Goal: Task Accomplishment & Management: Use online tool/utility

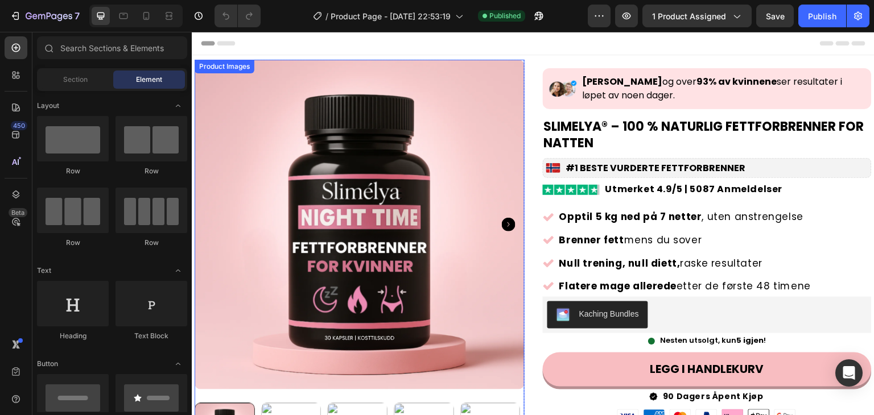
click at [463, 122] on img at bounding box center [359, 225] width 330 height 330
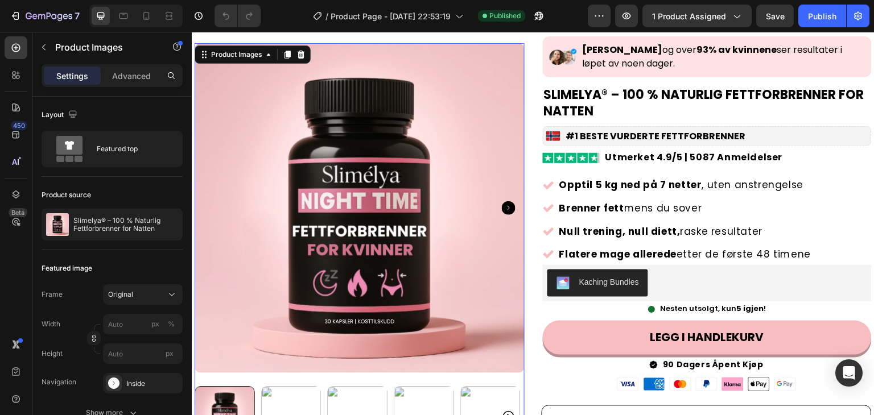
scroll to position [57, 0]
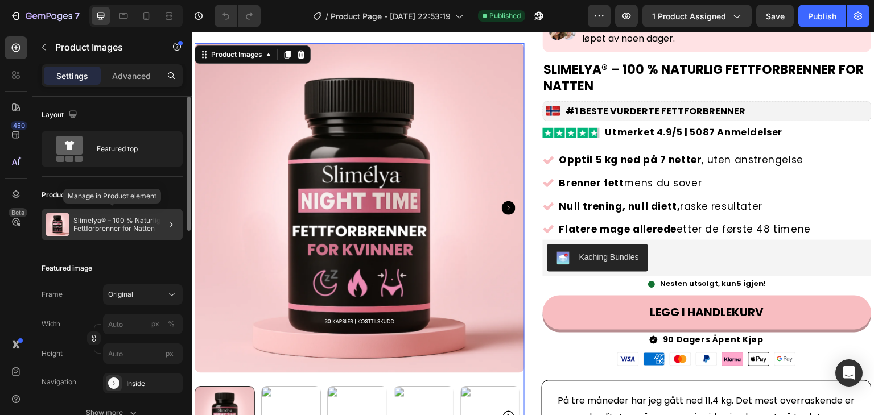
click at [119, 223] on p "Slimelya® – 100 % Naturlig Fettforbrenner for Natten" at bounding box center [125, 225] width 105 height 16
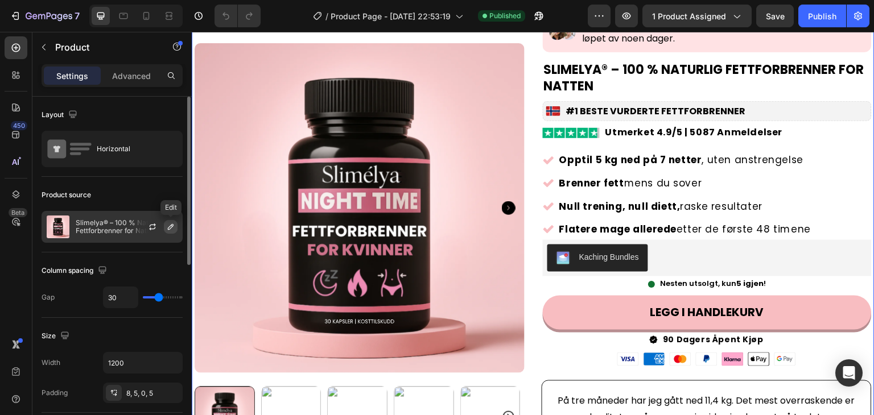
click at [169, 229] on icon "button" at bounding box center [171, 227] width 6 height 6
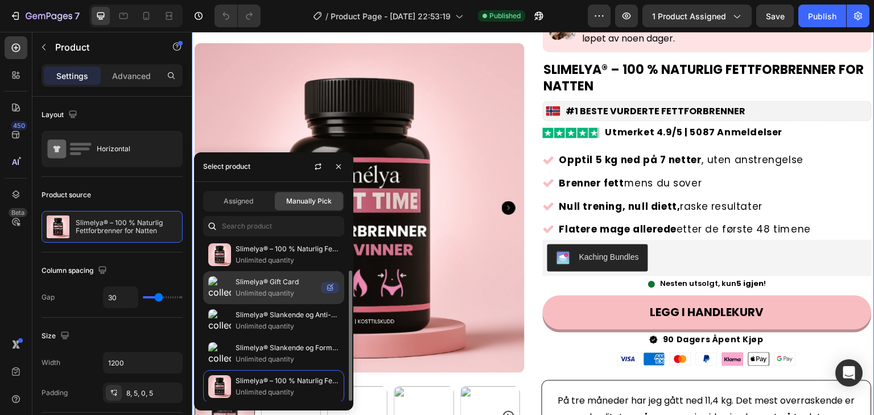
scroll to position [0, 0]
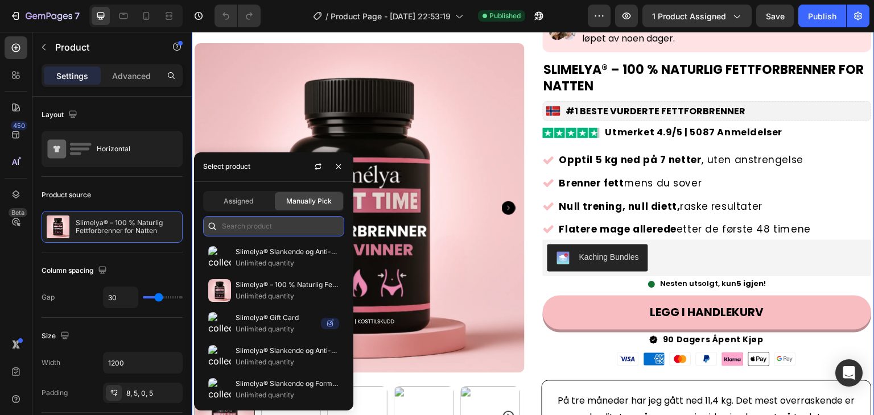
click at [255, 227] on input "text" at bounding box center [273, 226] width 141 height 20
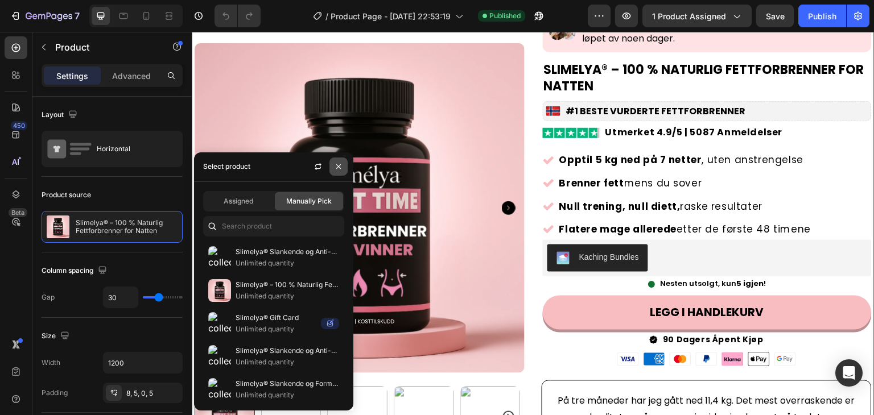
click at [340, 165] on icon "button" at bounding box center [338, 166] width 9 height 9
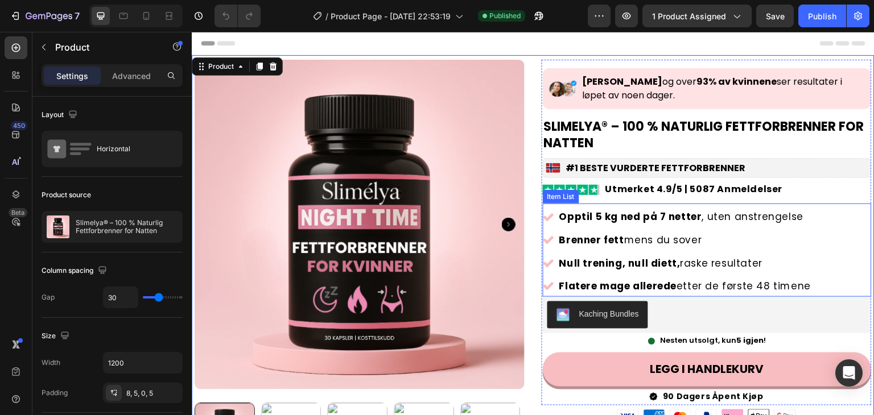
click at [634, 210] on strong "Opptil 5 kg ned på 7 netter" at bounding box center [630, 217] width 143 height 14
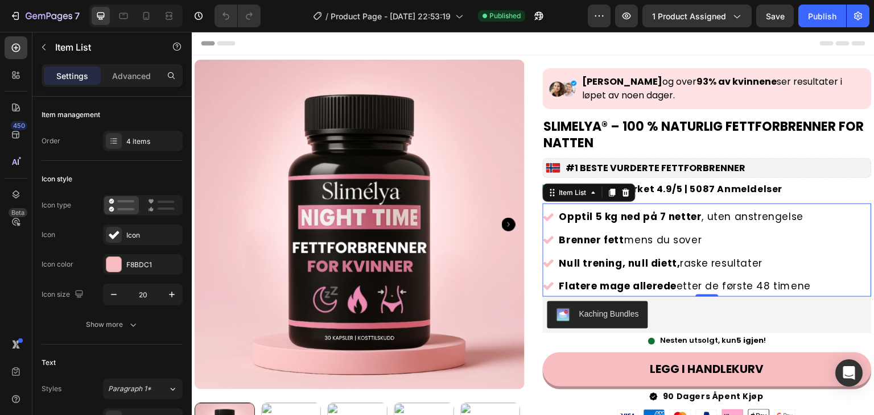
click at [671, 212] on strong "Opptil 5 kg ned på 7 netter" at bounding box center [630, 217] width 143 height 14
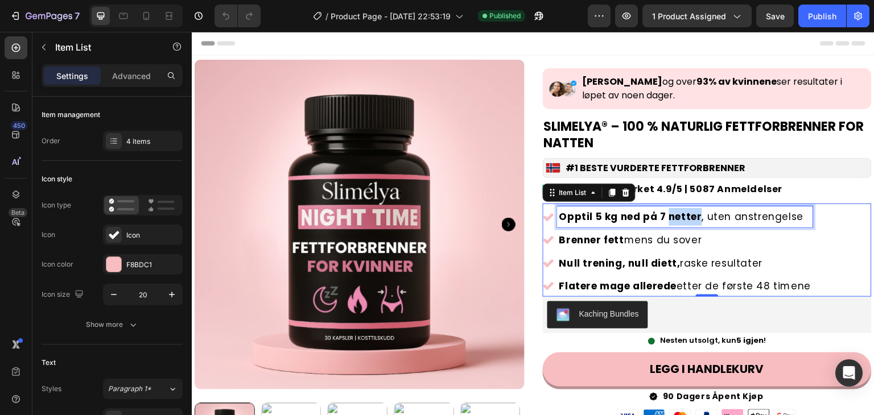
click at [671, 212] on strong "Opptil 5 kg ned på 7 netter" at bounding box center [630, 217] width 143 height 14
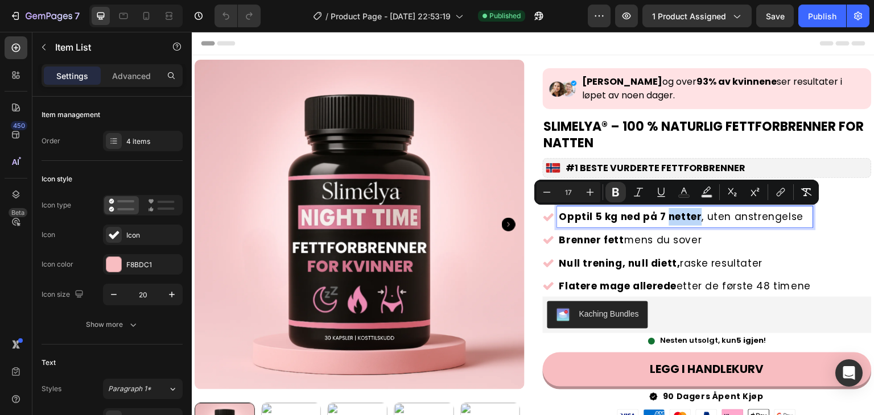
click at [671, 212] on strong "Opptil 5 kg ned på 7 netter" at bounding box center [630, 217] width 143 height 14
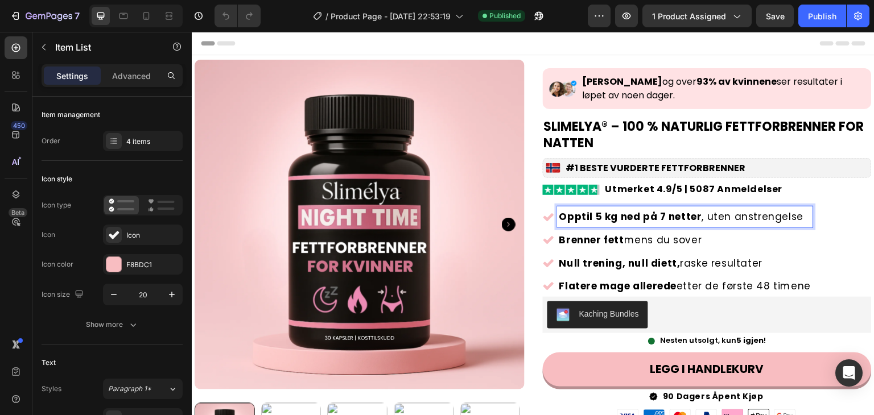
click at [709, 215] on p "Opptil 5 kg ned på 7 netter , uten anstrengelse" at bounding box center [685, 217] width 252 height 18
click at [813, 71] on div "Image Anders, Ingrid og over 93% av kvinnene ser resultater i løpet av noen dag…" at bounding box center [707, 88] width 329 height 41
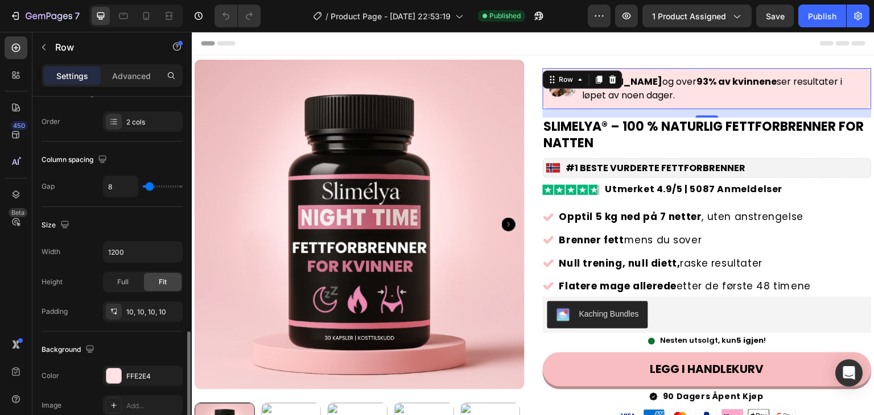
scroll to position [341, 0]
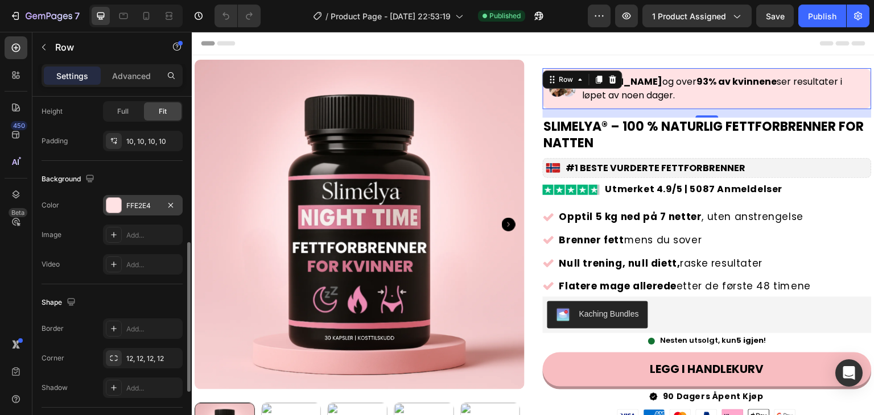
click at [154, 201] on div "FFE2E4" at bounding box center [142, 206] width 33 height 10
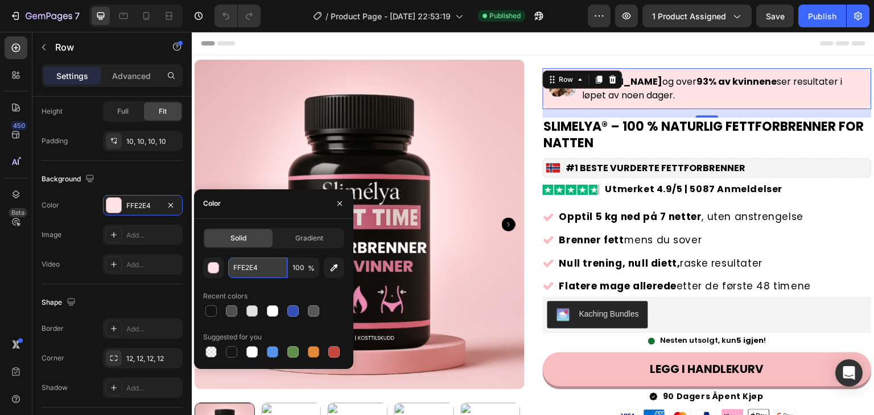
paste input "DACBB3"
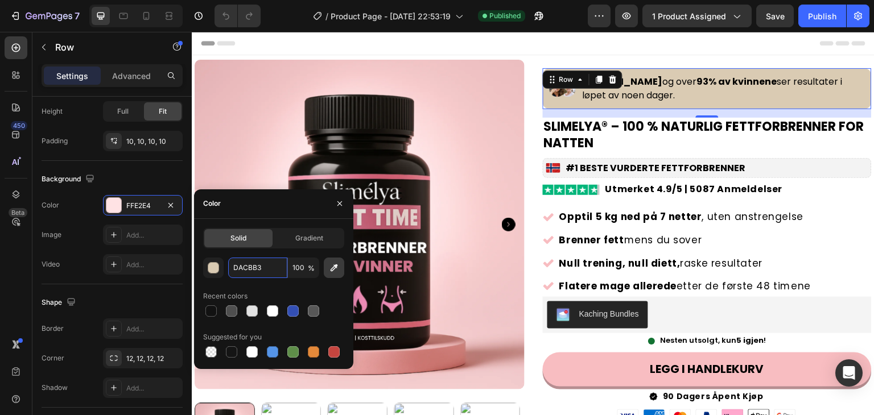
type input "DACBB3"
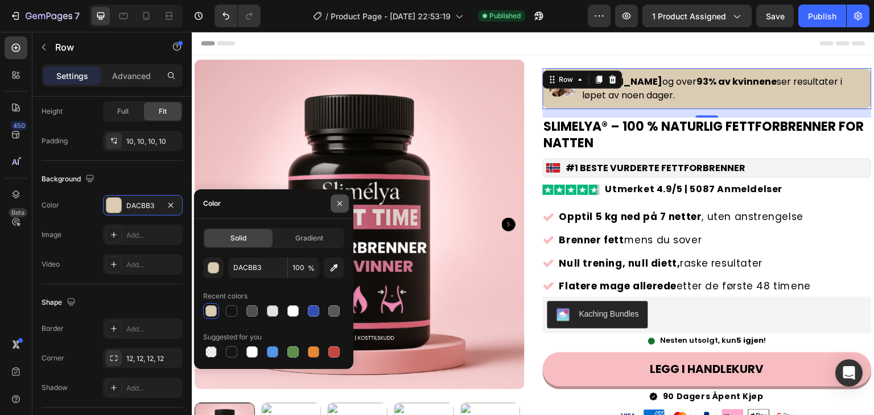
click at [335, 203] on icon "button" at bounding box center [339, 203] width 9 height 9
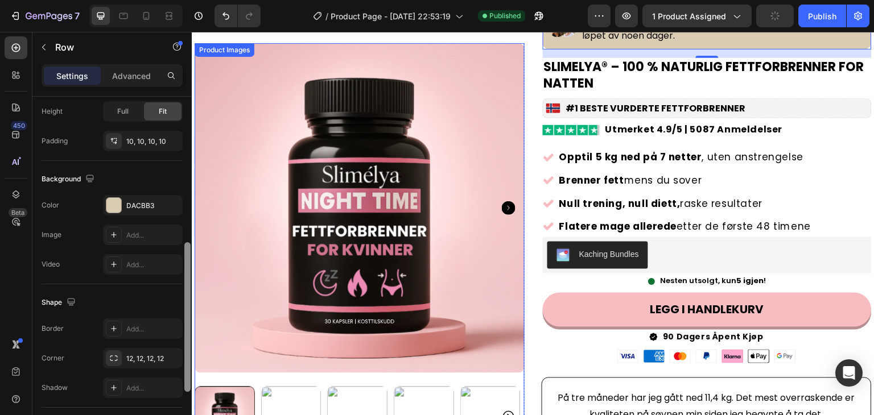
scroll to position [171, 0]
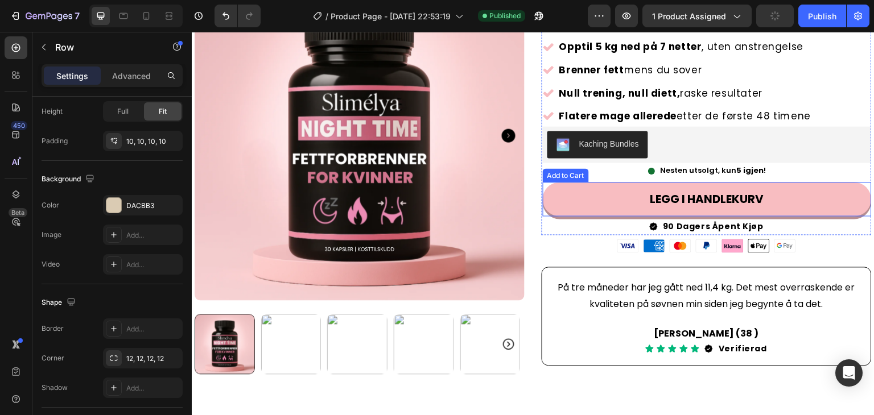
click at [620, 182] on button "LEGG I HANDLEKURV" at bounding box center [707, 199] width 329 height 34
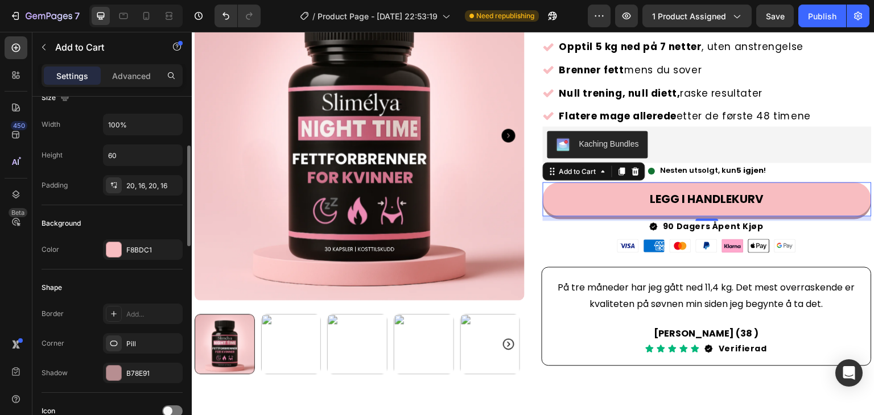
scroll to position [227, 0]
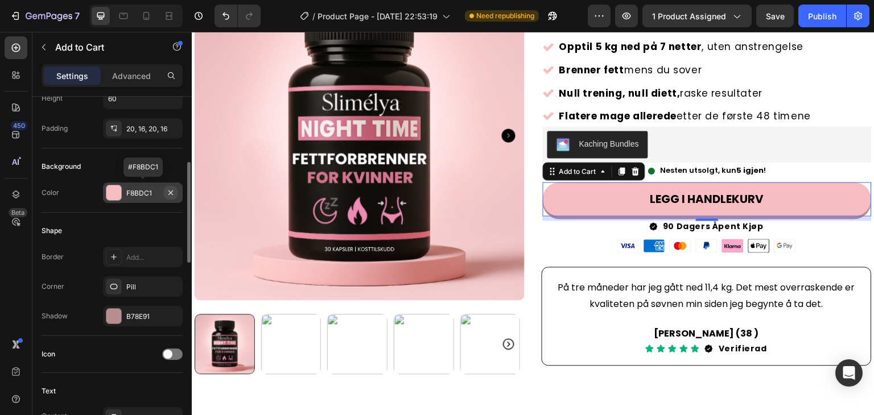
click at [168, 188] on icon "button" at bounding box center [170, 192] width 9 height 9
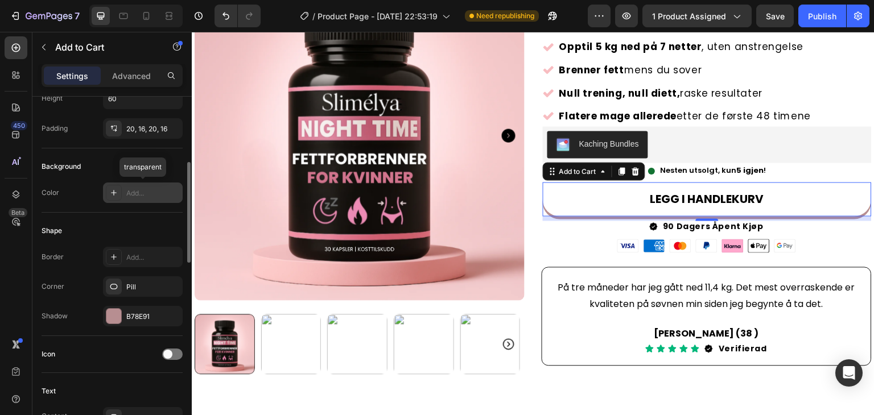
drag, startPoint x: 140, startPoint y: 189, endPoint x: 129, endPoint y: 189, distance: 11.4
click at [129, 189] on div "Add..." at bounding box center [152, 193] width 53 height 10
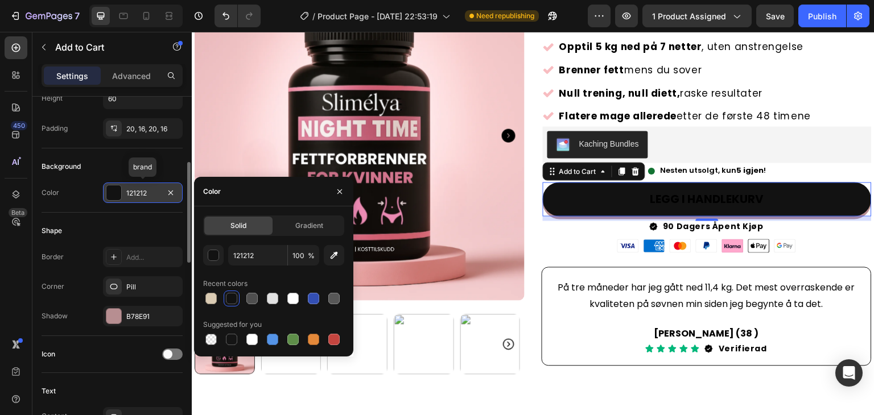
click at [116, 189] on div at bounding box center [113, 192] width 15 height 15
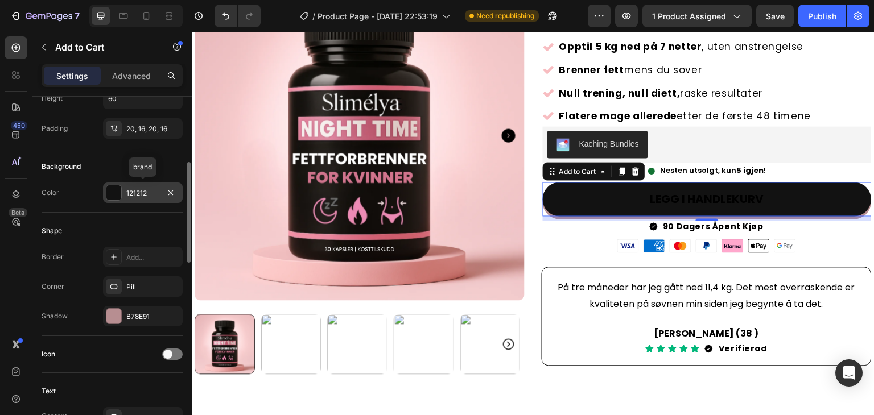
click at [138, 191] on div "121212" at bounding box center [142, 193] width 33 height 10
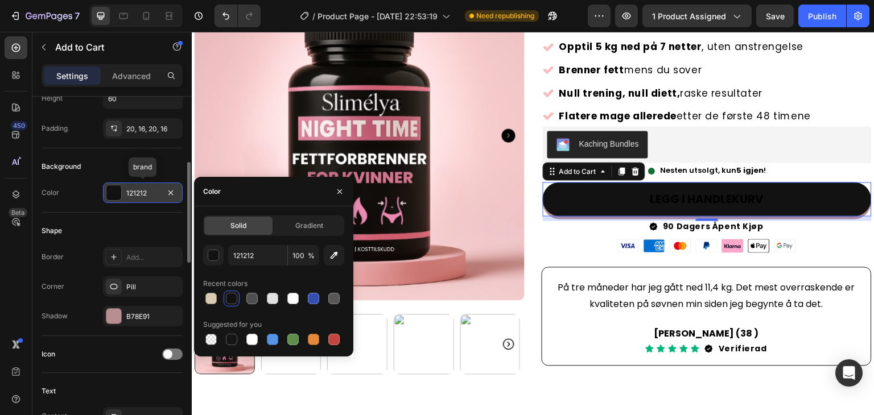
click at [147, 191] on div "121212" at bounding box center [142, 193] width 33 height 10
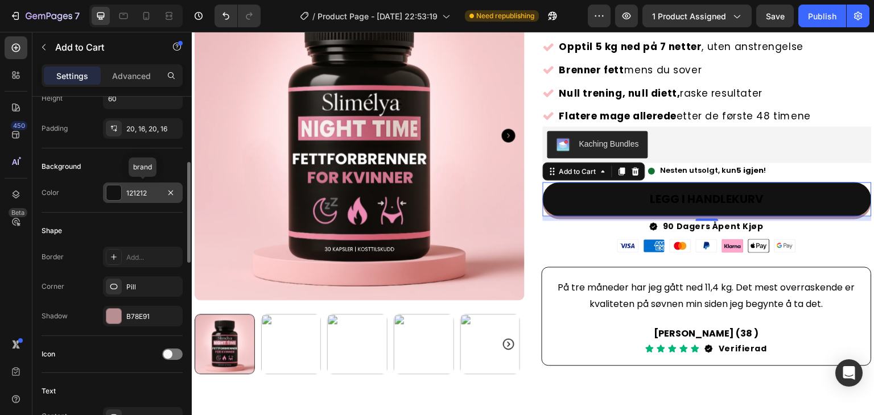
click at [147, 191] on div "121212" at bounding box center [142, 193] width 33 height 10
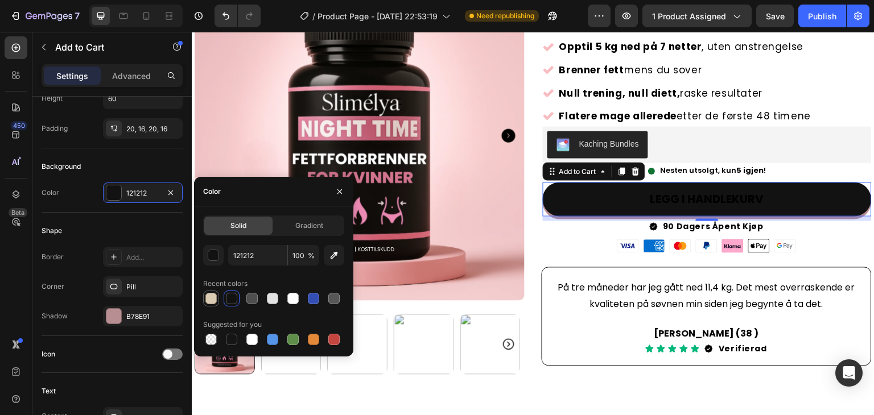
click at [211, 294] on div at bounding box center [210, 298] width 11 height 11
type input "DACBB3"
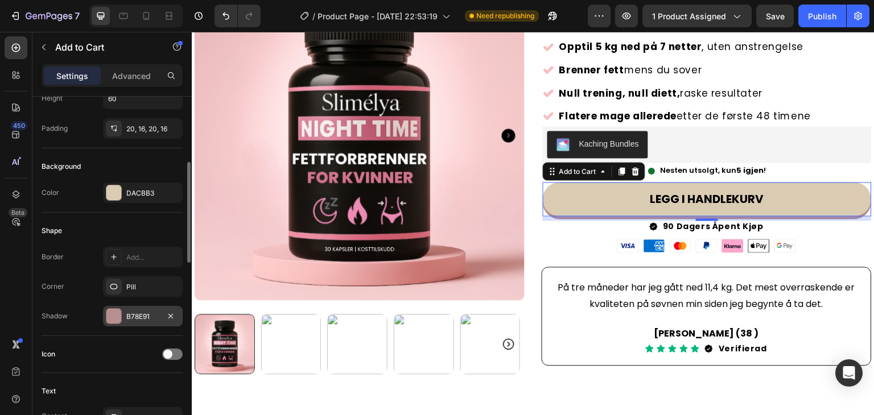
click at [139, 317] on div "B78E91" at bounding box center [142, 317] width 33 height 10
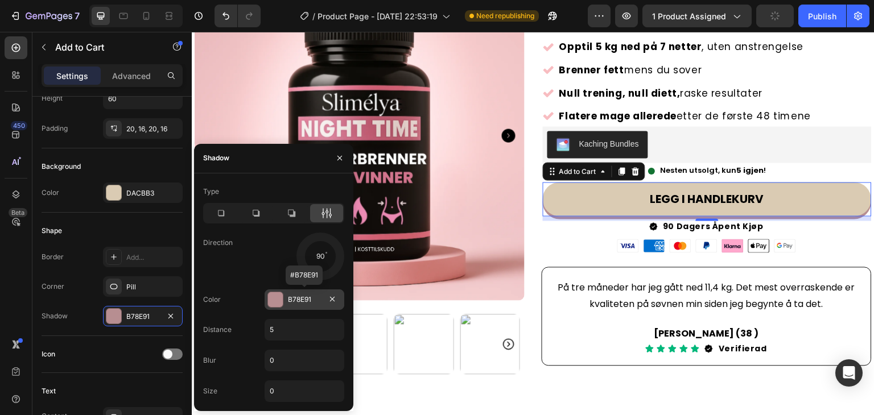
click at [307, 299] on div "B78E91" at bounding box center [304, 300] width 33 height 10
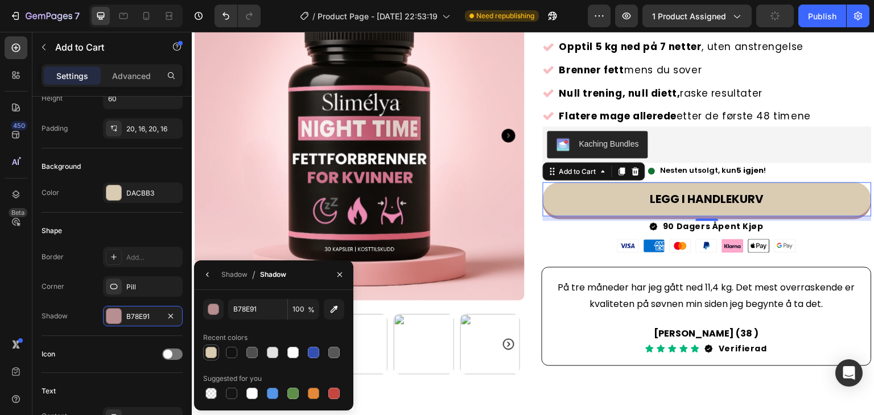
click at [212, 353] on div at bounding box center [210, 352] width 11 height 11
type input "DACBB3"
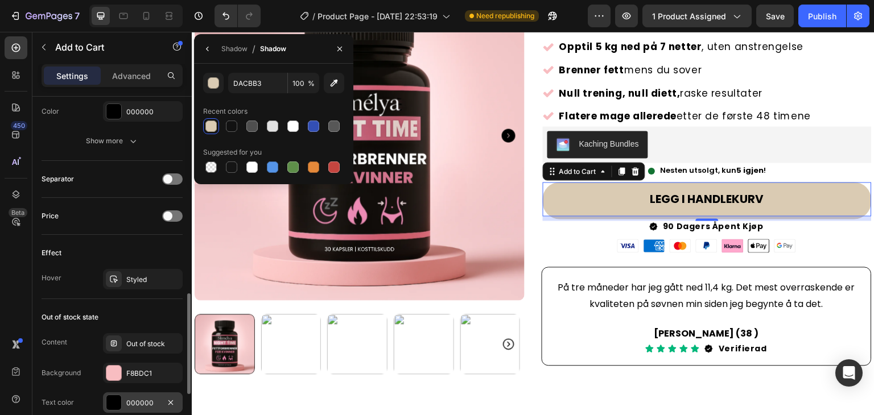
scroll to position [853, 0]
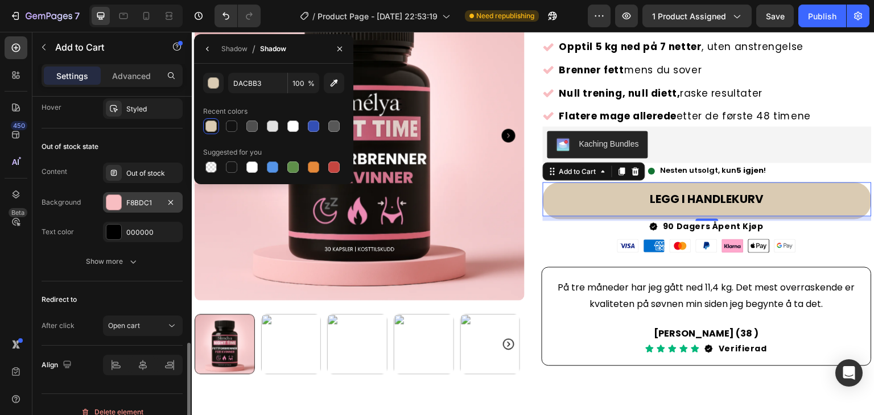
click at [151, 202] on div "F8BDC1" at bounding box center [142, 203] width 33 height 10
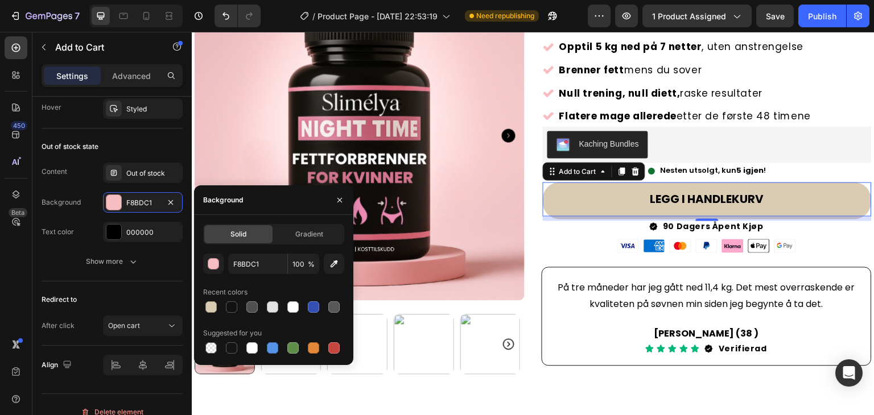
click at [216, 305] on div at bounding box center [210, 306] width 11 height 11
type input "DACBB3"
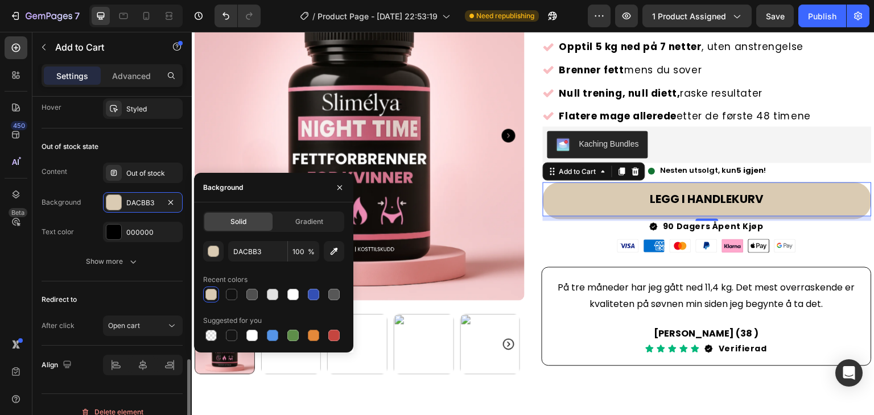
scroll to position [866, 0]
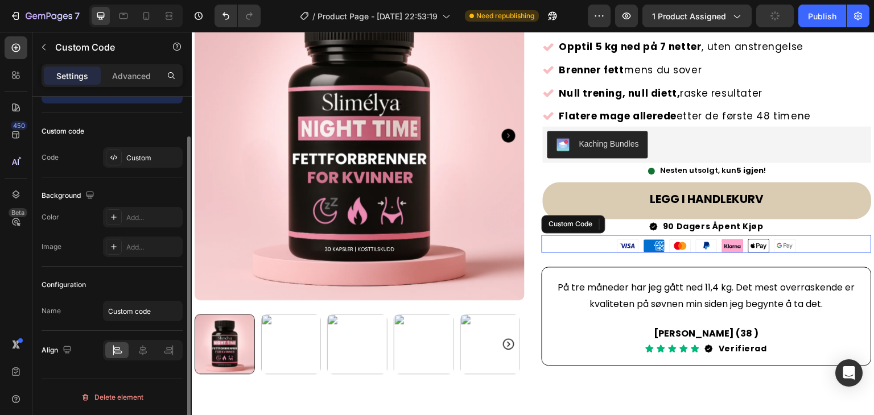
click at [574, 239] on div "Visa American Express Mastercard PayPal Klarna Apple Pay Google Pay" at bounding box center [706, 246] width 330 height 14
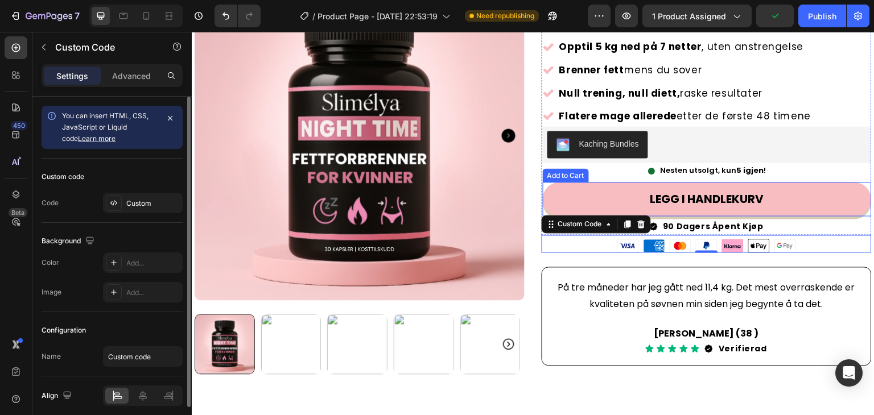
click at [609, 190] on button "LEGG I HANDLEKURV" at bounding box center [707, 199] width 329 height 34
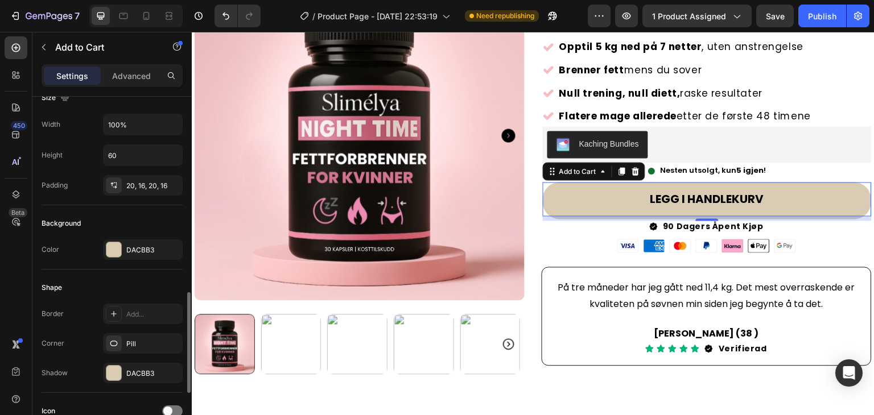
scroll to position [284, 0]
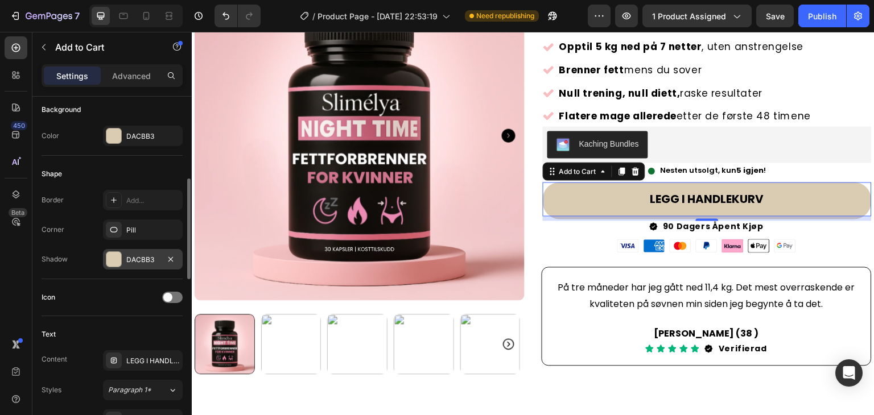
click at [147, 258] on div "DACBB3" at bounding box center [142, 260] width 33 height 10
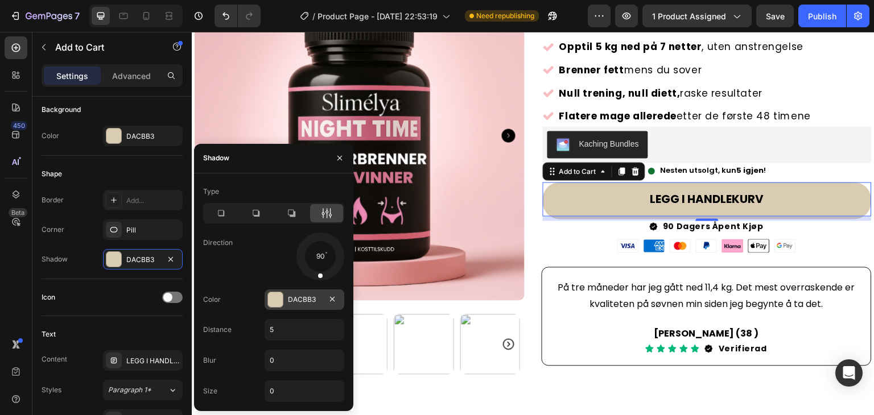
click at [310, 297] on div "DACBB3" at bounding box center [304, 300] width 33 height 10
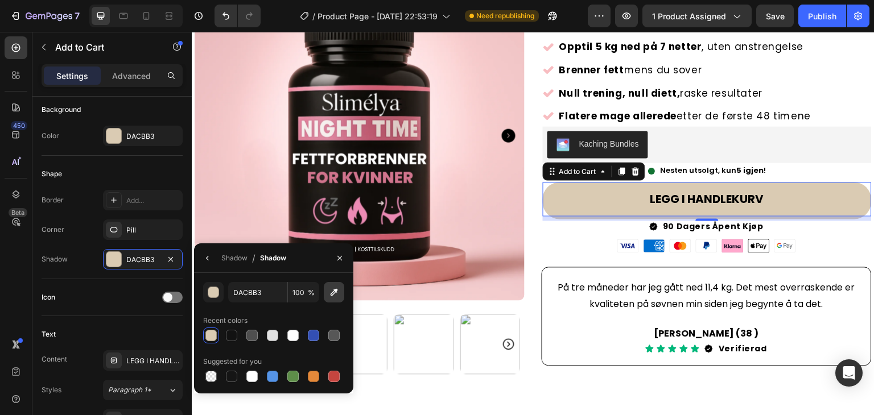
click at [329, 291] on icon "button" at bounding box center [333, 292] width 11 height 11
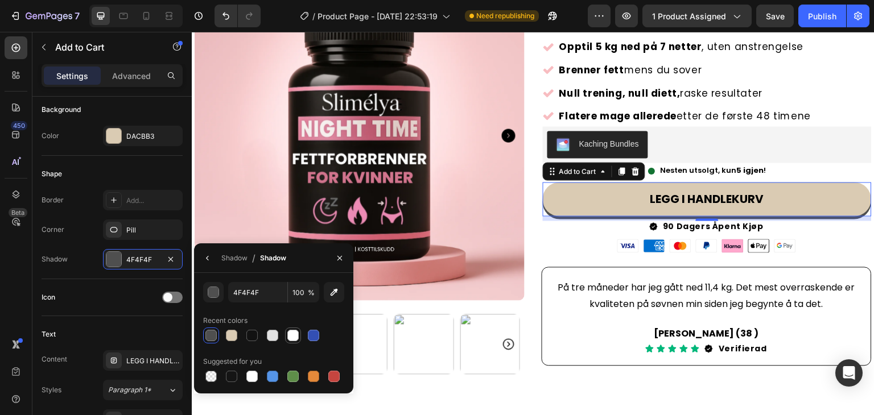
click at [293, 338] on div at bounding box center [292, 335] width 11 height 11
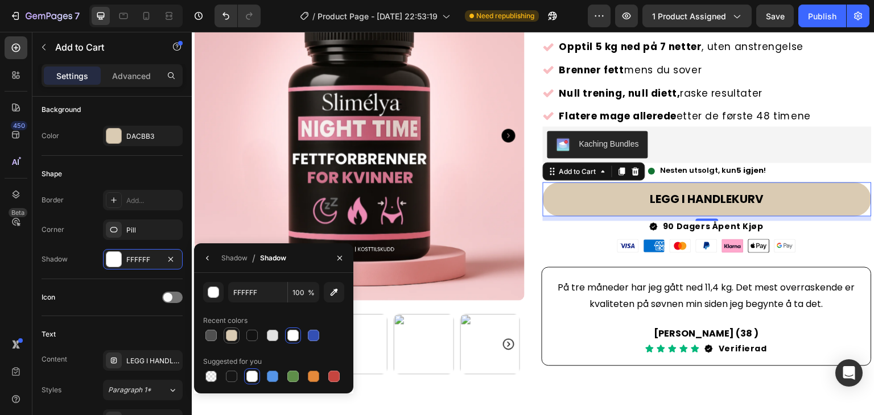
click at [231, 335] on div at bounding box center [231, 335] width 11 height 11
type input "DACBB3"
drag, startPoint x: 339, startPoint y: 258, endPoint x: 96, endPoint y: 263, distance: 242.9
click at [339, 258] on icon "button" at bounding box center [339, 257] width 5 height 5
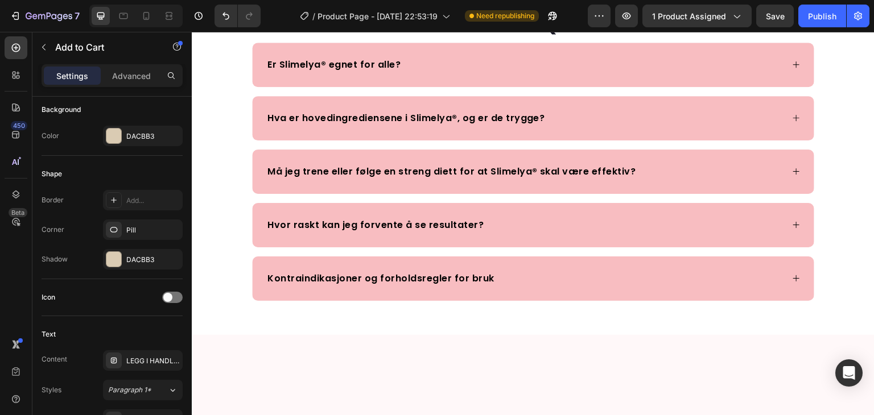
scroll to position [1934, 0]
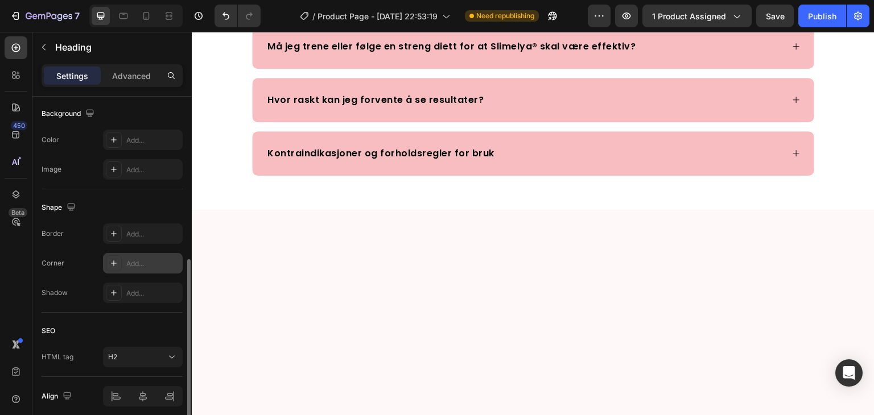
scroll to position [386, 0]
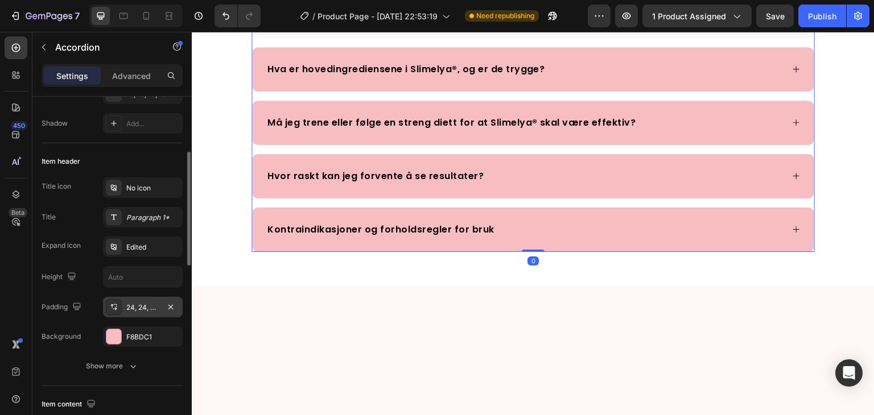
scroll to position [284, 0]
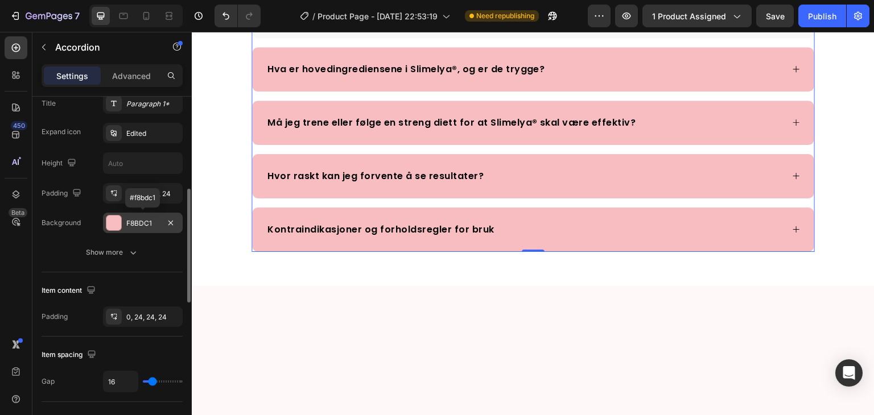
click at [148, 224] on div "F8BDC1" at bounding box center [142, 223] width 33 height 10
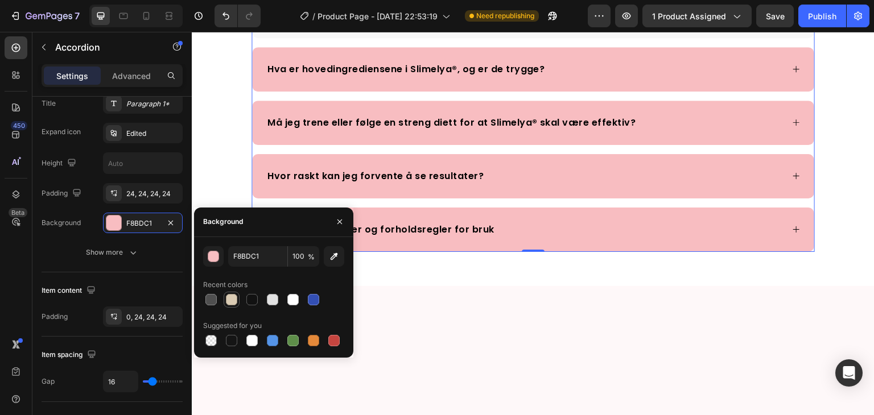
click at [230, 303] on div at bounding box center [231, 299] width 11 height 11
type input "DACBB3"
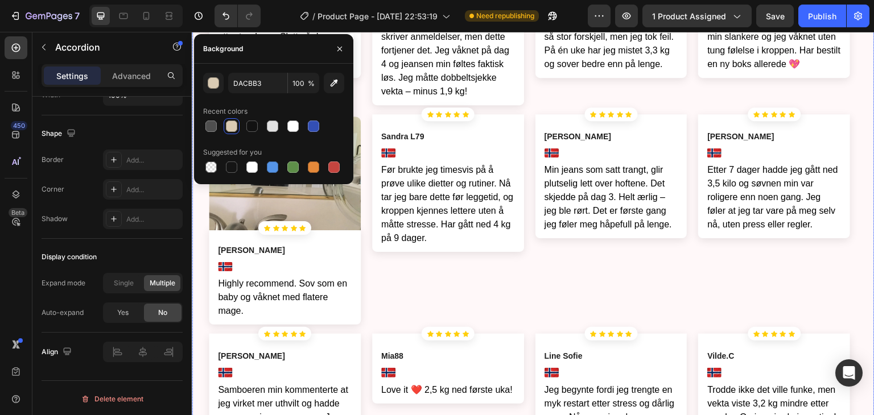
scroll to position [2559, 0]
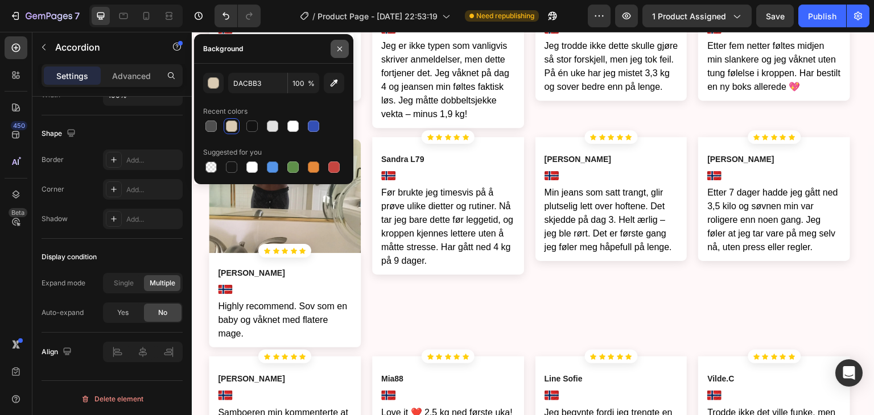
drag, startPoint x: 341, startPoint y: 48, endPoint x: 193, endPoint y: 82, distance: 151.2
click at [341, 48] on icon "button" at bounding box center [339, 48] width 9 height 9
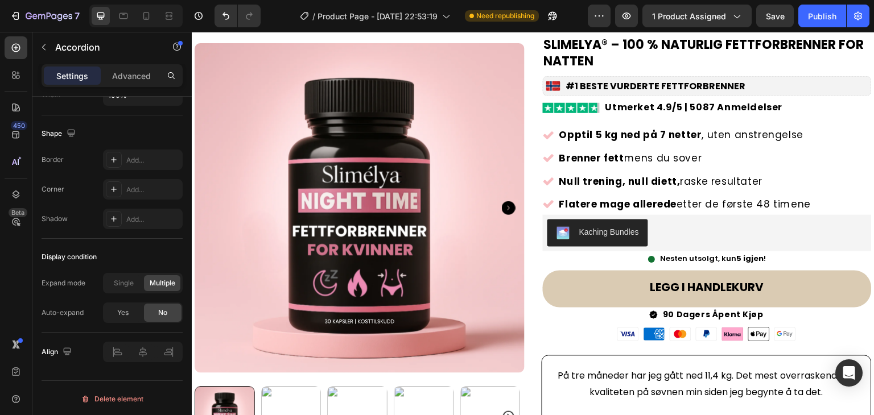
scroll to position [0, 0]
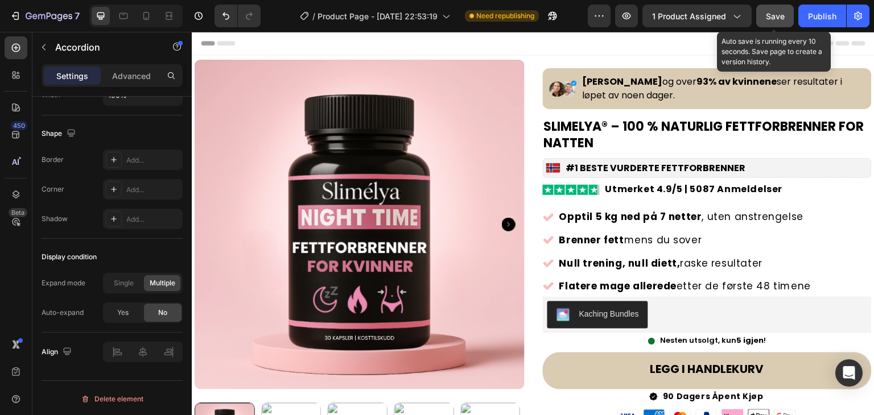
drag, startPoint x: 773, startPoint y: 18, endPoint x: 583, endPoint y: 14, distance: 190.0
click at [773, 18] on span "Save" at bounding box center [774, 16] width 19 height 10
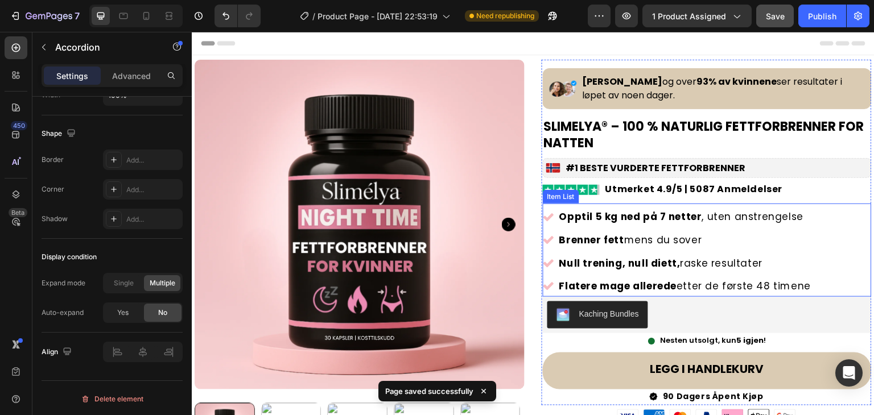
click at [545, 218] on icon at bounding box center [548, 217] width 10 height 8
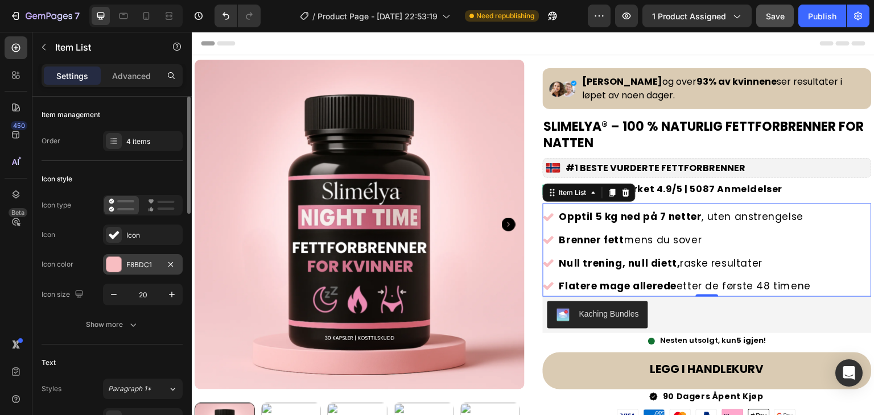
click at [139, 264] on div "F8BDC1" at bounding box center [142, 265] width 33 height 10
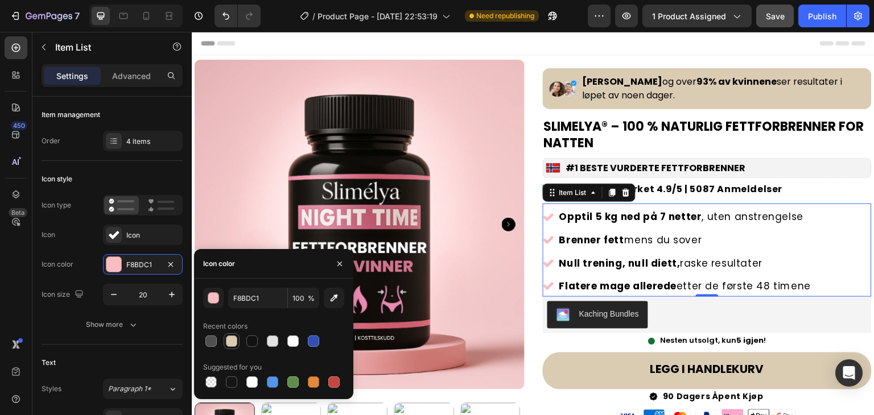
click at [231, 342] on div at bounding box center [231, 341] width 11 height 11
type input "DACBB3"
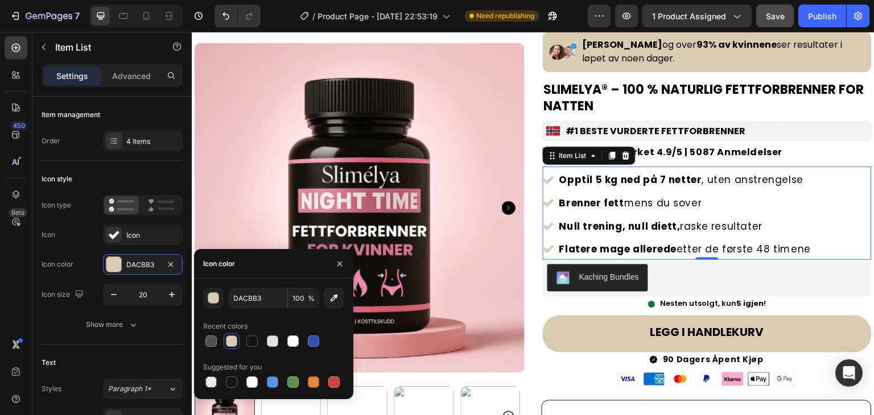
scroll to position [57, 0]
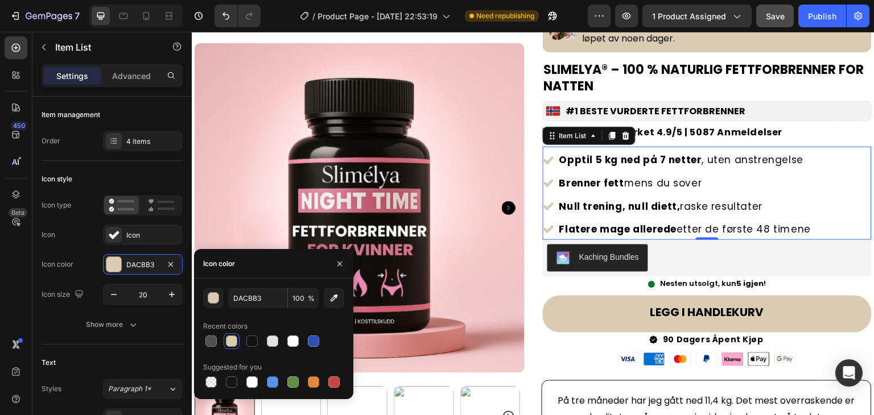
click at [767, 156] on p "Opptil 5 kg ned på 7 netter , uten anstrengelse" at bounding box center [685, 160] width 252 height 18
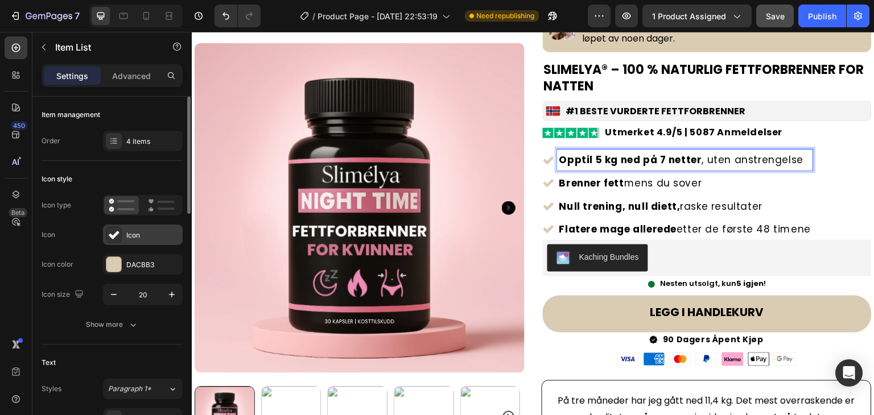
click at [143, 236] on div "Icon" at bounding box center [152, 235] width 53 height 10
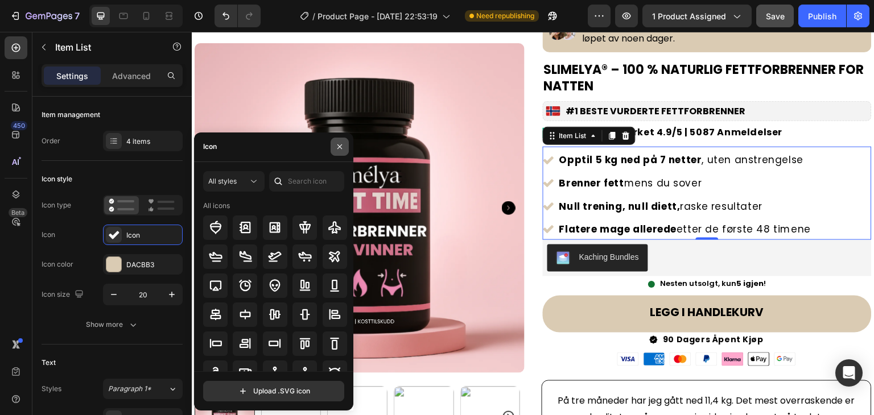
click at [339, 147] on icon "button" at bounding box center [339, 146] width 5 height 5
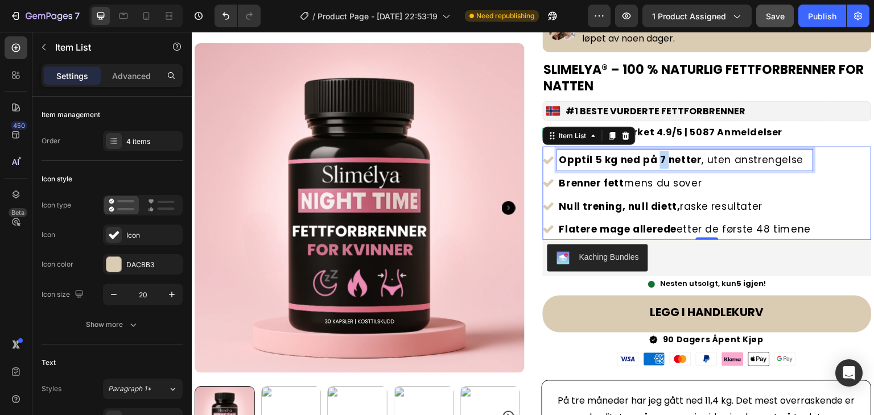
click at [653, 157] on strong "Opptil 5 kg ned på 7 netter" at bounding box center [630, 160] width 143 height 14
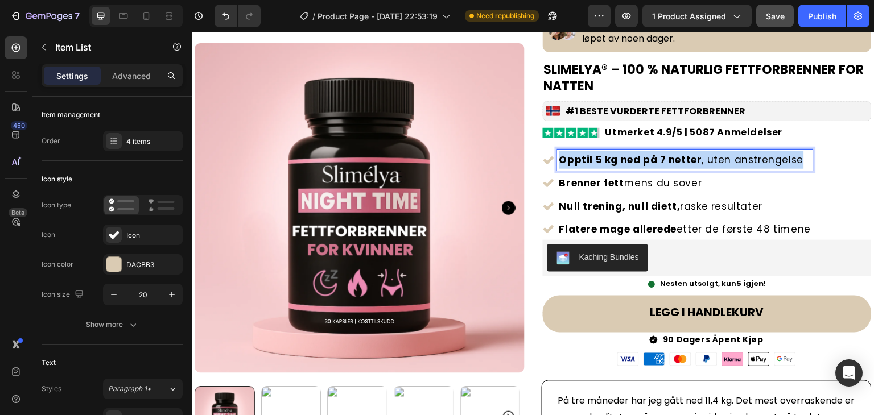
click at [653, 157] on strong "Opptil 5 kg ned på 7 netter" at bounding box center [630, 160] width 143 height 14
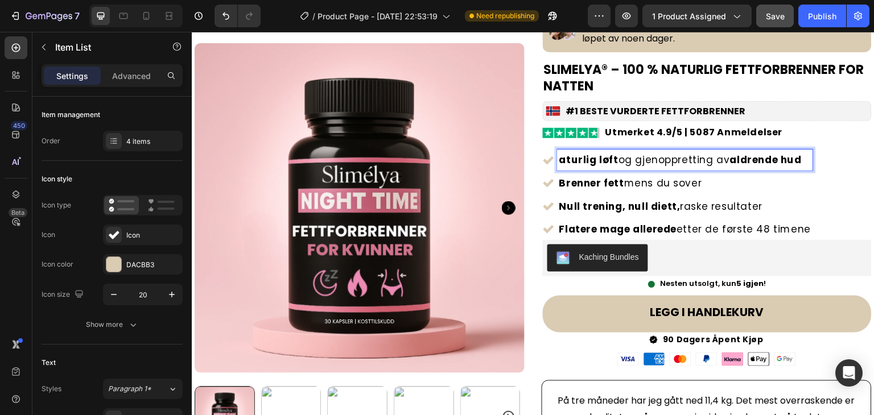
click at [730, 159] on strong "aldrende hud" at bounding box center [766, 160] width 72 height 14
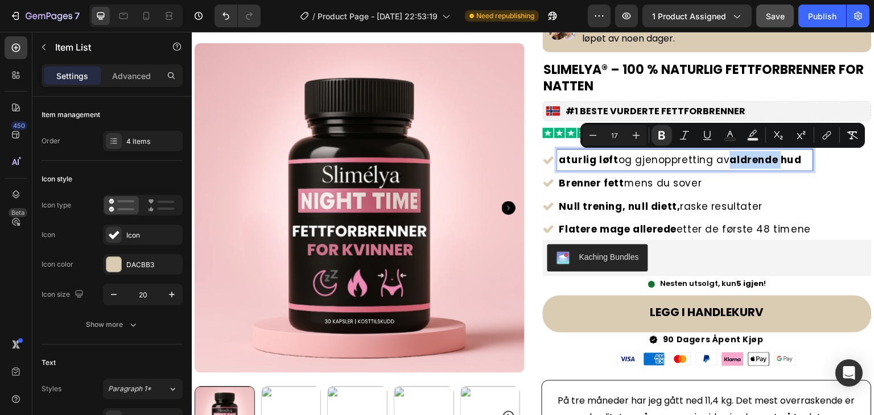
click at [730, 159] on strong "aldrende hud" at bounding box center [766, 160] width 72 height 14
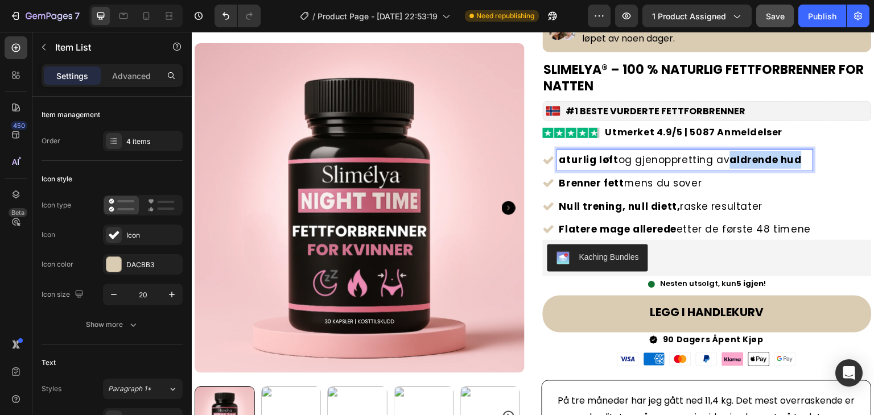
drag, startPoint x: 796, startPoint y: 159, endPoint x: 724, endPoint y: 160, distance: 72.2
click at [724, 160] on p "aturlig løft og gjenoppretting av aldrende hud" at bounding box center [685, 160] width 252 height 18
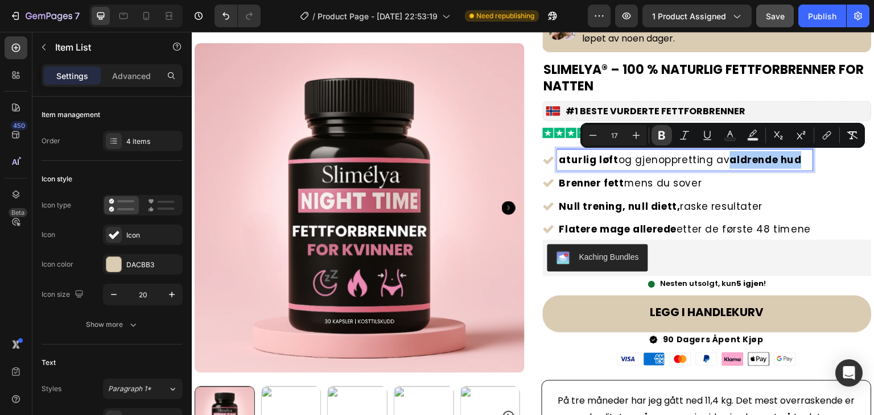
click at [656, 135] on icon "Editor contextual toolbar" at bounding box center [661, 135] width 11 height 11
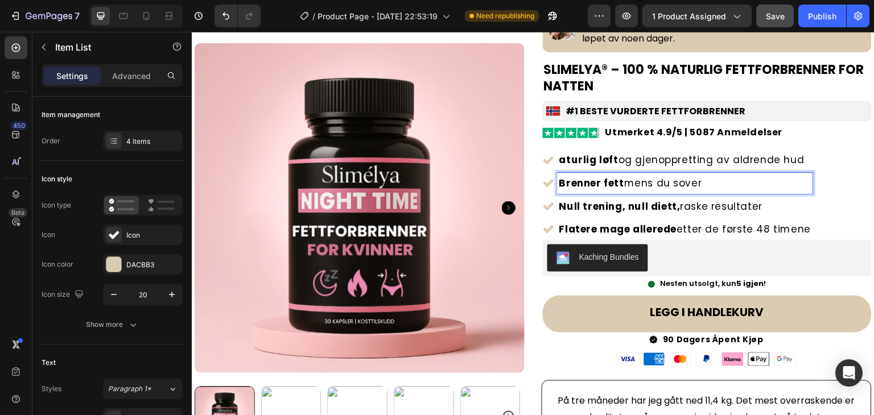
click at [762, 183] on p "Brenner fett mens du sover" at bounding box center [685, 184] width 252 height 18
click at [671, 181] on p "Brenner fett mens du sover" at bounding box center [685, 184] width 252 height 18
click at [758, 181] on strong "betennelser" at bounding box center [789, 183] width 64 height 14
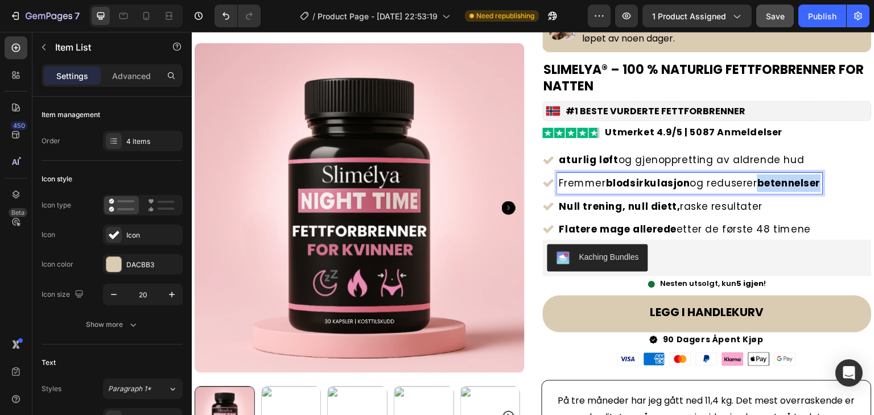
click at [758, 181] on strong "betennelser" at bounding box center [789, 183] width 64 height 14
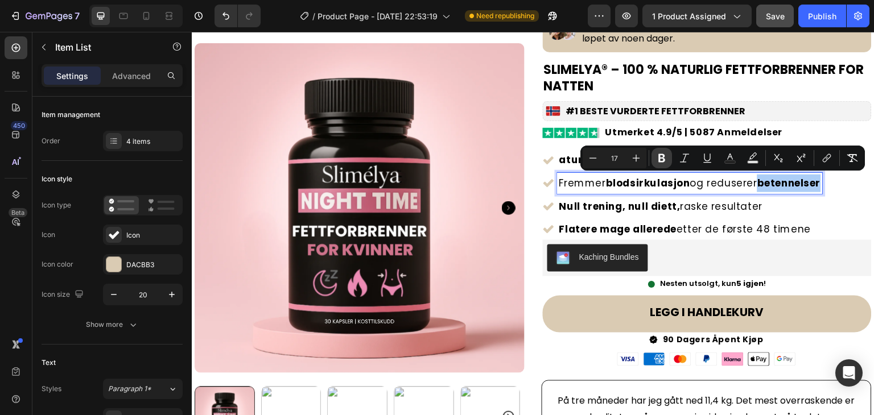
click at [661, 159] on icon "Editor contextual toolbar" at bounding box center [661, 157] width 11 height 11
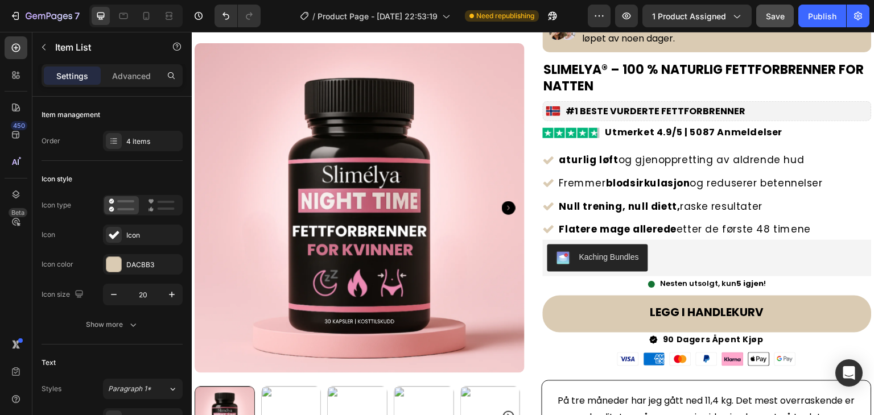
click at [764, 208] on p "Null trening, null diett, raske resultater" at bounding box center [691, 207] width 264 height 18
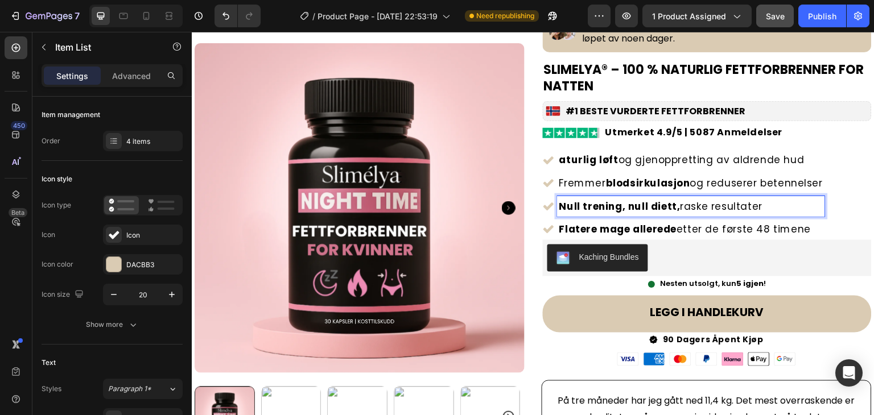
click at [674, 201] on strong "Null trening, null diett," at bounding box center [619, 207] width 121 height 14
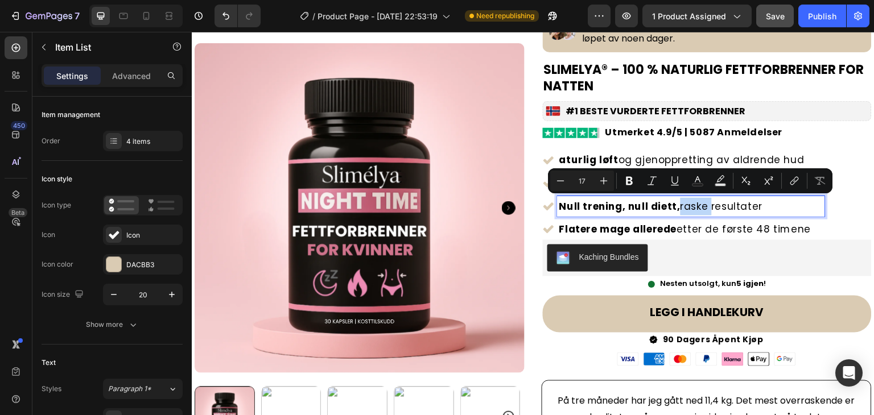
click at [674, 201] on strong "Null trening, null diett," at bounding box center [619, 207] width 121 height 14
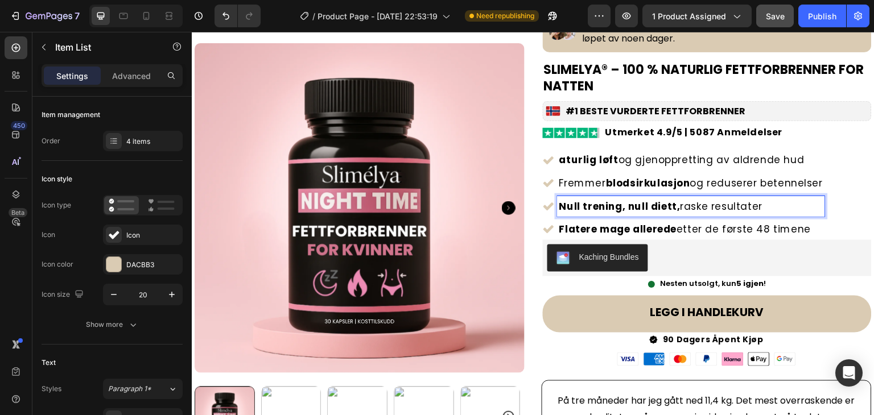
click at [692, 204] on p "Null trening, null diett, raske resultater" at bounding box center [691, 207] width 264 height 18
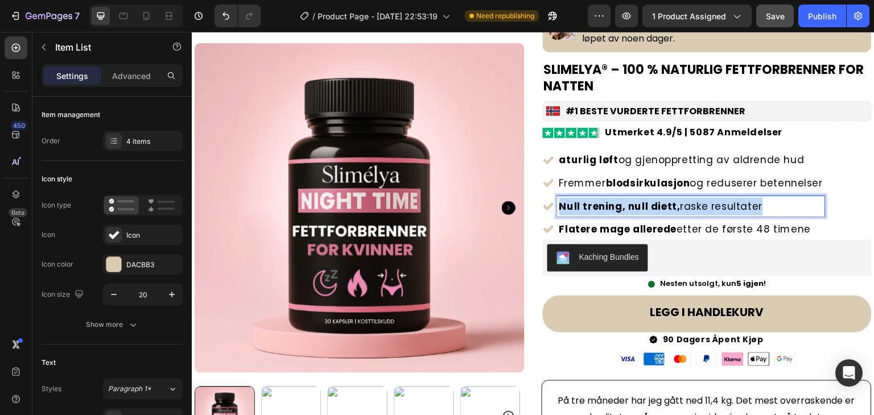
click at [692, 204] on p "Null trening, null diett, raske resultater" at bounding box center [691, 207] width 264 height 18
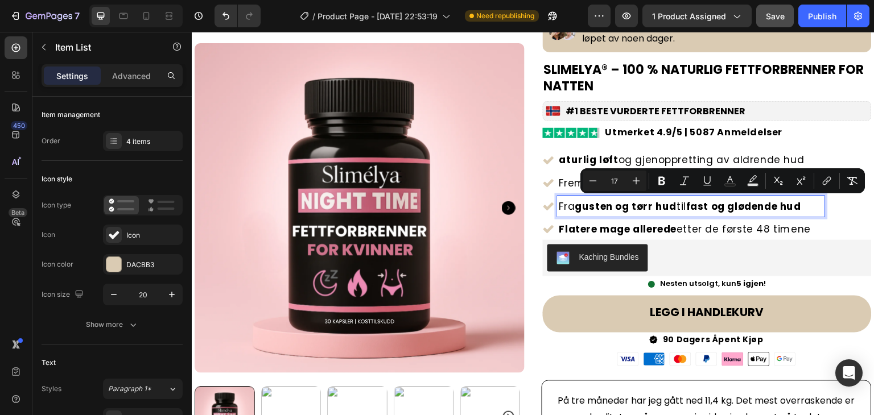
drag, startPoint x: 805, startPoint y: 205, endPoint x: 684, endPoint y: 204, distance: 121.1
click at [684, 204] on p "Fra gusten og tørr hud til fast og glødende hud" at bounding box center [691, 207] width 264 height 18
click at [662, 180] on icon "Editor contextual toolbar" at bounding box center [661, 181] width 7 height 9
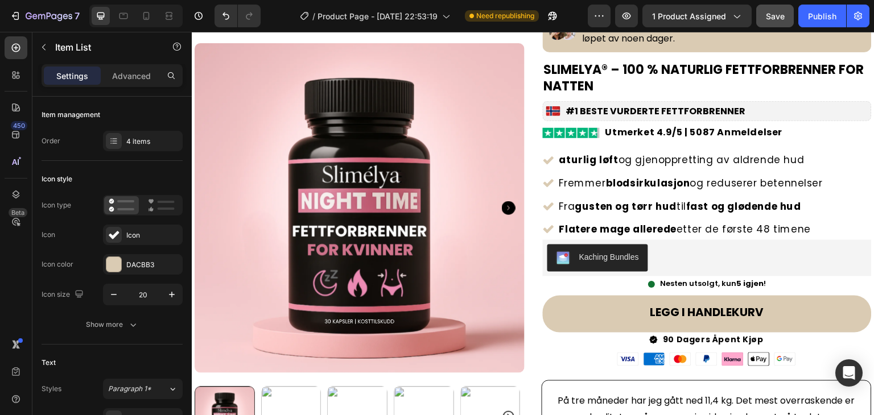
click at [707, 233] on p "Flatere mage allerede etter de første 48 timene" at bounding box center [691, 230] width 264 height 18
click at [709, 207] on strong "fast og glødende hud" at bounding box center [743, 207] width 115 height 14
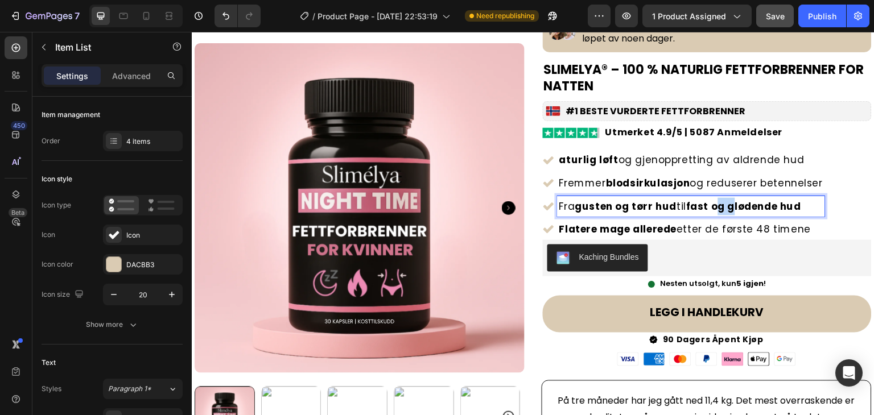
click at [709, 206] on strong "fast og glødende hud" at bounding box center [743, 207] width 115 height 14
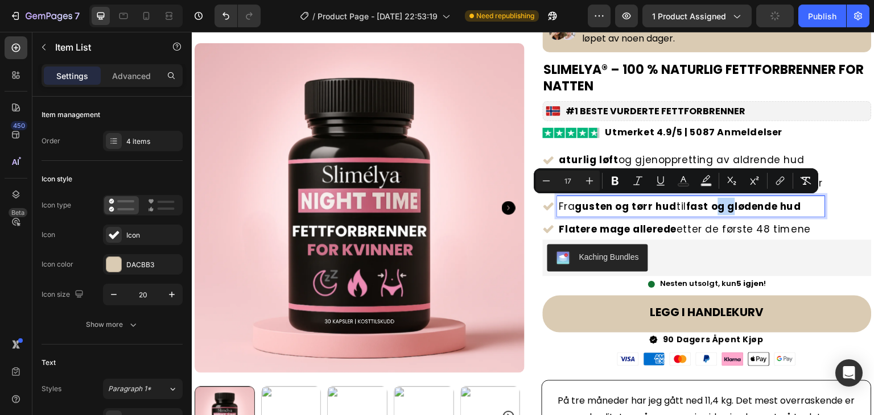
click at [693, 204] on strong "fast og glødende hud" at bounding box center [743, 207] width 115 height 14
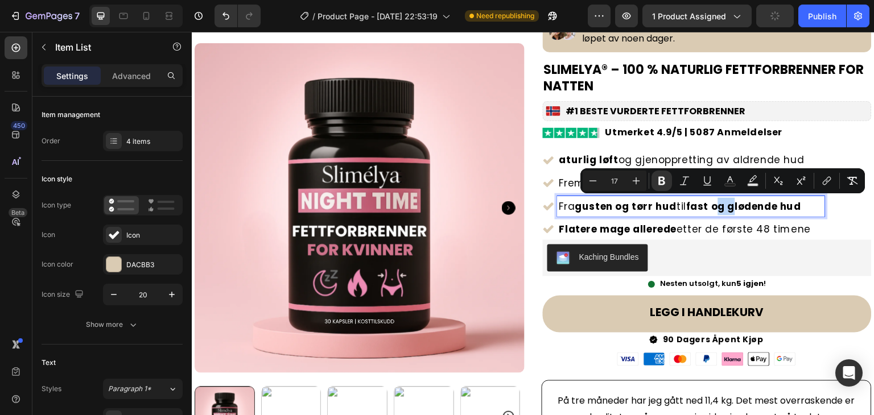
drag, startPoint x: 685, startPoint y: 206, endPoint x: 798, endPoint y: 204, distance: 113.2
click at [798, 204] on p "Fra gusten og tørr hud til fast og glødende hud" at bounding box center [691, 207] width 264 height 18
click at [664, 177] on icon "Editor contextual toolbar" at bounding box center [661, 180] width 11 height 11
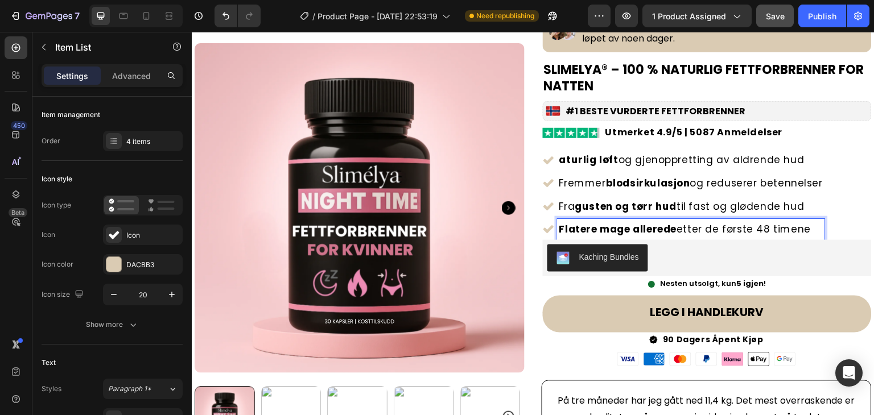
click at [777, 229] on p "Flatere mage allerede etter de første 48 timene" at bounding box center [691, 230] width 264 height 18
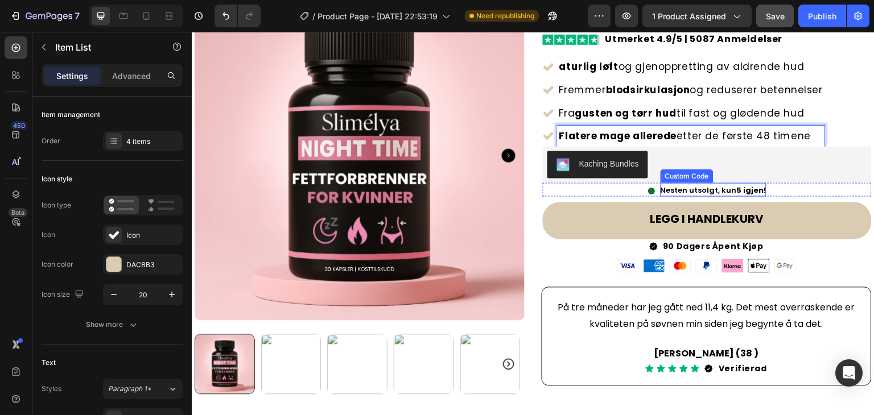
scroll to position [171, 0]
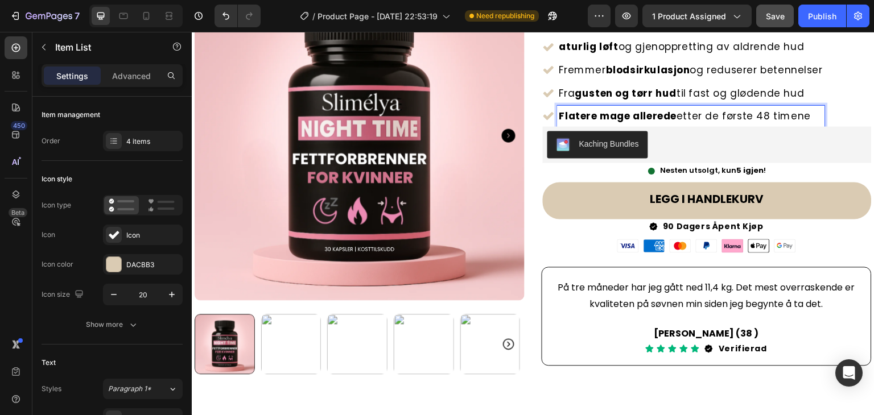
click at [638, 115] on strong "Flatere mage allerede" at bounding box center [618, 116] width 118 height 14
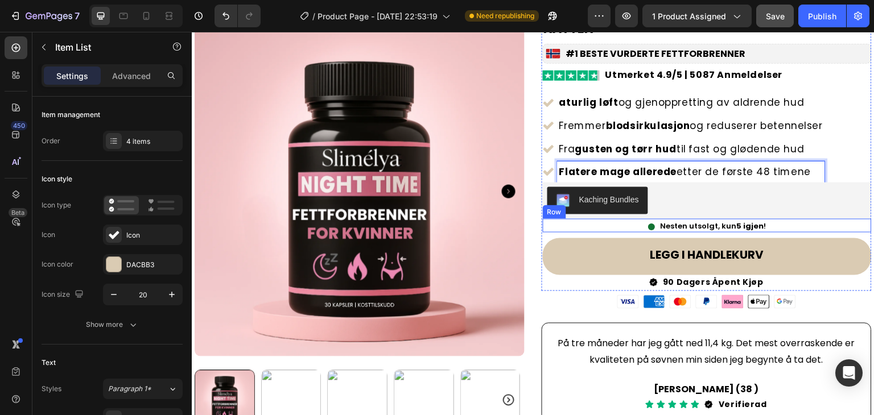
scroll to position [57, 0]
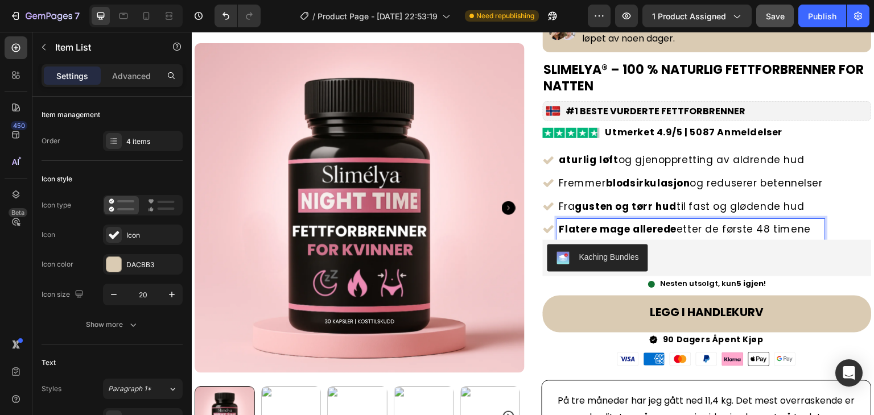
click at [647, 225] on strong "Flatere mage allerede" at bounding box center [618, 229] width 118 height 14
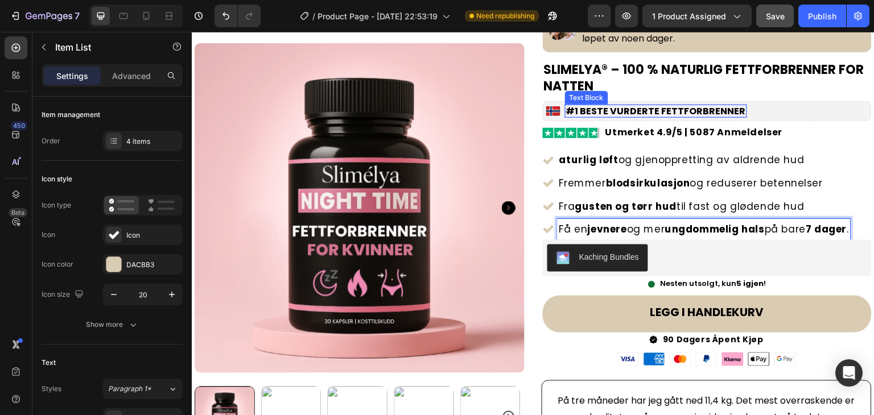
click at [694, 109] on strong "#1 BESTE VURDERTE FETTFORBRENNER" at bounding box center [656, 111] width 180 height 13
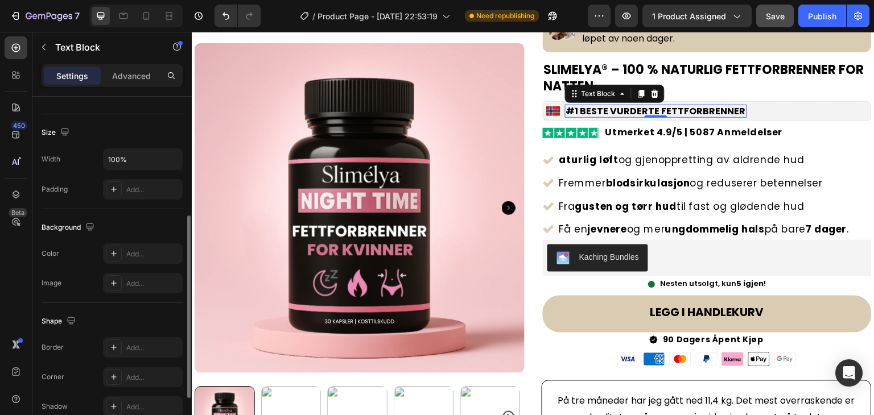
scroll to position [322, 0]
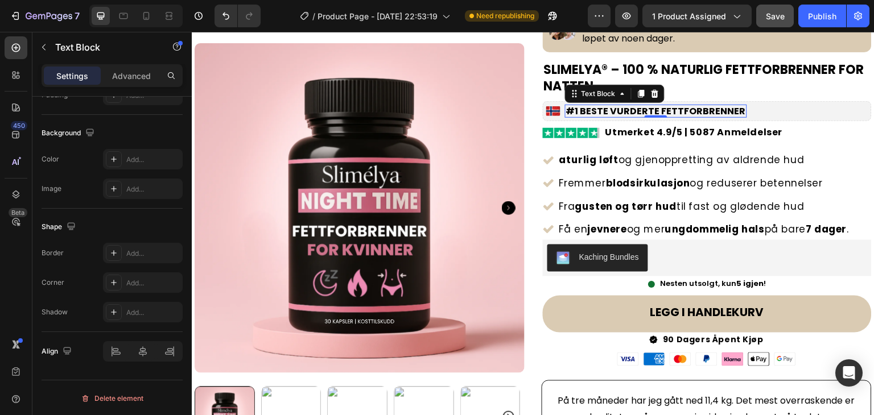
click at [688, 110] on strong "#1 BESTE VURDERTE FETTFORBRENNER" at bounding box center [656, 111] width 180 height 13
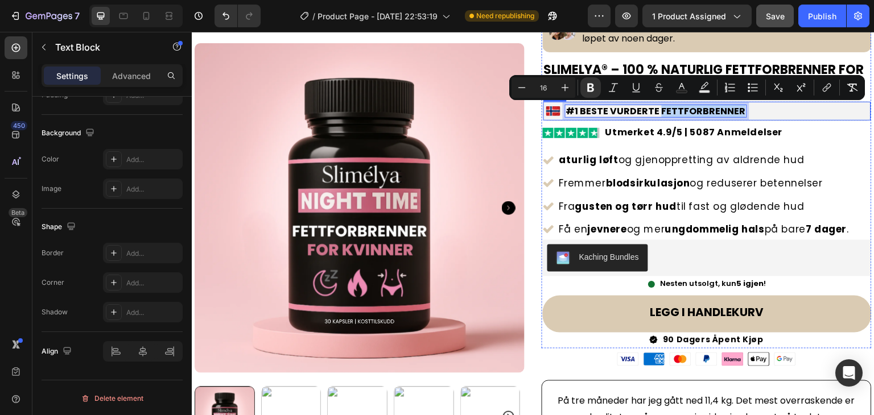
drag, startPoint x: 713, startPoint y: 119, endPoint x: 659, endPoint y: 114, distance: 54.3
click at [714, 117] on div "#1 BESTE VURDERTE FETTFORBRENNER Text Block 0 Icon List Image Row" at bounding box center [707, 111] width 329 height 20
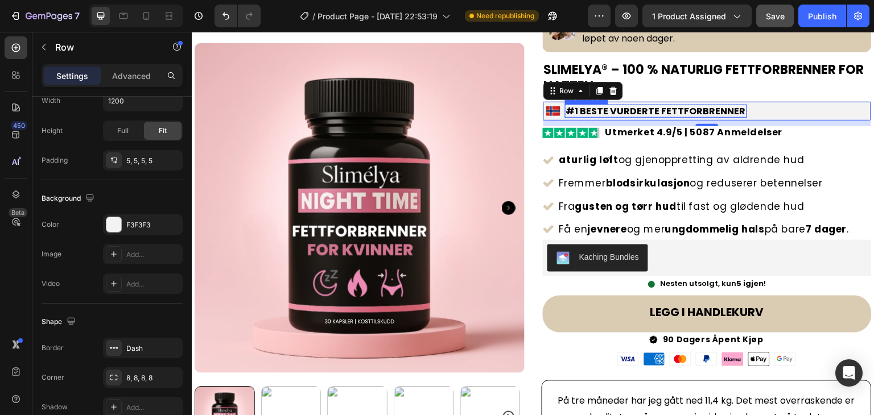
scroll to position [0, 0]
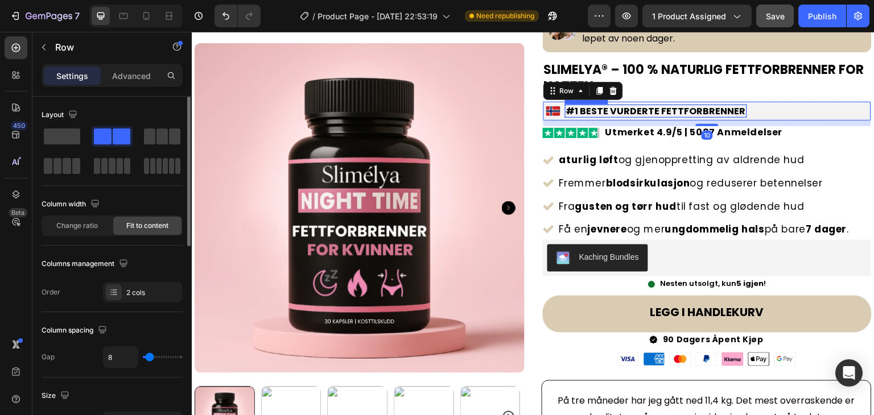
click at [631, 106] on strong "#1 BESTE VURDERTE FETTFORBRENNER" at bounding box center [656, 111] width 180 height 13
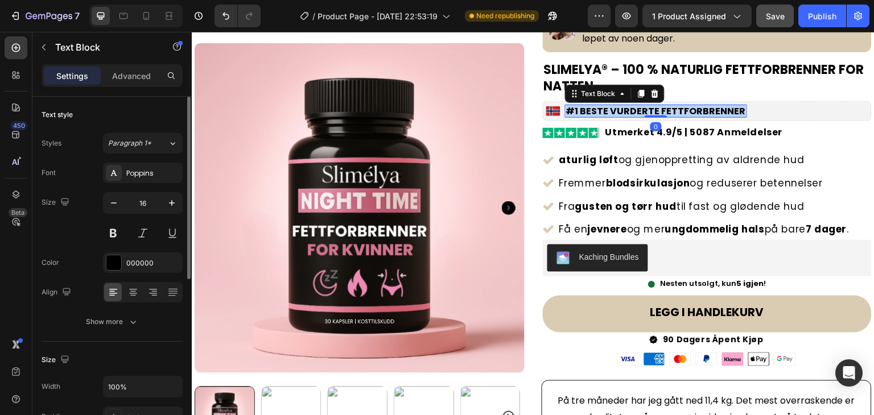
click at [631, 106] on strong "#1 BESTE VURDERTE FETTFORBRENNER" at bounding box center [656, 111] width 180 height 13
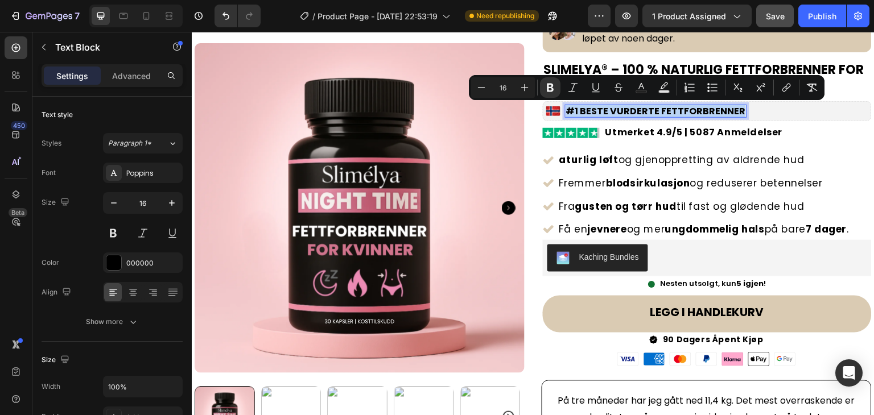
click at [588, 110] on strong "#1 BESTE VURDERTE FETTFORBRENNER" at bounding box center [656, 111] width 180 height 13
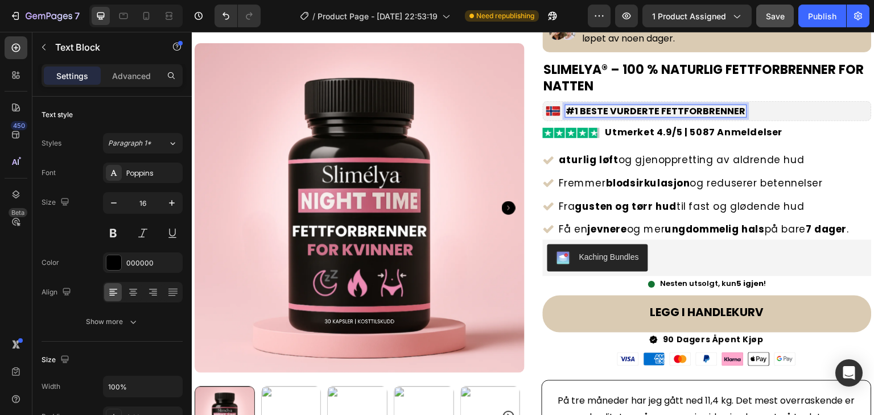
click at [577, 110] on strong "#1 BESTE VURDERTE FETTFORBRENNER" at bounding box center [656, 111] width 180 height 13
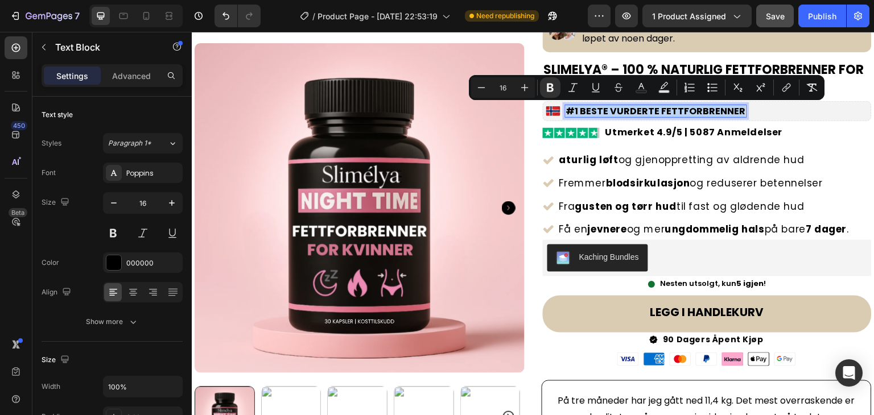
drag, startPoint x: 577, startPoint y: 110, endPoint x: 597, endPoint y: 112, distance: 20.6
click at [597, 113] on strong "#1 BESTE VURDERTE FETTFORBRENNER" at bounding box center [656, 111] width 180 height 13
click at [597, 112] on strong "#1 BESTE VURDERTE FETTFORBRENNER" at bounding box center [656, 111] width 180 height 13
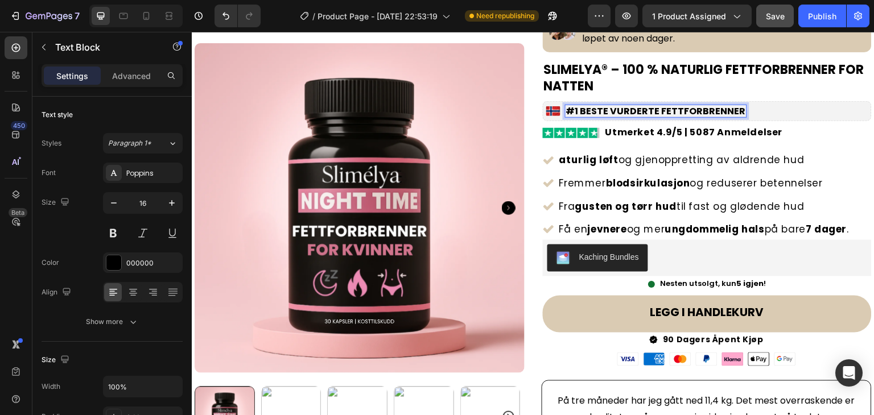
click at [605, 110] on strong "#1 BESTE VURDERTE FETTFORBRENNER" at bounding box center [656, 111] width 180 height 13
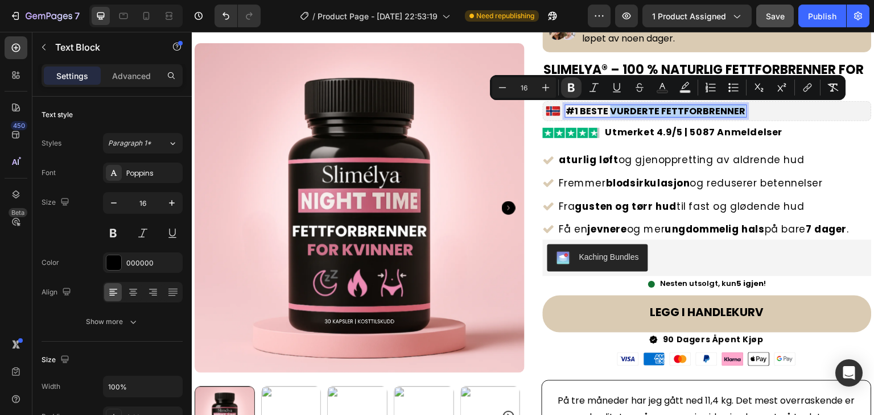
drag, startPoint x: 606, startPoint y: 110, endPoint x: 722, endPoint y: 109, distance: 116.6
click at [722, 109] on strong "#1 BESTE VURDERTE FETTFORBRENNER" at bounding box center [656, 111] width 180 height 13
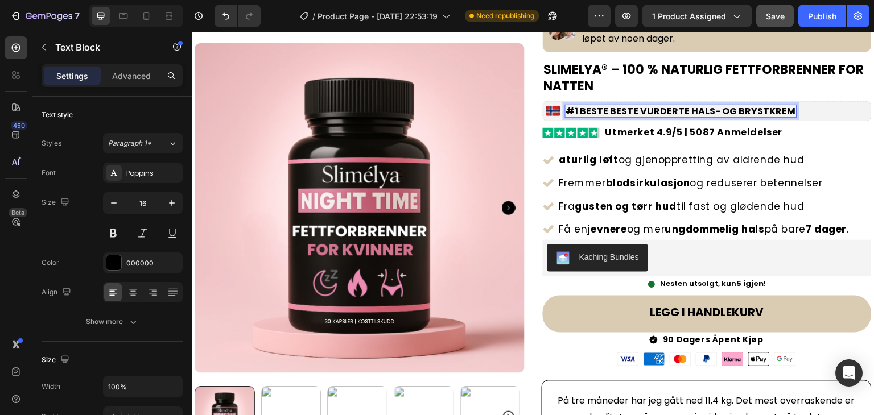
click at [627, 110] on strong "#1 BESTE BESTE VURDERTE HALS- OG BRYSTKREM" at bounding box center [681, 111] width 230 height 13
click at [628, 111] on strong "#1 BESTE BESTE VURDERTE HALS- OG BRYSTKREM" at bounding box center [681, 111] width 230 height 13
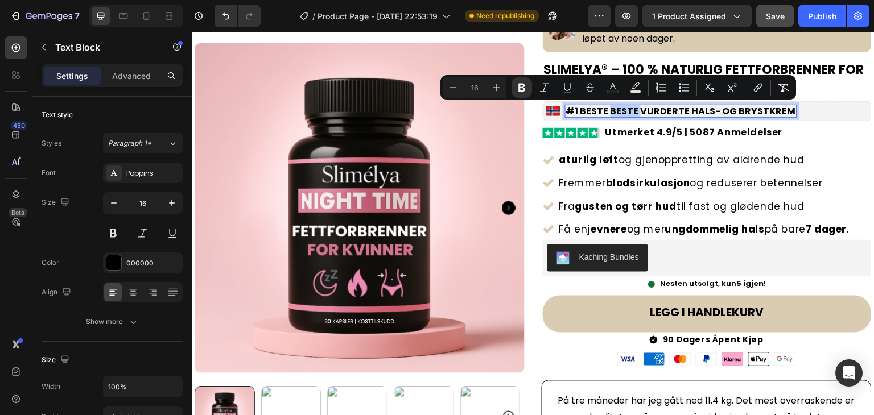
drag, startPoint x: 628, startPoint y: 111, endPoint x: 614, endPoint y: 112, distance: 14.2
click at [614, 112] on strong "#1 BESTE BESTE VURDERTE HALS- OG BRYSTKREM" at bounding box center [681, 111] width 230 height 13
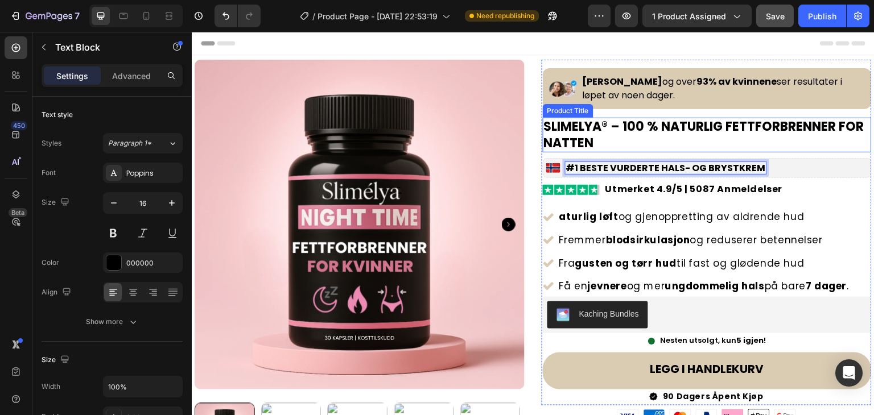
click at [727, 126] on h1 "Slimelya® – 100 % Naturlig Fettforbrenner for Natten" at bounding box center [707, 135] width 329 height 35
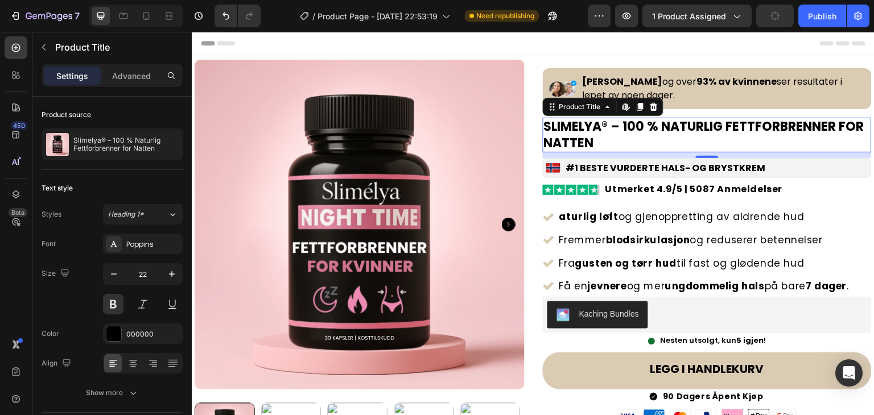
click at [668, 130] on h1 "Slimelya® – 100 % Naturlig Fettforbrenner for Natten" at bounding box center [707, 135] width 329 height 35
click at [603, 114] on div "Product Title Edit content in Shopify" at bounding box center [603, 107] width 121 height 18
click at [603, 109] on icon at bounding box center [607, 106] width 9 height 9
click at [706, 129] on h1 "Slimelya® – 100 % Naturlig Fettforbrenner for Natten" at bounding box center [707, 135] width 329 height 35
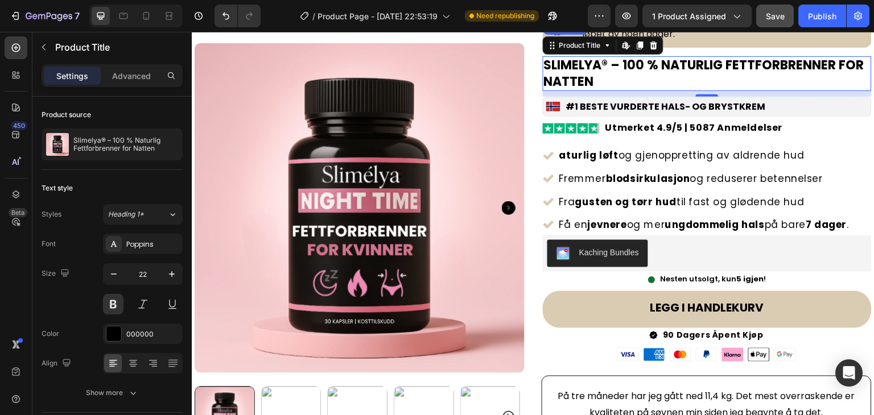
scroll to position [57, 0]
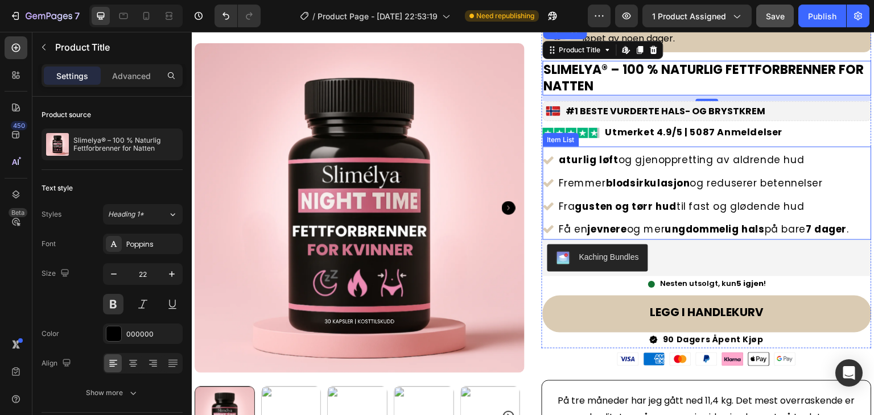
click at [763, 230] on strong "ungdommelig hals" at bounding box center [715, 229] width 100 height 14
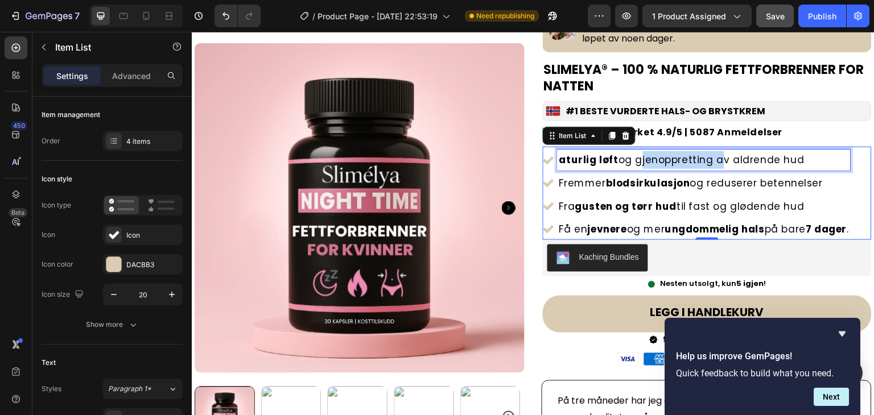
click at [663, 158] on p "aturlig løft og gjenoppretting av aldrende hud" at bounding box center [703, 160] width 289 height 18
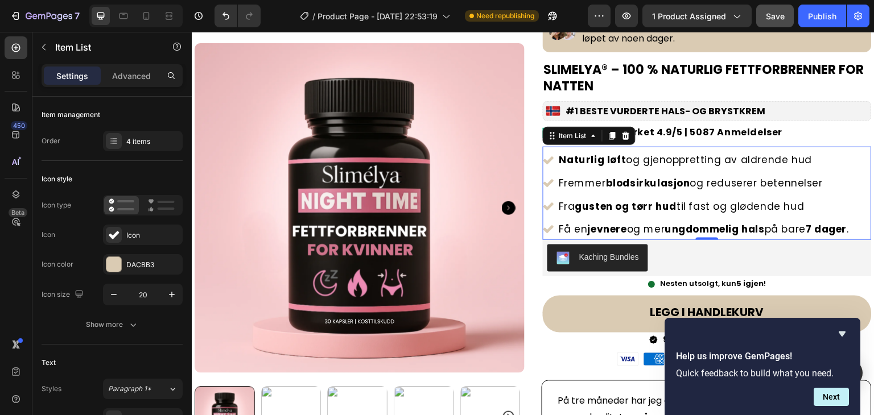
click at [576, 179] on p "Fremmer blodsirkulasjon og reduserer betennelser" at bounding box center [703, 184] width 289 height 18
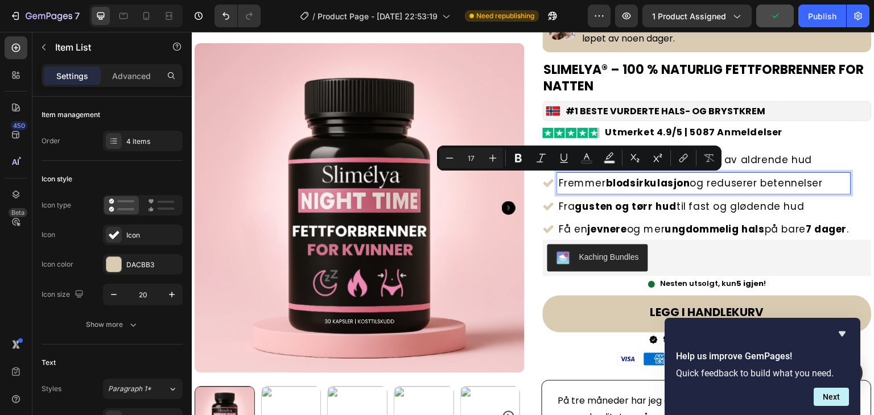
click at [796, 178] on p "Fremmer blodsirkulasjon og reduserer betennelser" at bounding box center [703, 184] width 289 height 18
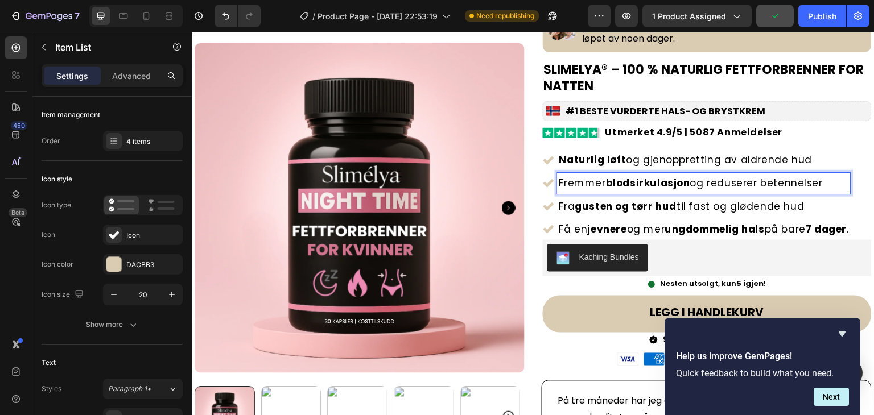
click at [796, 177] on p "Fremmer blodsirkulasjon og reduserer betennelser" at bounding box center [703, 184] width 289 height 18
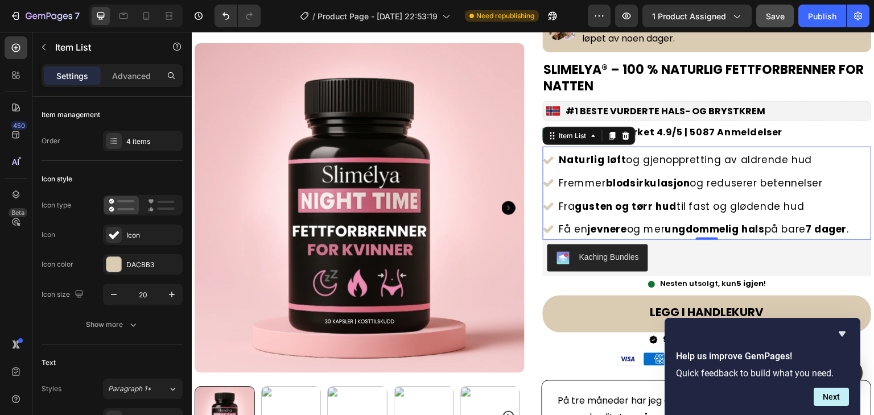
click at [564, 200] on p "Fra gusten og tørr hud til fast og glødende hud" at bounding box center [703, 207] width 289 height 18
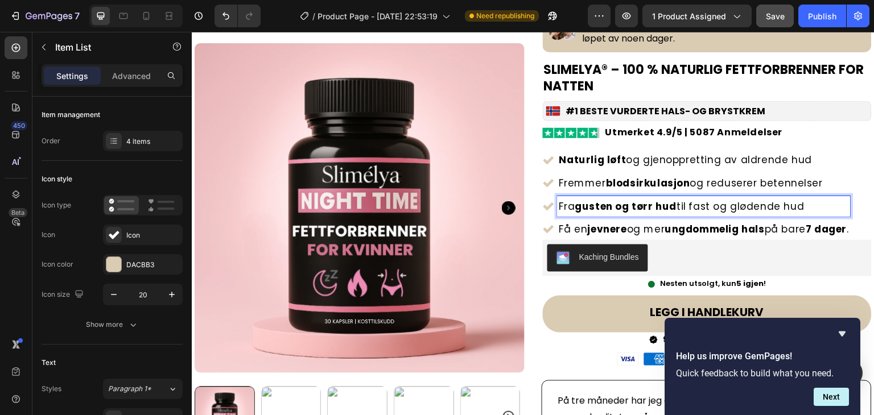
click at [564, 202] on p "Fra gusten og tørr hud til fast og glødende hud" at bounding box center [703, 207] width 289 height 18
click at [565, 202] on p "Fra gusten og tørr hud til fast og glødende hud" at bounding box center [703, 207] width 289 height 18
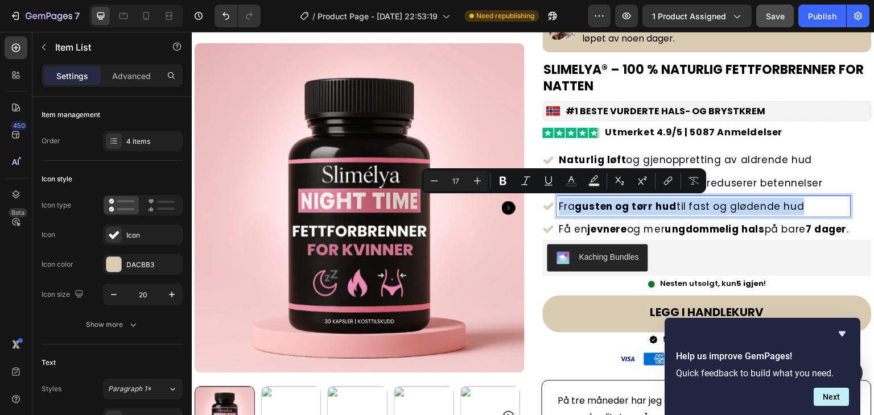
click at [565, 202] on p "Fra gusten og tørr hud til fast og glødende hud" at bounding box center [703, 207] width 289 height 18
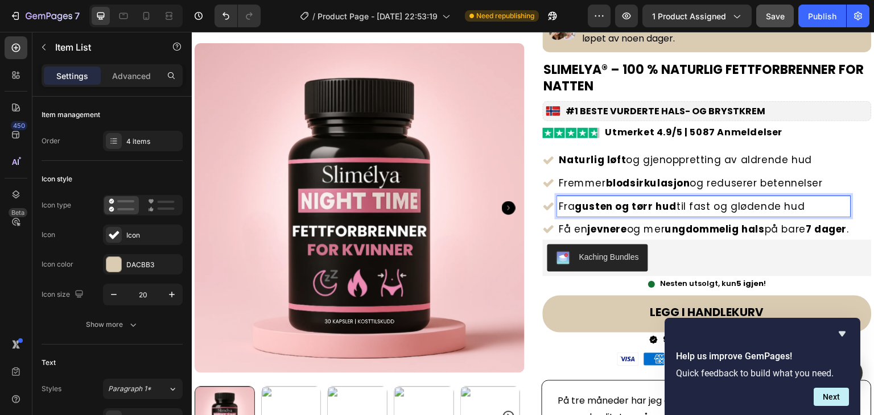
click at [720, 224] on strong "ungdommelig hals" at bounding box center [715, 229] width 100 height 14
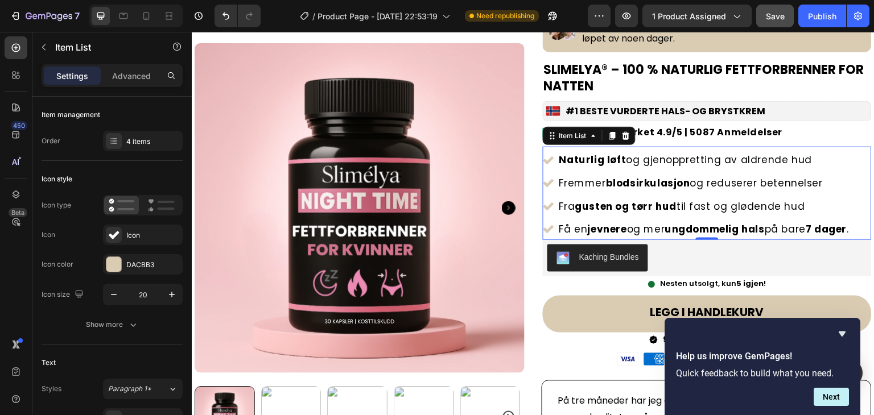
click at [567, 228] on p "Få en jevnere og mer ungdommelig hals på bare 7 dager ." at bounding box center [703, 230] width 289 height 18
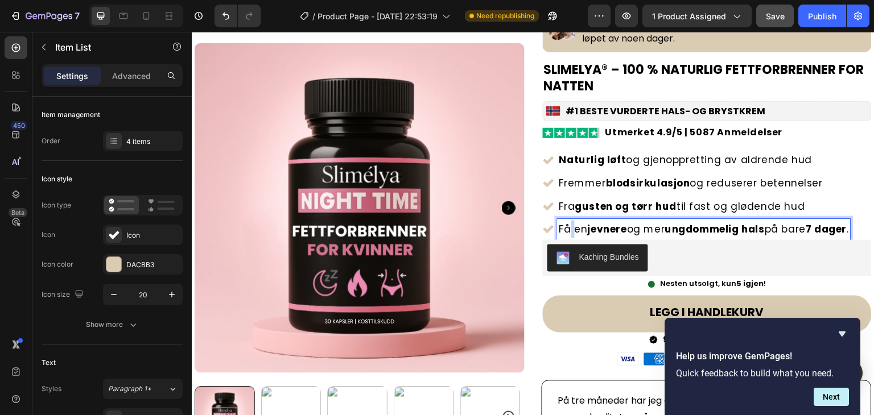
click at [567, 228] on p "Få en jevnere og mer ungdommelig hals på bare 7 dager ." at bounding box center [703, 230] width 289 height 18
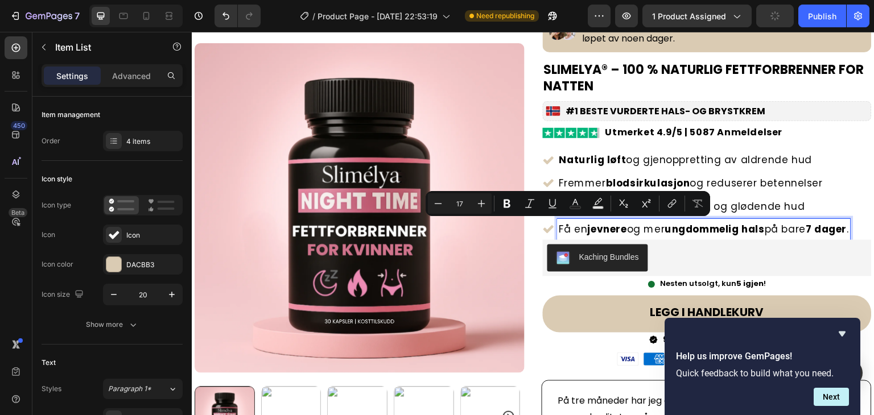
click at [716, 231] on strong "ungdommelig hals" at bounding box center [715, 229] width 100 height 14
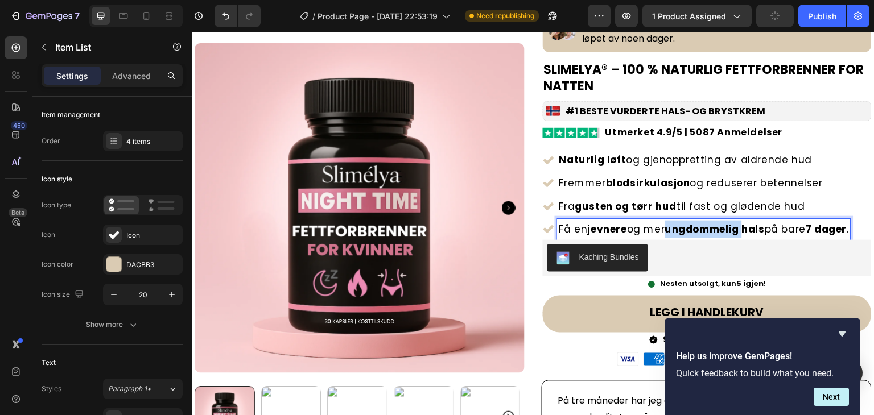
click at [716, 231] on strong "ungdommelig hals" at bounding box center [715, 229] width 100 height 14
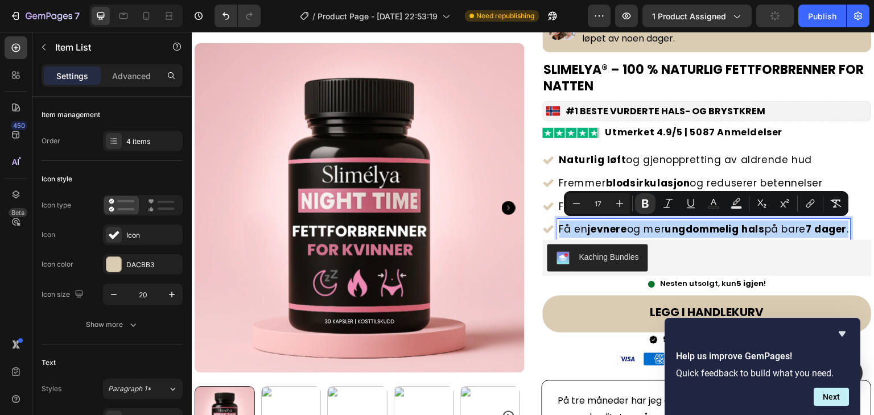
click at [716, 231] on strong "ungdommelig hals" at bounding box center [715, 229] width 100 height 14
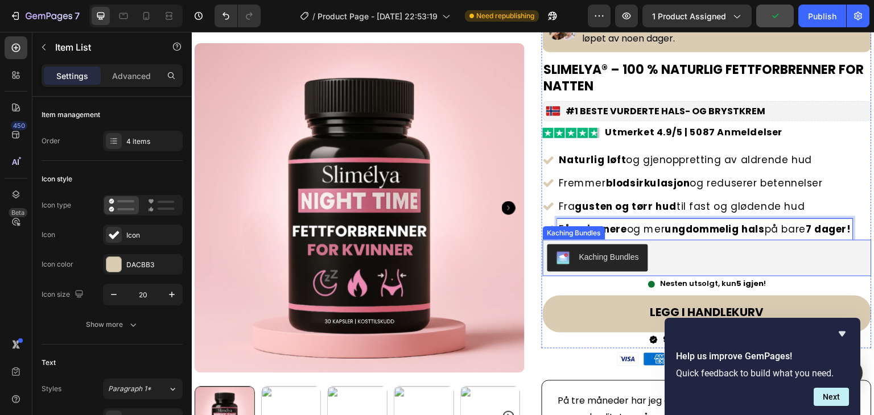
click at [734, 242] on div "Kaching Bundles" at bounding box center [707, 258] width 329 height 36
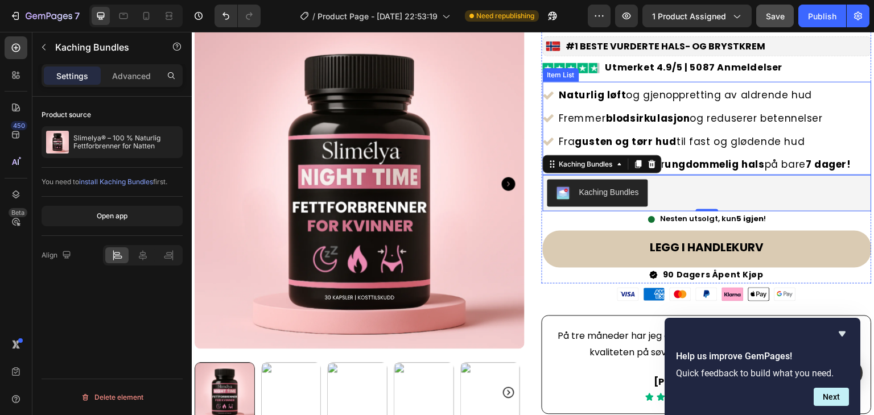
scroll to position [171, 0]
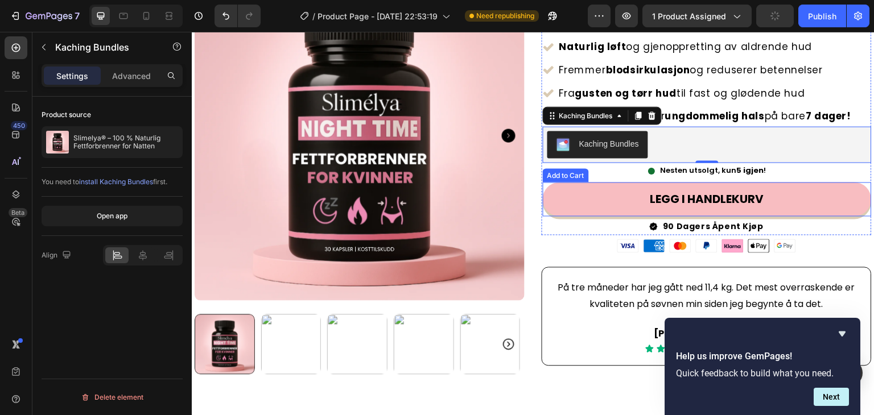
click at [643, 199] on button "LEGG I HANDLEKURV" at bounding box center [707, 199] width 329 height 34
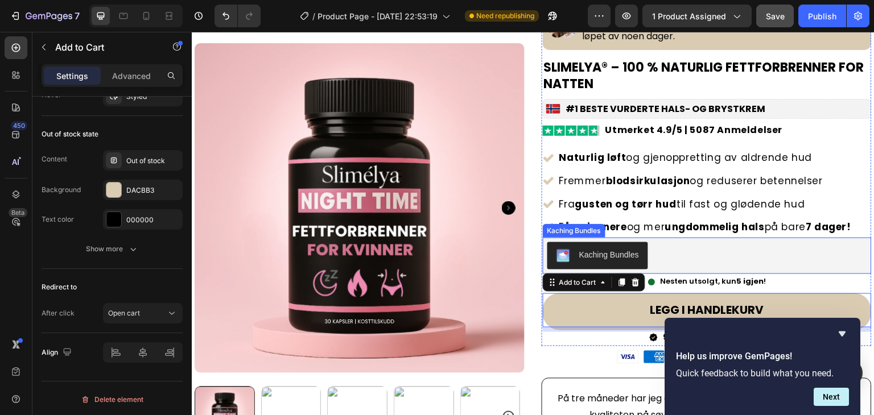
scroll to position [0, 0]
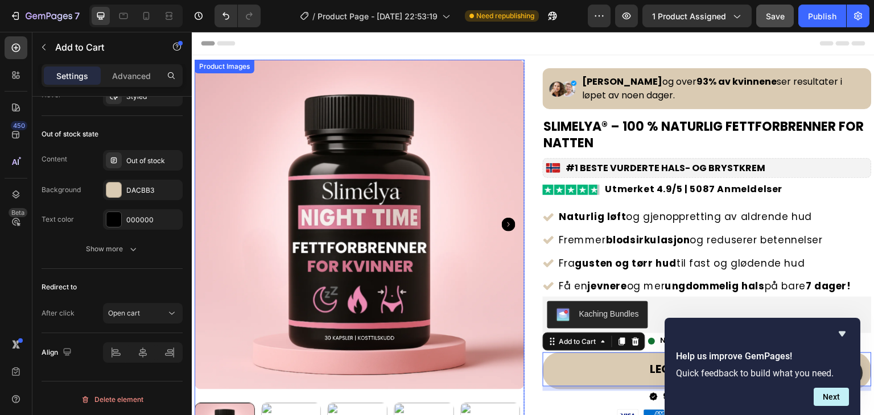
click at [429, 114] on img at bounding box center [359, 225] width 330 height 330
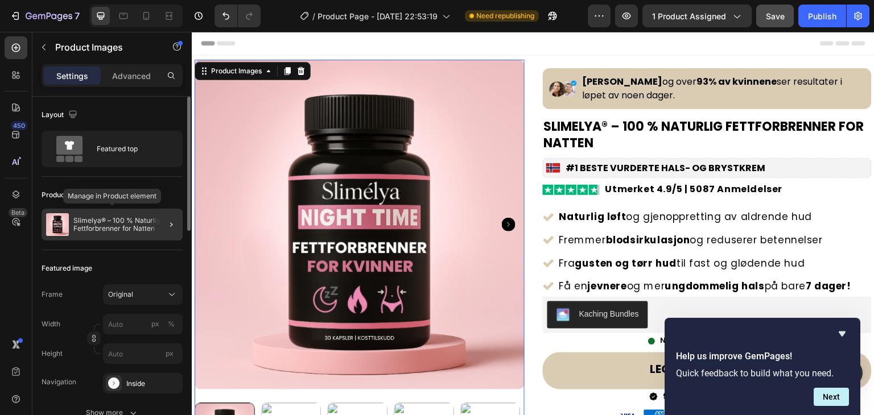
click at [130, 220] on p "Slimelya® – 100 % Naturlig Fettforbrenner for Natten" at bounding box center [125, 225] width 105 height 16
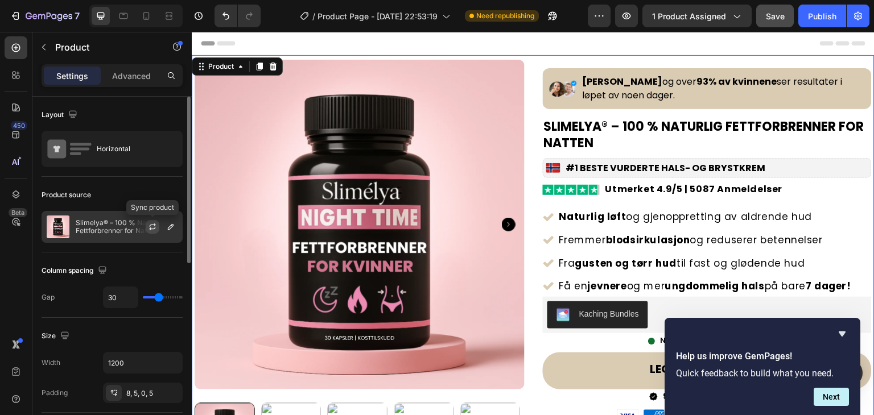
click at [151, 226] on icon "button" at bounding box center [152, 226] width 9 height 9
click at [171, 230] on icon "button" at bounding box center [170, 226] width 9 height 9
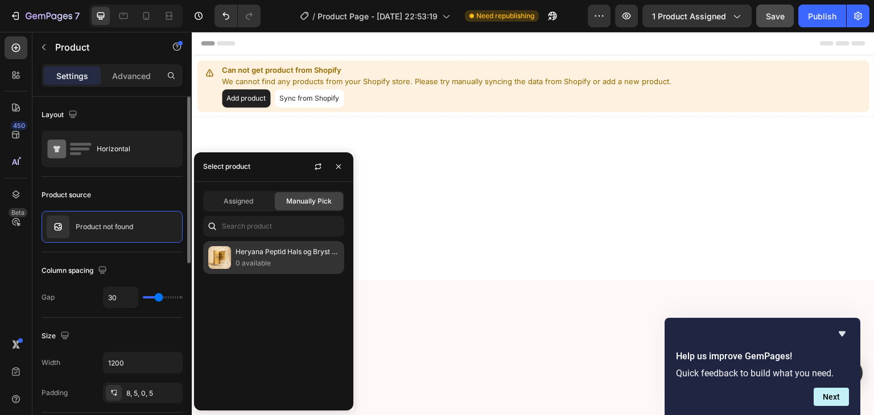
click at [217, 255] on img at bounding box center [219, 257] width 23 height 23
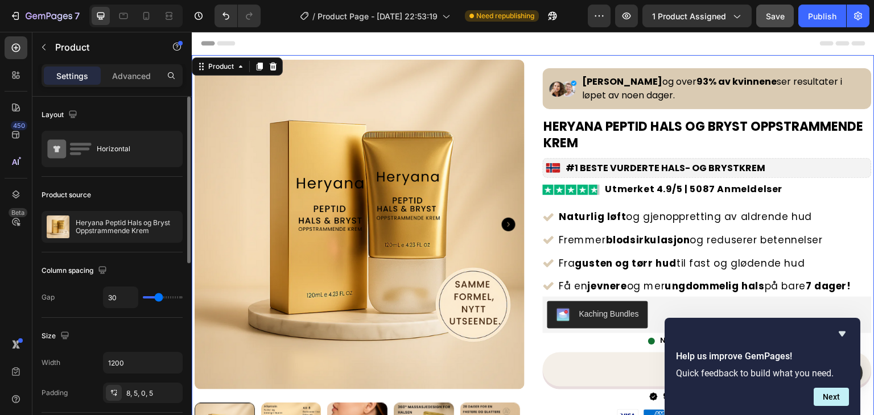
click at [553, 58] on div "Product Images Row Image Anders, Ingrid og over 93% av kvinnene ser resultater …" at bounding box center [533, 300] width 682 height 490
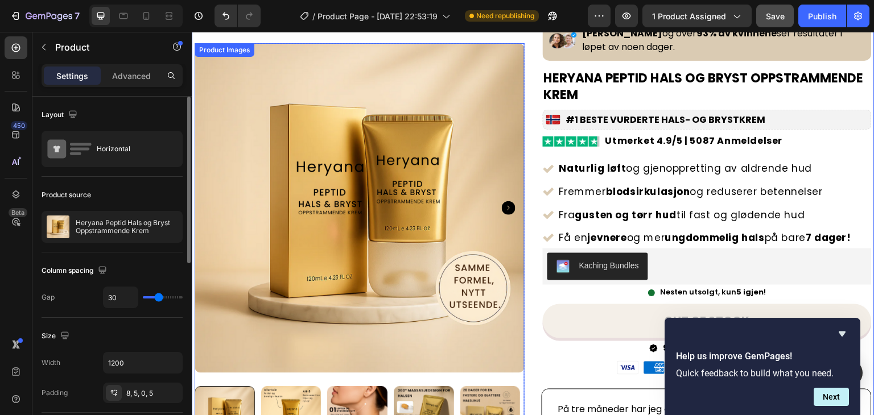
scroll to position [114, 0]
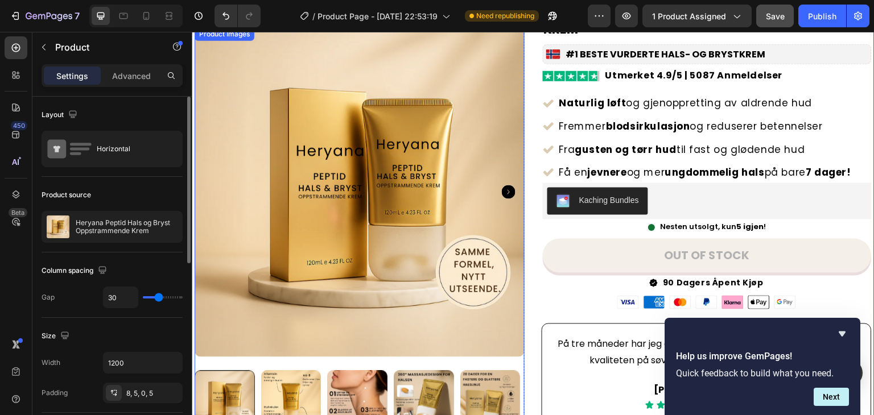
click at [502, 189] on icon "Carousel Next Arrow" at bounding box center [509, 192] width 14 height 14
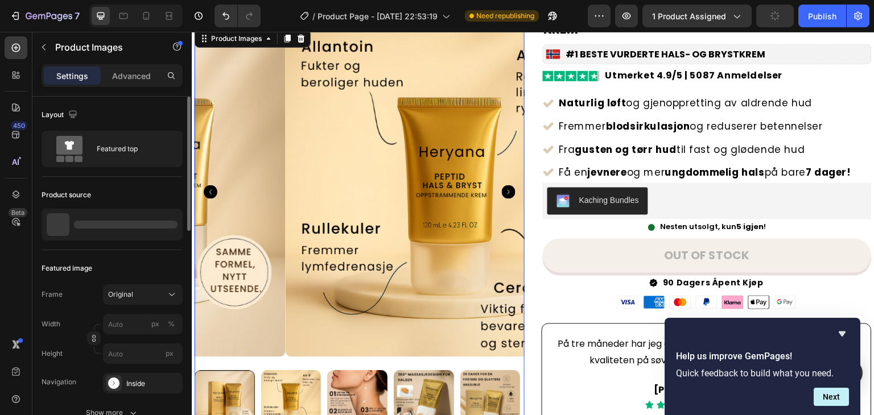
click at [502, 189] on icon "Carousel Next Arrow" at bounding box center [509, 192] width 14 height 14
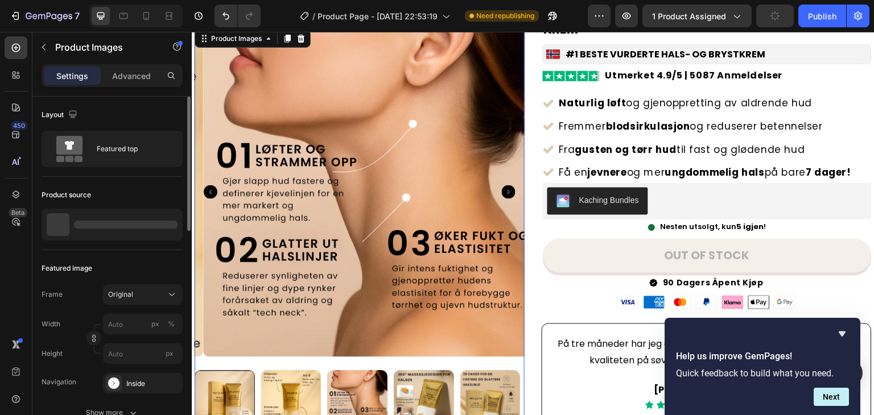
click at [502, 189] on icon "Carousel Next Arrow" at bounding box center [509, 192] width 14 height 14
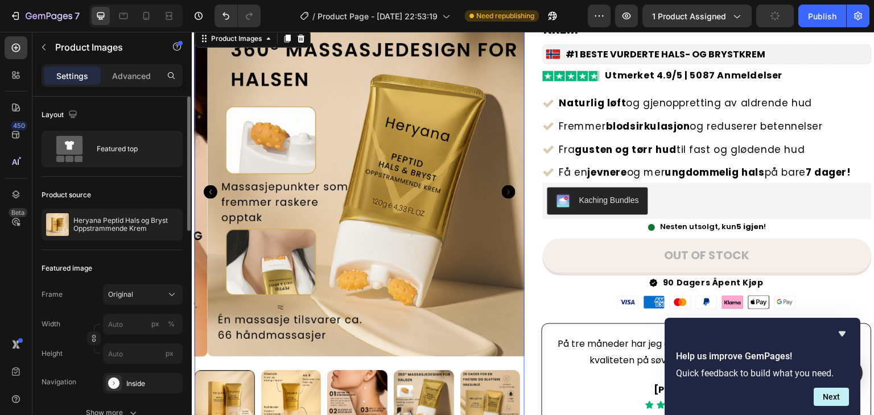
click at [502, 189] on icon "Carousel Next Arrow" at bounding box center [509, 192] width 14 height 14
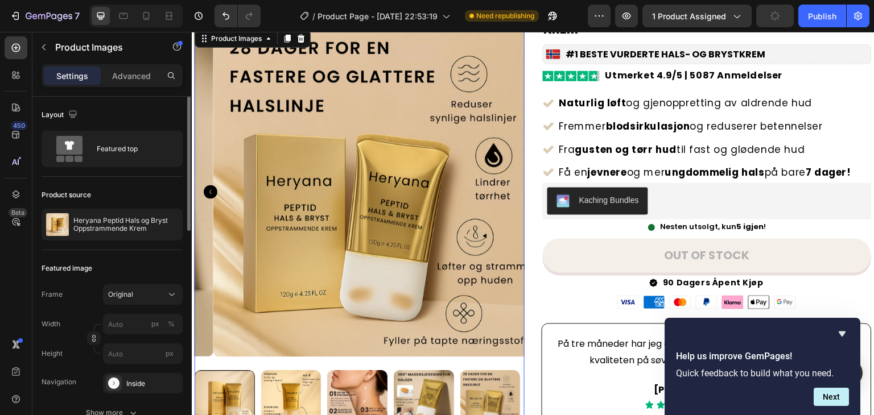
click at [502, 189] on img at bounding box center [378, 192] width 330 height 330
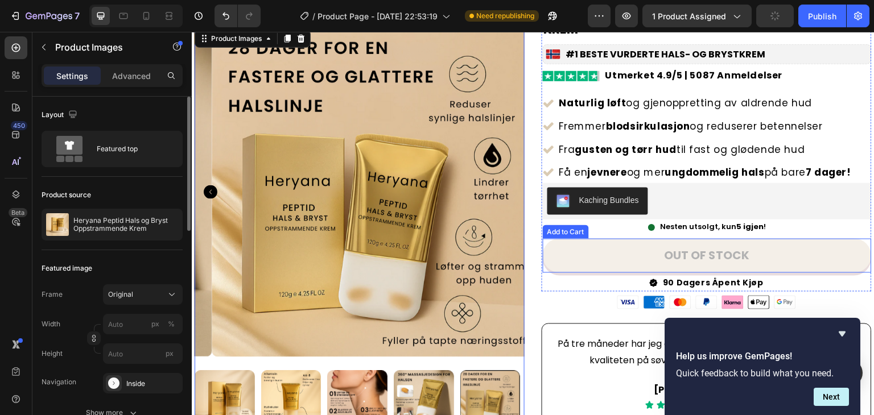
click at [590, 249] on button "Out of stock" at bounding box center [707, 256] width 329 height 34
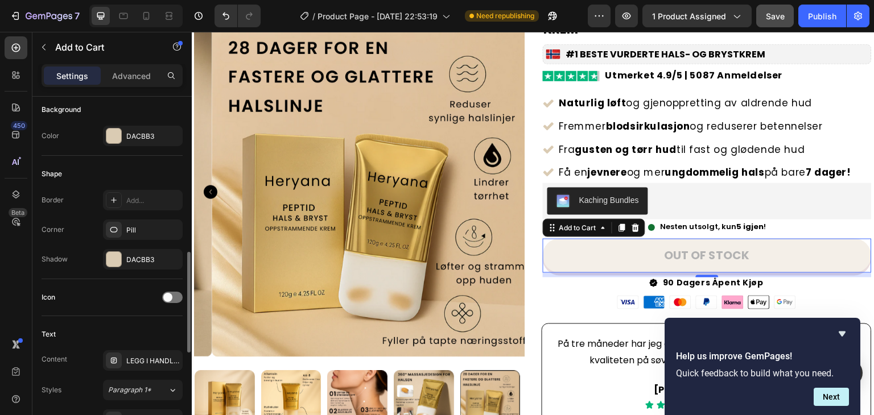
scroll to position [341, 0]
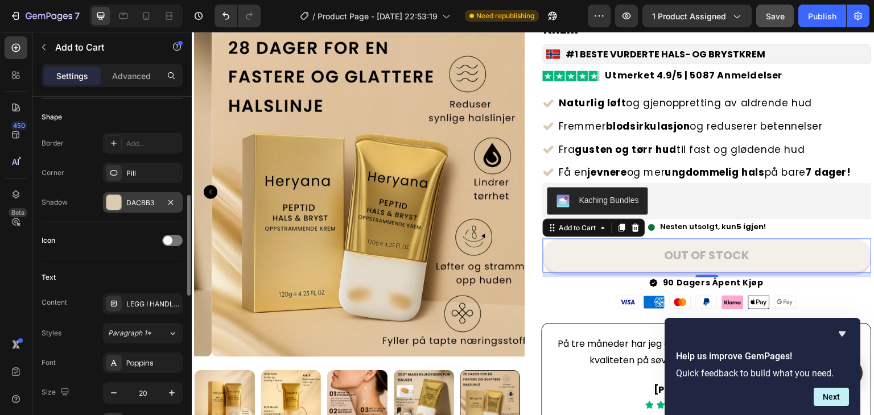
click at [140, 203] on div "DACBB3" at bounding box center [142, 203] width 33 height 10
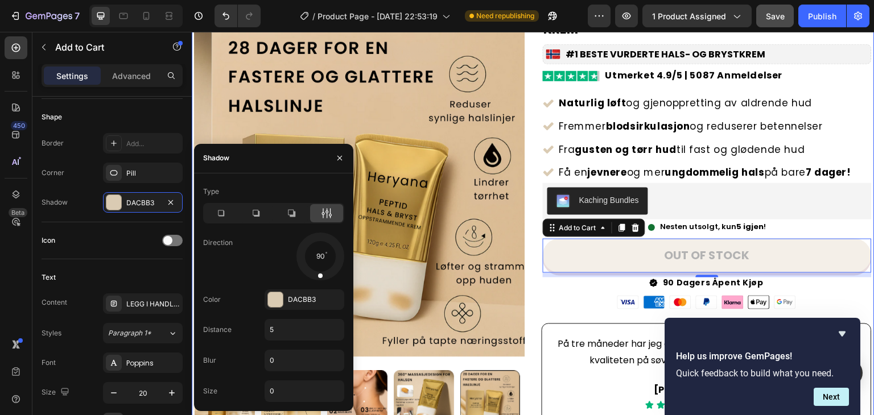
click at [527, 167] on div "Product Images Row Image Anders, Ingrid og over 93% av kvinnene ser resultater …" at bounding box center [533, 186] width 682 height 490
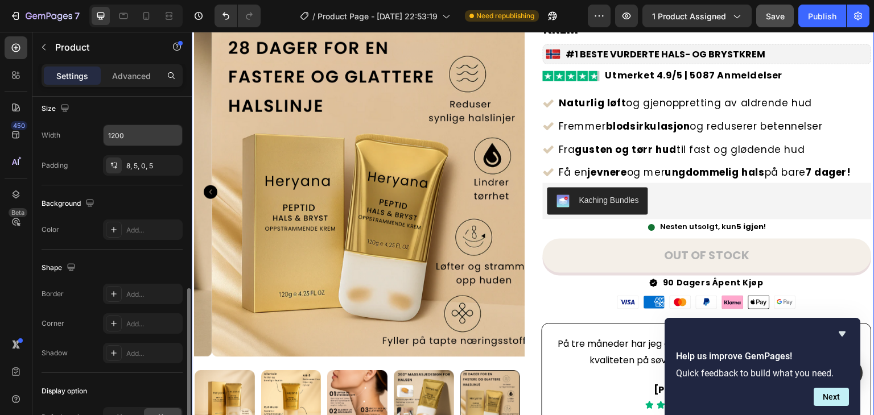
scroll to position [387, 0]
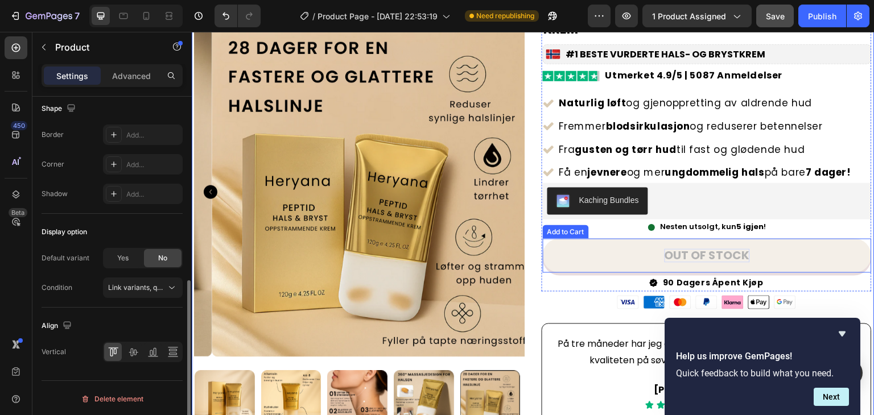
click at [691, 256] on div "Out of stock" at bounding box center [706, 256] width 85 height 14
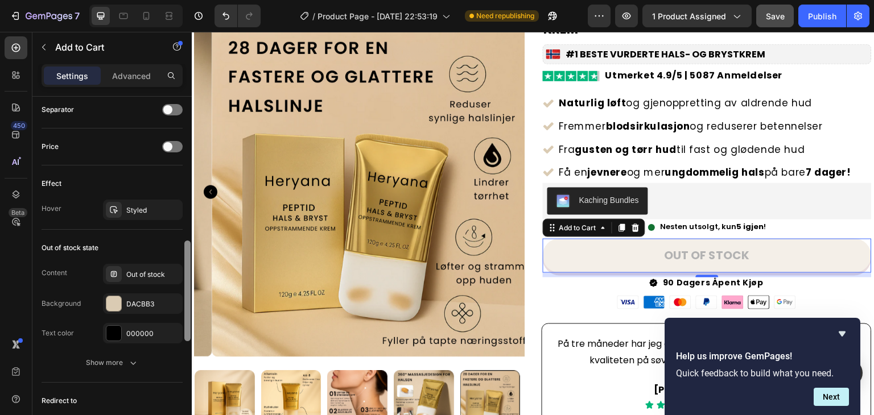
scroll to position [695, 0]
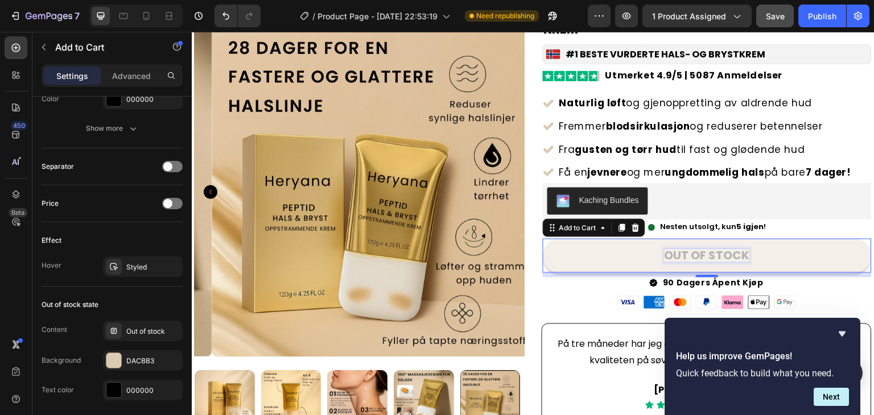
click at [684, 255] on div "Out of stock" at bounding box center [706, 256] width 85 height 14
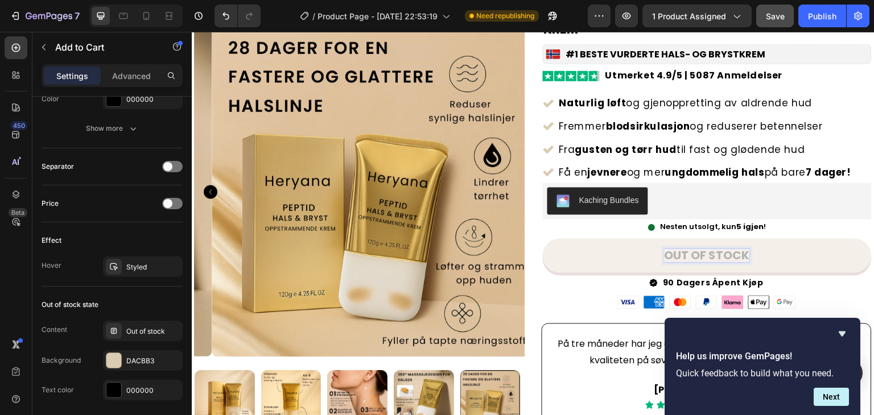
click at [685, 255] on p "Out of stock" at bounding box center [706, 256] width 85 height 14
drag, startPoint x: 660, startPoint y: 254, endPoint x: 739, endPoint y: 255, distance: 79.1
click at [739, 255] on p "Out of stock" at bounding box center [706, 256] width 85 height 14
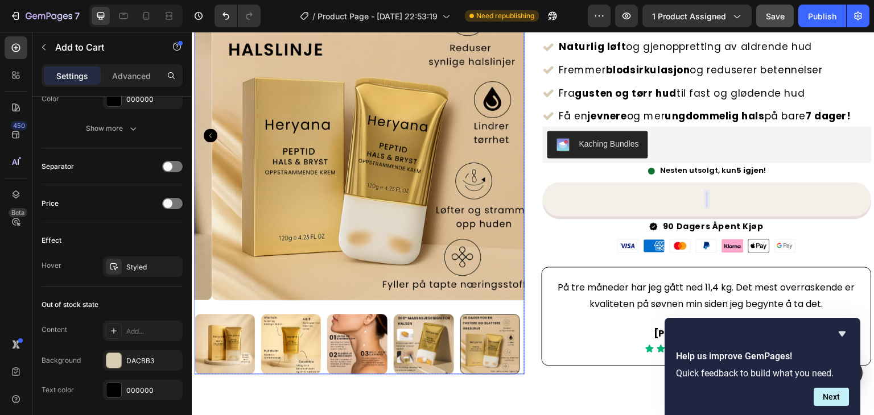
scroll to position [227, 0]
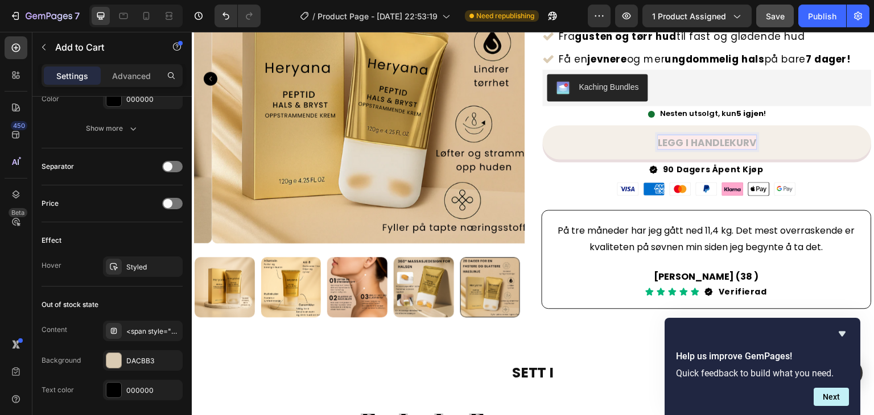
click at [771, 144] on button "LEGG I HANDLEKURV" at bounding box center [707, 142] width 329 height 34
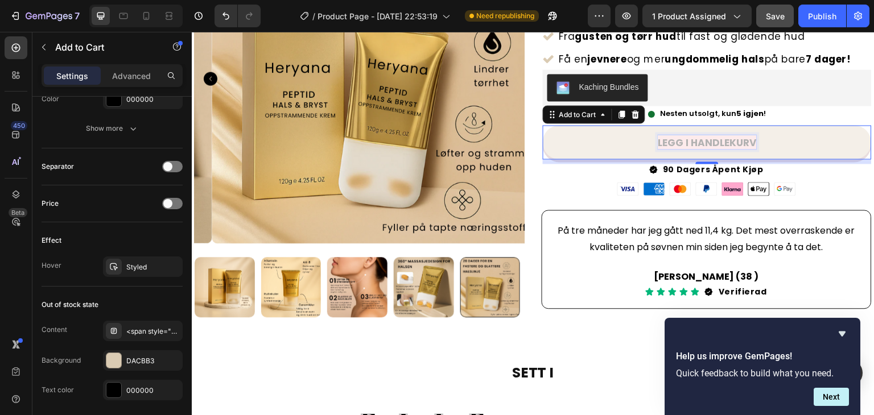
click at [739, 140] on strong "LEGG I HANDLEKURV" at bounding box center [707, 142] width 98 height 14
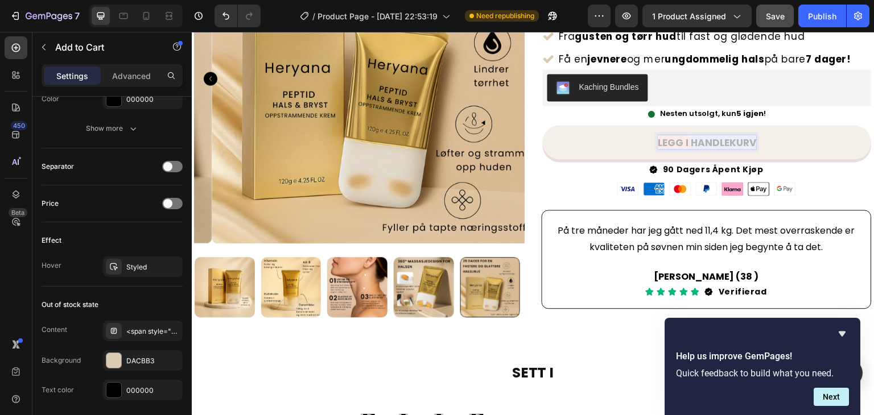
click at [737, 140] on strong "LEGG I HANDLEKURV" at bounding box center [707, 142] width 98 height 14
click at [696, 142] on strong "LEGG I HANDLEKURV" at bounding box center [707, 142] width 98 height 14
click at [677, 140] on strong "LEGG I HANDLEKURV" at bounding box center [707, 142] width 98 height 14
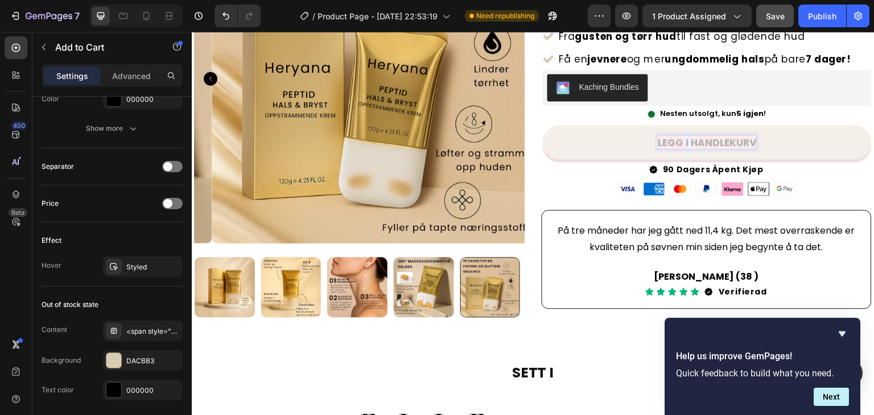
click at [677, 140] on strong "LEGG I HANDLEKURV" at bounding box center [707, 142] width 98 height 14
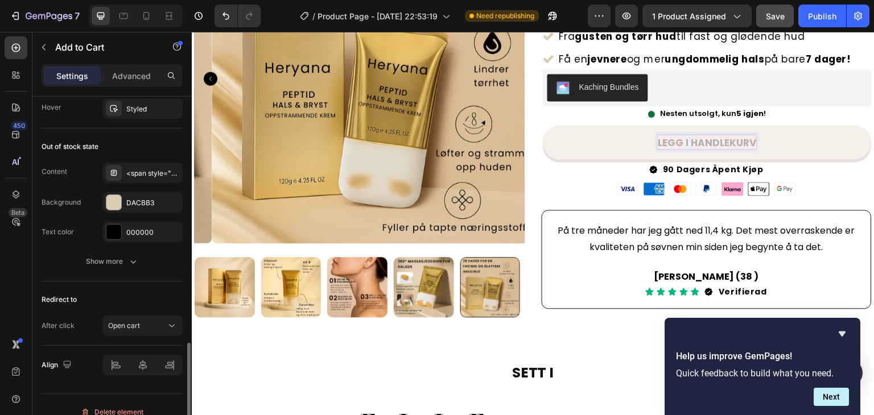
scroll to position [866, 0]
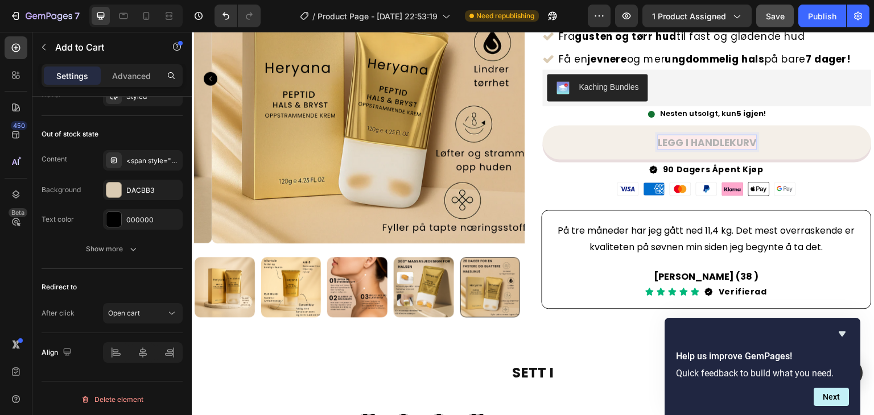
click at [676, 137] on strong "LEGG I HANDLEKURV" at bounding box center [707, 142] width 98 height 14
click at [663, 137] on strong "LEGG I HANDLEKURV" at bounding box center [707, 142] width 98 height 14
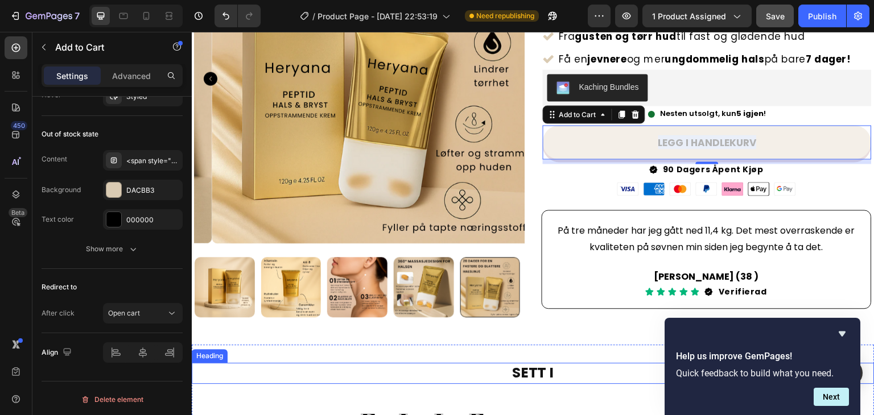
click at [566, 363] on h2 "SETT I" at bounding box center [533, 373] width 682 height 21
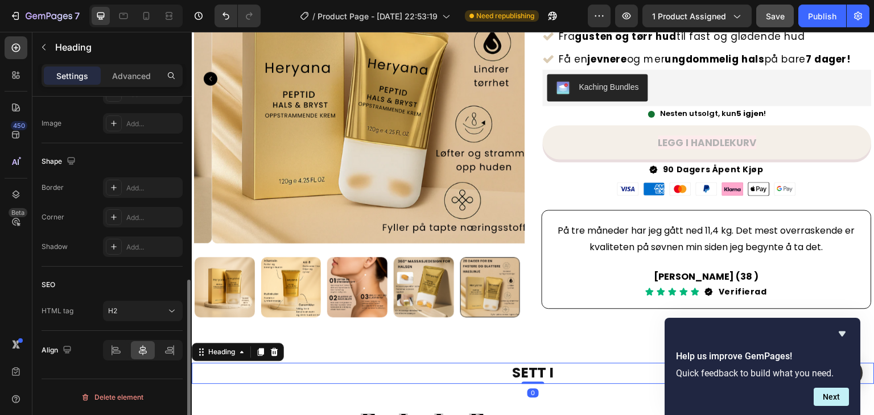
scroll to position [0, 0]
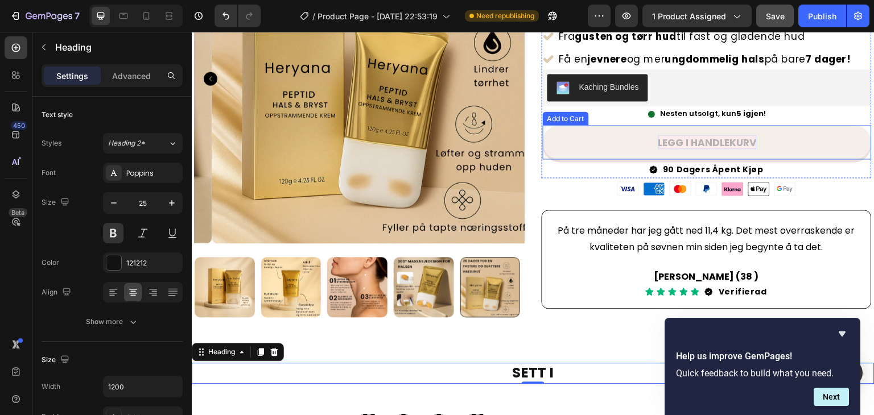
click at [746, 139] on strong "LEGG I HANDLEKURV" at bounding box center [707, 142] width 98 height 14
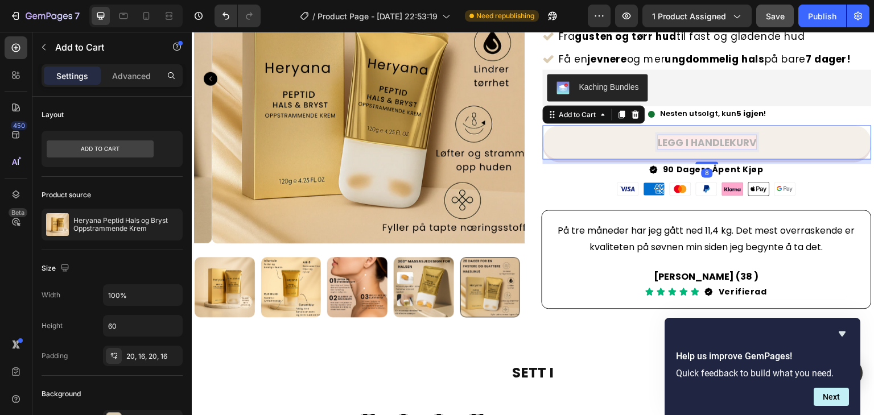
click at [742, 139] on strong "LEGG I HANDLEKURV" at bounding box center [707, 142] width 98 height 14
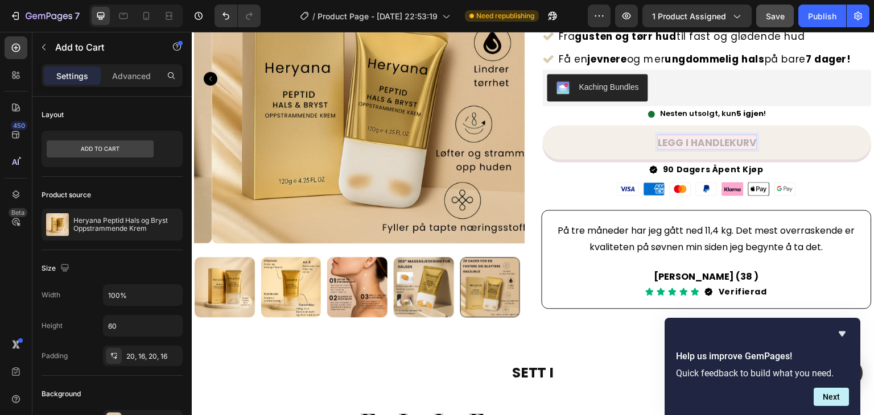
click at [742, 139] on strong "LEGG I HANDLEKURV" at bounding box center [707, 142] width 98 height 14
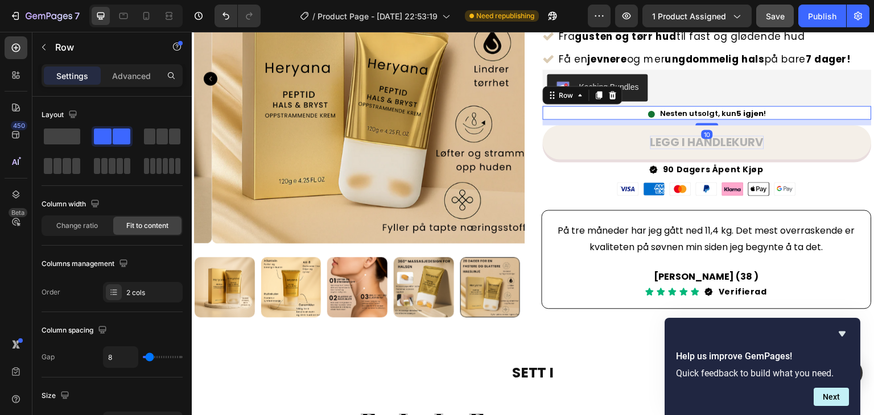
click at [826, 113] on div "Custom Code Nesten utsolgt, kun 5 igjen ! Custom Code Row 10" at bounding box center [707, 113] width 329 height 14
click at [748, 139] on p "LEGG I HANDLEKURV" at bounding box center [707, 142] width 114 height 14
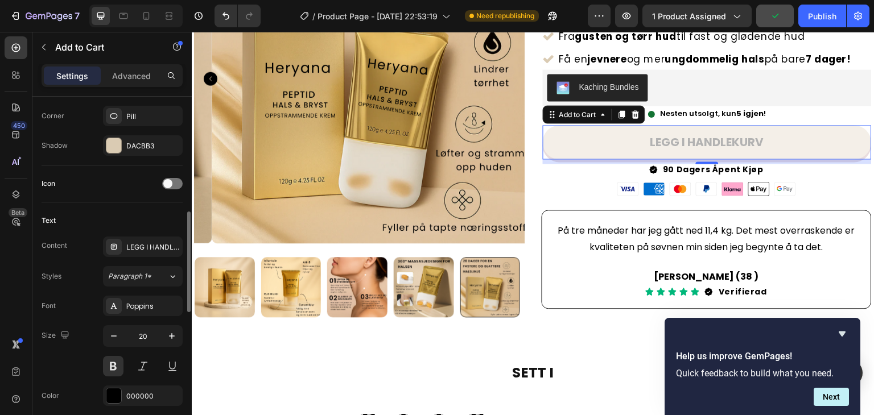
scroll to position [455, 0]
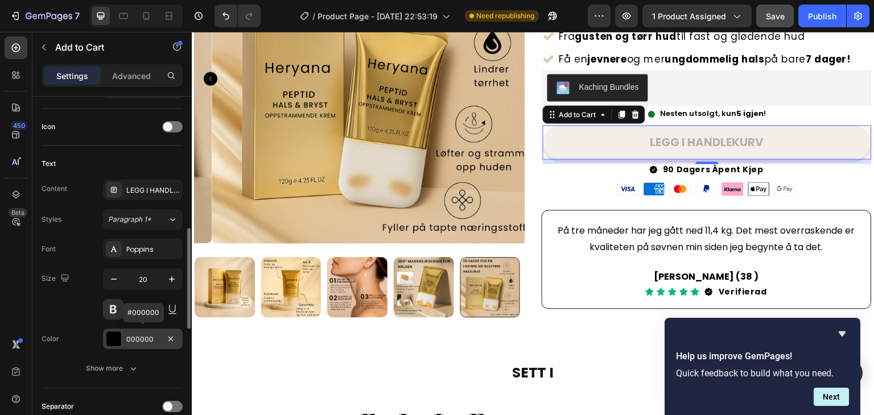
click at [114, 332] on div at bounding box center [113, 339] width 15 height 15
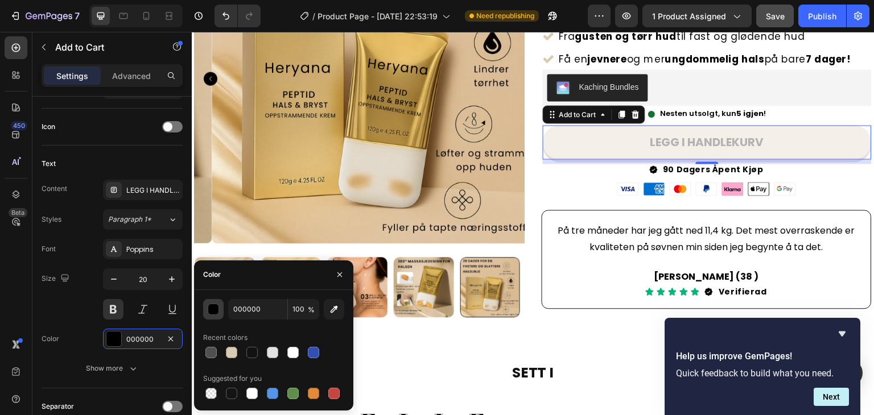
click at [209, 305] on div "button" at bounding box center [213, 309] width 11 height 11
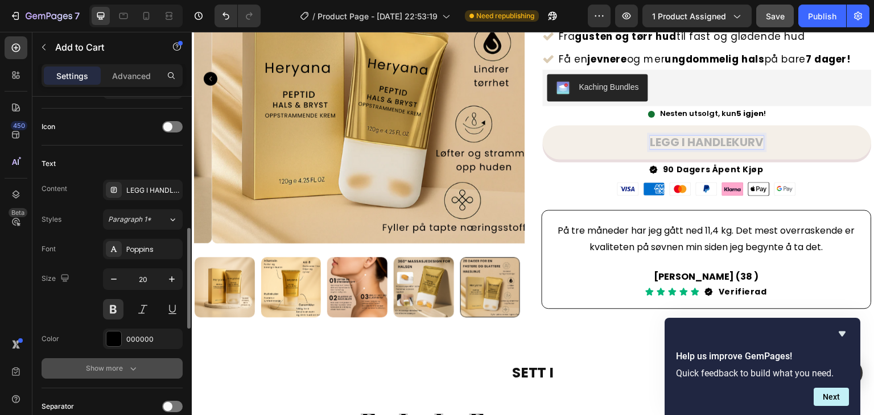
click at [121, 363] on div "Show more" at bounding box center [112, 368] width 53 height 11
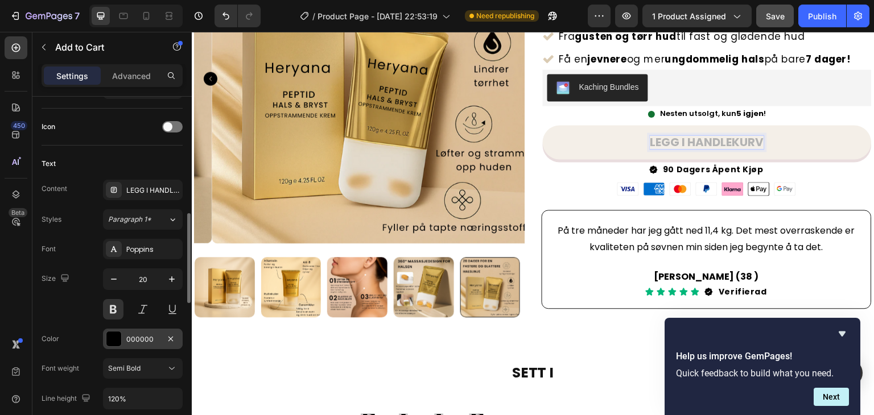
click at [146, 334] on div "000000" at bounding box center [142, 339] width 33 height 10
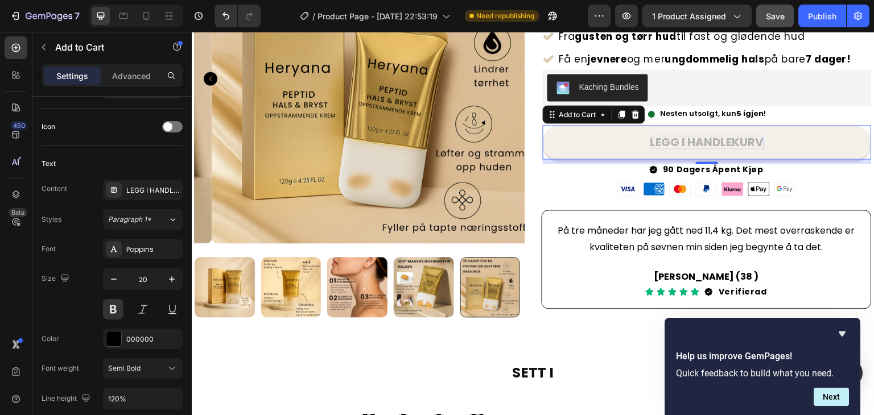
click at [738, 147] on button "LEGG I HANDLEKURV" at bounding box center [707, 142] width 329 height 34
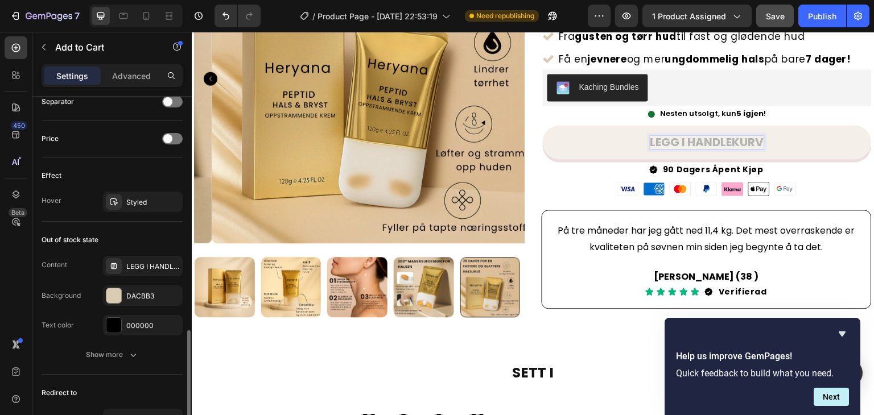
scroll to position [1015, 0]
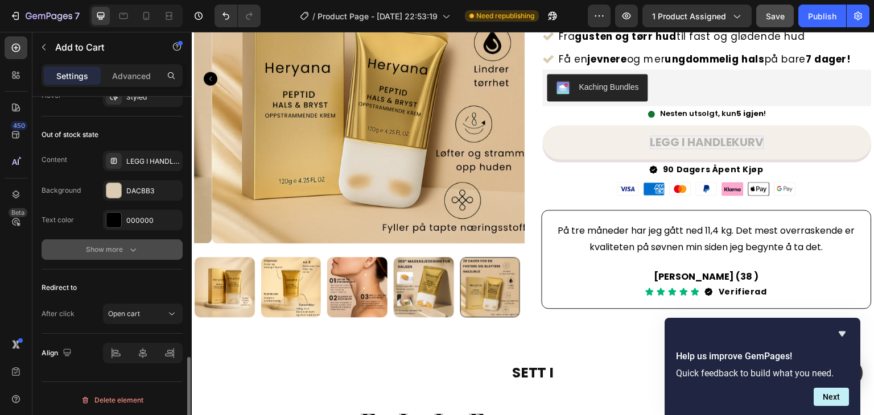
click at [133, 244] on icon "button" at bounding box center [132, 249] width 11 height 11
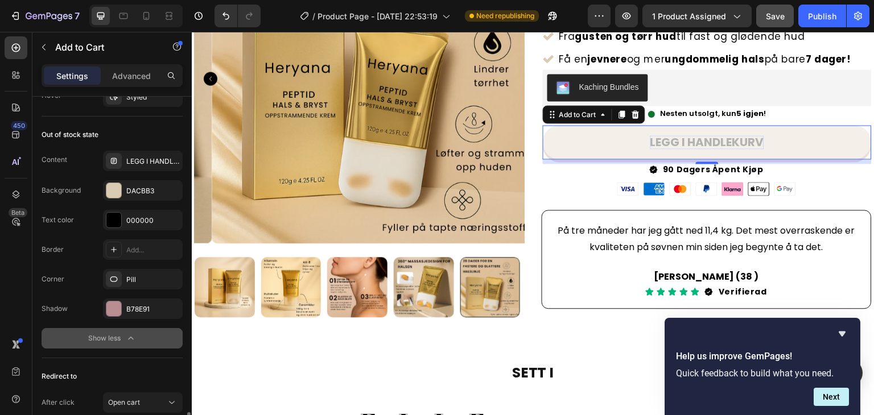
scroll to position [1072, 0]
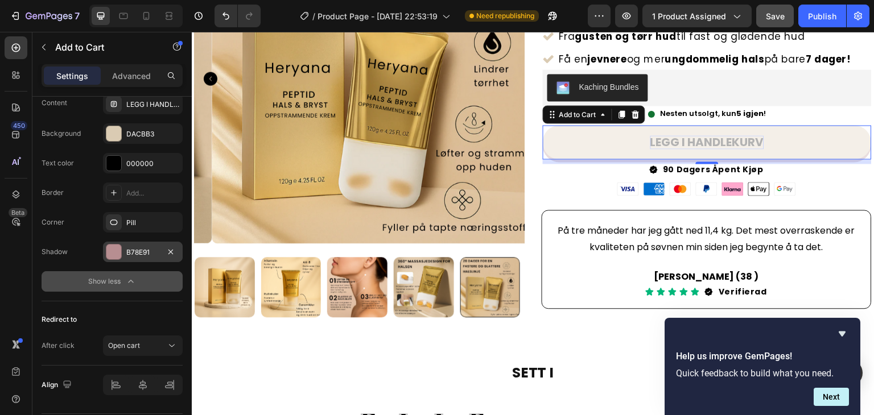
click at [149, 247] on div "B78E91" at bounding box center [142, 252] width 33 height 10
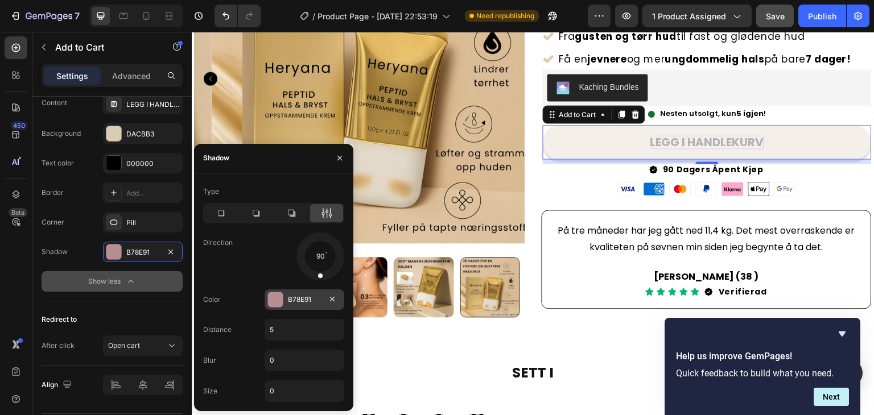
click at [268, 295] on div at bounding box center [275, 299] width 15 height 15
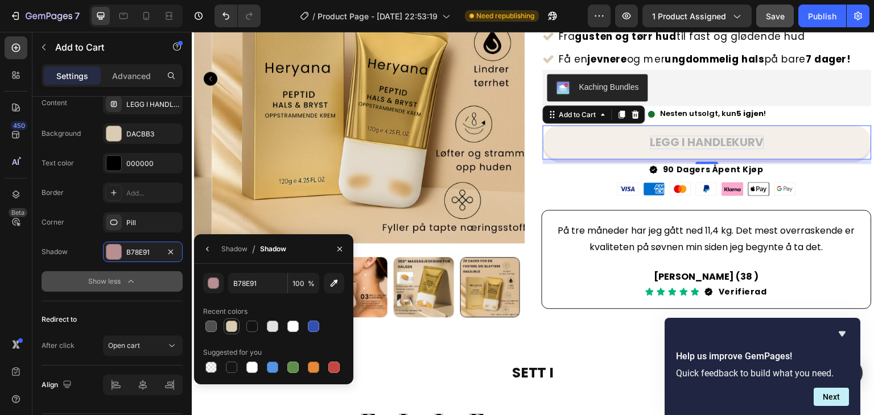
click at [230, 326] on div at bounding box center [231, 326] width 11 height 11
click at [253, 332] on div at bounding box center [251, 326] width 11 height 11
click at [232, 328] on div at bounding box center [231, 326] width 11 height 11
click at [417, 348] on div "SETT I Heading Image Image Image Image Image Image Image Image Marquee Section 2" at bounding box center [533, 413] width 682 height 136
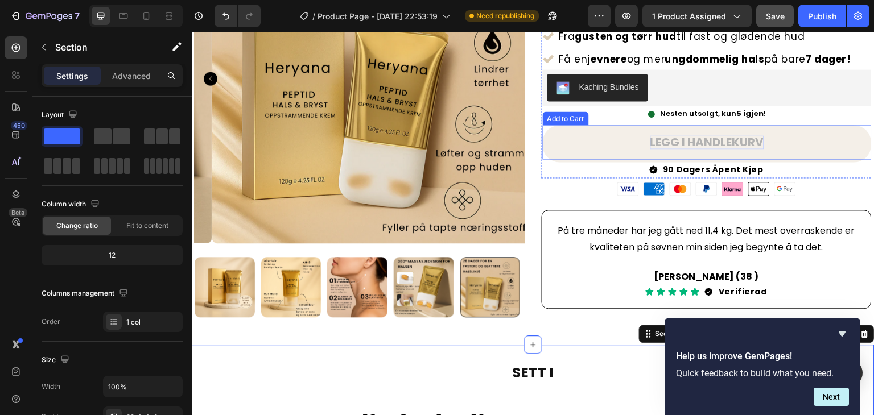
click at [678, 141] on p "LEGG I HANDLEKURV" at bounding box center [707, 142] width 114 height 14
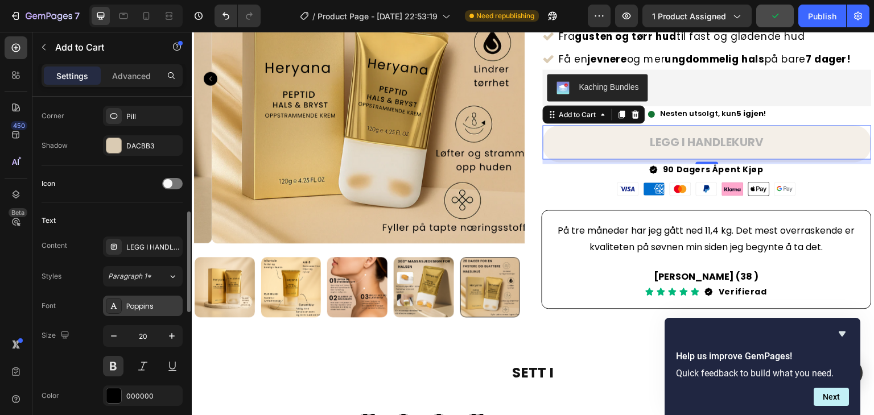
scroll to position [512, 0]
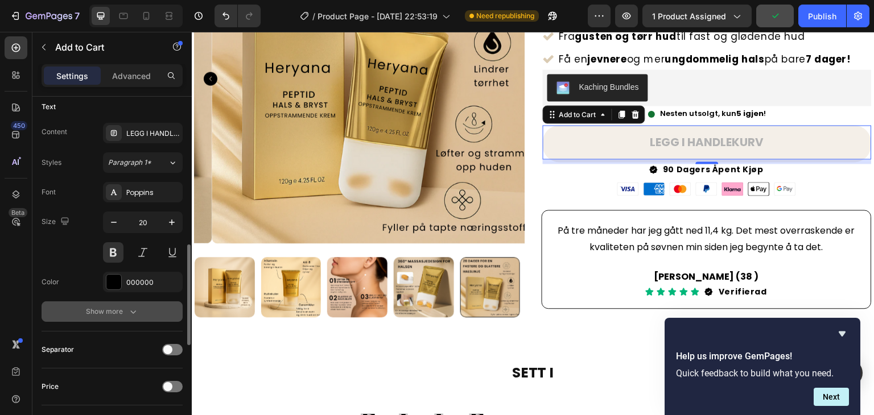
click at [135, 311] on icon "button" at bounding box center [132, 311] width 11 height 11
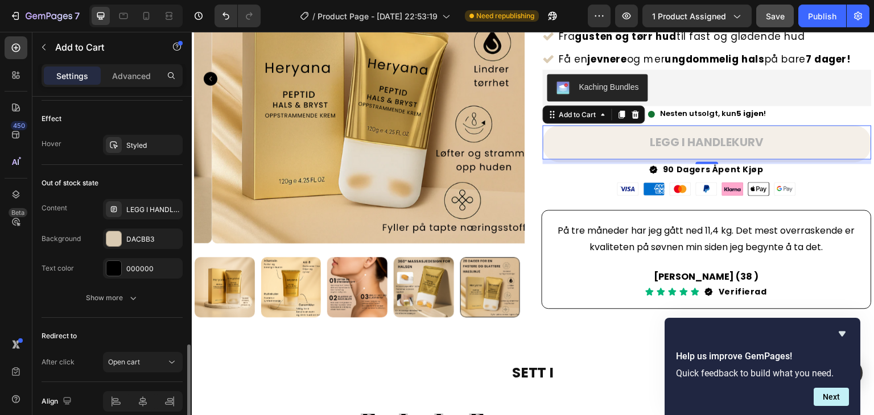
scroll to position [1015, 0]
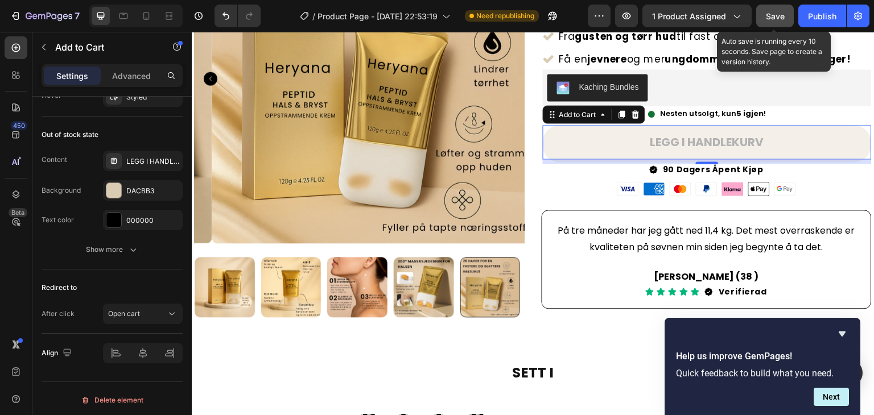
click at [781, 16] on span "Save" at bounding box center [774, 16] width 19 height 10
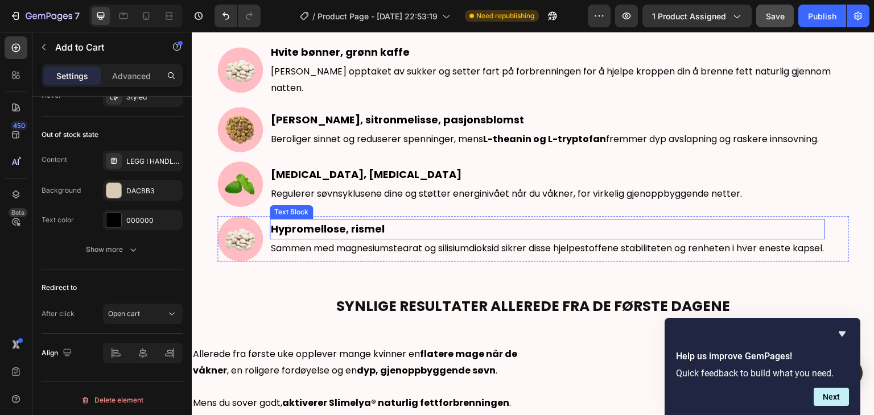
scroll to position [569, 0]
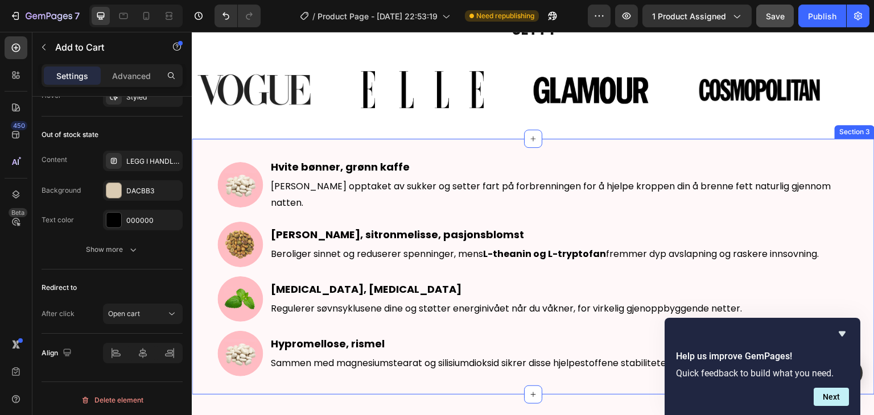
click at [452, 142] on div "Image Hvite bønner, grønn kaffe Text Block Begrenser opptaket av sukker og sett…" at bounding box center [533, 267] width 682 height 256
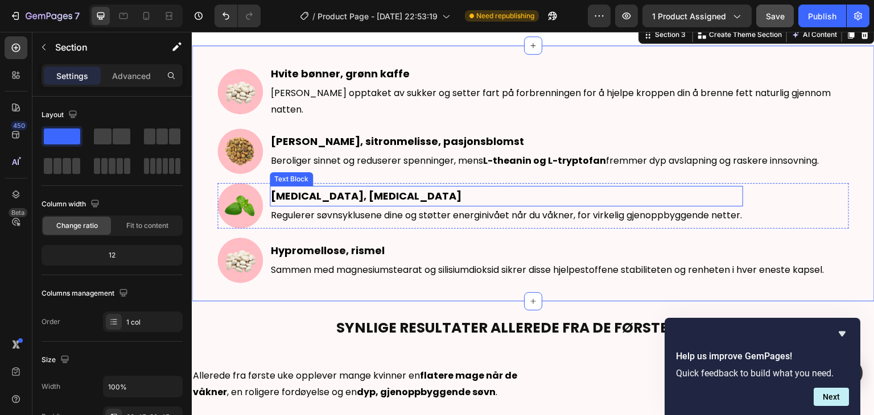
scroll to position [626, 0]
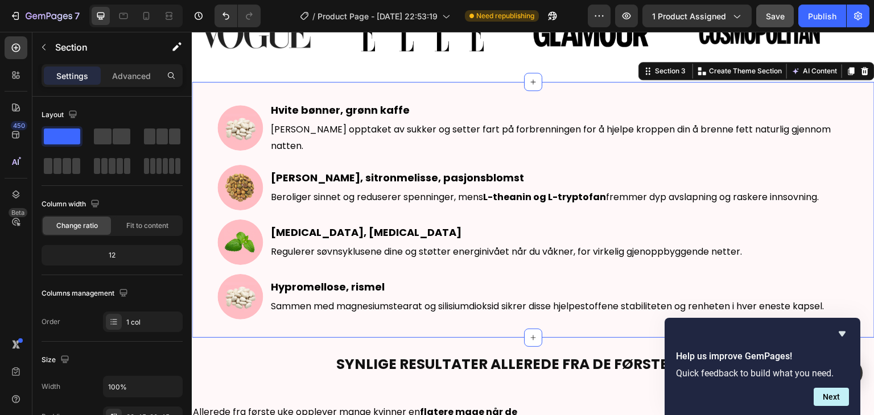
click at [436, 82] on div "Image Hvite bønner, grønn kaffe Text Block Begrenser opptaket av sukker og sett…" at bounding box center [533, 210] width 682 height 256
click at [226, 123] on img at bounding box center [239, 127] width 45 height 45
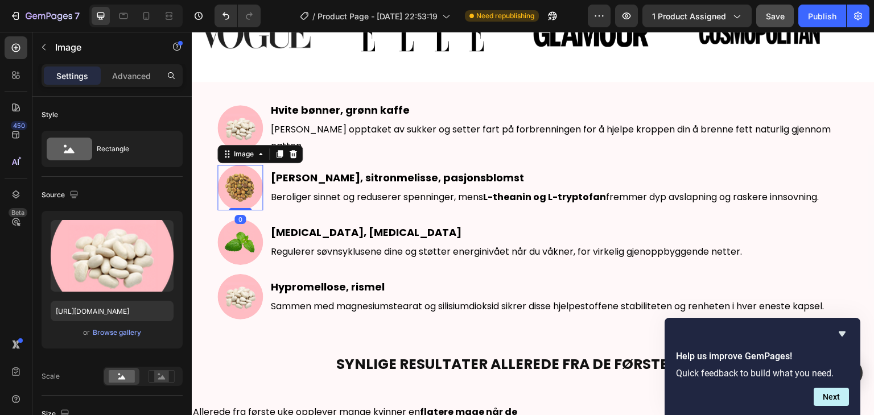
click at [235, 181] on img at bounding box center [239, 187] width 45 height 45
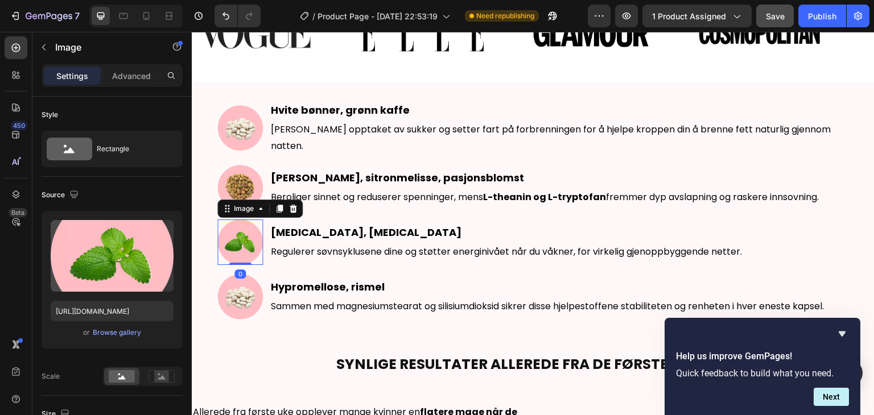
click at [239, 230] on img at bounding box center [239, 242] width 45 height 45
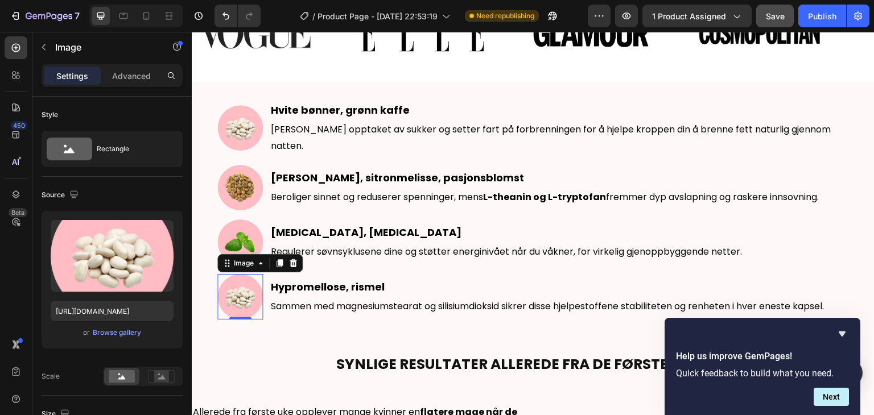
click at [232, 284] on img at bounding box center [239, 296] width 45 height 45
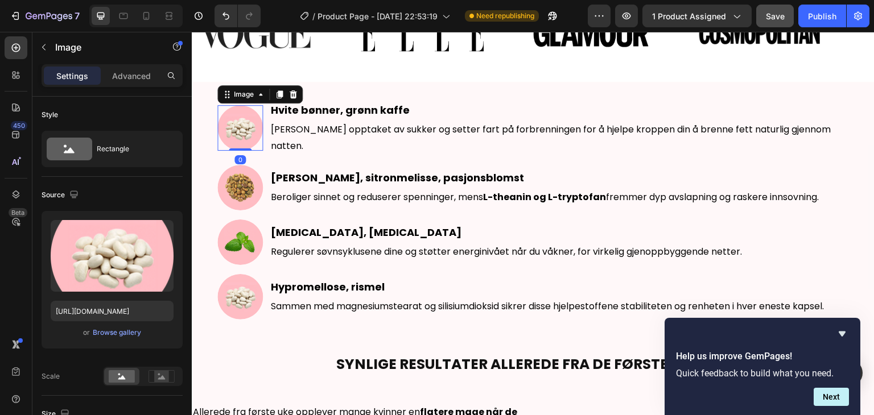
click at [239, 124] on img at bounding box center [239, 127] width 45 height 45
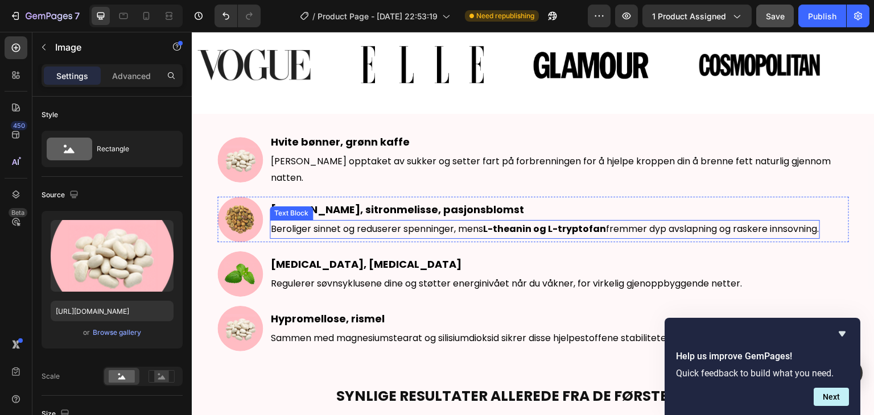
scroll to position [569, 0]
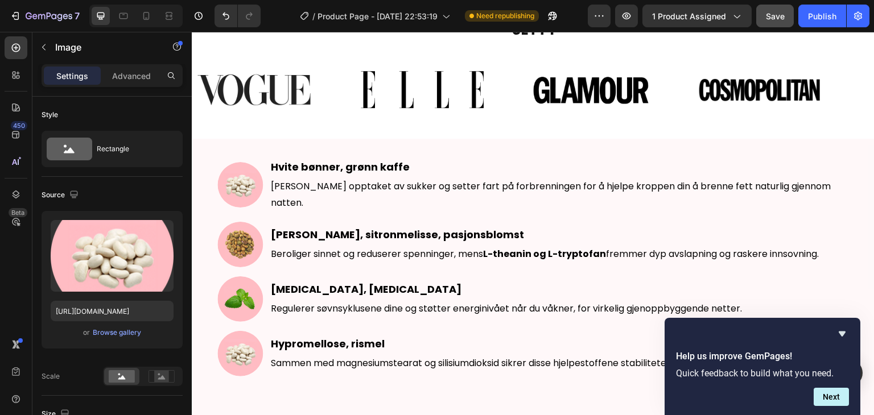
click at [251, 183] on img at bounding box center [239, 184] width 45 height 45
click at [236, 177] on img at bounding box center [239, 184] width 45 height 45
click at [246, 175] on img at bounding box center [239, 184] width 45 height 45
click at [239, 238] on img at bounding box center [239, 244] width 45 height 45
click at [250, 172] on img at bounding box center [239, 184] width 45 height 45
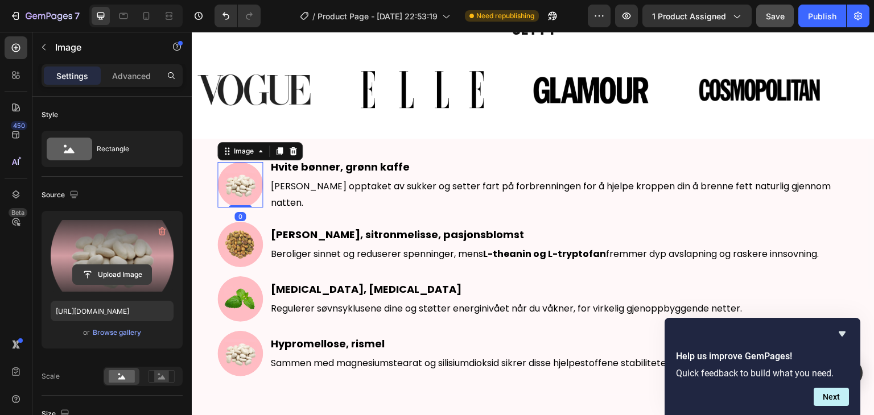
click at [138, 266] on input "file" at bounding box center [112, 274] width 78 height 19
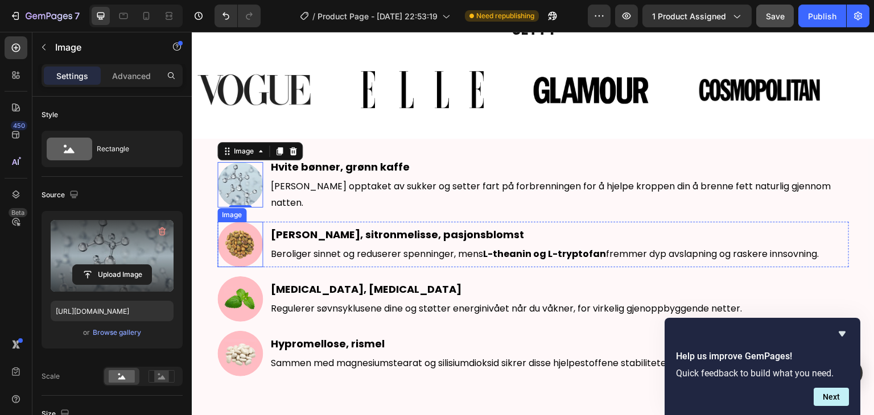
click at [254, 233] on img at bounding box center [239, 244] width 45 height 45
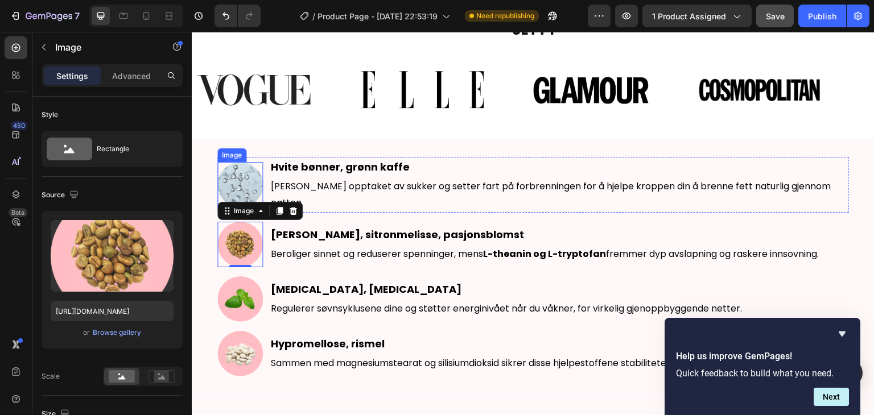
click at [234, 171] on img at bounding box center [239, 184] width 45 height 45
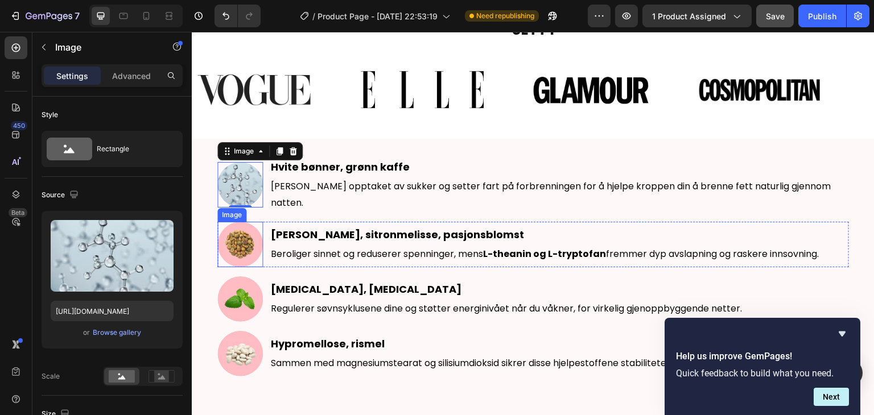
click at [238, 229] on img at bounding box center [239, 244] width 45 height 45
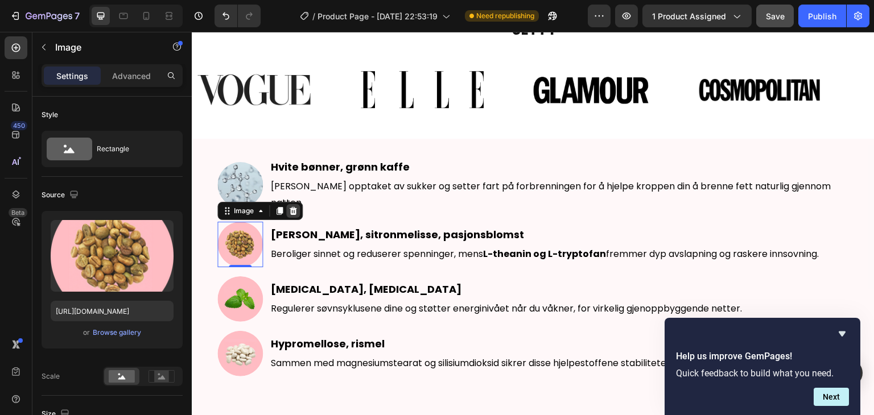
click at [293, 207] on icon at bounding box center [292, 211] width 7 height 8
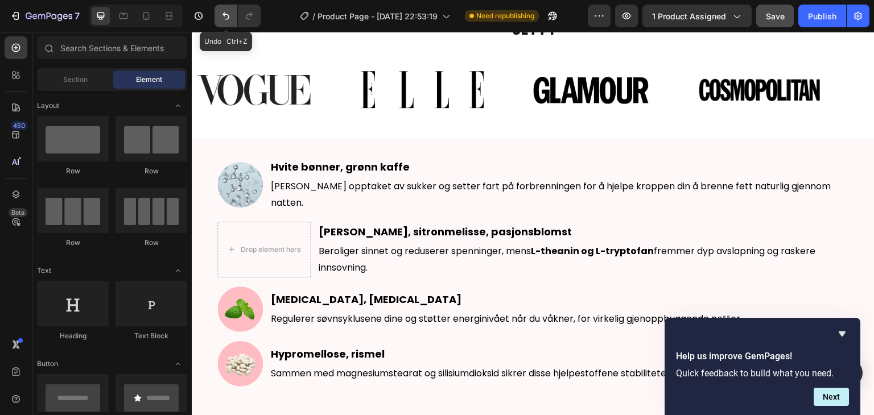
click at [228, 14] on icon "Undo/Redo" at bounding box center [225, 15] width 11 height 11
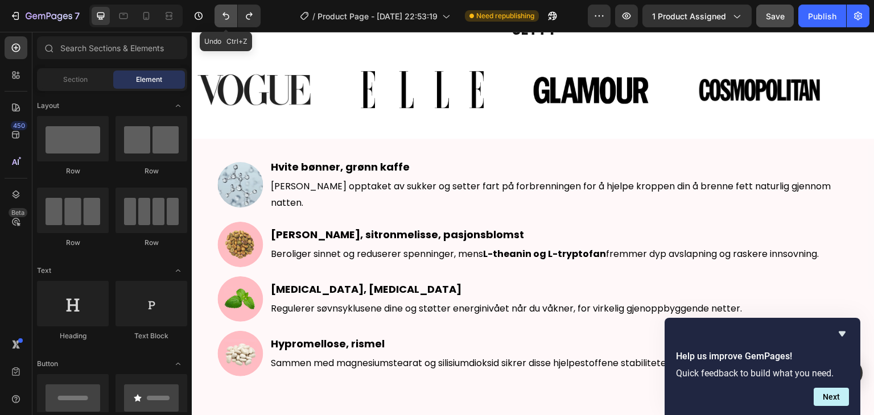
click at [230, 14] on icon "Undo/Redo" at bounding box center [225, 15] width 11 height 11
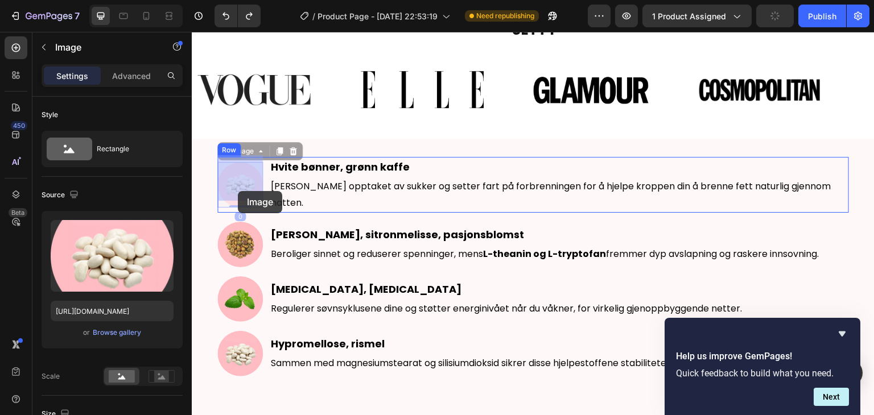
drag, startPoint x: 236, startPoint y: 172, endPoint x: 239, endPoint y: 188, distance: 16.2
drag, startPoint x: 247, startPoint y: 174, endPoint x: 235, endPoint y: 171, distance: 13.0
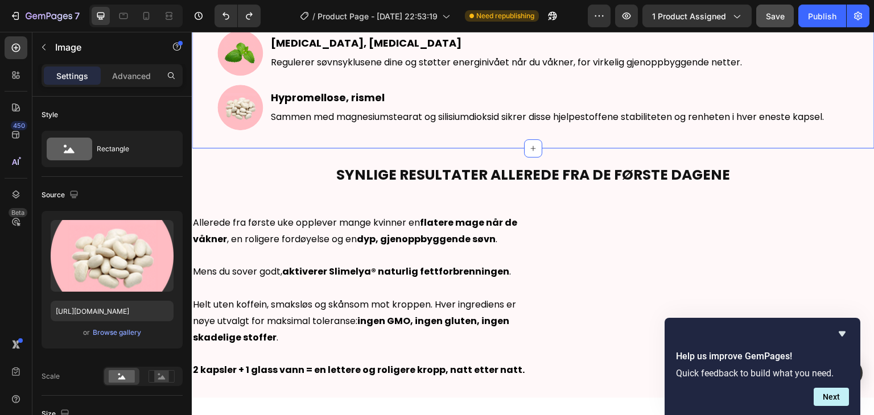
scroll to position [853, 0]
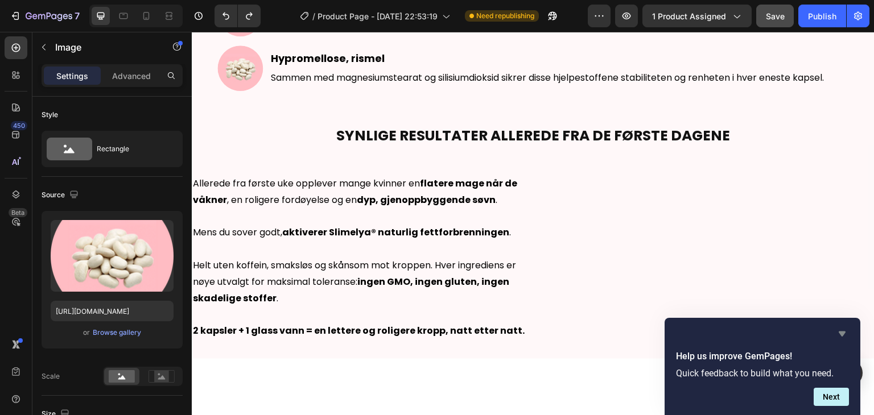
drag, startPoint x: 843, startPoint y: 334, endPoint x: 653, endPoint y: 302, distance: 192.0
click at [843, 334] on icon "Hide survey" at bounding box center [841, 334] width 7 height 5
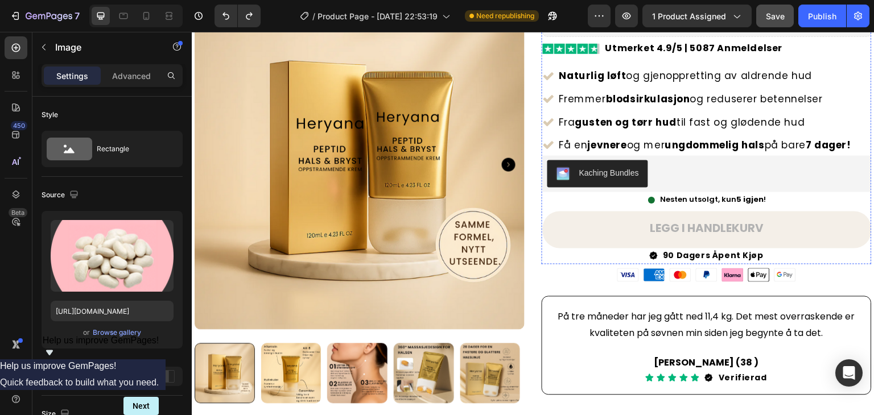
scroll to position [227, 0]
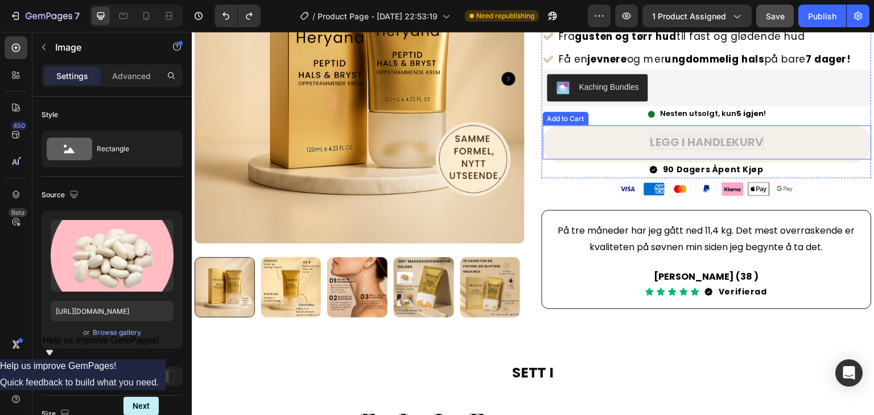
click at [723, 138] on div "LEGG I HANDLEKURV" at bounding box center [707, 142] width 114 height 14
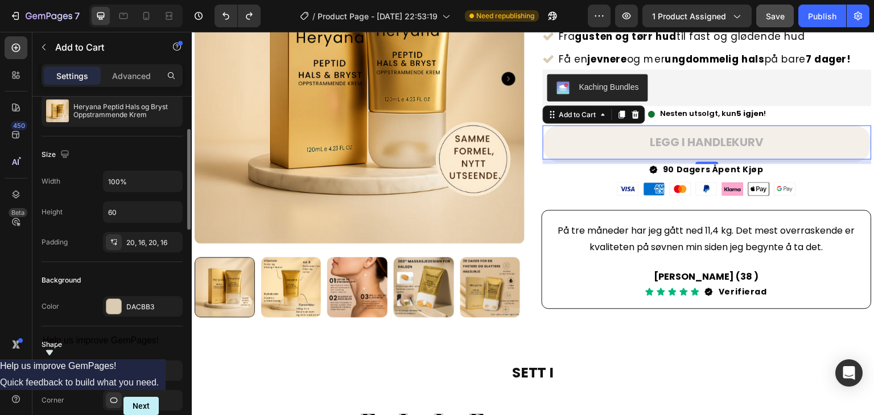
scroll to position [171, 0]
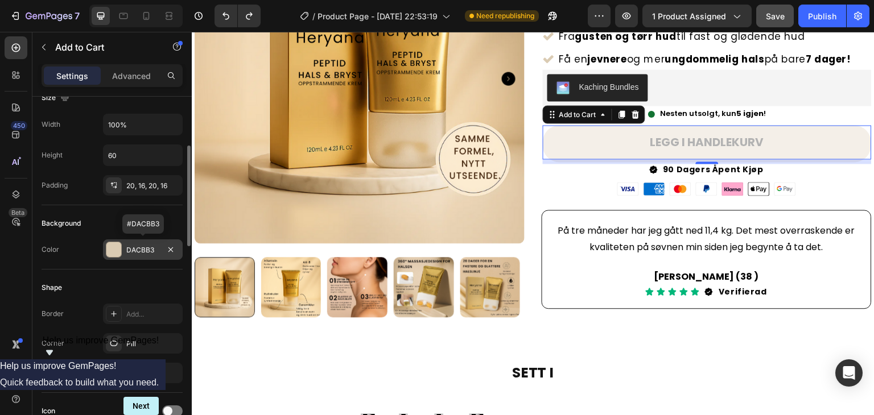
click at [144, 245] on div "DACBB3" at bounding box center [142, 250] width 33 height 10
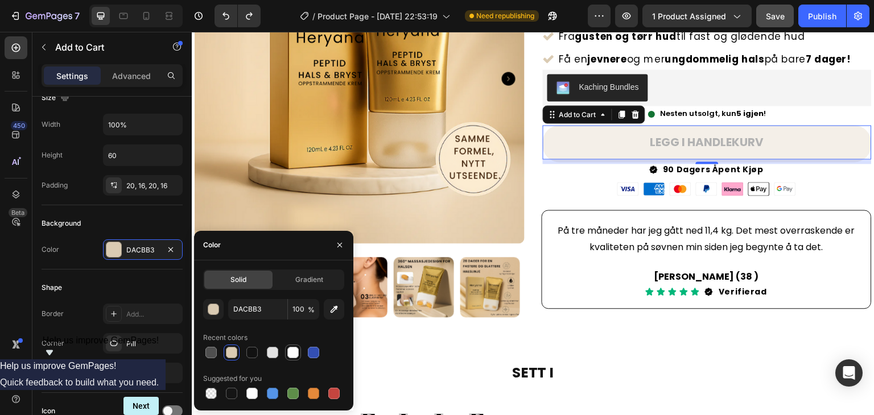
click at [292, 353] on div at bounding box center [292, 352] width 11 height 11
click at [236, 353] on div at bounding box center [231, 352] width 11 height 11
click at [345, 243] on button "button" at bounding box center [339, 245] width 18 height 18
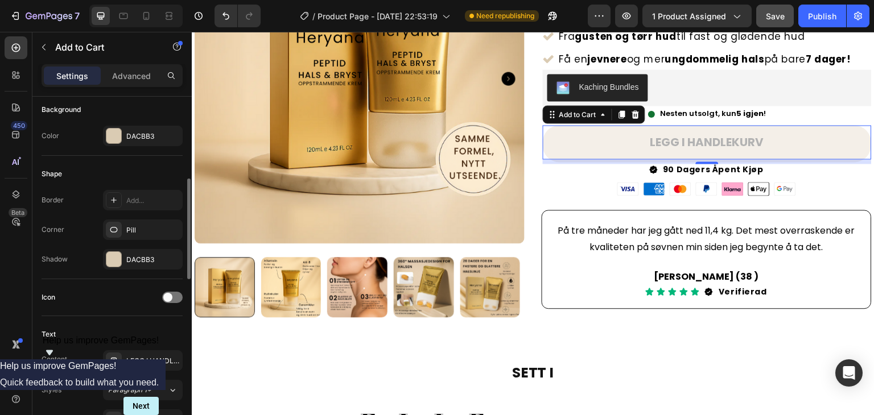
scroll to position [341, 0]
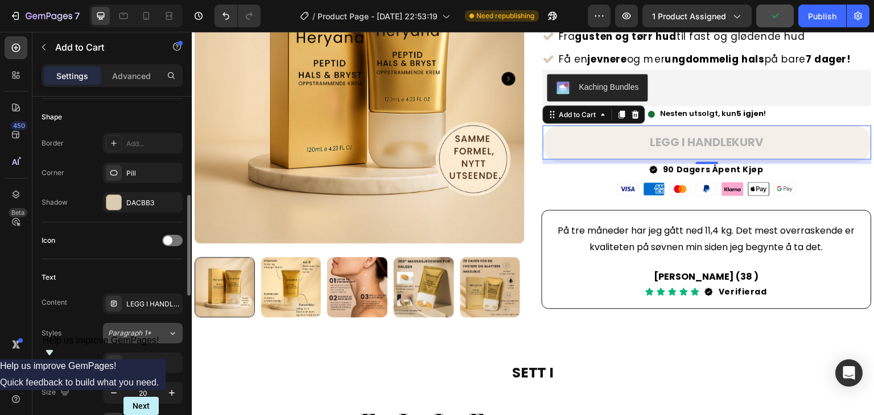
click at [169, 335] on icon at bounding box center [173, 333] width 10 height 11
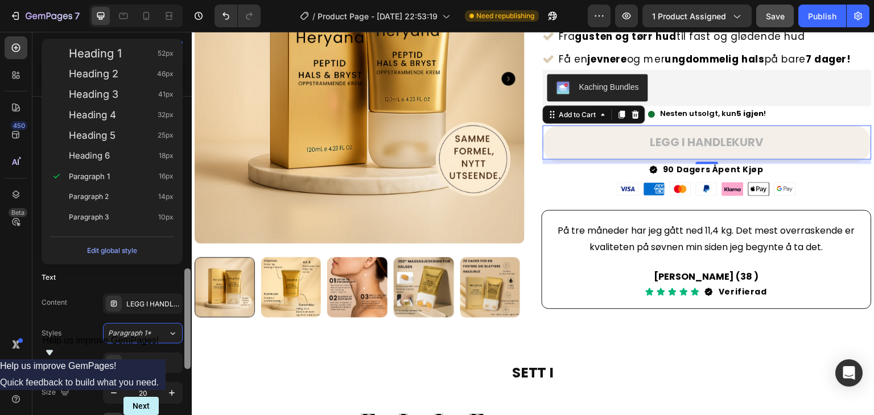
scroll to position [455, 0]
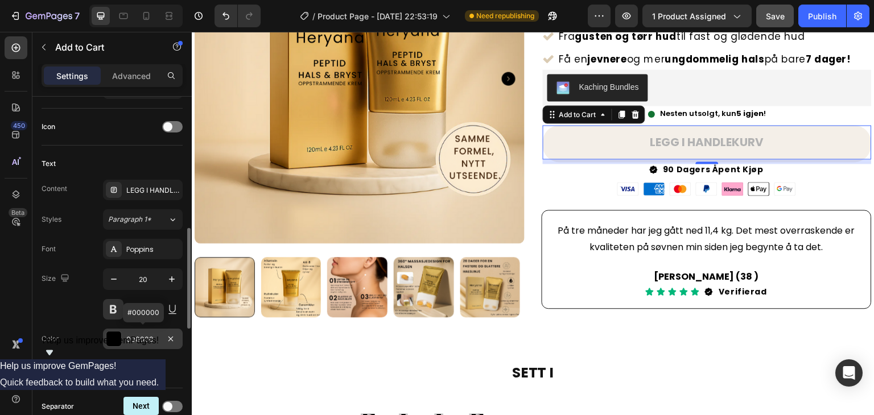
click at [110, 332] on div at bounding box center [113, 339] width 15 height 15
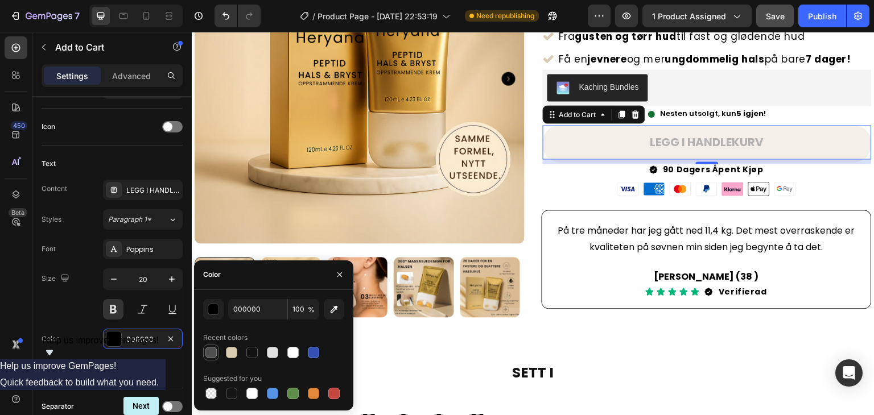
click at [216, 353] on div at bounding box center [210, 352] width 11 height 11
click at [231, 352] on div at bounding box center [231, 352] width 11 height 11
click at [255, 353] on div at bounding box center [251, 352] width 11 height 11
click at [173, 369] on button "Show more" at bounding box center [112, 368] width 141 height 20
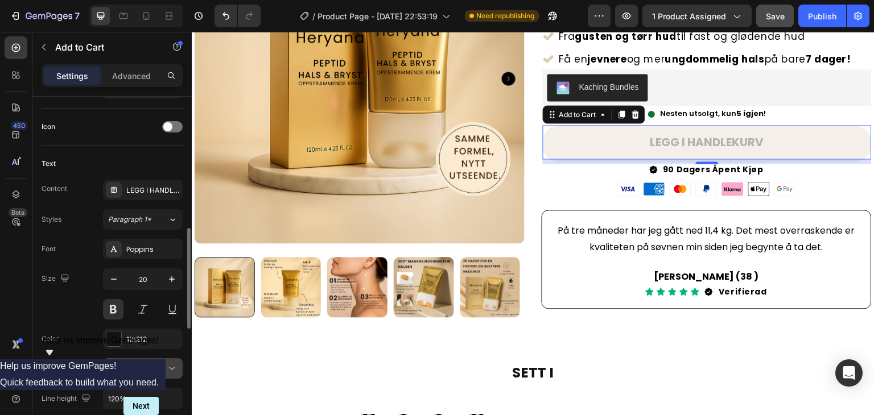
click at [154, 367] on div "Semi Bold" at bounding box center [137, 368] width 58 height 10
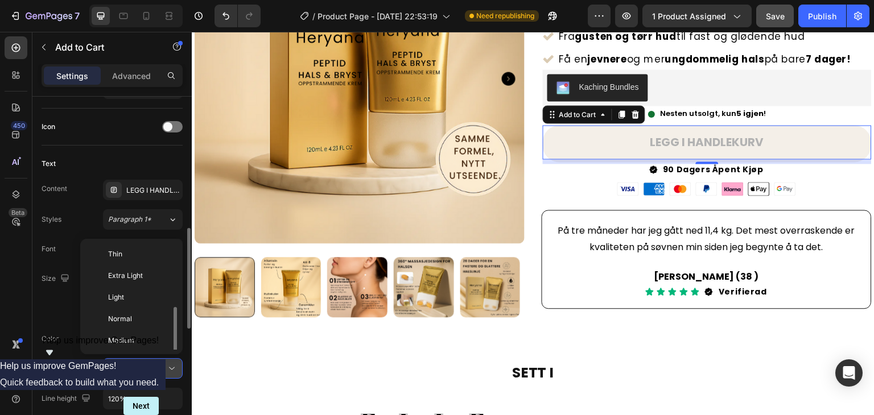
scroll to position [41, 0]
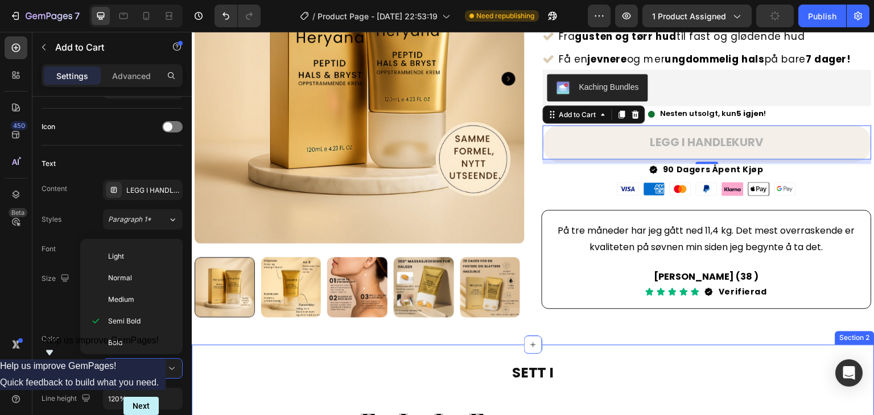
click at [242, 352] on div "SETT I Heading Image Image Image Image Image Image Image Image Marquee Section 2" at bounding box center [533, 413] width 682 height 136
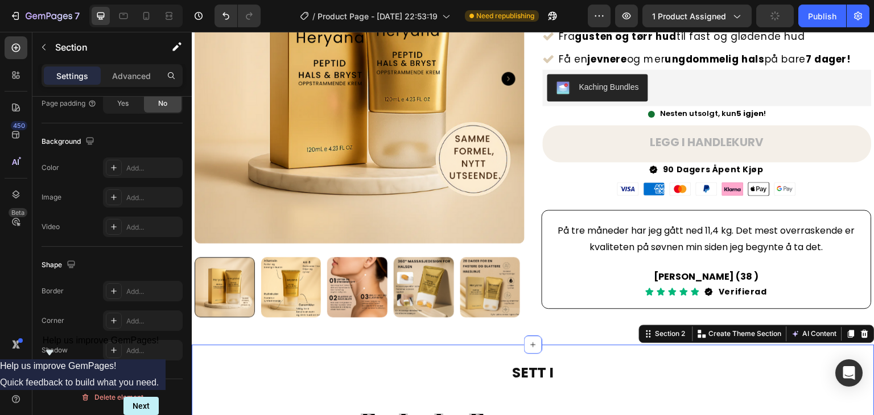
scroll to position [0, 0]
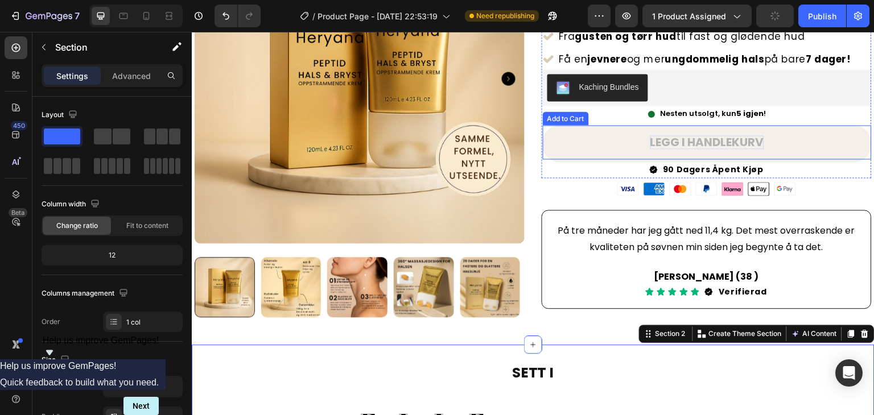
click at [669, 137] on div "LEGG I HANDLEKURV" at bounding box center [707, 142] width 114 height 14
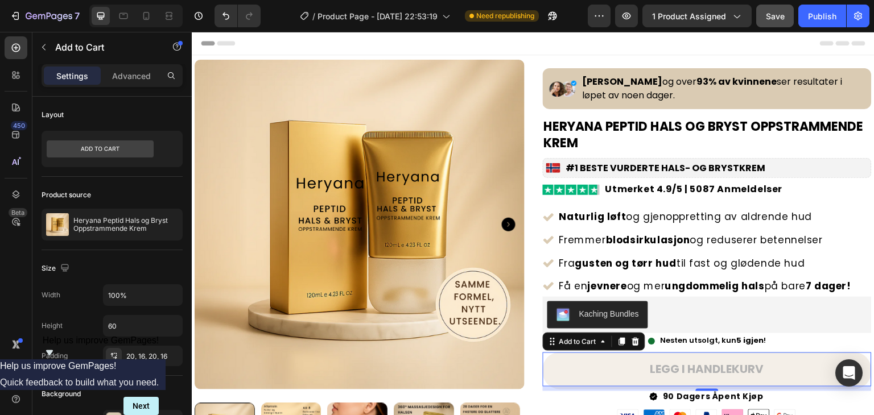
click at [773, 23] on button "Save" at bounding box center [775, 16] width 38 height 23
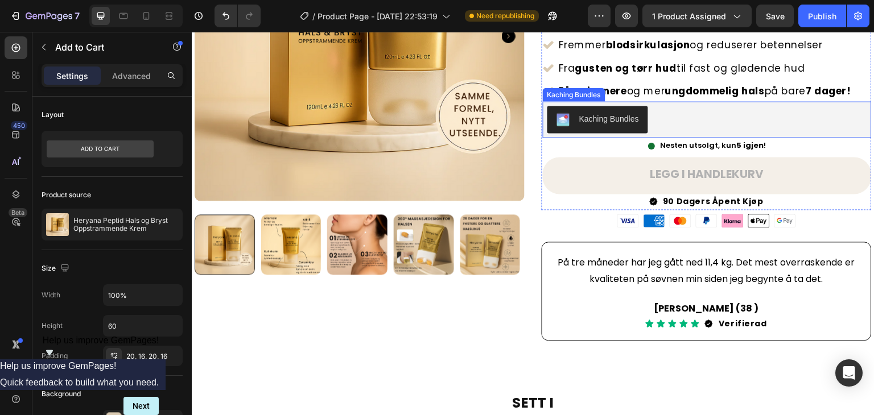
scroll to position [171, 0]
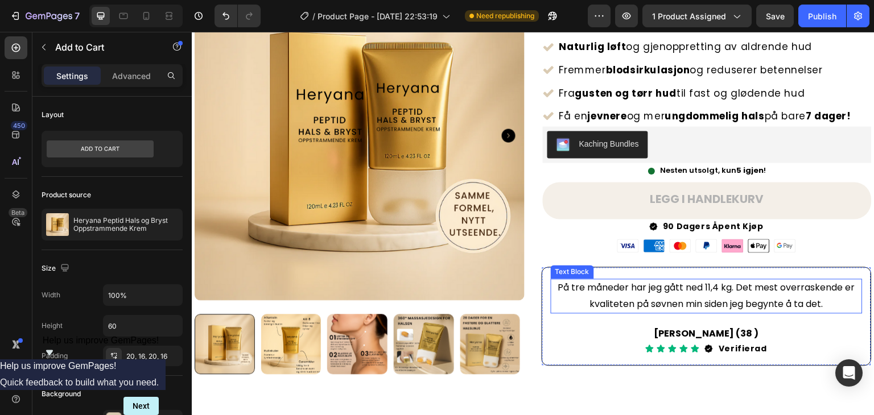
click at [719, 288] on p "På tre måneder har jeg gått ned 11,4 kg. Det mest overraskende er kvaliteten på…" at bounding box center [706, 296] width 309 height 33
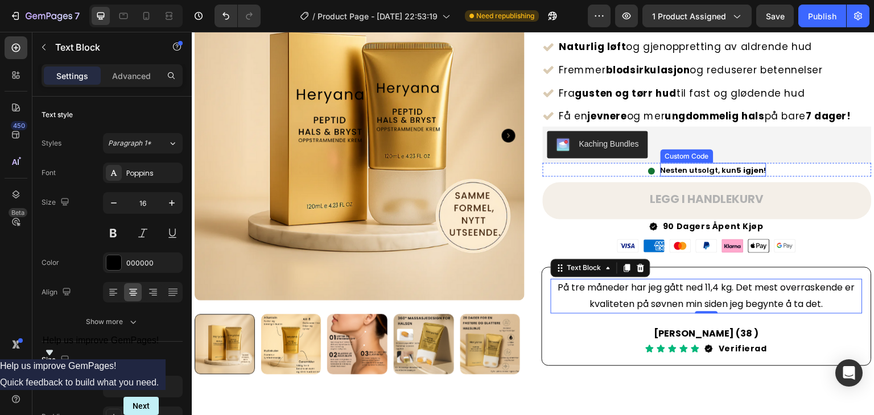
scroll to position [284, 0]
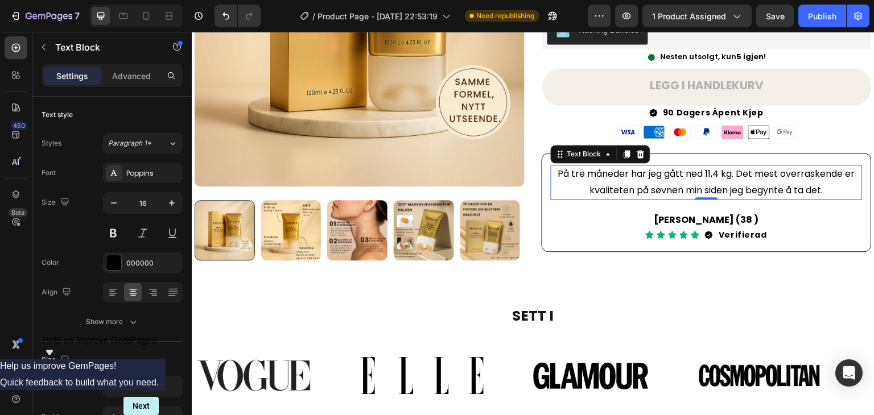
click at [696, 183] on p "På tre måneder har jeg gått ned 11,4 kg. Det mest overraskende er kvaliteten på…" at bounding box center [706, 182] width 309 height 33
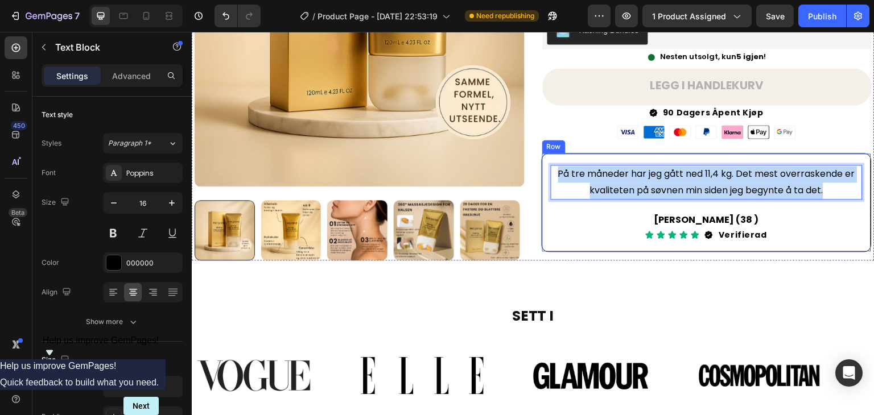
drag, startPoint x: 825, startPoint y: 184, endPoint x: 544, endPoint y: 165, distance: 281.0
click at [544, 165] on div "På tre måneder har jeg gått ned 11,4 kg. Det mest overraskende er kvaliteten på…" at bounding box center [706, 202] width 330 height 99
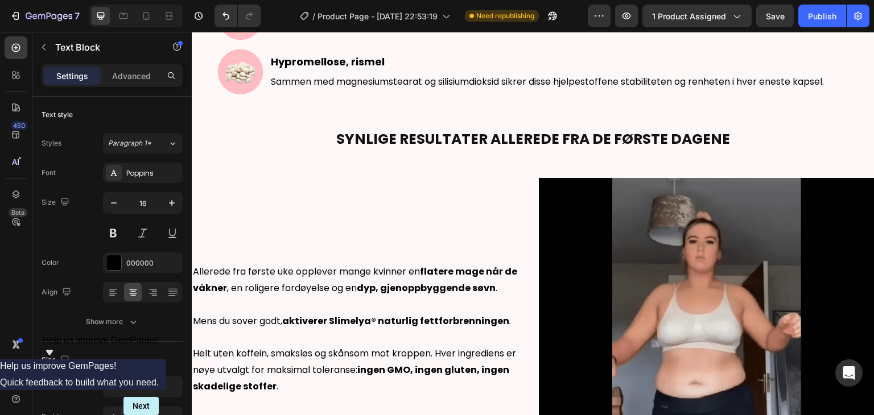
scroll to position [967, 0]
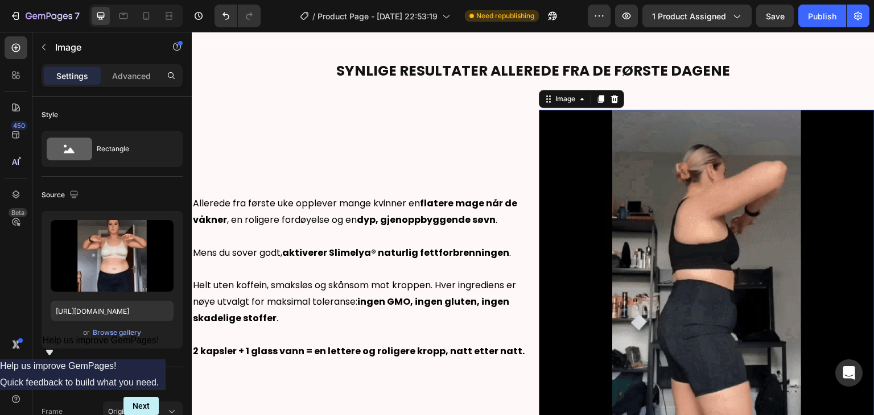
click at [710, 132] on img at bounding box center [707, 278] width 336 height 336
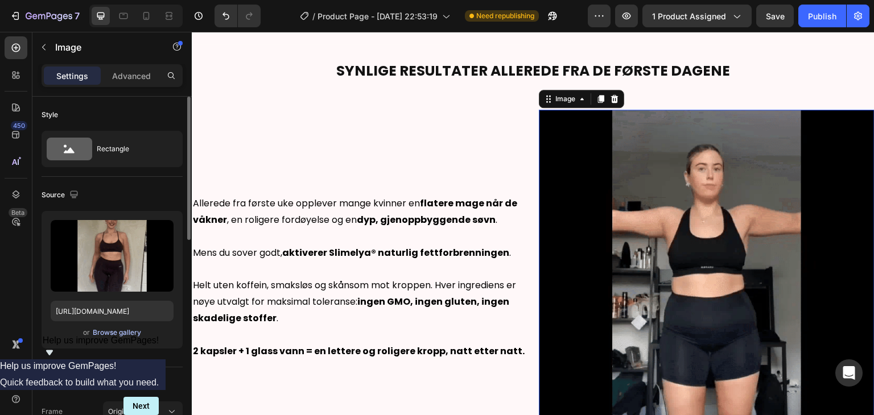
click at [92, 335] on button "Browse gallery" at bounding box center [116, 332] width 49 height 11
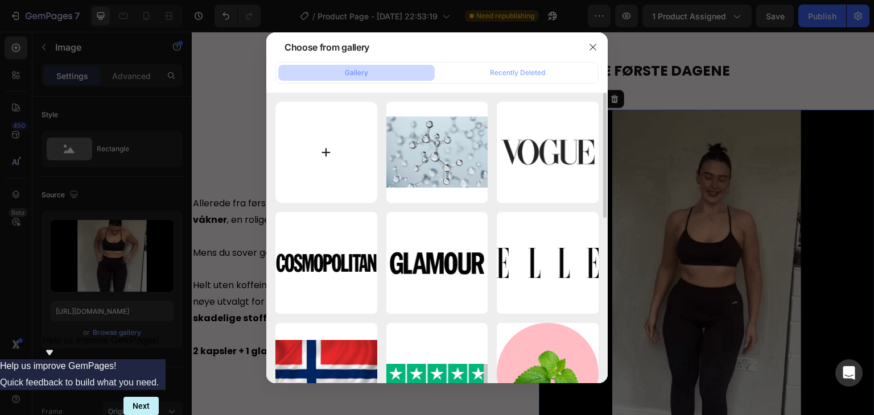
click at [317, 149] on input "file" at bounding box center [326, 153] width 102 height 102
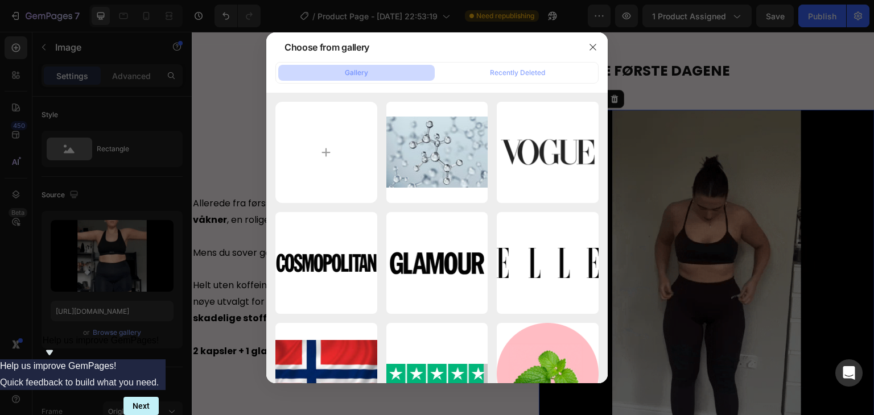
drag, startPoint x: 589, startPoint y: 44, endPoint x: 614, endPoint y: 86, distance: 48.2
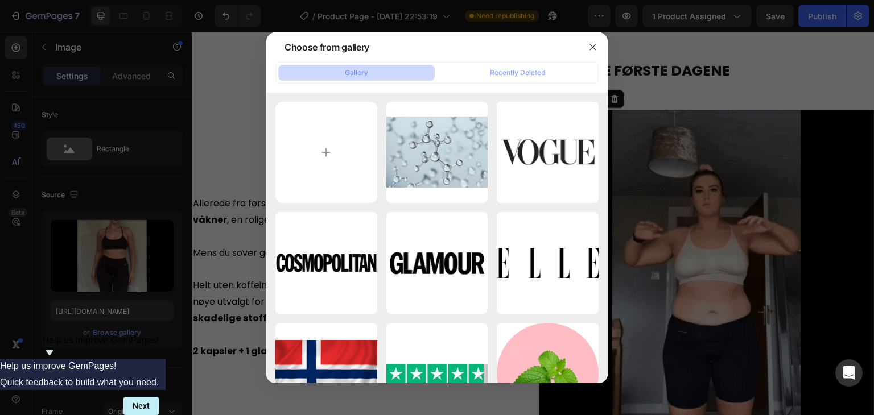
click at [590, 44] on icon "button" at bounding box center [592, 47] width 9 height 9
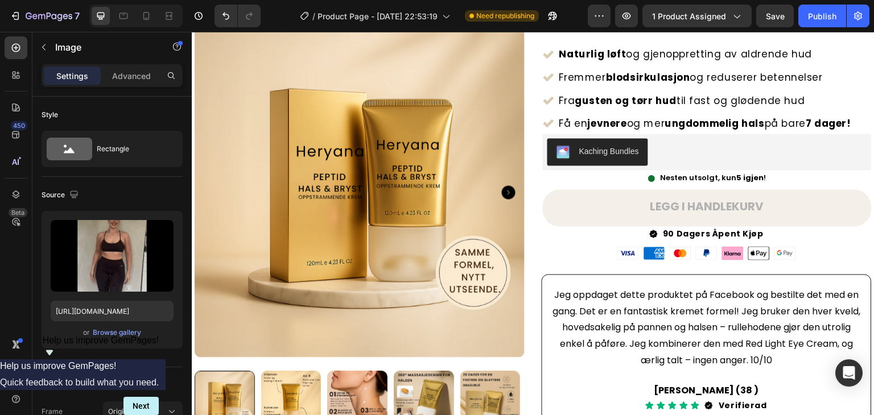
scroll to position [171, 0]
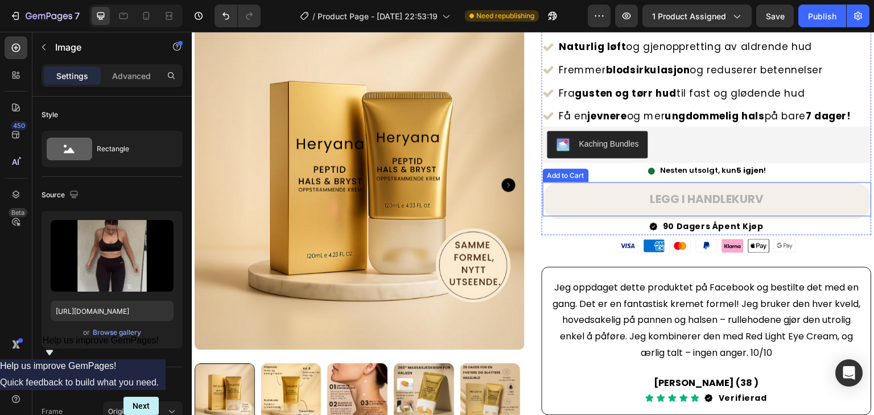
click at [559, 188] on button "LEGG I HANDLEKURV" at bounding box center [707, 199] width 329 height 34
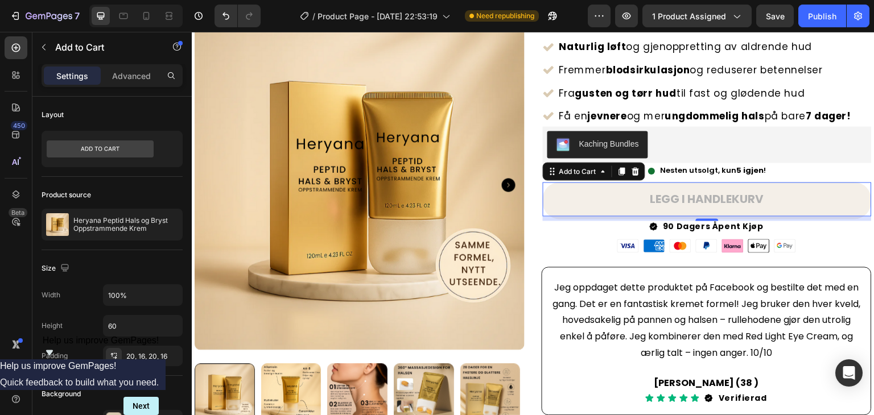
click at [602, 196] on button "LEGG I HANDLEKURV" at bounding box center [707, 199] width 329 height 34
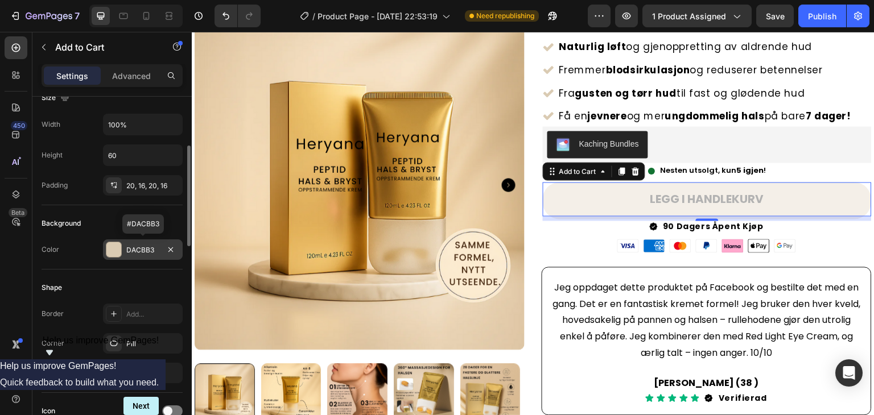
click at [148, 245] on div "DACBB3" at bounding box center [142, 250] width 33 height 10
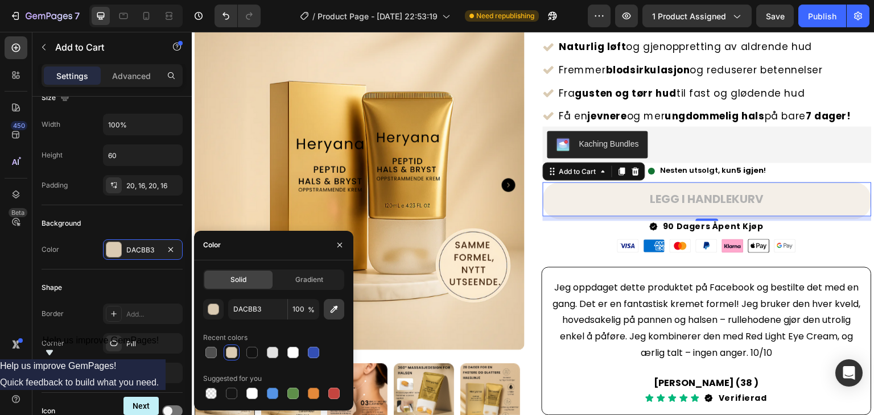
click at [331, 314] on button "button" at bounding box center [334, 309] width 20 height 20
paste input "#dacbb3"
click at [238, 308] on input "#dacbb3" at bounding box center [257, 309] width 59 height 20
type input "DACBB3"
click at [251, 349] on div at bounding box center [251, 352] width 11 height 11
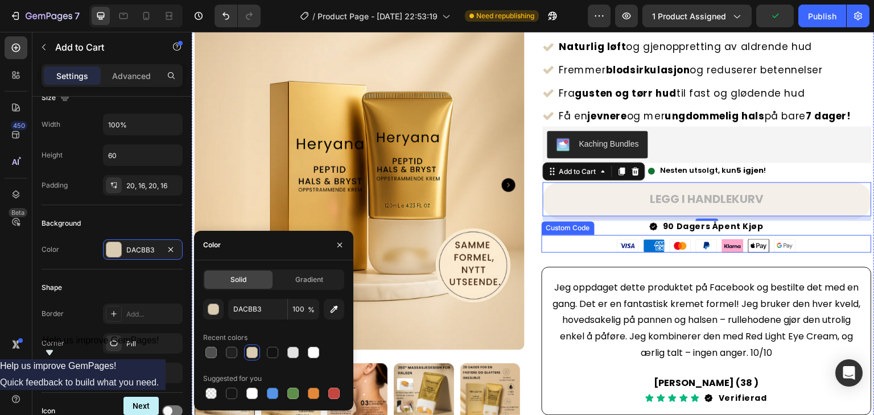
click at [560, 239] on div "Visa American Express Mastercard PayPal Klarna Apple Pay Google Pay" at bounding box center [706, 246] width 330 height 14
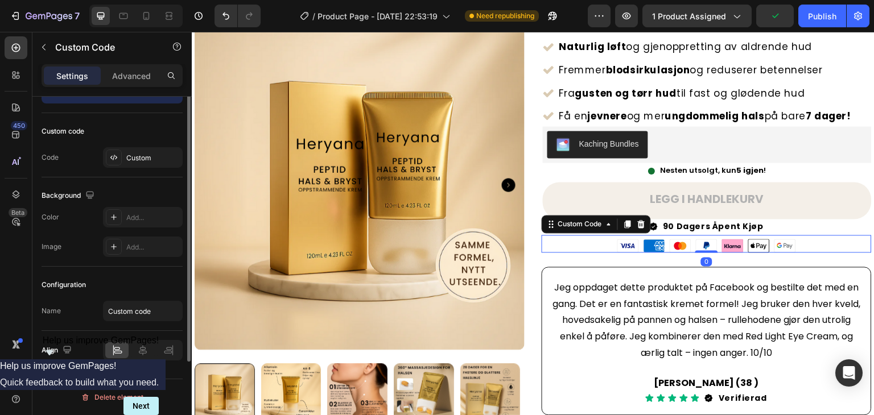
scroll to position [0, 0]
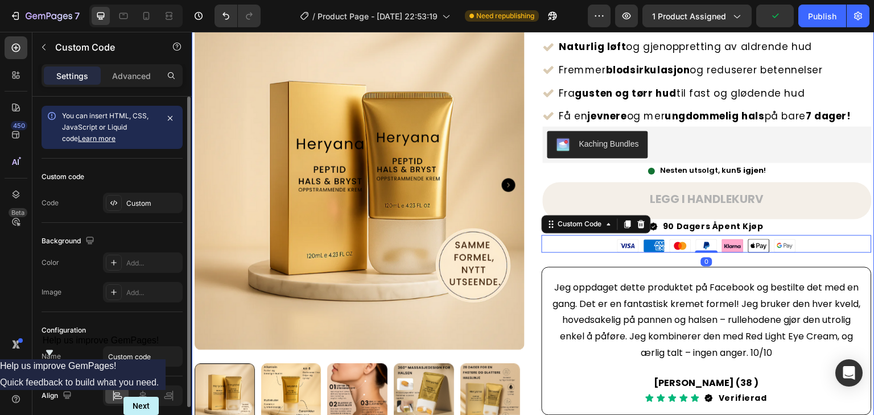
click at [541, 256] on div "Image Anders, Ingrid og over 93% av kvinnene ser resultater i løpet av noen dag…" at bounding box center [706, 156] width 330 height 535
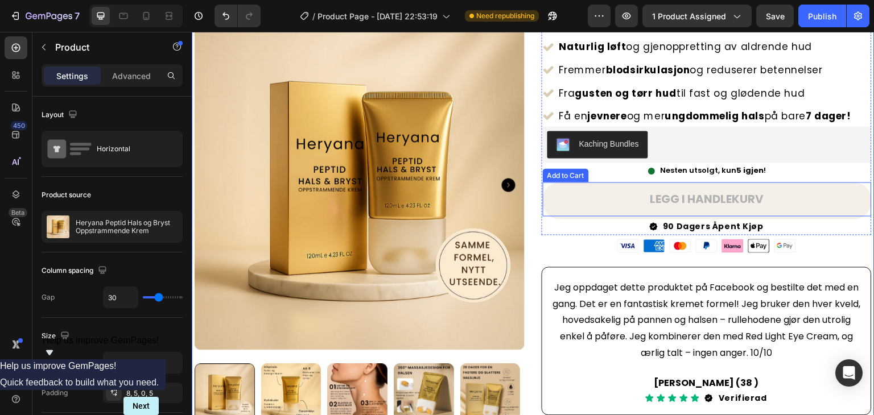
click at [611, 202] on button "LEGG I HANDLEKURV" at bounding box center [707, 199] width 329 height 34
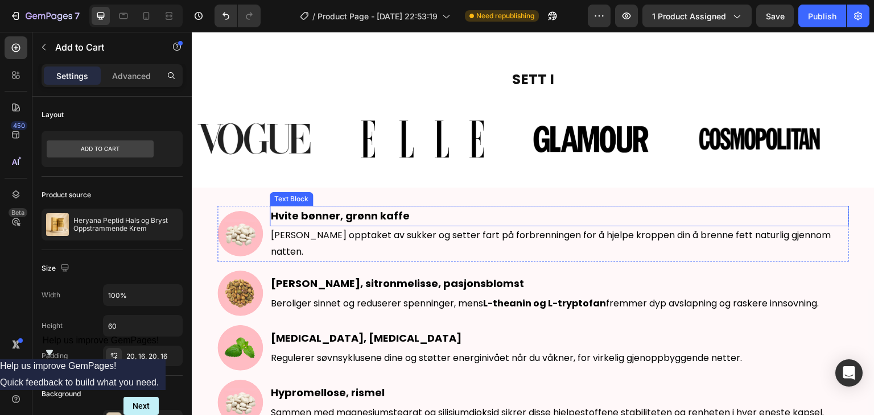
scroll to position [682, 0]
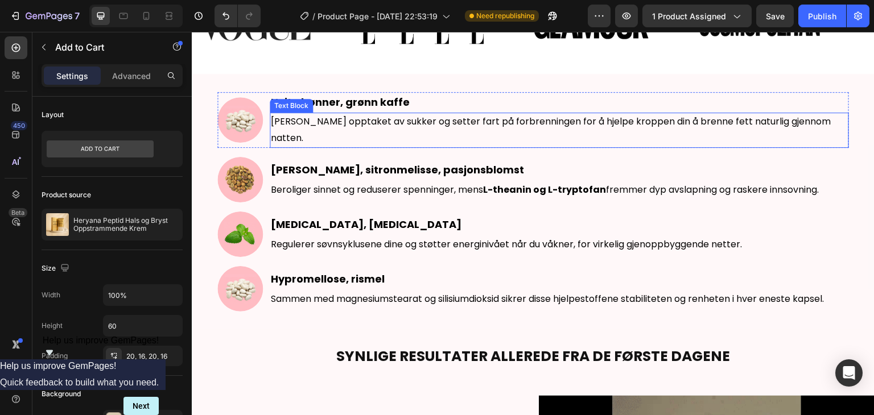
click at [462, 126] on p "Begrenser opptaket av sukker og setter fart på forbrenningen for å hjelpe kropp…" at bounding box center [559, 130] width 577 height 33
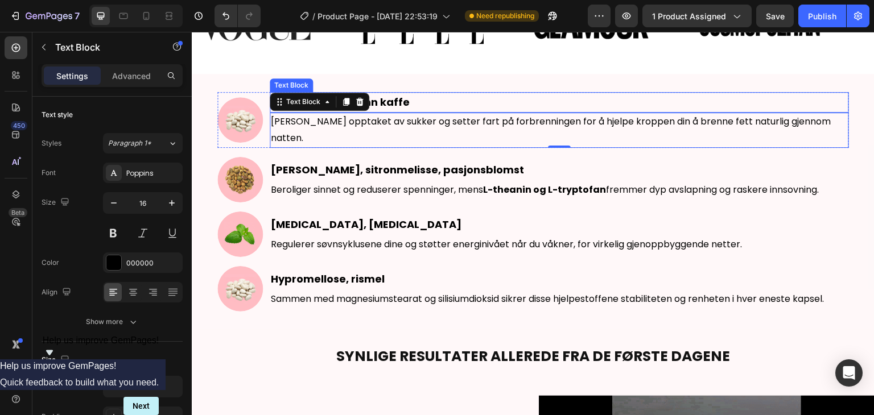
click at [383, 102] on strong "Hvite bønner, grønn kaffe" at bounding box center [340, 102] width 139 height 14
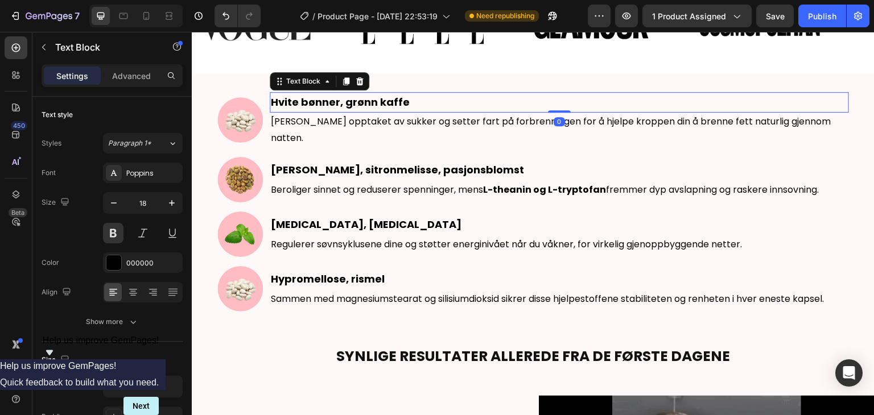
click at [383, 102] on strong "Hvite bønner, grønn kaffe" at bounding box center [340, 102] width 139 height 14
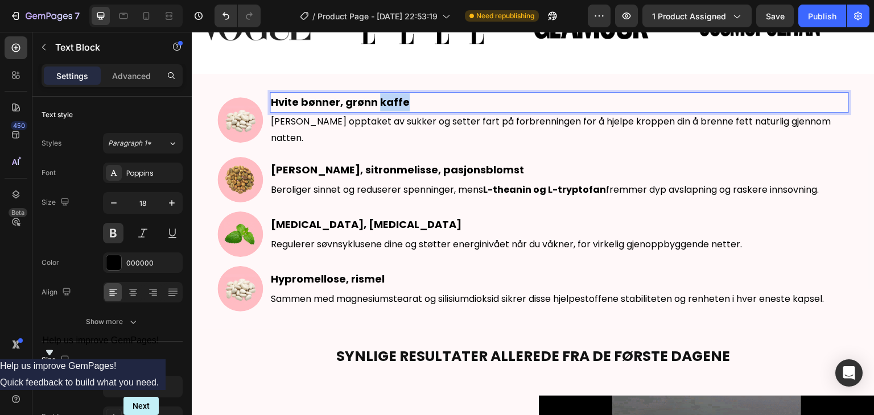
click at [383, 102] on strong "Hvite bønner, grønn kaffe" at bounding box center [340, 102] width 139 height 14
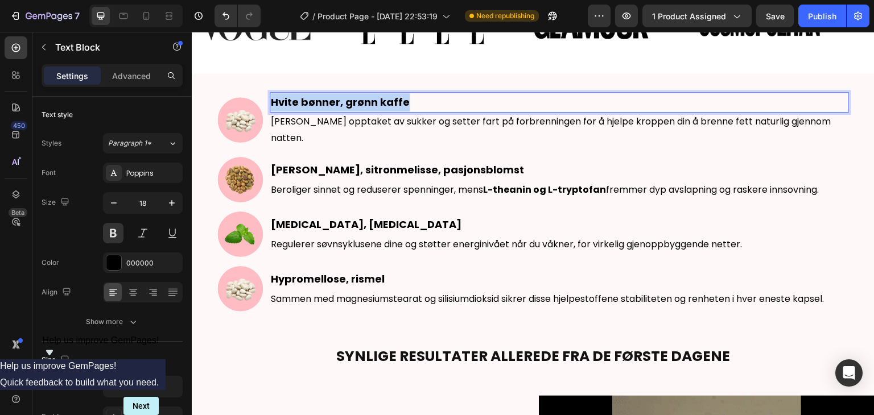
click at [383, 102] on strong "Hvite bønner, grønn kaffe" at bounding box center [340, 102] width 139 height 14
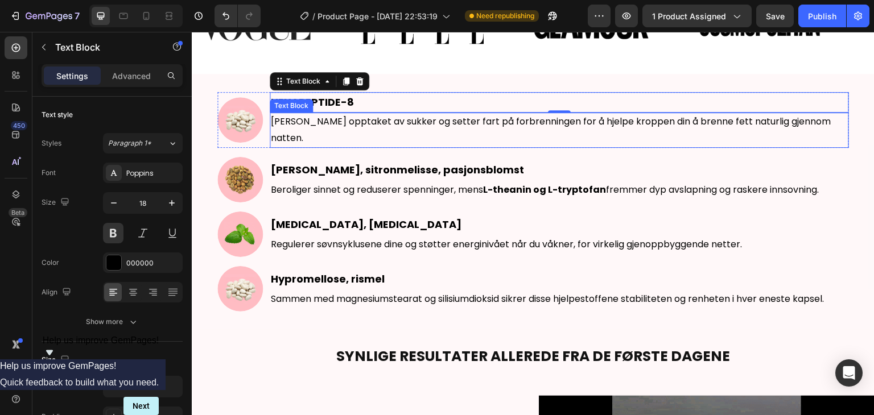
click at [359, 119] on p "Begrenser opptaket av sukker og setter fart på forbrenningen for å hjelpe kropp…" at bounding box center [559, 130] width 577 height 33
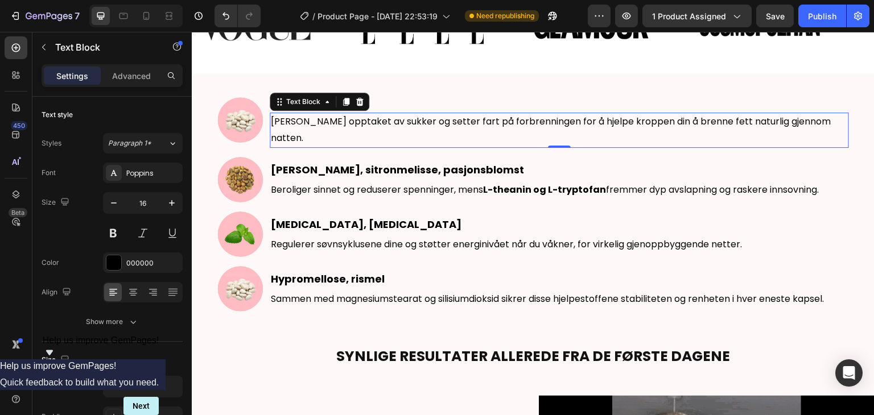
click at [359, 119] on p "Begrenser opptaket av sukker og setter fart på forbrenningen for å hjelpe kropp…" at bounding box center [559, 130] width 577 height 33
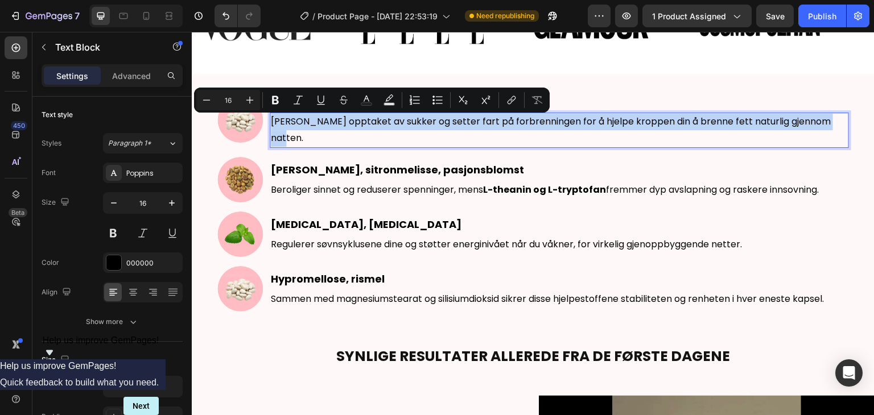
click at [359, 119] on p "Begrenser opptaket av sukker og setter fart på forbrenningen for å hjelpe kropp…" at bounding box center [559, 130] width 577 height 33
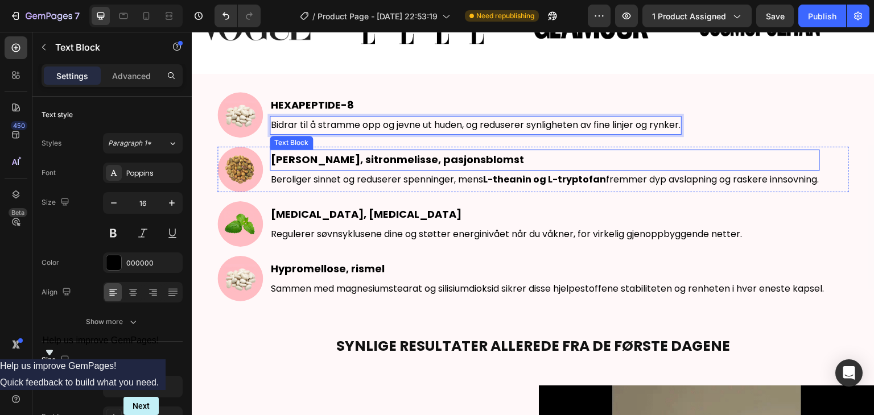
click at [465, 165] on strong "Valerianarot, sitronmelisse, pasjonsblomst" at bounding box center [397, 159] width 253 height 14
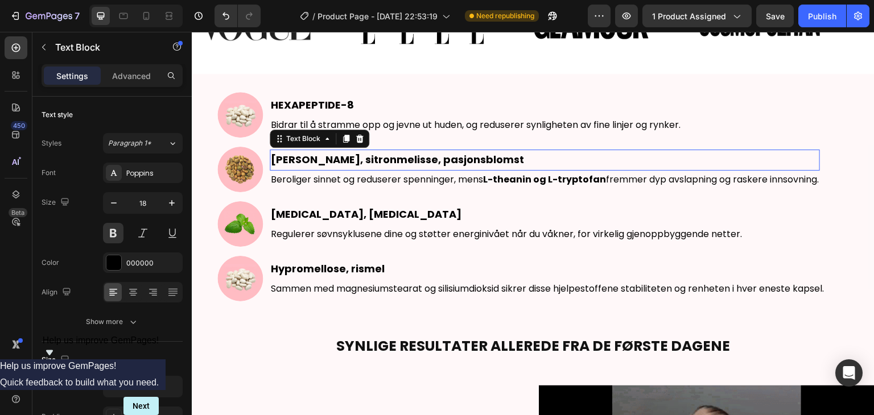
click at [465, 165] on strong "Valerianarot, sitronmelisse, pasjonsblomst" at bounding box center [397, 159] width 253 height 14
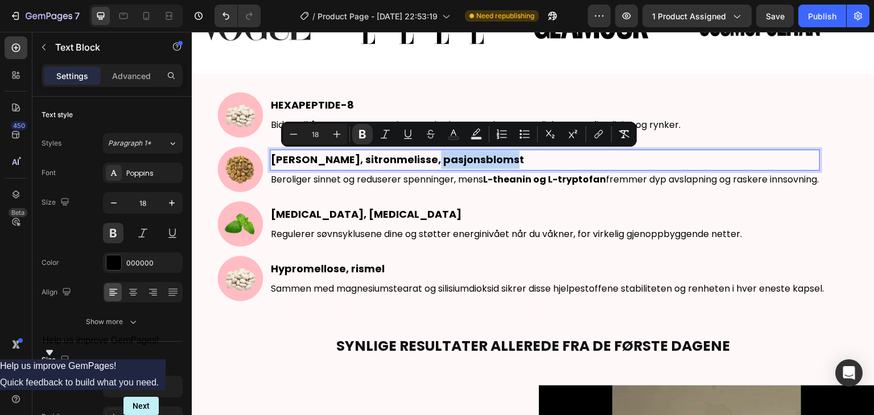
click at [528, 159] on p "Valerianarot, sitronmelisse, pasjonsblomst" at bounding box center [545, 160] width 548 height 18
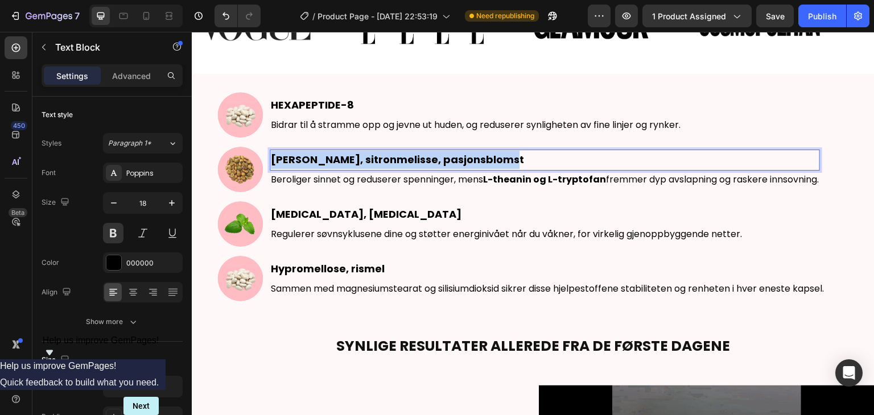
drag, startPoint x: 508, startPoint y: 160, endPoint x: 274, endPoint y: 165, distance: 234.4
click at [273, 165] on p "Valerianarot, sitronmelisse, pasjonsblomst" at bounding box center [545, 160] width 548 height 18
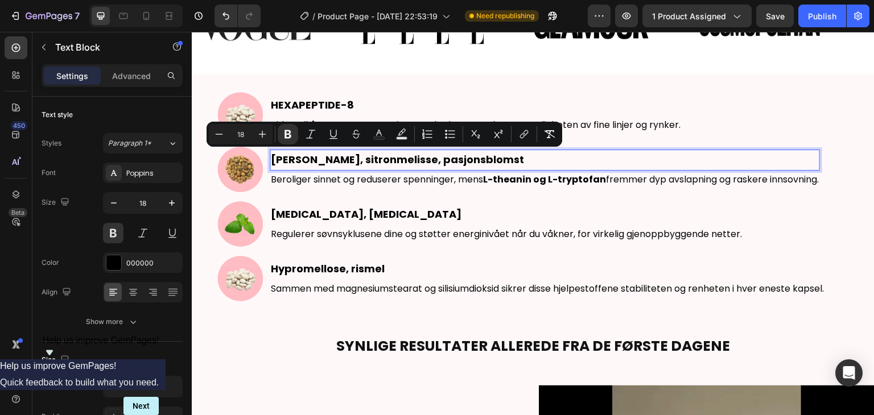
scroll to position [680, 0]
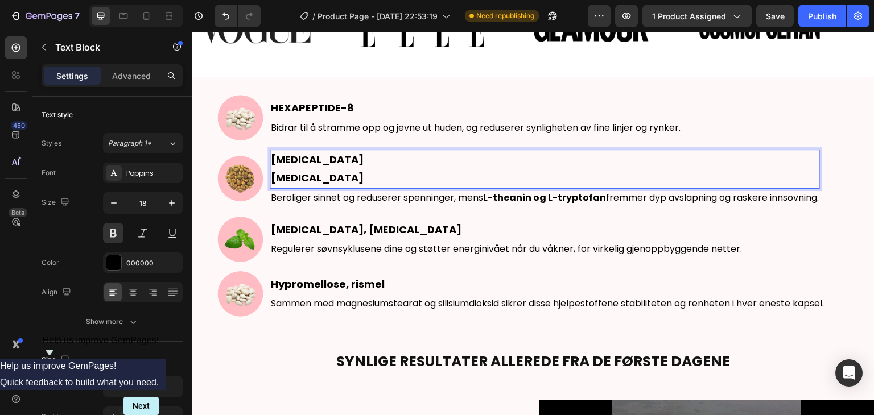
click at [272, 177] on p "NIACINAMIDE Vitamin B3" at bounding box center [545, 169] width 548 height 37
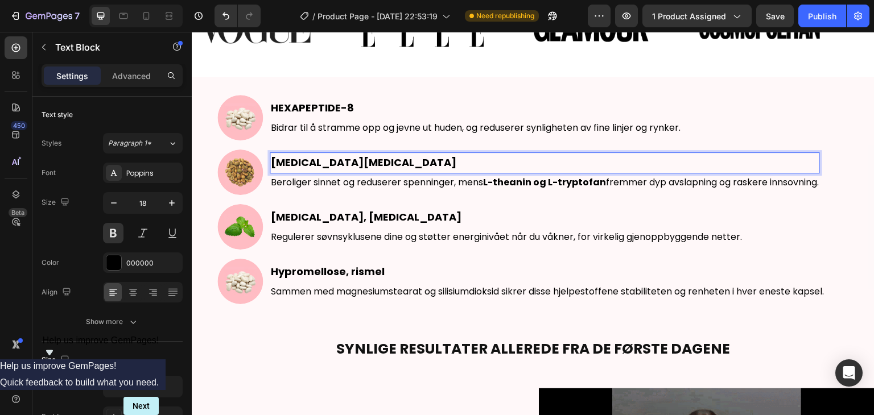
scroll to position [682, 0]
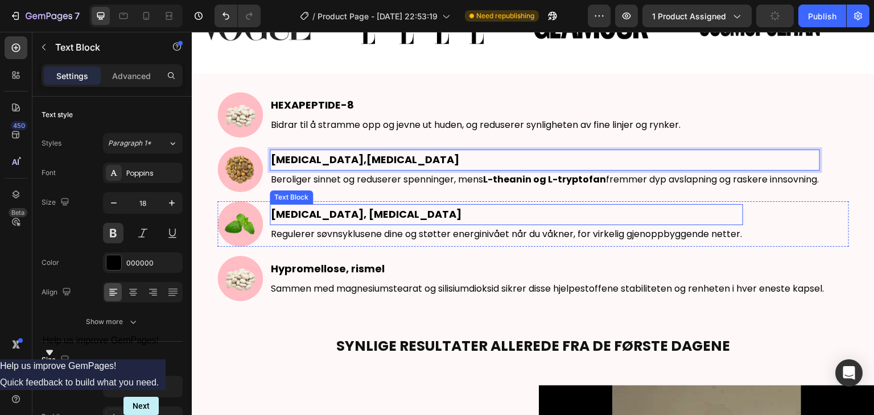
click at [384, 211] on strong "[MEDICAL_DATA], [MEDICAL_DATA]" at bounding box center [366, 214] width 191 height 14
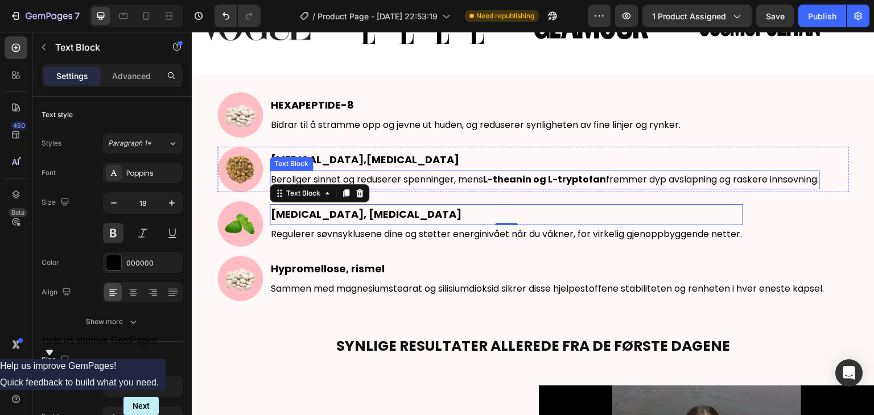
click at [428, 175] on p "Beroliger sinnet og reduserer spenninger, mens L-theanin og L-tryptofan fremmer…" at bounding box center [545, 180] width 548 height 16
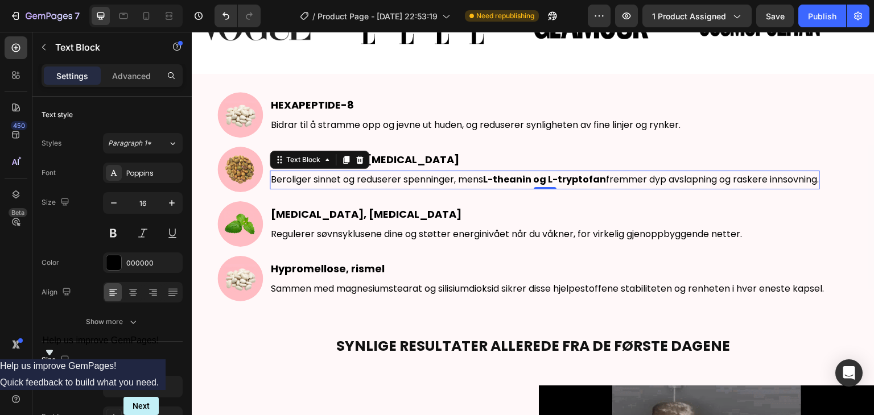
click at [452, 180] on p "Beroliger sinnet og reduserer spenninger, mens L-theanin og L-tryptofan fremmer…" at bounding box center [545, 180] width 548 height 16
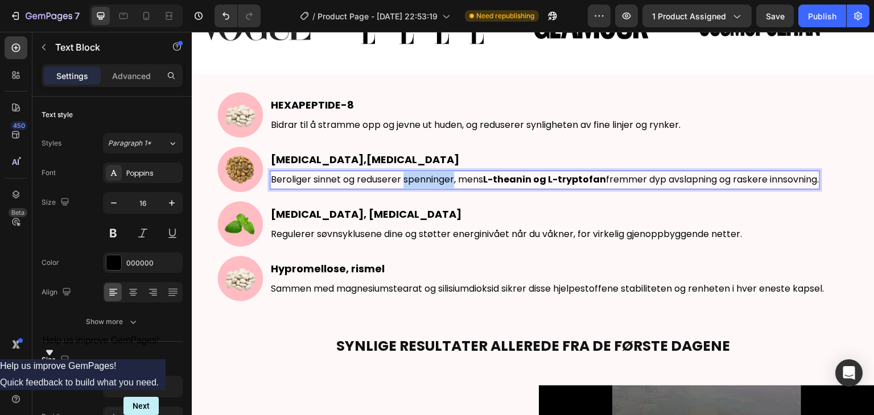
click at [452, 180] on p "Beroliger sinnet og reduserer spenninger, mens L-theanin og L-tryptofan fremmer…" at bounding box center [545, 180] width 548 height 16
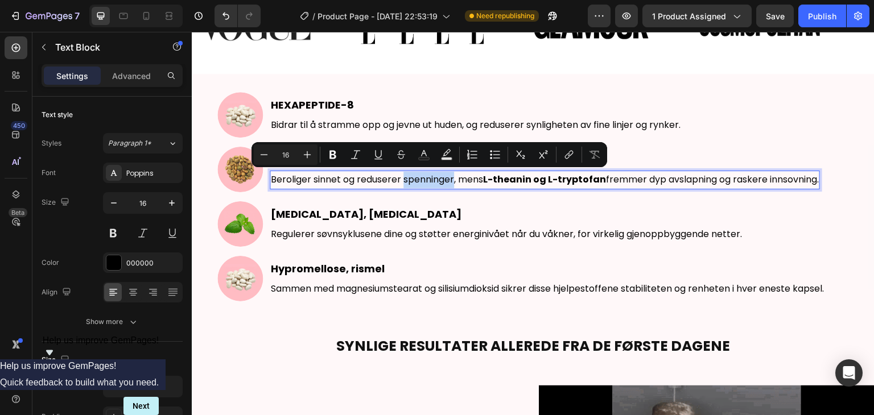
click at [452, 180] on p "Beroliger sinnet og reduserer spenninger, mens L-theanin og L-tryptofan fremmer…" at bounding box center [545, 180] width 548 height 16
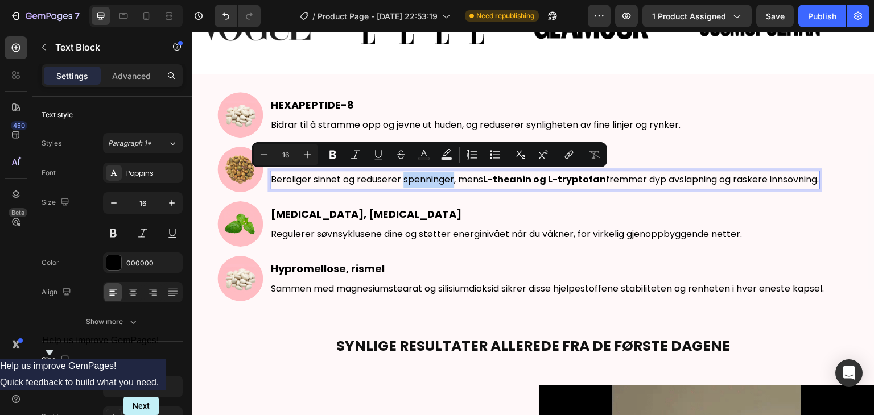
click at [452, 180] on p "Beroliger sinnet og reduserer spenninger, mens L-theanin og L-tryptofan fremmer…" at bounding box center [545, 180] width 548 height 16
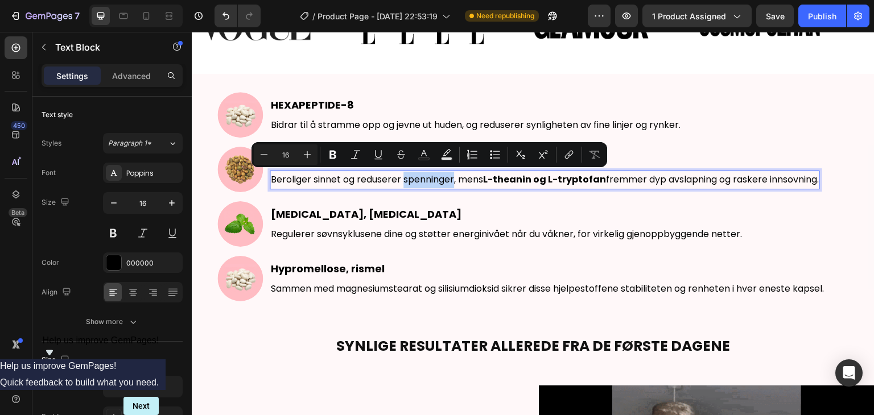
click at [452, 180] on p "Beroliger sinnet og reduserer spenninger, mens L-theanin og L-tryptofan fremmer…" at bounding box center [545, 180] width 548 height 16
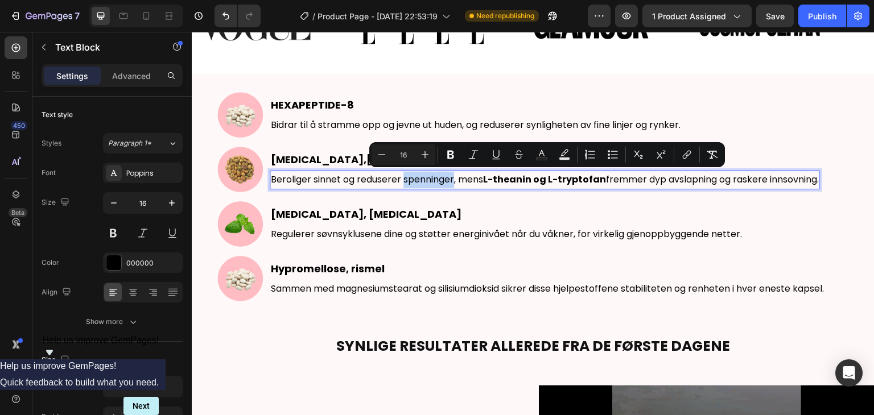
scroll to position [679, 0]
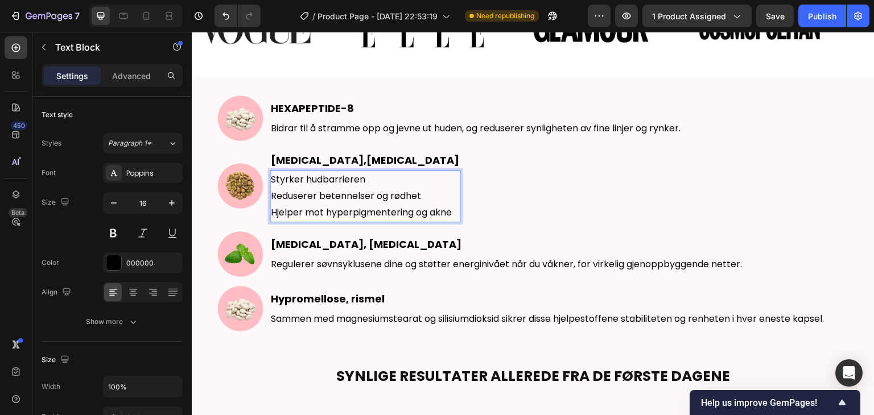
click at [271, 196] on p "Reduserer betennelser og rødhet" at bounding box center [365, 196] width 188 height 16
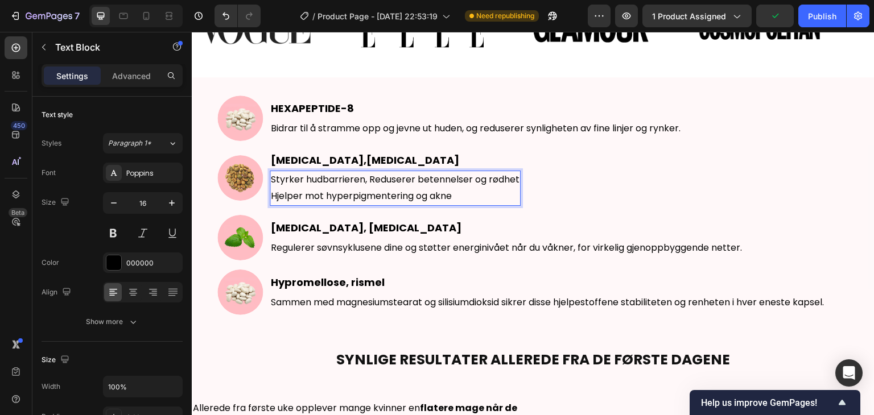
click at [271, 195] on p "Hjelper mot hyperpigmentering og akne" at bounding box center [395, 196] width 249 height 16
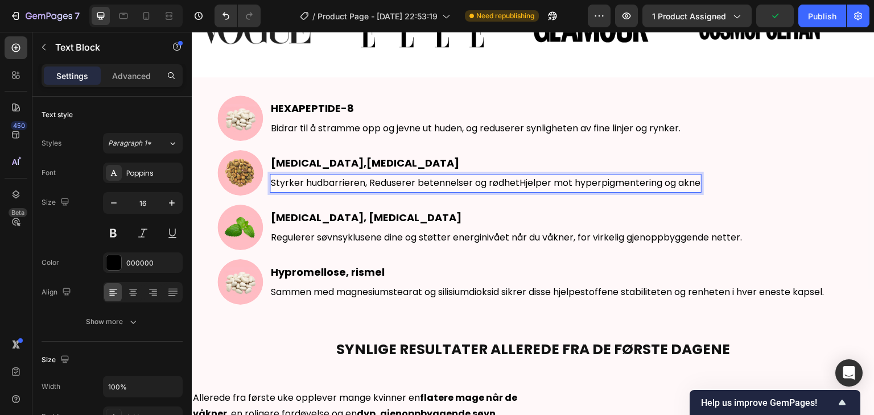
scroll to position [682, 0]
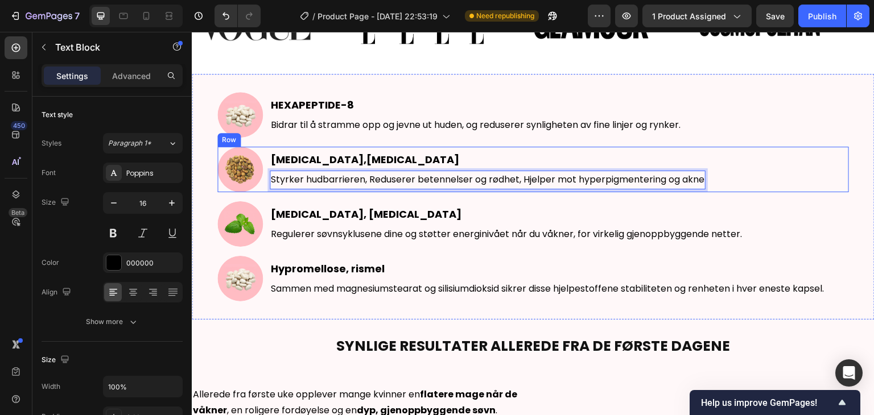
click at [781, 148] on div "Image [MEDICAL_DATA], [MEDICAL_DATA] Text Block Styrker hudbarrieren, Reduserer…" at bounding box center [532, 169] width 631 height 45
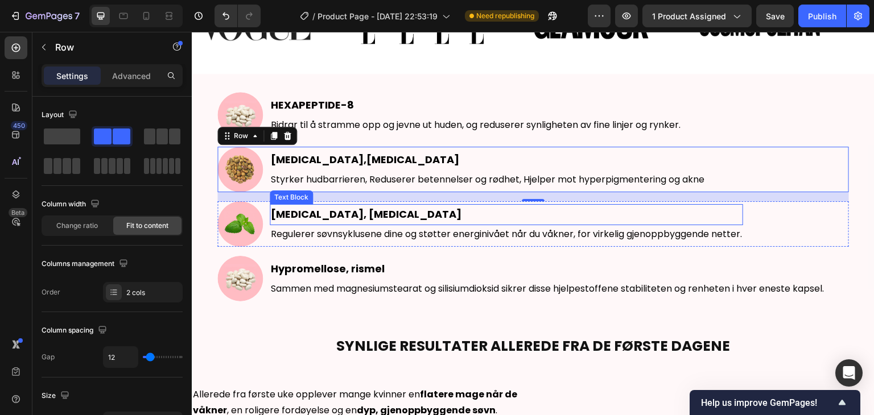
click at [320, 214] on strong "[MEDICAL_DATA], [MEDICAL_DATA]" at bounding box center [366, 214] width 191 height 14
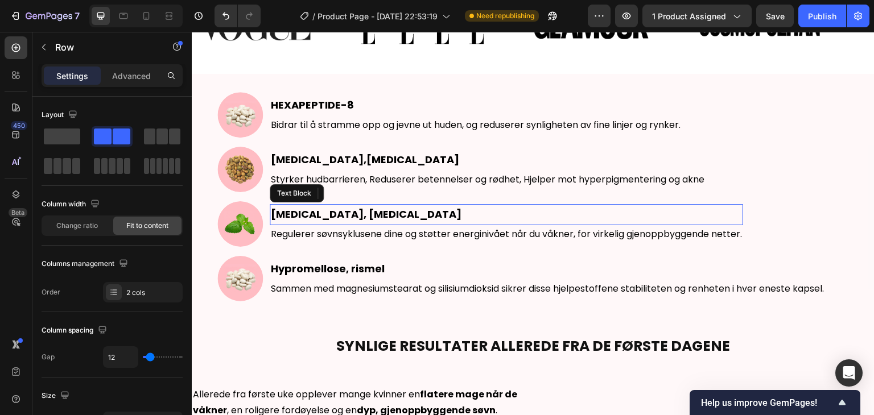
click at [320, 214] on strong "[MEDICAL_DATA], [MEDICAL_DATA]" at bounding box center [366, 214] width 191 height 14
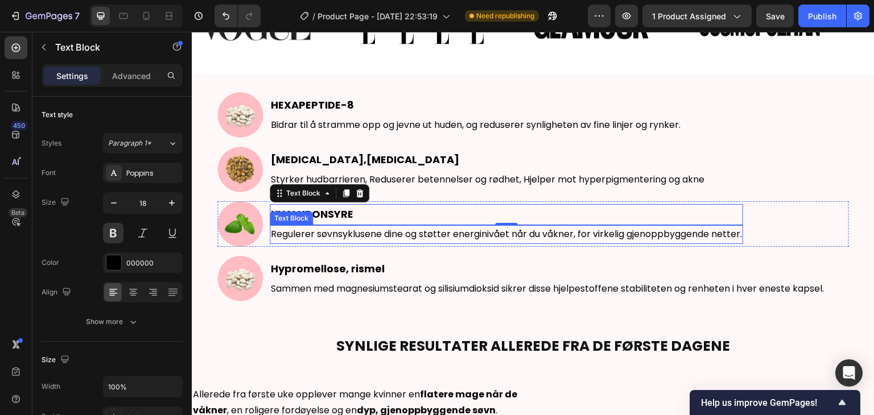
click at [370, 227] on p "Regulerer søvnsyklusene dine og støtter energinivået når du våkner, for virkeli…" at bounding box center [506, 234] width 471 height 16
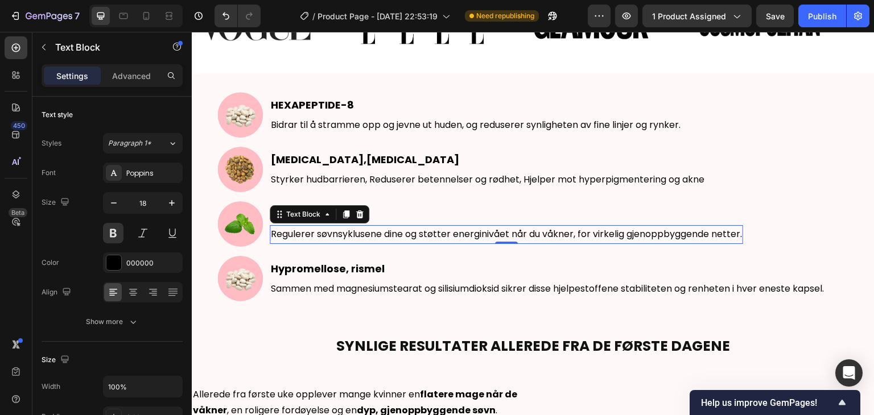
click at [370, 227] on p "Regulerer søvnsyklusene dine og støtter energinivået når du våkner, for virkeli…" at bounding box center [506, 234] width 471 height 16
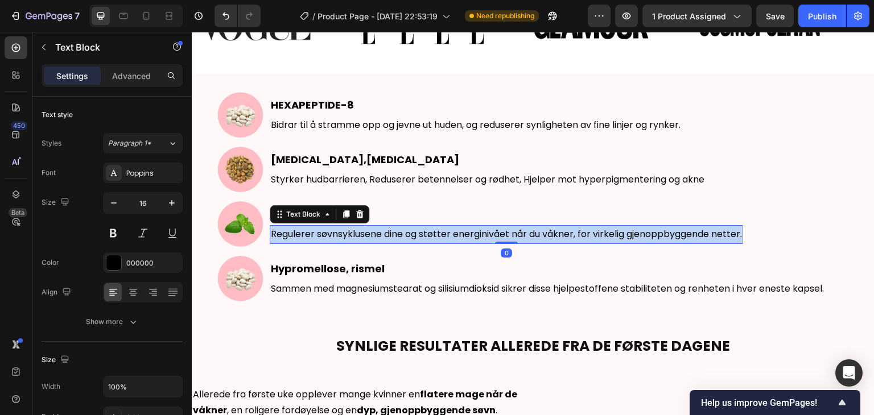
click at [370, 227] on p "Regulerer søvnsyklusene dine og støtter energinivået når du våkner, for virkeli…" at bounding box center [506, 234] width 471 height 16
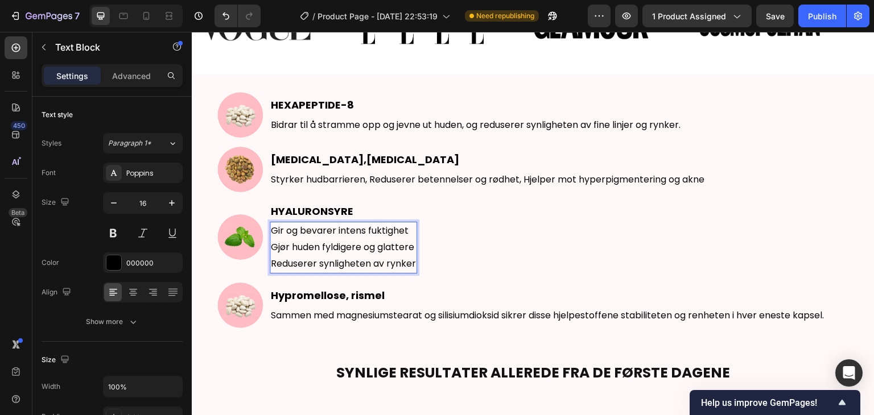
scroll to position [679, 0]
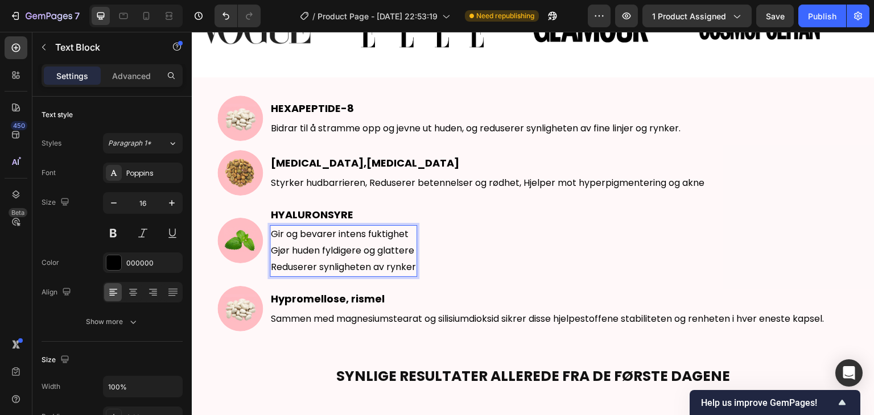
click at [273, 249] on p "Gjør huden fyldigere og glattere" at bounding box center [343, 251] width 145 height 16
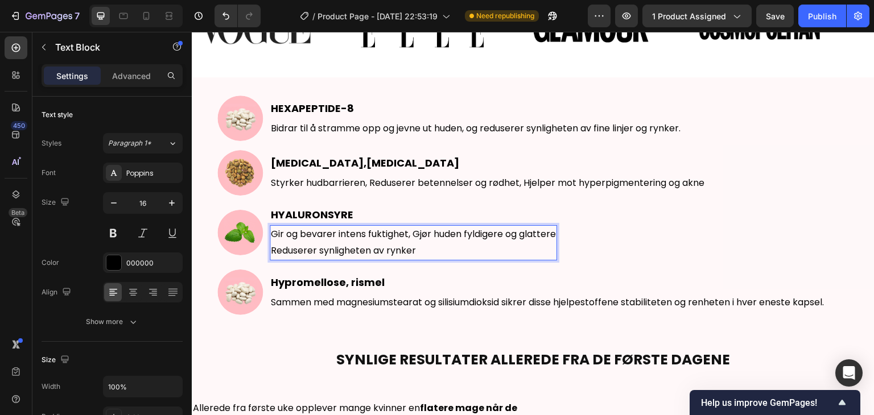
click at [557, 233] on div "Gir og bevarer intens fuktighet, Gjør huden fyldigere og glattere [PERSON_NAME]…" at bounding box center [413, 242] width 287 height 35
click at [273, 247] on p "Reduserer synligheten av rynker" at bounding box center [414, 251] width 287 height 16
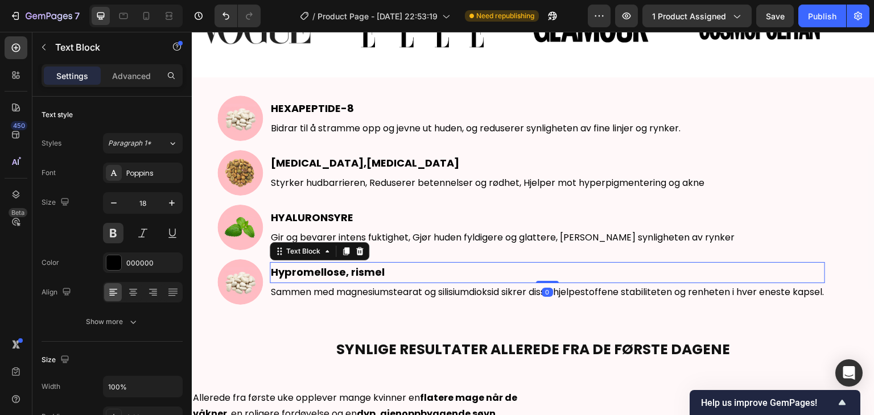
click at [423, 270] on p "Hypromellose, rismel" at bounding box center [547, 272] width 553 height 18
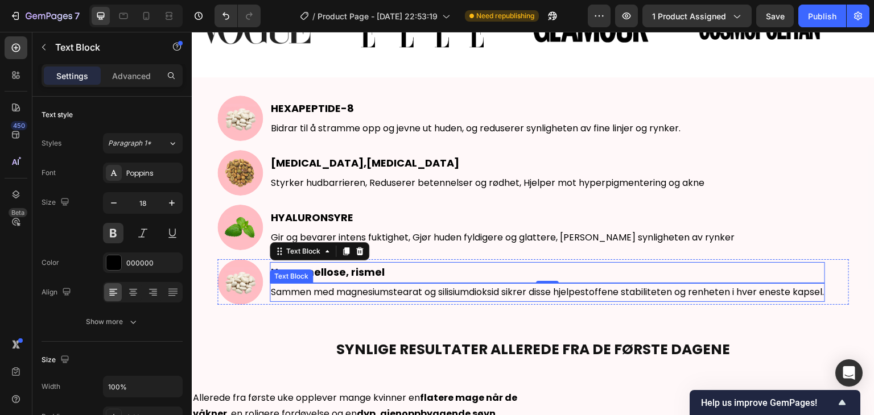
click at [423, 290] on p "Sammen med magnesiumstearat og silisiumdioksid sikrer disse hjelpestoffene stab…" at bounding box center [547, 292] width 553 height 16
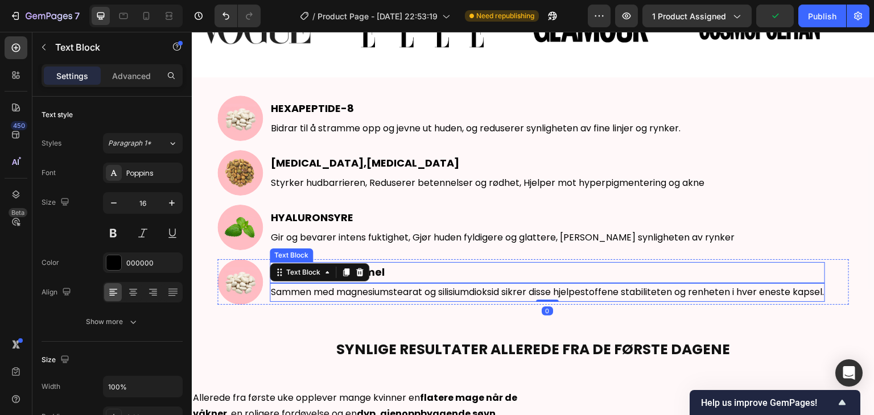
click at [426, 272] on p "Hypromellose, rismel" at bounding box center [547, 272] width 553 height 18
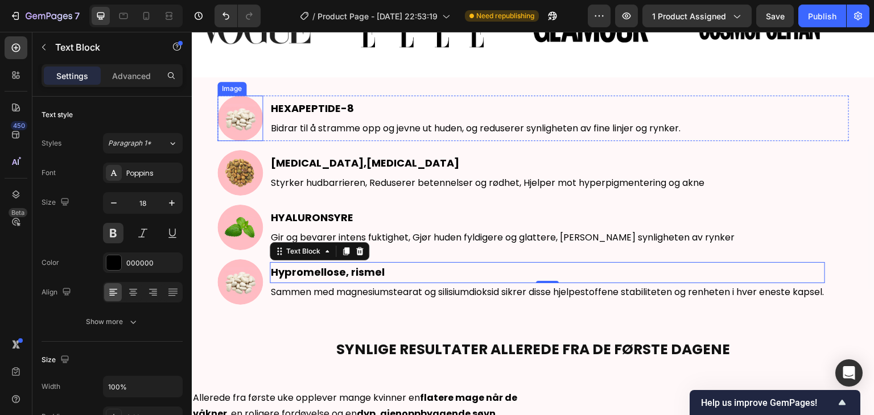
click at [244, 122] on img at bounding box center [239, 118] width 45 height 45
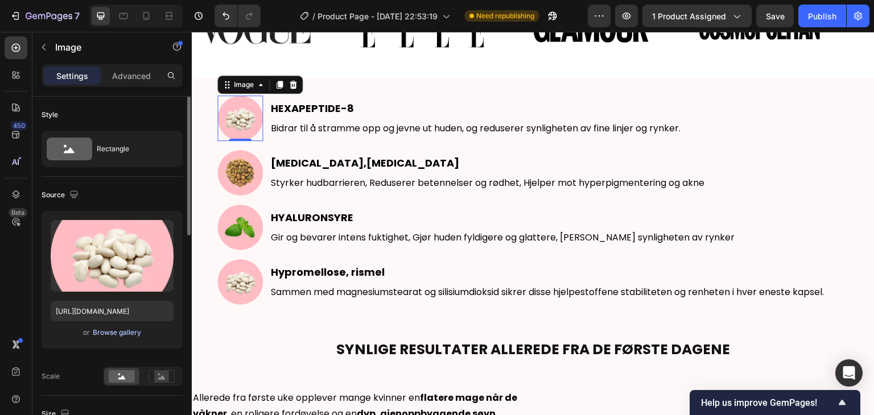
click at [109, 337] on div "Browse gallery" at bounding box center [117, 333] width 48 height 10
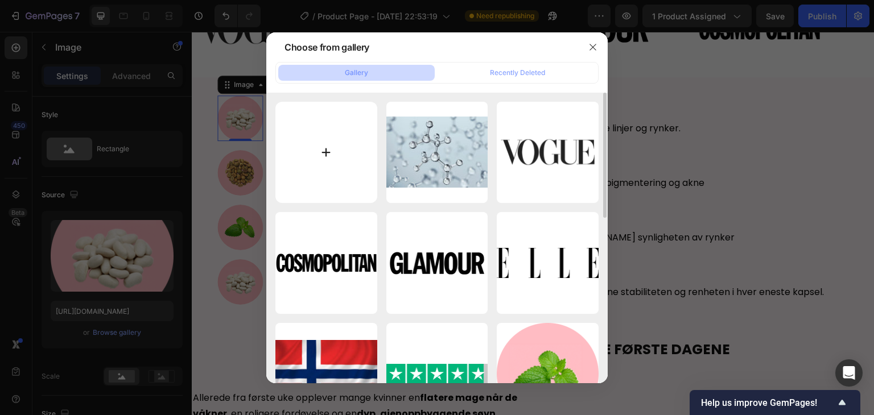
click at [317, 154] on input "file" at bounding box center [326, 153] width 102 height 102
click at [337, 169] on input "file" at bounding box center [326, 153] width 102 height 102
type input "C:\fakepath\10.png"
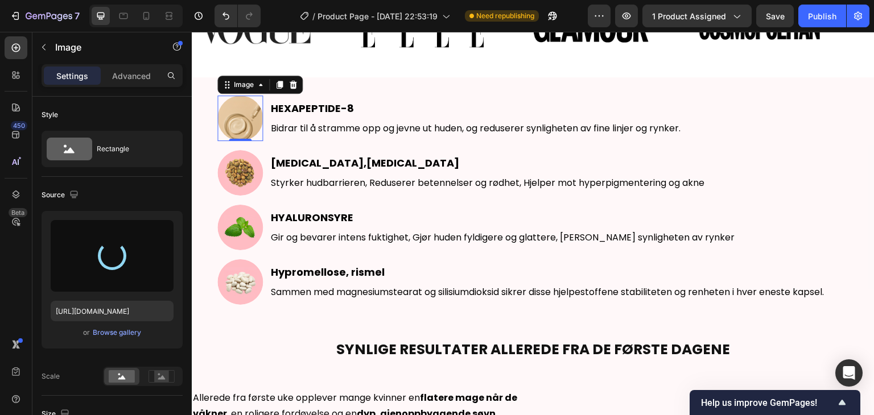
type input "[URL][DOMAIN_NAME]"
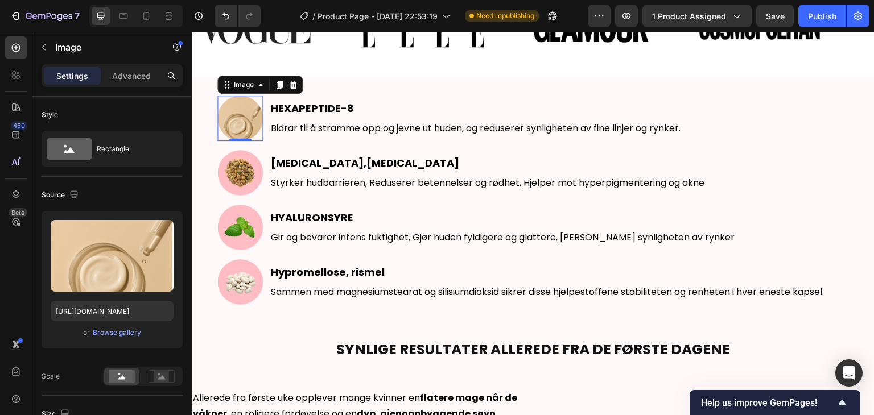
click at [239, 109] on img at bounding box center [239, 118] width 45 height 45
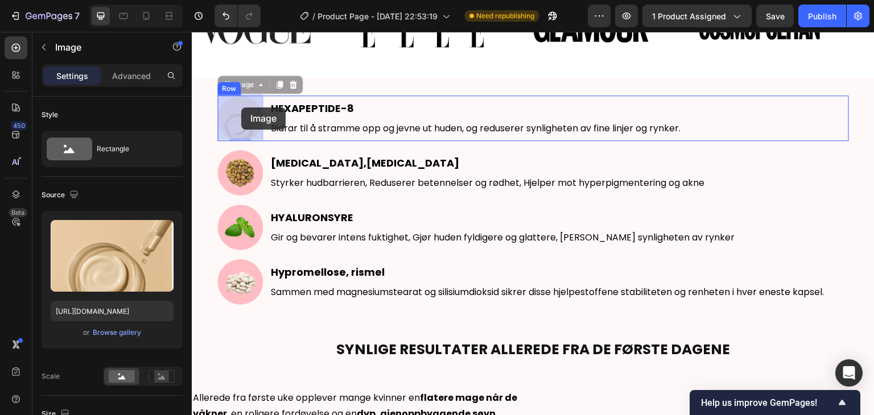
drag, startPoint x: 241, startPoint y: 119, endPoint x: 241, endPoint y: 106, distance: 12.5
drag, startPoint x: 242, startPoint y: 119, endPoint x: 234, endPoint y: 121, distance: 8.1
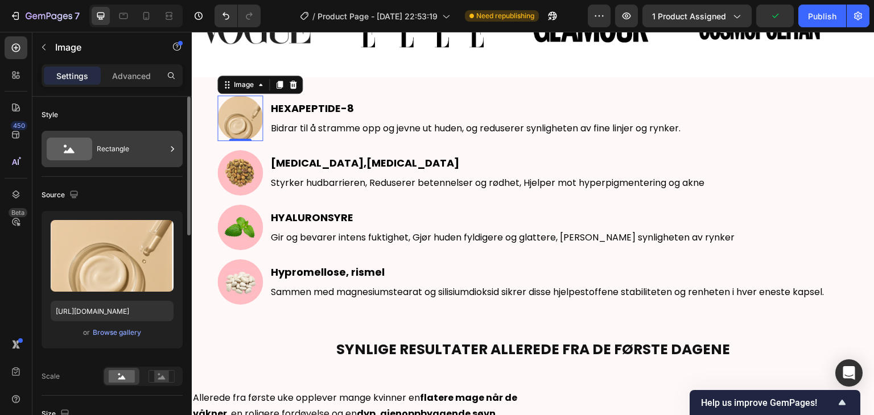
click at [86, 153] on icon at bounding box center [69, 149] width 45 height 23
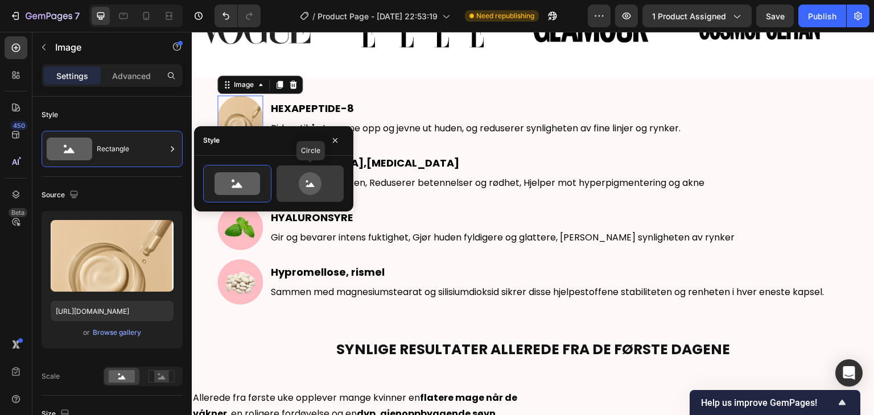
click at [314, 183] on icon at bounding box center [310, 183] width 23 height 23
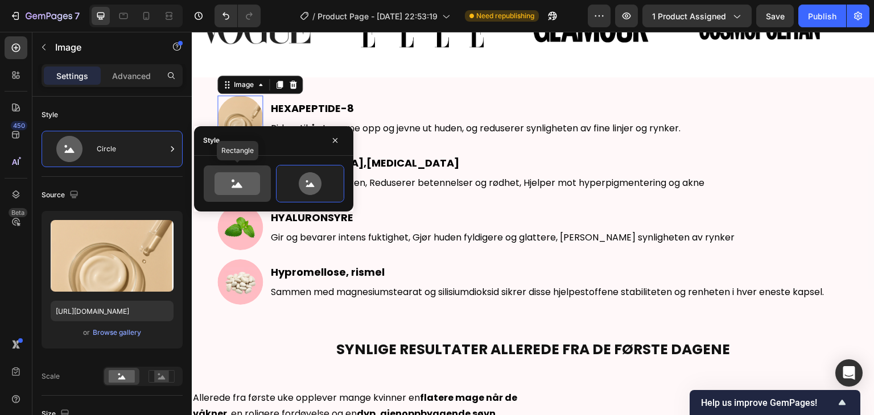
click at [256, 187] on icon at bounding box center [236, 183] width 45 height 23
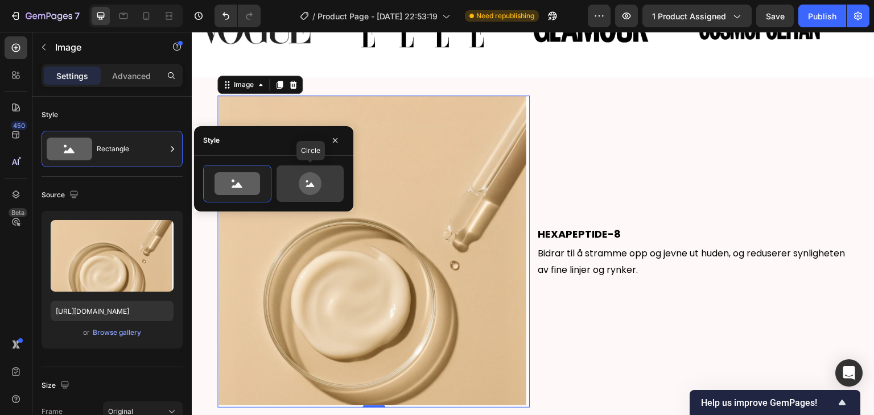
click at [299, 190] on icon at bounding box center [309, 183] width 53 height 23
type input "80"
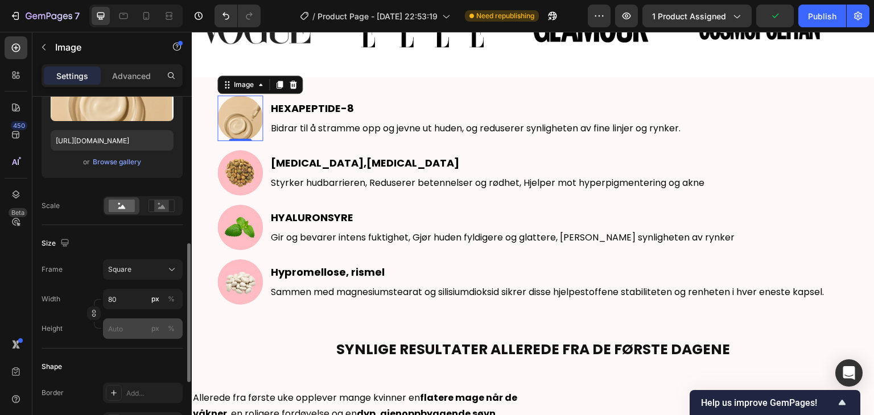
scroll to position [227, 0]
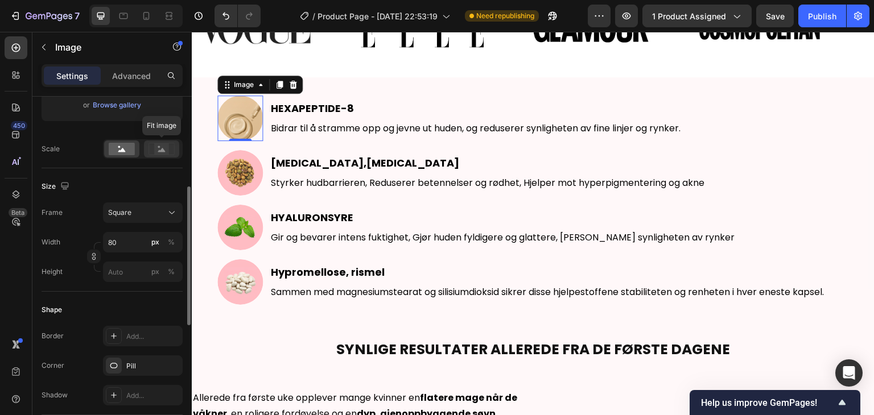
click at [167, 146] on rect at bounding box center [161, 148] width 15 height 11
click at [127, 147] on rect at bounding box center [122, 149] width 26 height 13
click at [157, 154] on rect at bounding box center [161, 148] width 15 height 11
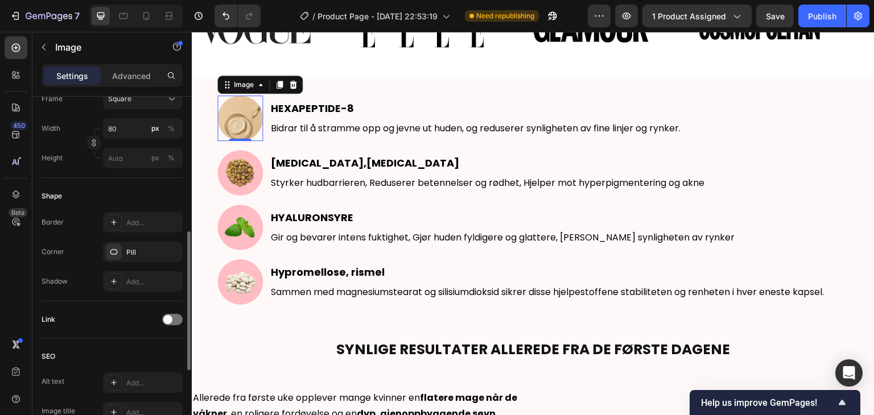
scroll to position [284, 0]
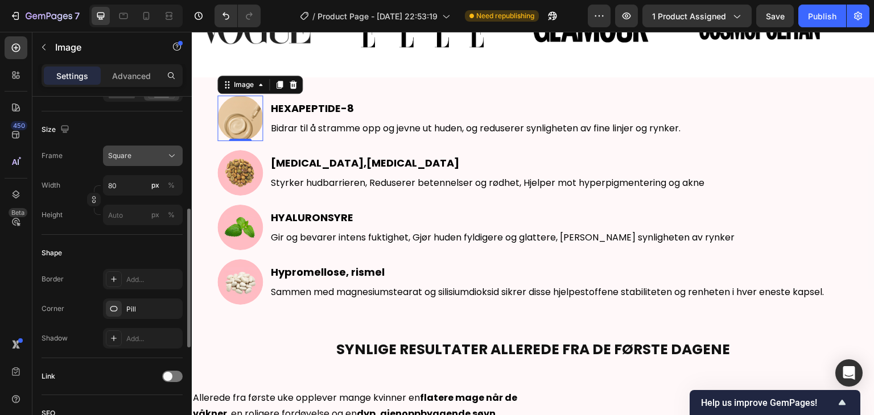
click at [151, 155] on div "Square" at bounding box center [136, 156] width 56 height 10
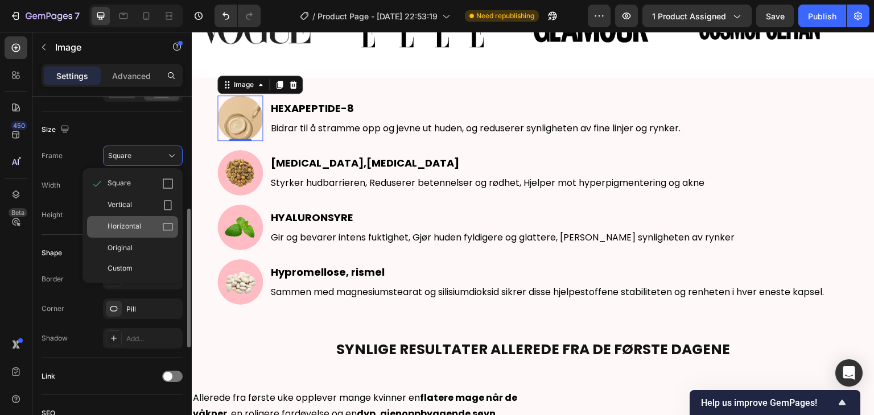
click at [138, 221] on span "Horizontal" at bounding box center [124, 226] width 34 height 11
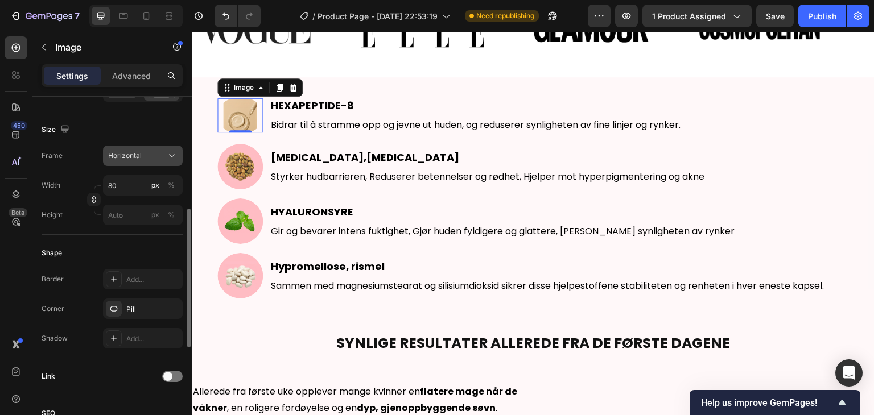
click at [143, 158] on div "Horizontal" at bounding box center [136, 156] width 56 height 10
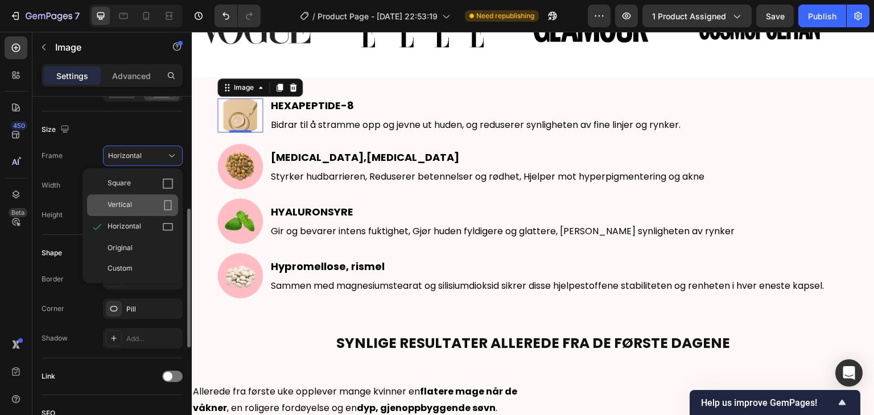
click at [132, 200] on div "Vertical" at bounding box center [140, 205] width 66 height 11
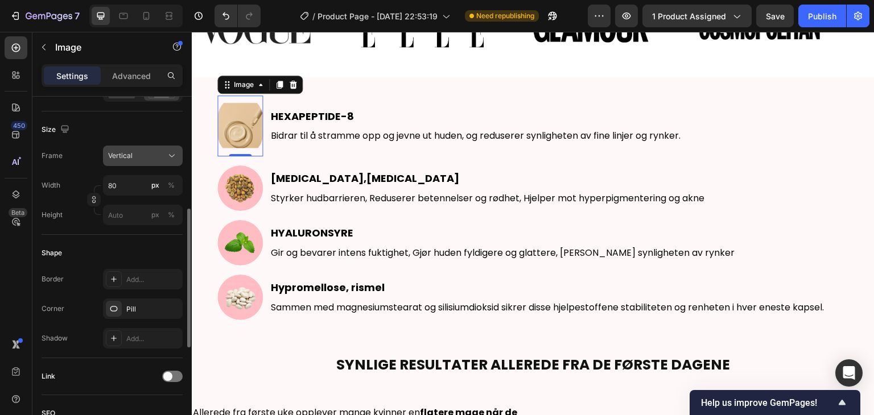
click at [140, 164] on button "Vertical" at bounding box center [143, 156] width 80 height 20
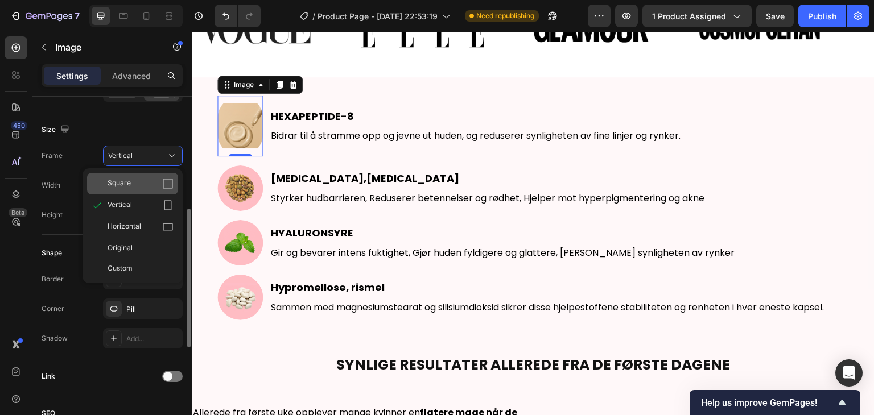
click at [140, 178] on div "Square" at bounding box center [140, 183] width 66 height 11
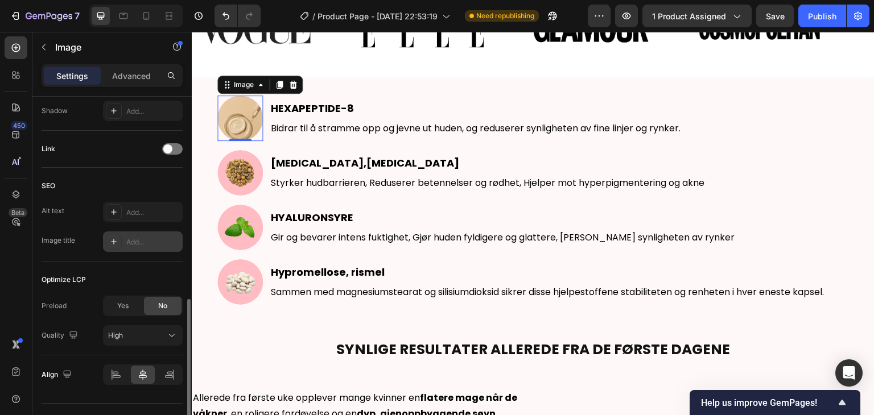
scroll to position [535, 0]
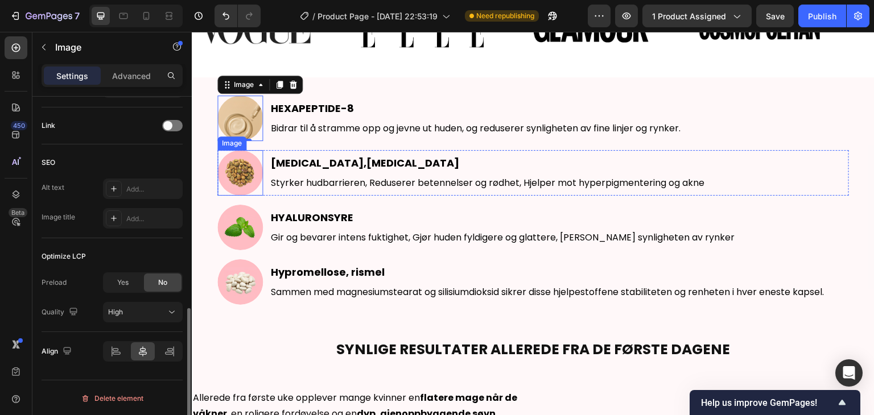
click at [234, 167] on img at bounding box center [239, 172] width 45 height 45
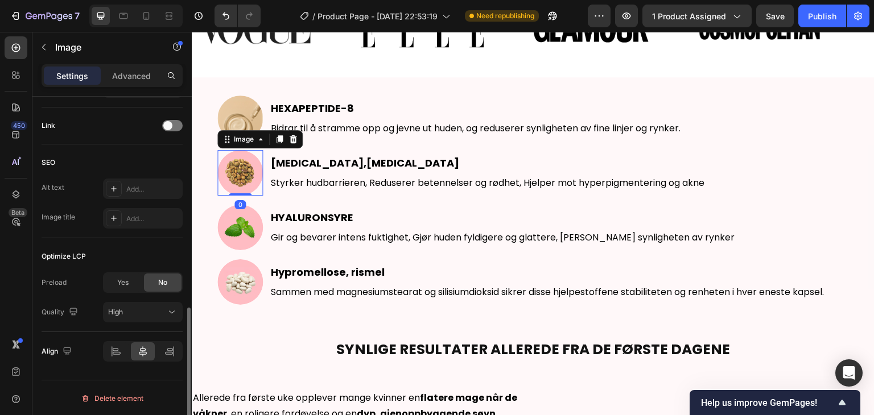
scroll to position [535, 0]
click at [238, 170] on img at bounding box center [239, 172] width 45 height 45
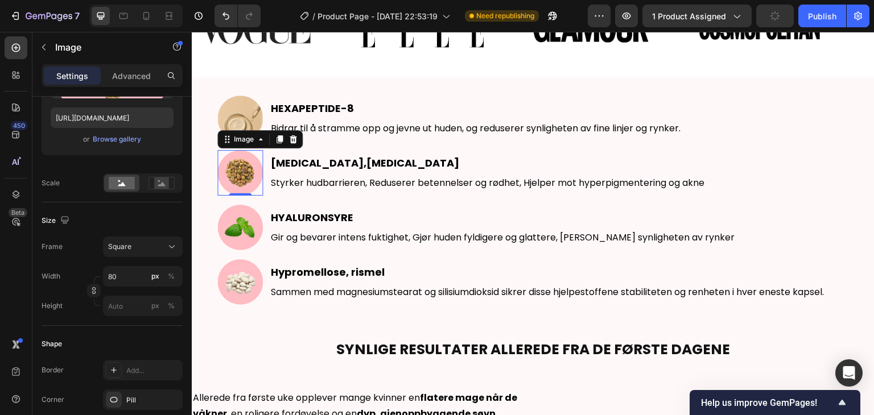
scroll to position [0, 0]
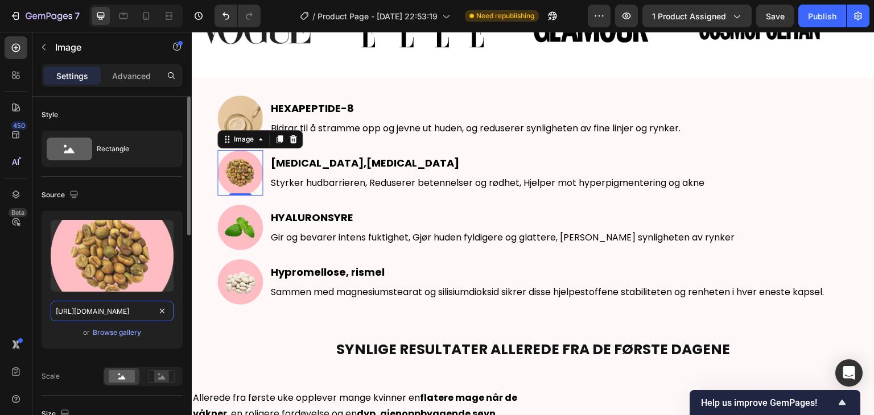
click at [134, 307] on input "[URL][DOMAIN_NAME]" at bounding box center [112, 311] width 123 height 20
drag, startPoint x: 130, startPoint y: 312, endPoint x: 123, endPoint y: 307, distance: 8.7
click at [123, 307] on input "[URL][DOMAIN_NAME]" at bounding box center [112, 311] width 123 height 20
click at [117, 332] on div "Browse gallery" at bounding box center [117, 333] width 48 height 10
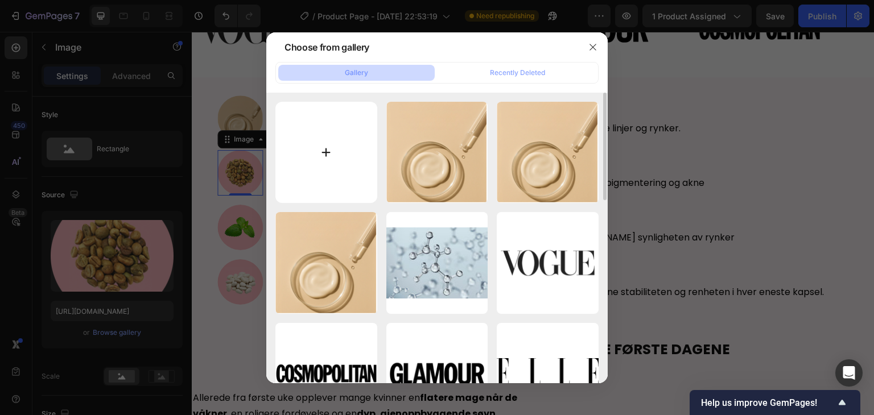
click at [313, 151] on input "file" at bounding box center [326, 153] width 102 height 102
type input "C:\fakepath\11.png"
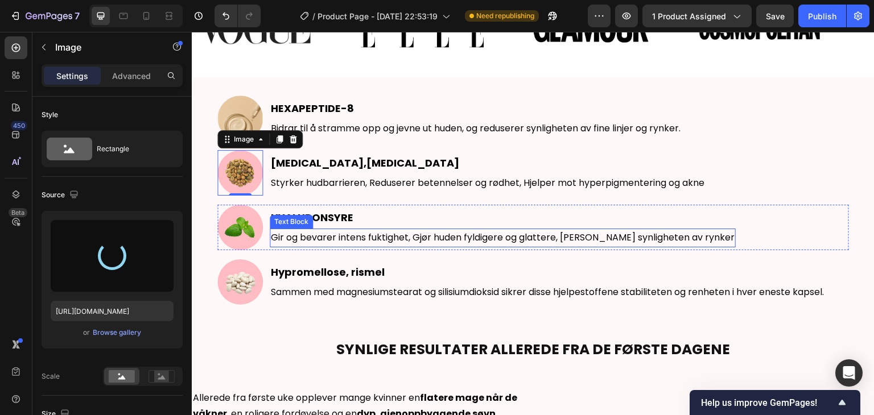
type input "[URL][DOMAIN_NAME]"
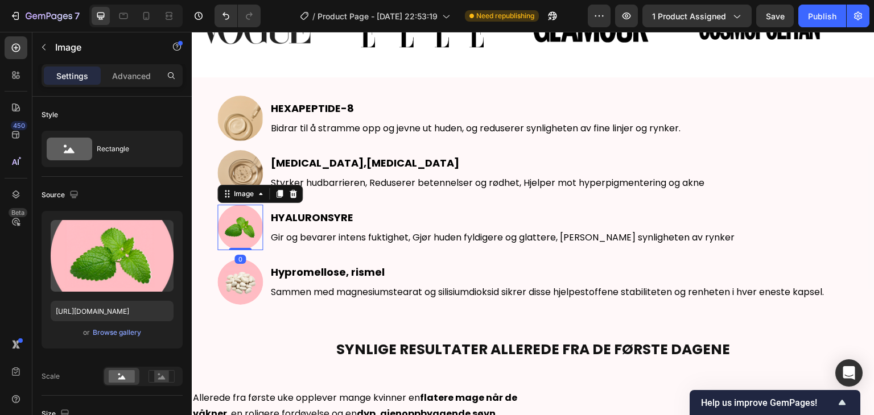
click at [243, 229] on img at bounding box center [239, 227] width 45 height 45
click at [105, 336] on div "Browse gallery" at bounding box center [117, 333] width 48 height 10
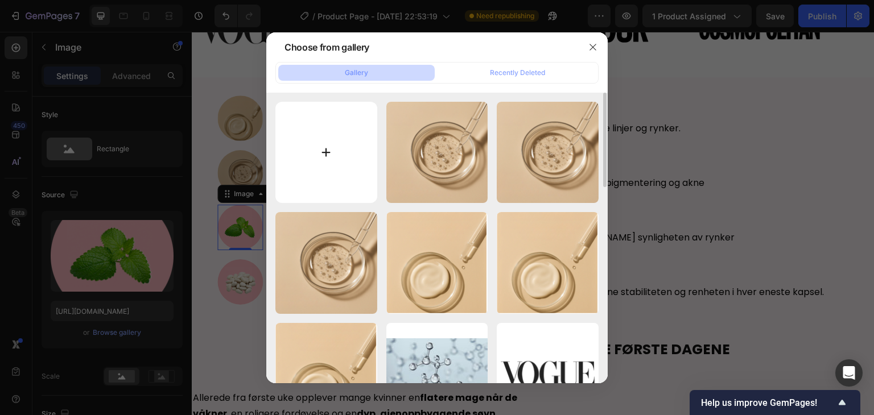
click at [329, 138] on input "file" at bounding box center [326, 153] width 102 height 102
type input "C:\fakepath\12.png"
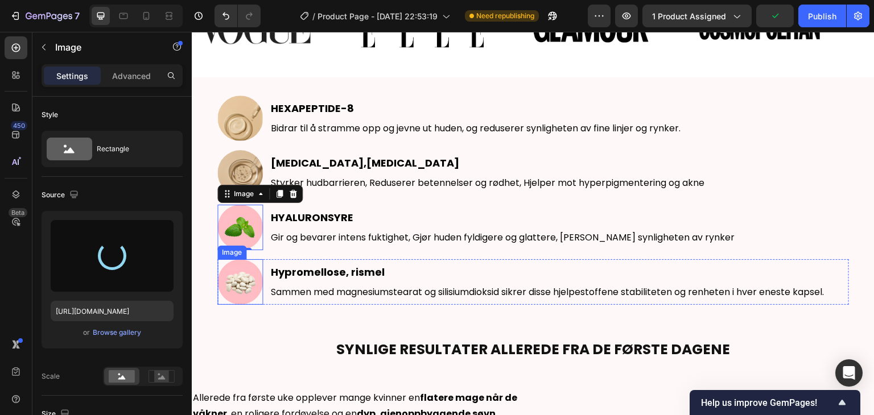
click at [239, 276] on img at bounding box center [239, 281] width 45 height 45
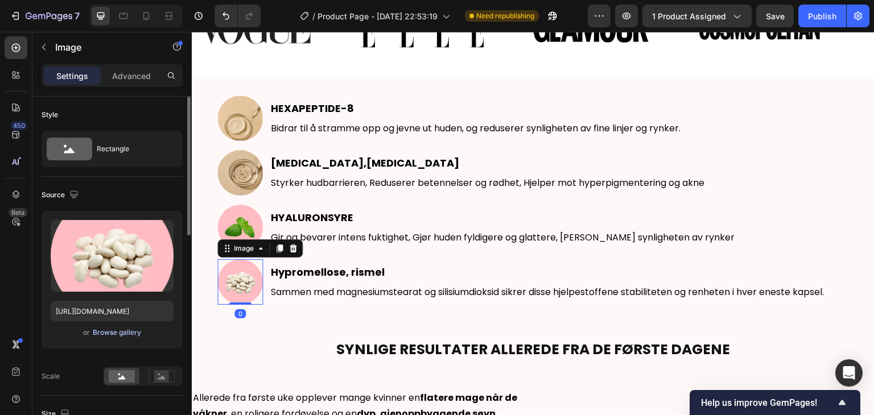
click at [102, 329] on div "Browse gallery" at bounding box center [117, 333] width 48 height 10
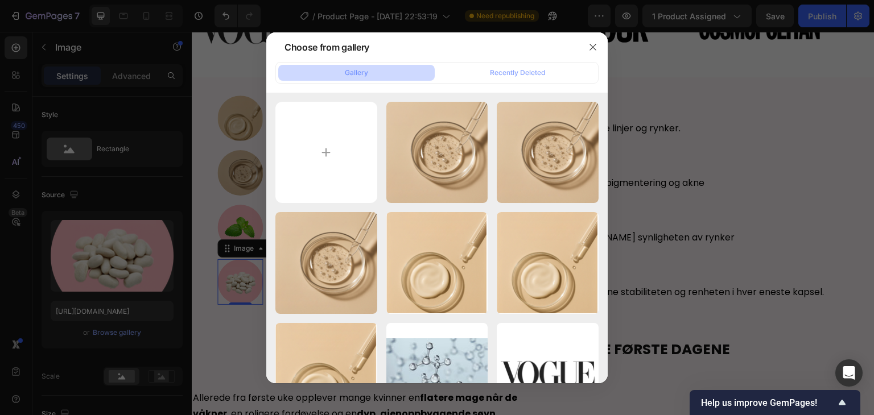
click at [231, 224] on div at bounding box center [437, 207] width 874 height 415
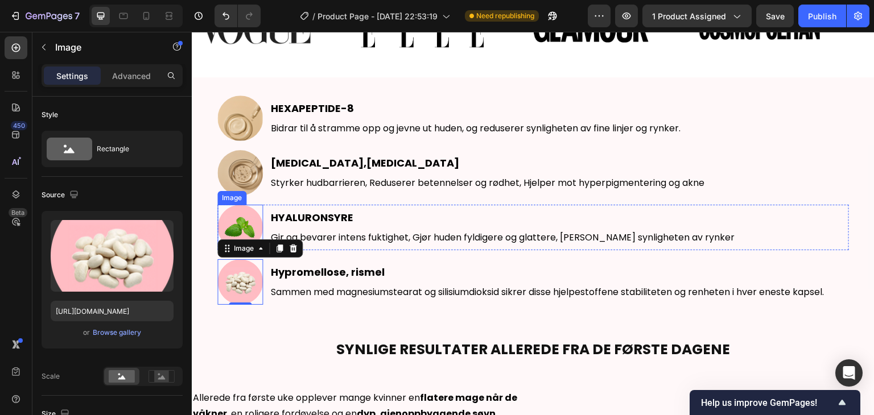
click at [237, 222] on img at bounding box center [239, 227] width 45 height 45
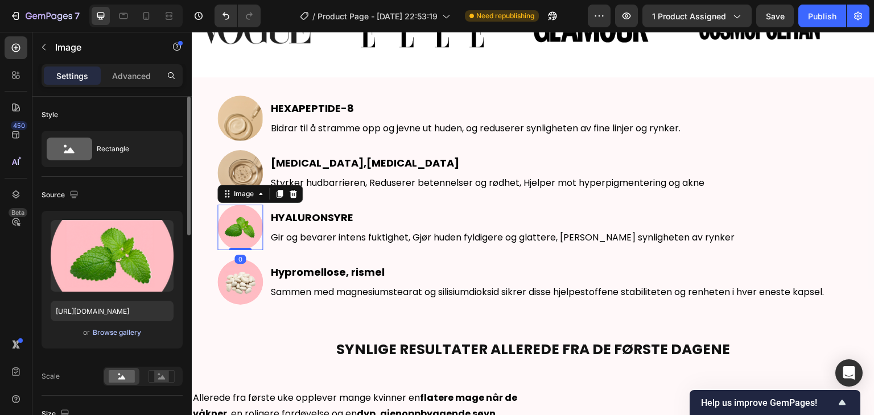
click at [122, 328] on div "Browse gallery" at bounding box center [117, 333] width 48 height 10
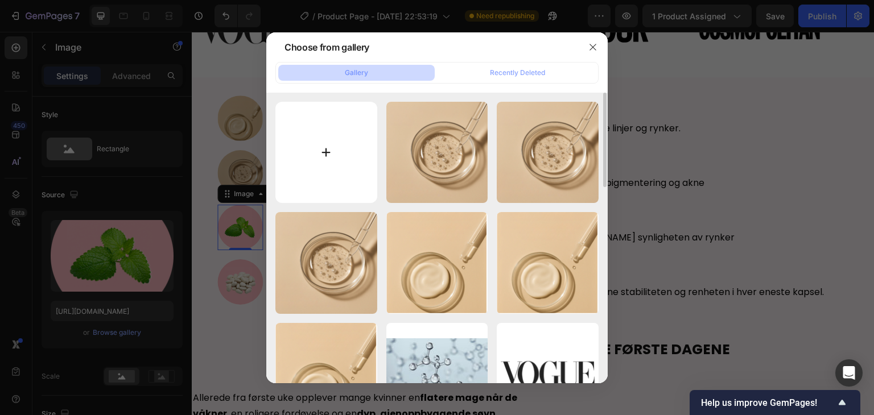
click at [337, 165] on input "file" at bounding box center [326, 153] width 102 height 102
type input "C:\fakepath\12.png"
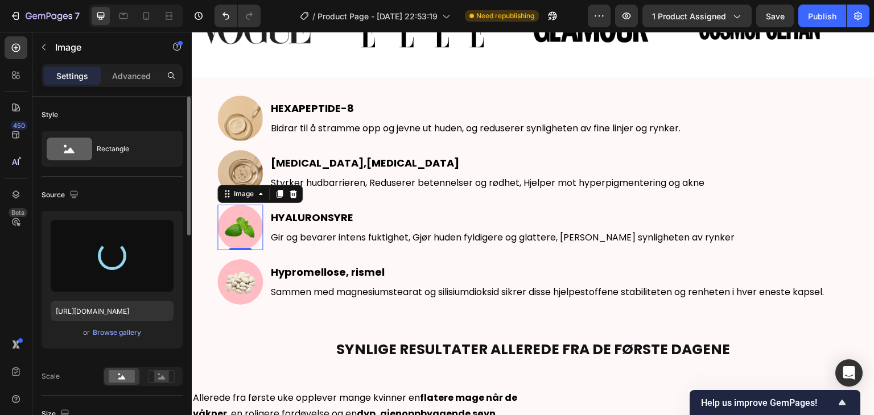
type input "[URL][DOMAIN_NAME]"
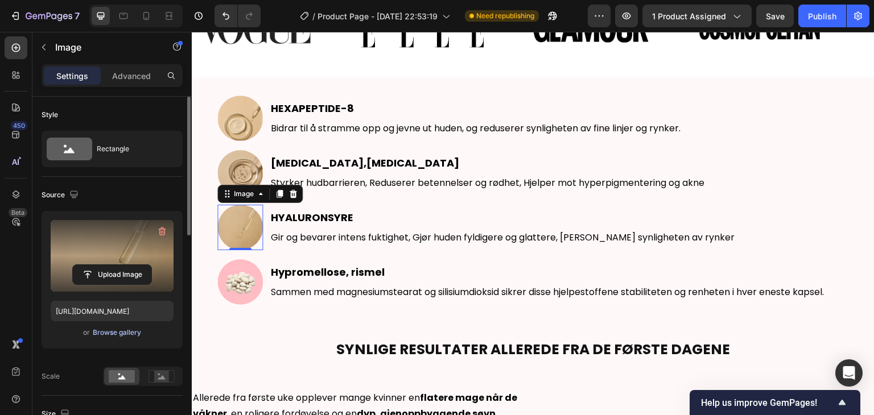
click at [117, 329] on div "Browse gallery" at bounding box center [117, 333] width 48 height 10
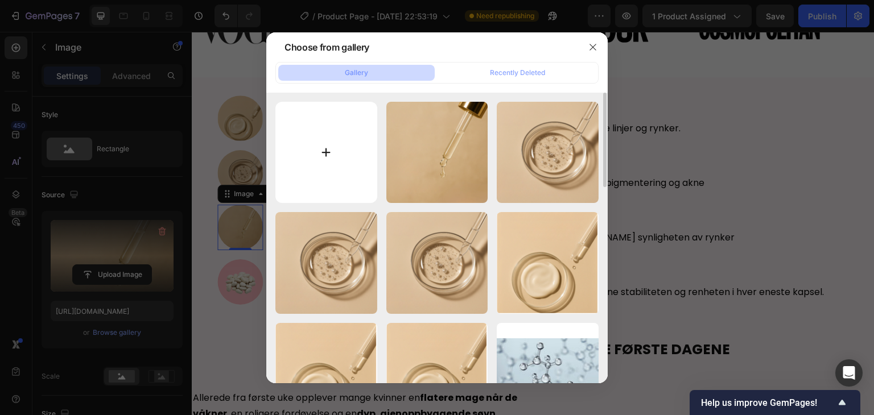
click at [312, 166] on input "file" at bounding box center [326, 153] width 102 height 102
type input "C:\fakepath\13.png"
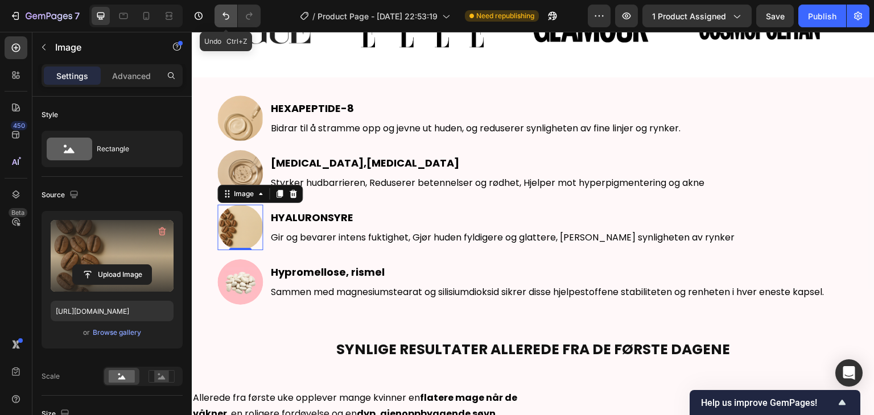
click at [224, 19] on icon "Undo/Redo" at bounding box center [225, 15] width 11 height 11
click at [227, 18] on icon "Undo/Redo" at bounding box center [225, 15] width 11 height 11
click at [250, 215] on img at bounding box center [239, 227] width 45 height 45
click at [116, 332] on div "Browse gallery" at bounding box center [117, 333] width 48 height 10
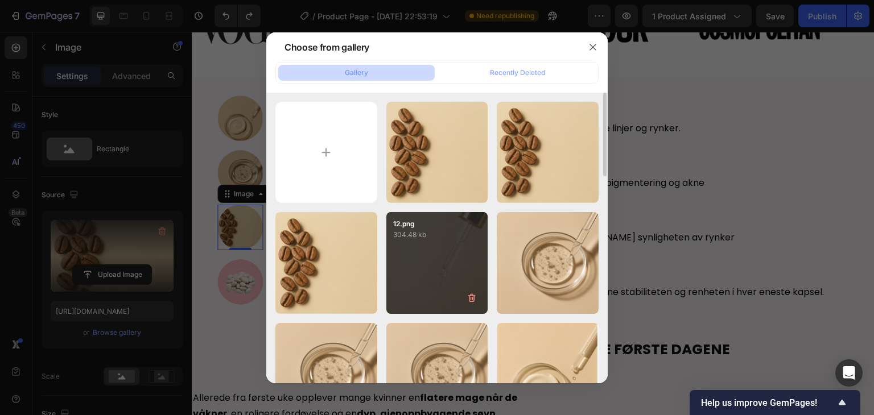
click at [422, 274] on div "12.png 304.48 kb" at bounding box center [437, 263] width 102 height 102
type input "[URL][DOMAIN_NAME]"
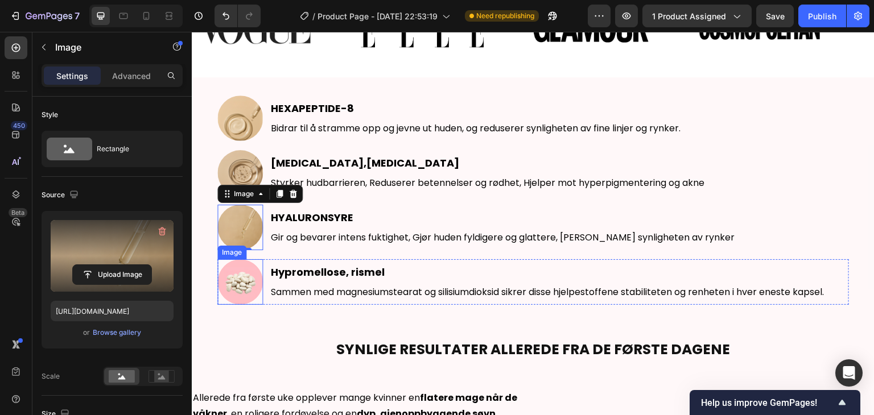
click at [242, 276] on img at bounding box center [239, 281] width 45 height 45
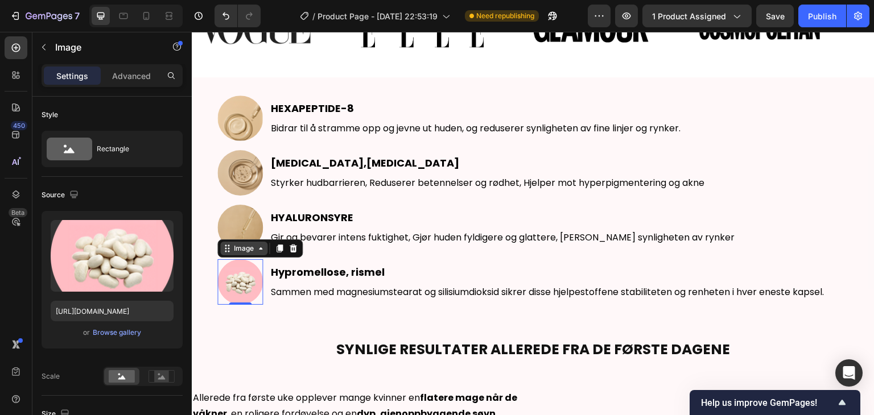
click at [242, 251] on div "Image" at bounding box center [243, 248] width 24 height 10
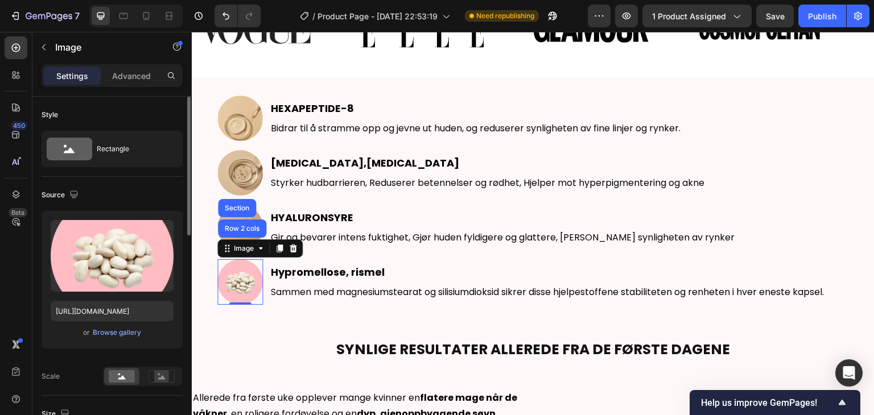
click at [114, 340] on div "Upload Image [URL][DOMAIN_NAME] or Browse gallery" at bounding box center [112, 280] width 141 height 138
click at [121, 332] on div "Browse gallery" at bounding box center [117, 333] width 48 height 10
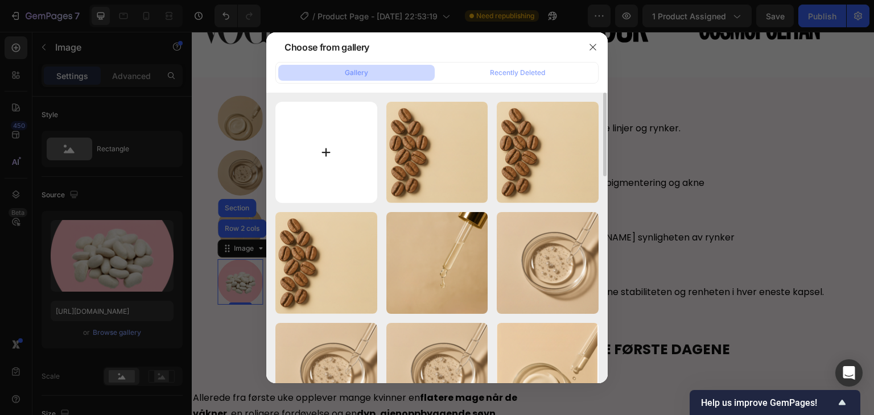
click at [308, 176] on input "file" at bounding box center [326, 153] width 102 height 102
type input "C:\fakepath\Heryana (800 x 273 px) (768 x 768 px).png"
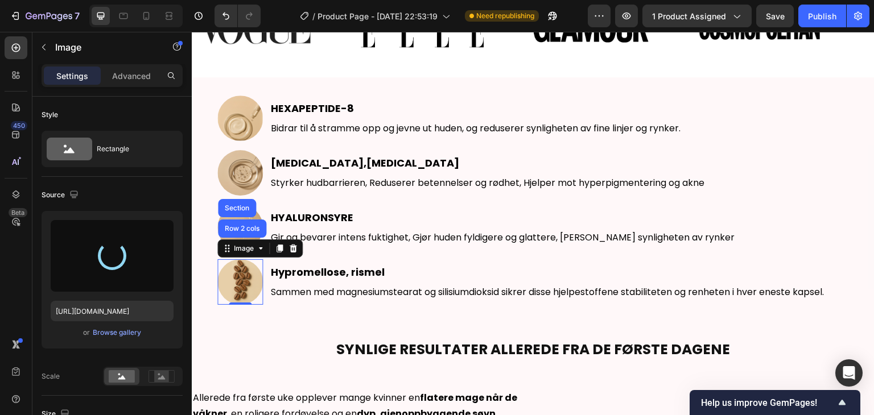
type input "[URL][DOMAIN_NAME]"
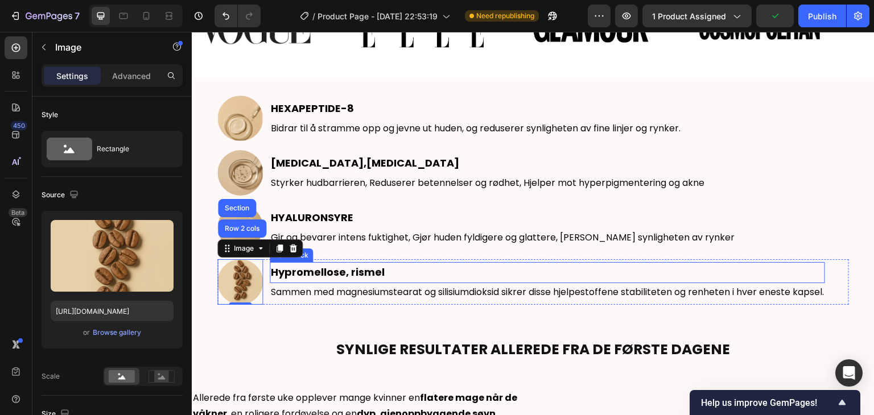
click at [334, 269] on strong "Hypromellose, rismel" at bounding box center [328, 272] width 114 height 14
click at [335, 269] on strong "Hypromellose, rismel" at bounding box center [328, 272] width 114 height 14
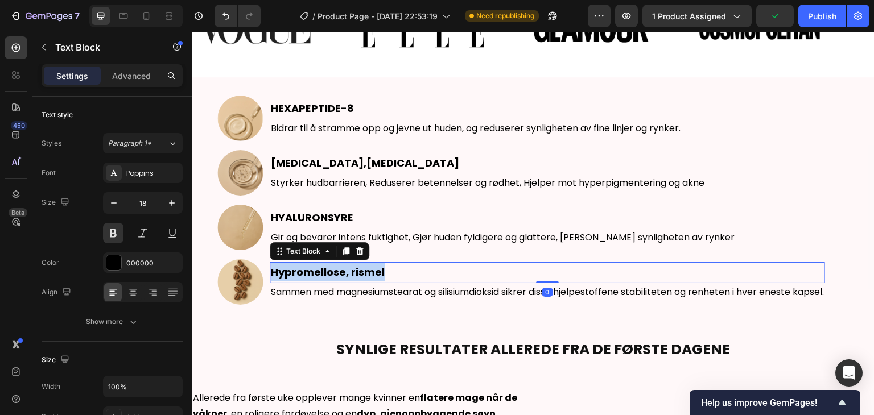
click at [335, 269] on strong "Hypromellose, rismel" at bounding box center [328, 272] width 114 height 14
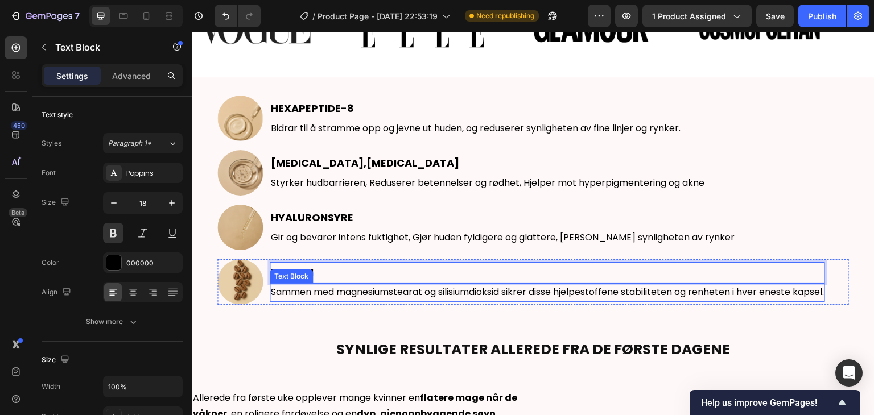
click at [477, 288] on p "Sammen med magnesiumstearat og silisiumdioksid sikrer disse hjelpestoffene stab…" at bounding box center [547, 292] width 553 height 16
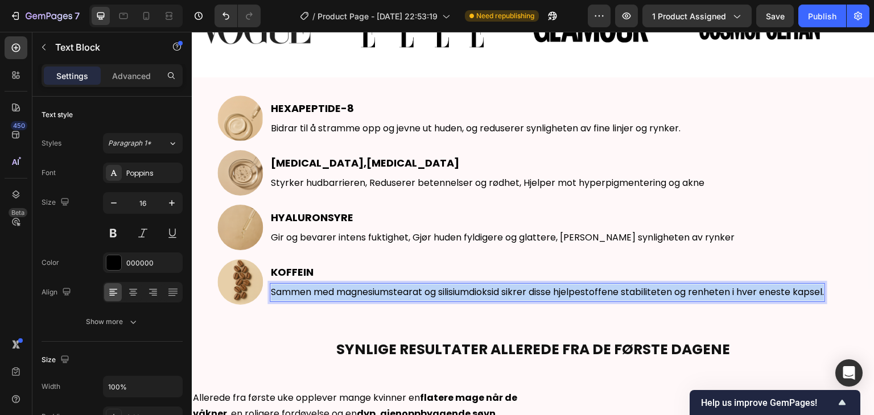
click at [477, 288] on p "Sammen med magnesiumstearat og silisiumdioksid sikrer disse hjelpestoffene stab…" at bounding box center [547, 292] width 553 height 16
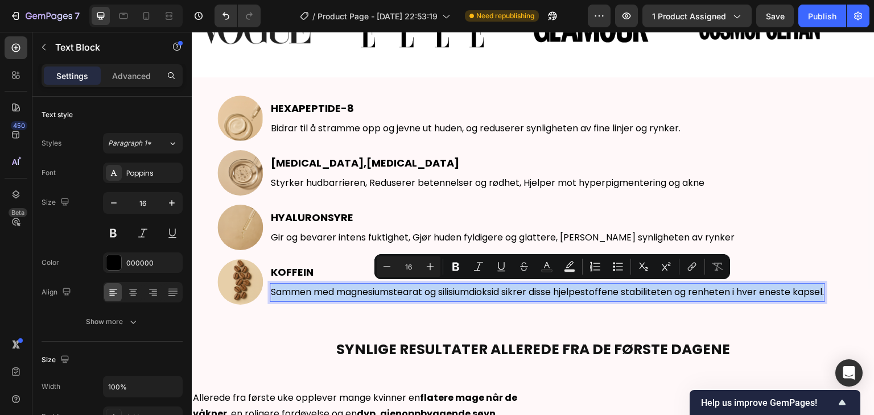
scroll to position [676, 0]
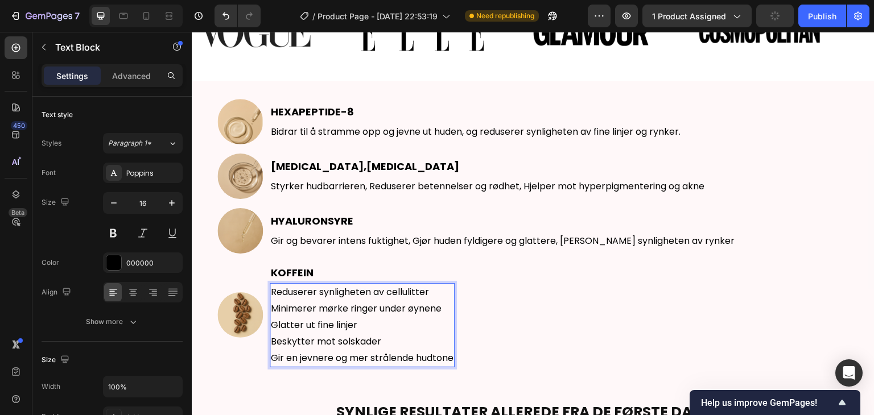
click at [429, 291] on p "Reduserer synligheten av cellulitter" at bounding box center [362, 292] width 183 height 16
click at [273, 308] on p "Minimerer mørke ringer under øynene" at bounding box center [362, 309] width 183 height 16
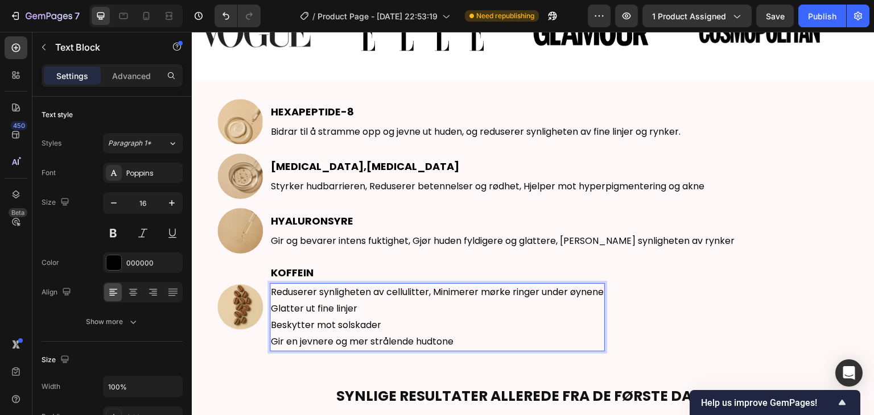
click at [602, 291] on p "Reduserer synligheten av cellulitter, Minimerer mørke ringer under øynene" at bounding box center [437, 292] width 333 height 16
click at [603, 291] on p "Reduserer synligheten av cellulitter, Minimerer mørke ringer under øynene" at bounding box center [437, 292] width 333 height 16
click at [272, 308] on p "Glatter ut fine linjer" at bounding box center [438, 309] width 334 height 16
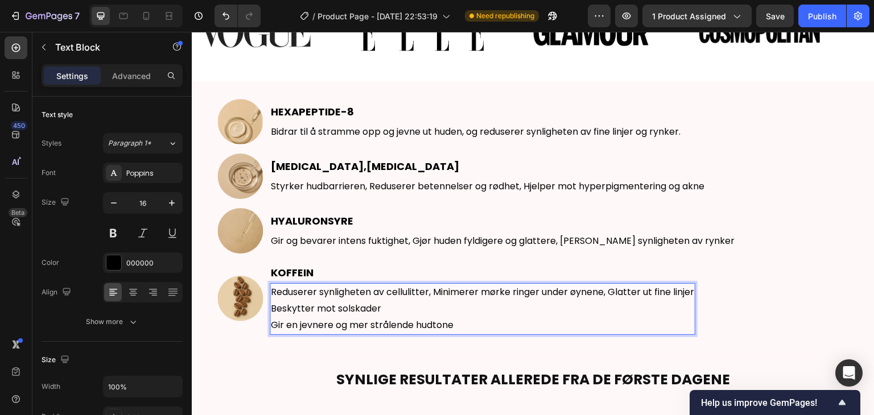
click at [697, 292] on div "Image KOFFEIN Text Block Reduserer synligheten av cellulitter, Minimerer mørke …" at bounding box center [532, 299] width 631 height 72
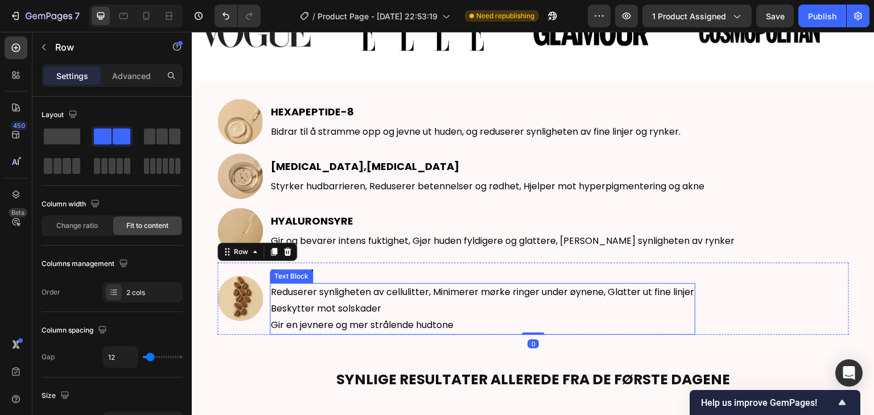
click at [687, 292] on p "Reduserer synligheten av cellulitter, Minimerer mørke ringer under øynene, Glat…" at bounding box center [482, 292] width 423 height 16
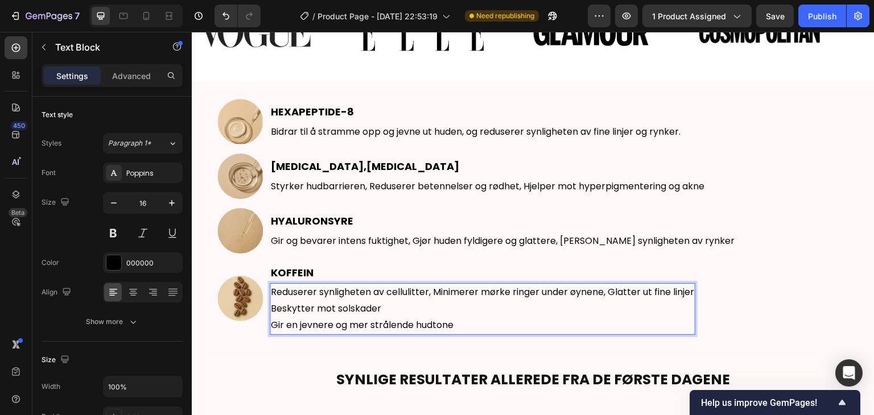
click at [694, 292] on p "Reduserer synligheten av cellulitter, Minimerer mørke ringer under øynene, Glat…" at bounding box center [482, 292] width 423 height 16
click at [272, 305] on p "Beskytter mot solskader" at bounding box center [483, 309] width 425 height 16
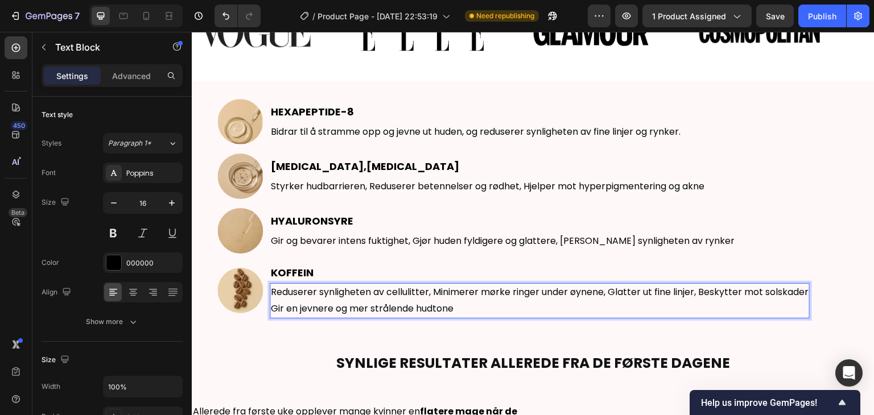
click at [807, 293] on p "Reduserer synligheten av cellulitter, Minimerer mørke ringer under øynene, Glat…" at bounding box center [539, 292] width 537 height 16
click at [812, 230] on div "Image HYALURONSYRE Text Block Gir og bevarer intens fuktighet, Gjør huden fyldi…" at bounding box center [532, 230] width 631 height 45
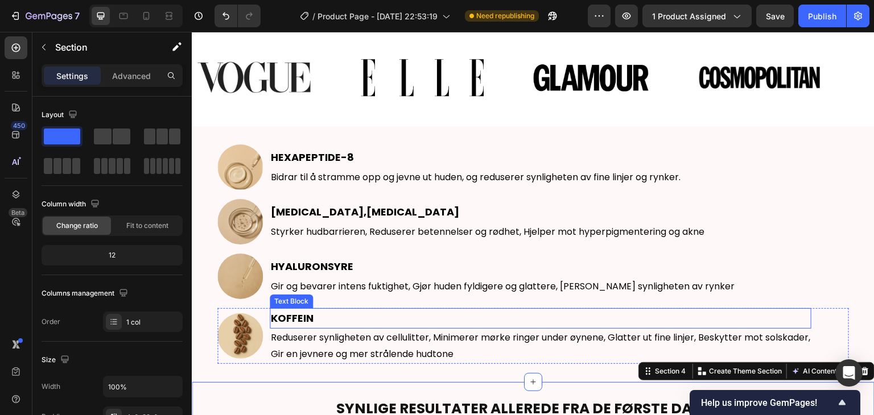
scroll to position [588, 0]
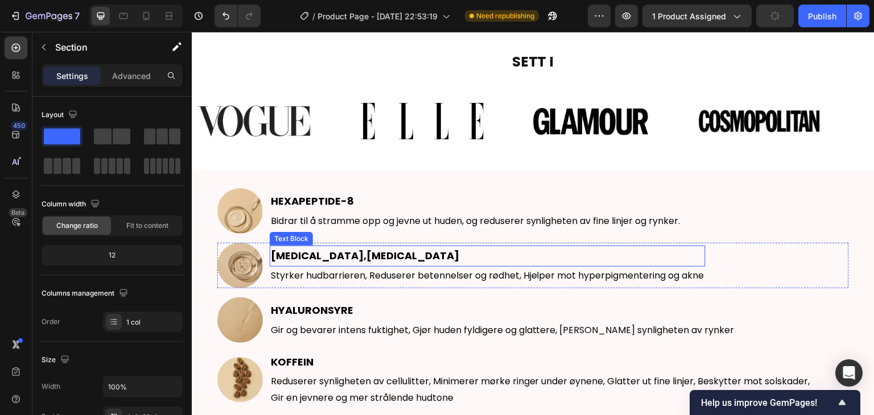
click at [508, 170] on div "Image Image Image Image Image Image Image Image Marquee" at bounding box center [533, 121] width 682 height 98
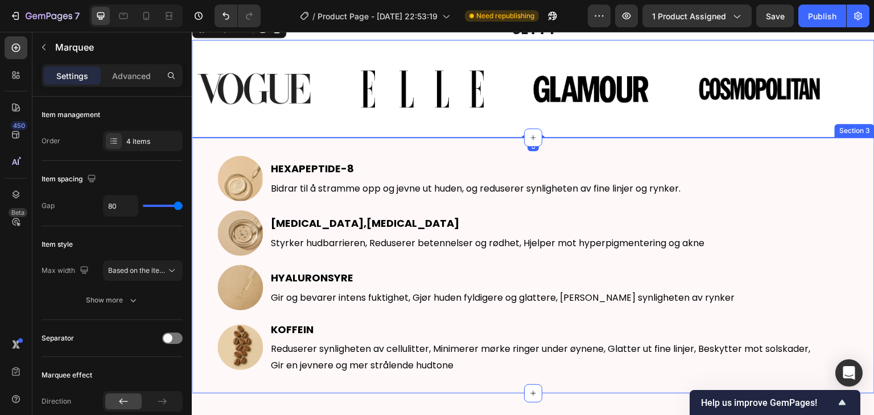
click at [479, 150] on div "Image HEXAPEPTIDE-8 Text Block Bidrar til å stramme opp og jevne ut huden, og r…" at bounding box center [533, 266] width 682 height 256
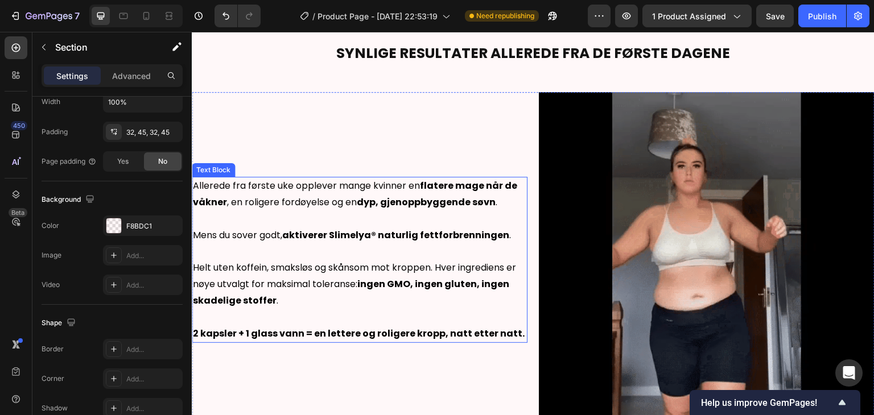
scroll to position [903, 0]
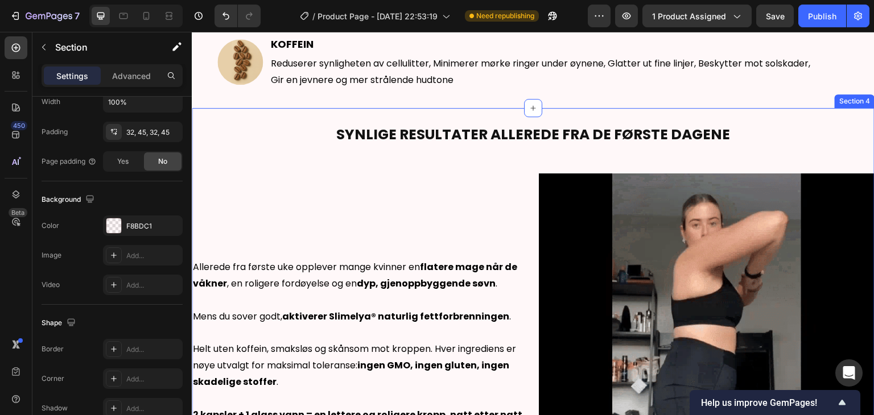
click at [495, 160] on div "Synlige resultater allerede fra de første dagene Heading Allerede fra første uk…" at bounding box center [533, 309] width 682 height 399
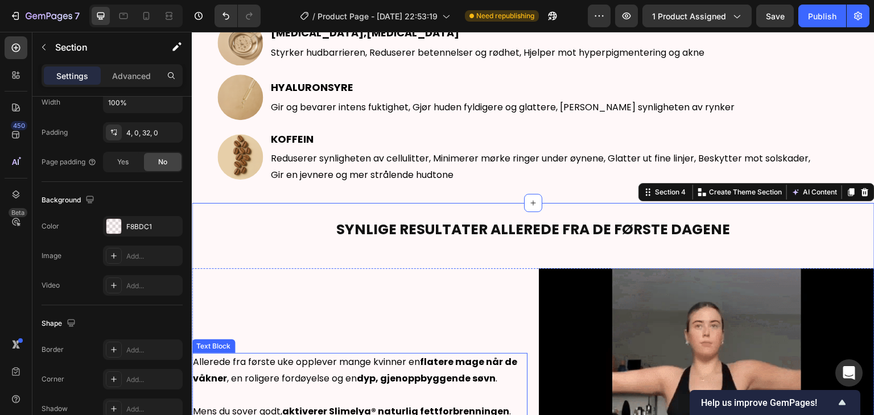
scroll to position [789, 0]
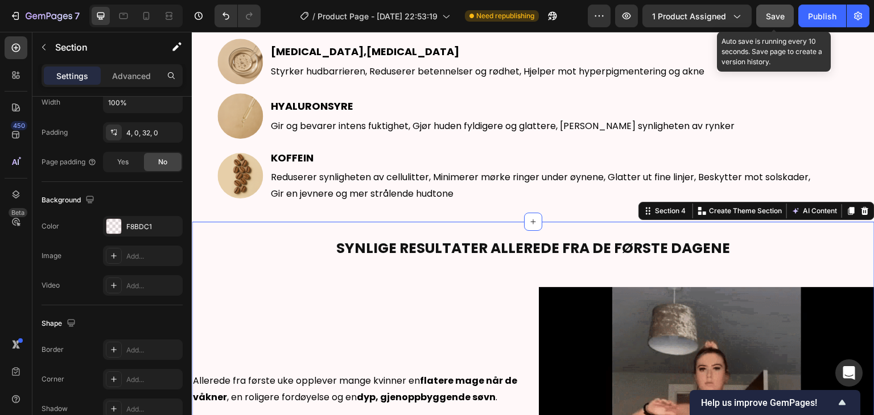
click at [764, 21] on button "Save" at bounding box center [775, 16] width 38 height 23
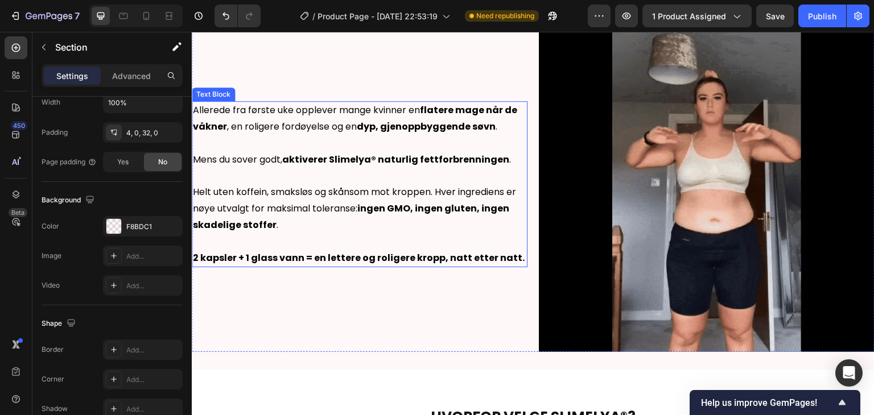
scroll to position [1081, 0]
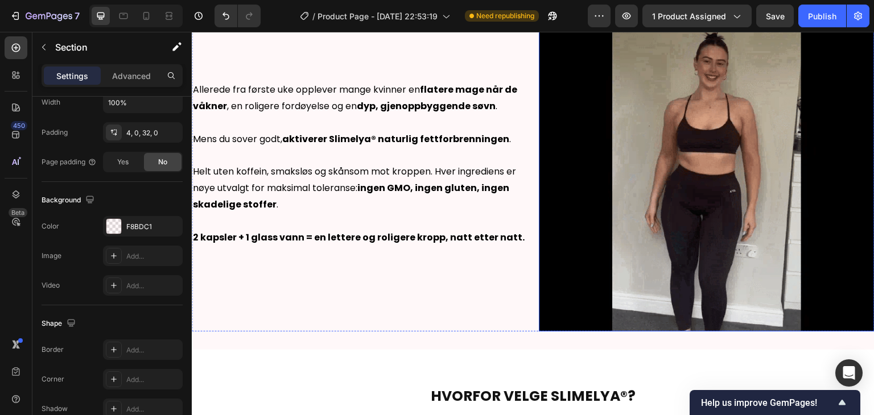
click at [645, 157] on img at bounding box center [707, 164] width 336 height 336
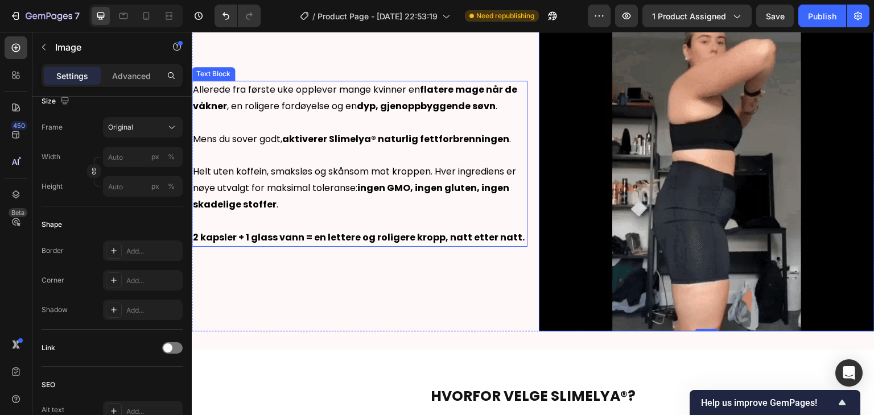
scroll to position [0, 0]
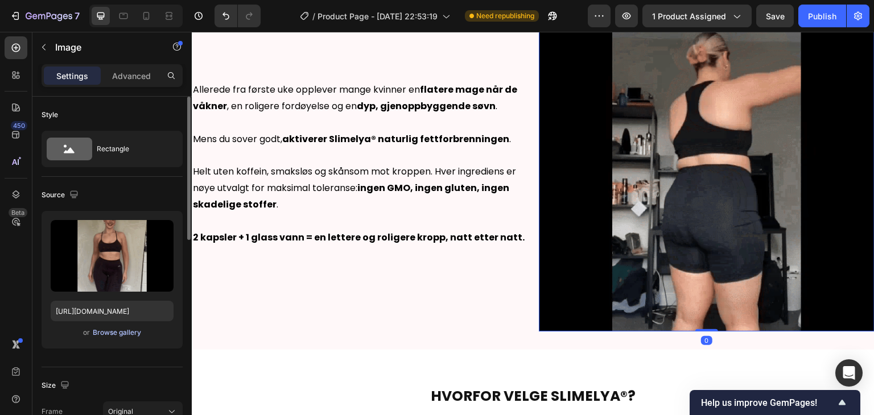
click at [121, 332] on div "Browse gallery" at bounding box center [117, 333] width 48 height 10
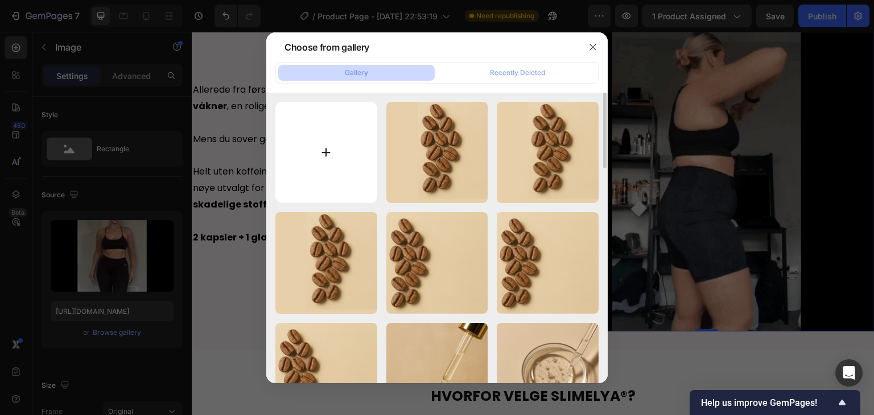
click at [317, 150] on input "file" at bounding box center [326, 153] width 102 height 102
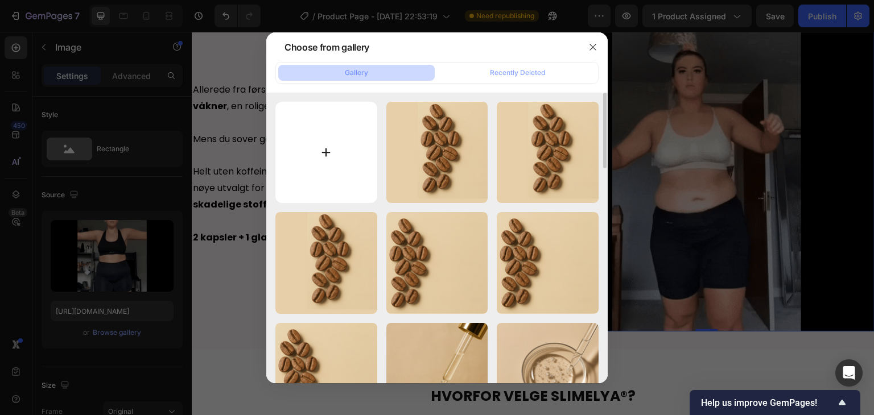
type input "C:\fakepath\9.png"
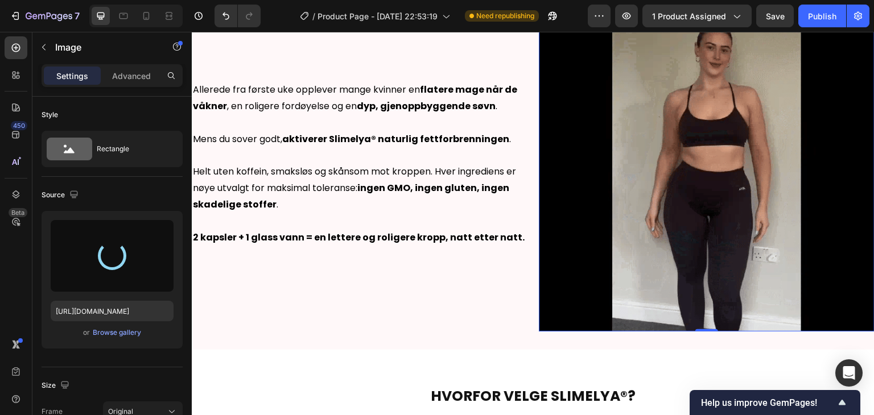
type input "[URL][DOMAIN_NAME]"
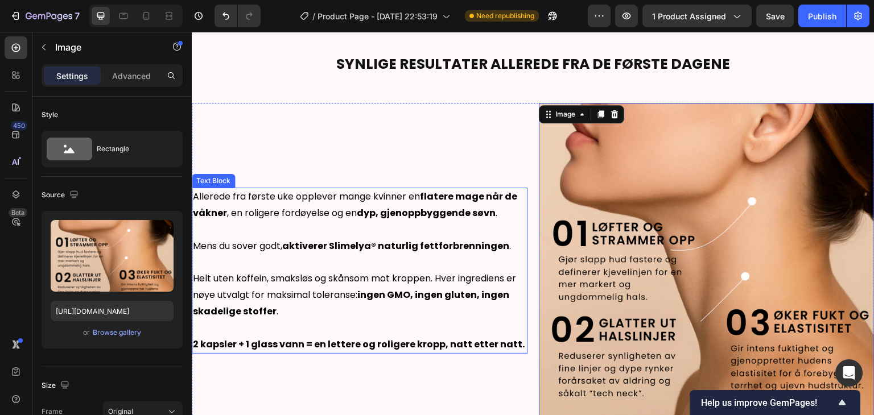
scroll to position [967, 0]
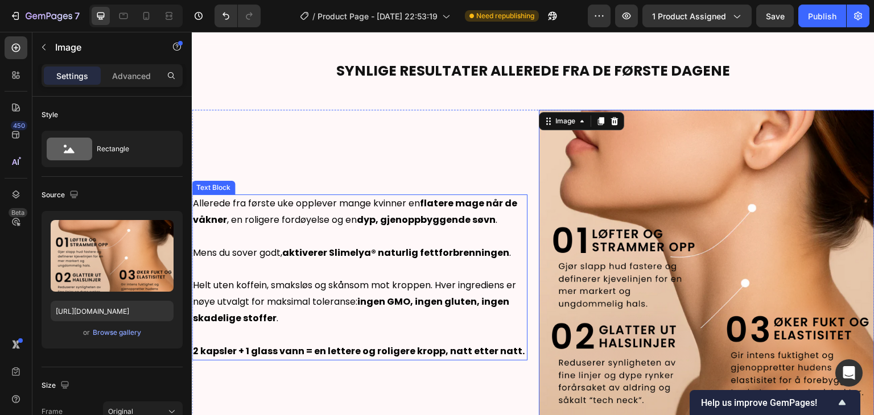
click at [429, 238] on p at bounding box center [359, 237] width 333 height 16
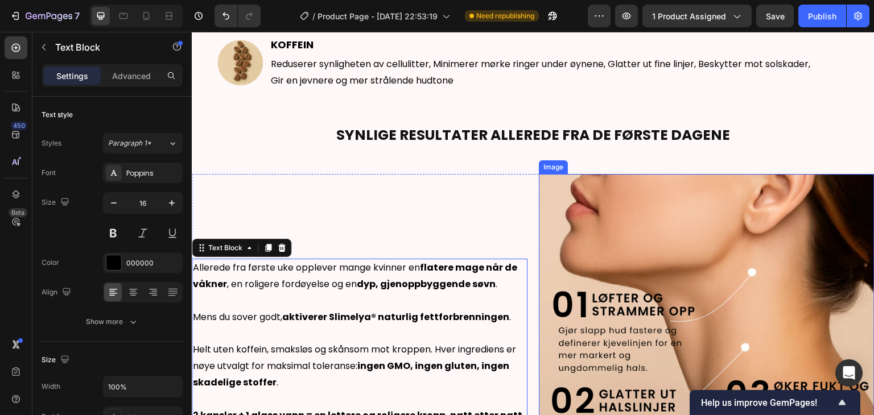
scroll to position [853, 0]
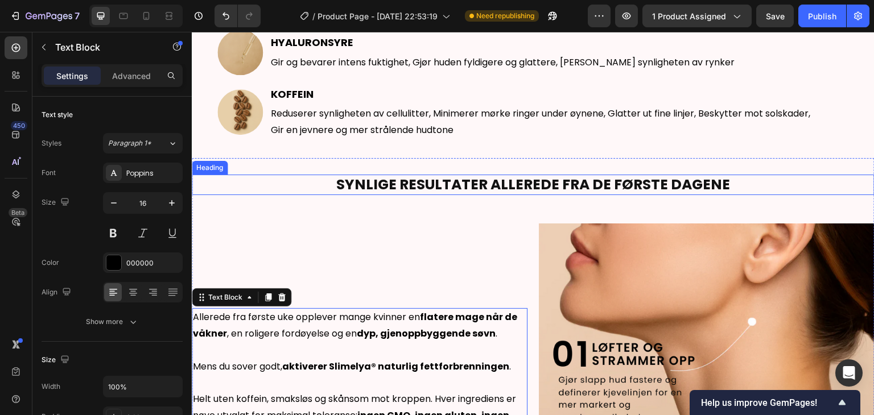
click at [620, 189] on strong "Synlige resultater allerede fra de første dagene" at bounding box center [533, 185] width 394 height 20
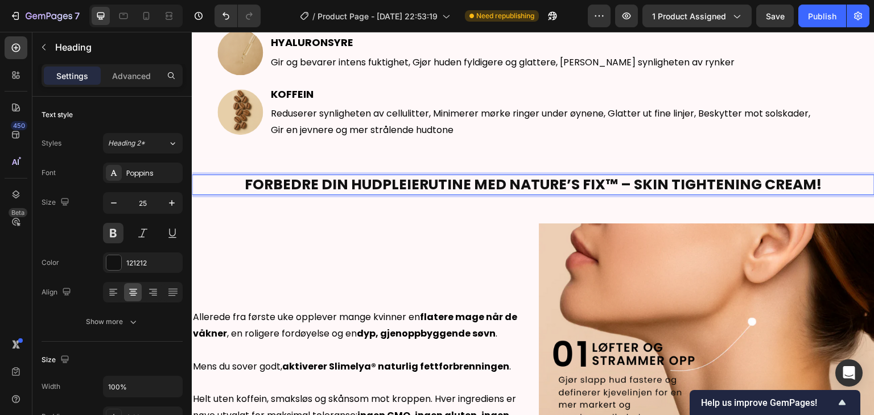
click at [606, 182] on strong "FORBEDRE DIN HUDPLEIERUTINE MED NATURE’S FIX™ – SKIN TIGHTENING CREAM!" at bounding box center [533, 185] width 577 height 20
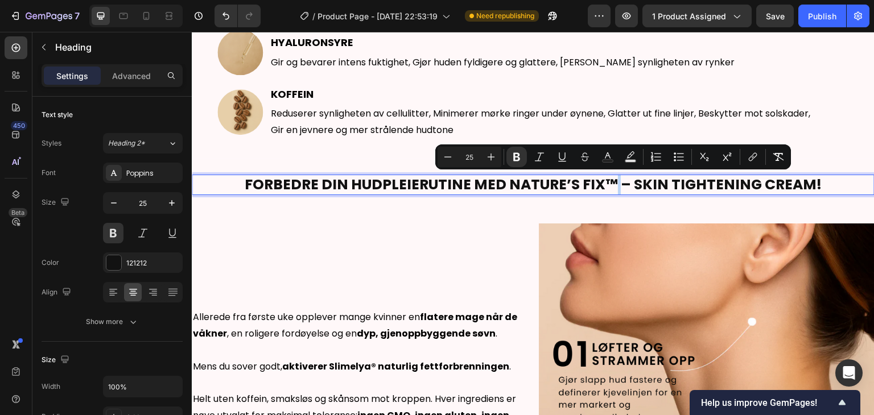
click at [606, 182] on strong "FORBEDRE DIN HUDPLEIERUTINE MED NATURE’S FIX™ – SKIN TIGHTENING CREAM!" at bounding box center [533, 185] width 577 height 20
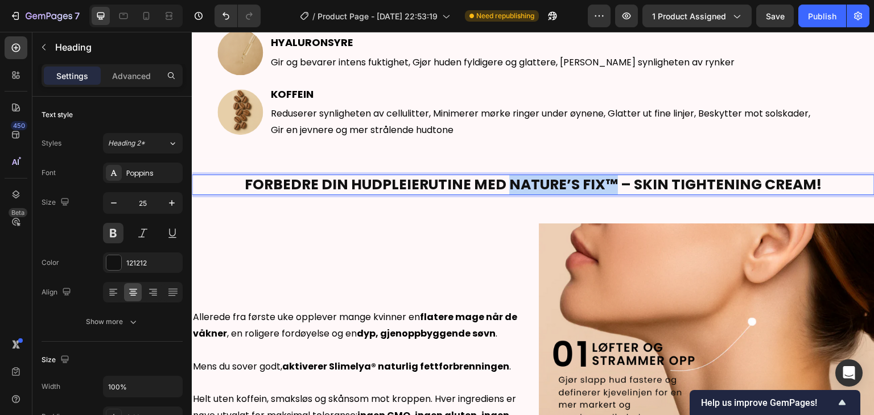
drag, startPoint x: 611, startPoint y: 184, endPoint x: 506, endPoint y: 181, distance: 105.2
click at [506, 181] on strong "FORBEDRE DIN HUDPLEIERUTINE MED NATURE’S FIX™ – SKIN TIGHTENING CREAM!" at bounding box center [533, 185] width 577 height 20
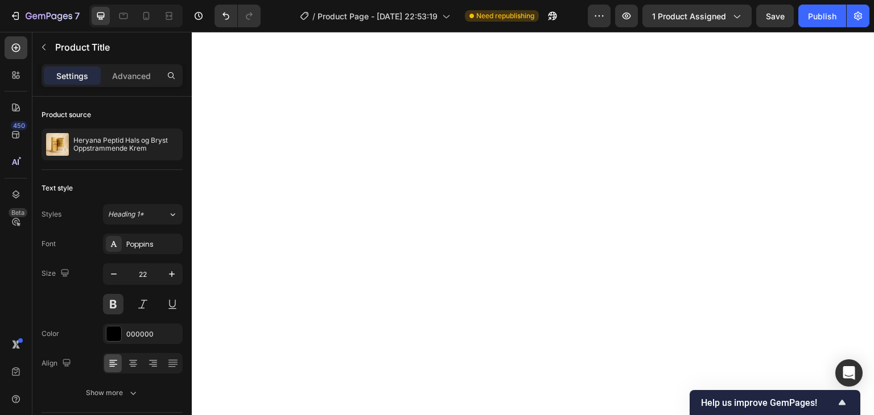
scroll to position [910, 0]
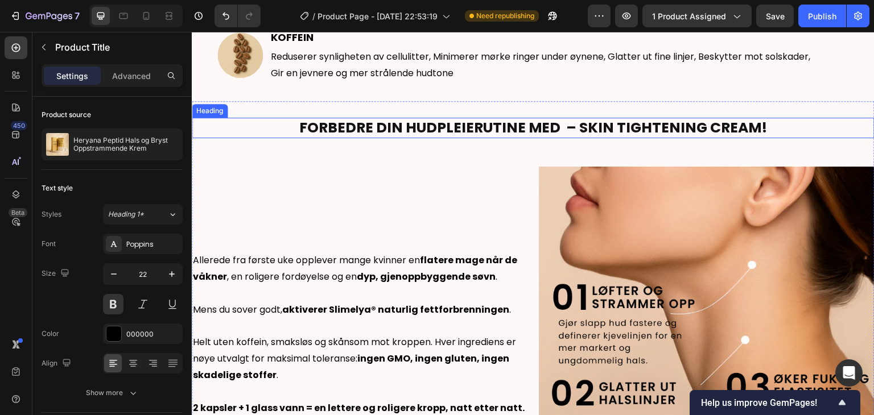
click at [531, 123] on strong "FORBEDRE DIN HUDPLEIERUTINE MED – SKIN TIGHTENING CREAM!" at bounding box center [533, 128] width 468 height 20
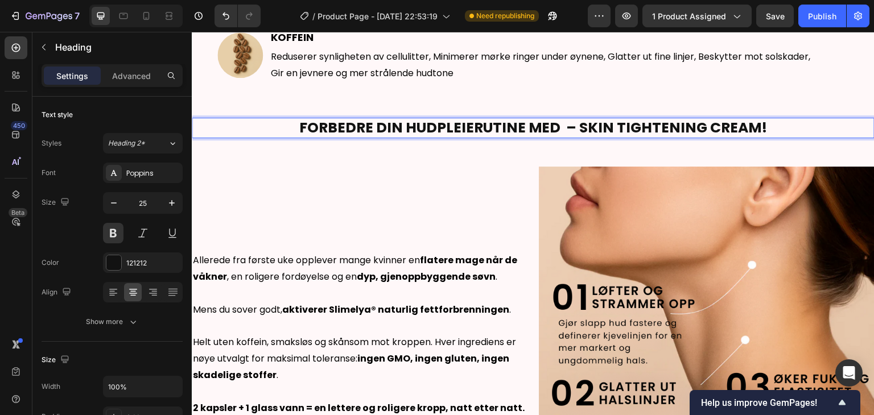
click at [555, 127] on strong "FORBEDRE DIN HUDPLEIERUTINE MED – SKIN TIGHTENING CREAM!" at bounding box center [533, 128] width 468 height 20
click at [543, 122] on strong "FORBEDRE DIN HUDPLEIERUTINE MEDHER – SKIN TIGHTENING CREAM!" at bounding box center [533, 128] width 496 height 20
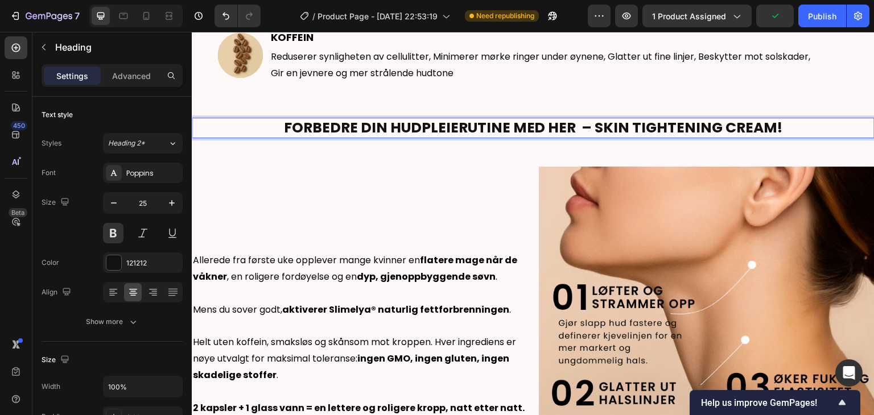
click at [568, 127] on strong "FORBEDRE DIN HUDPLEIERUTINE MED HER – SKIN TIGHTENING CREAM!" at bounding box center [533, 128] width 499 height 20
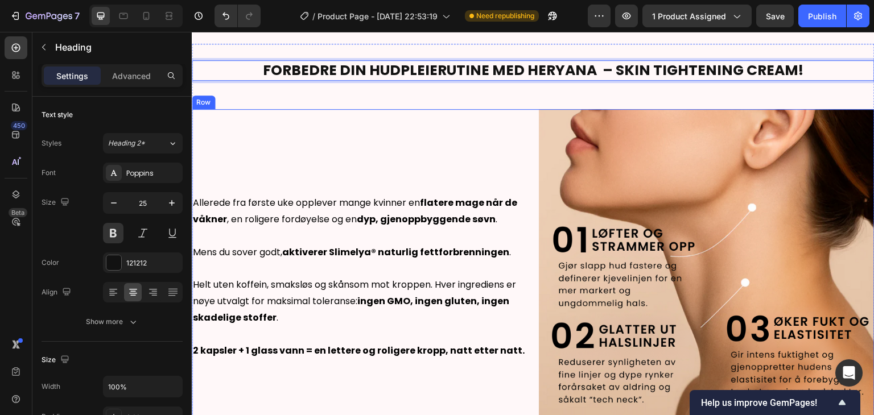
scroll to position [1024, 0]
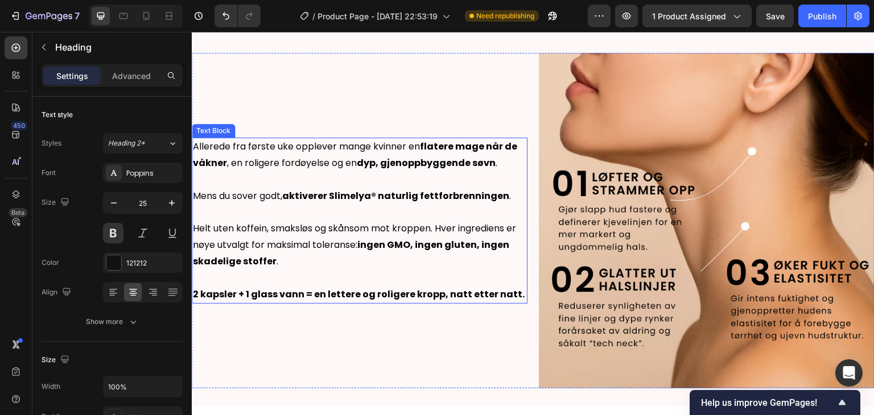
click at [458, 142] on strong "flatere mage når de våkner" at bounding box center [355, 155] width 324 height 30
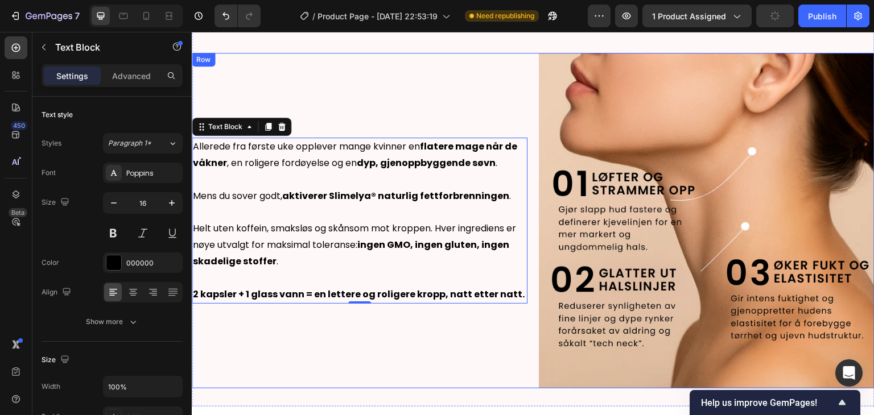
scroll to position [910, 0]
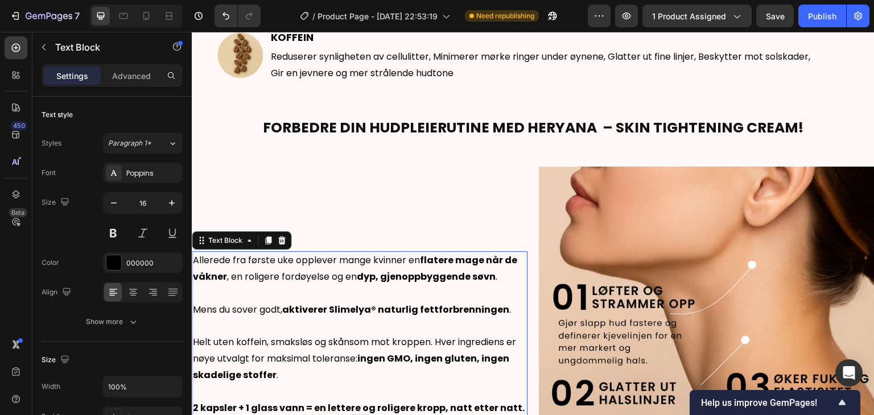
click at [323, 260] on p "Allerede fra første uke opplever mange kvinner en flatere mage når de våkner , …" at bounding box center [359, 269] width 333 height 33
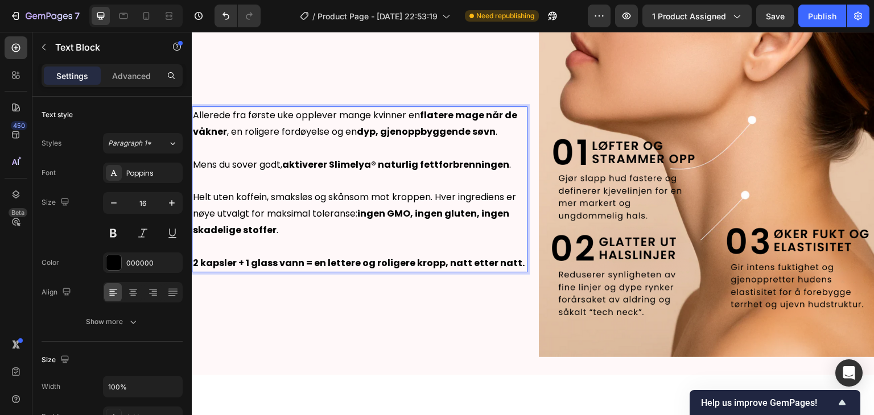
scroll to position [1081, 0]
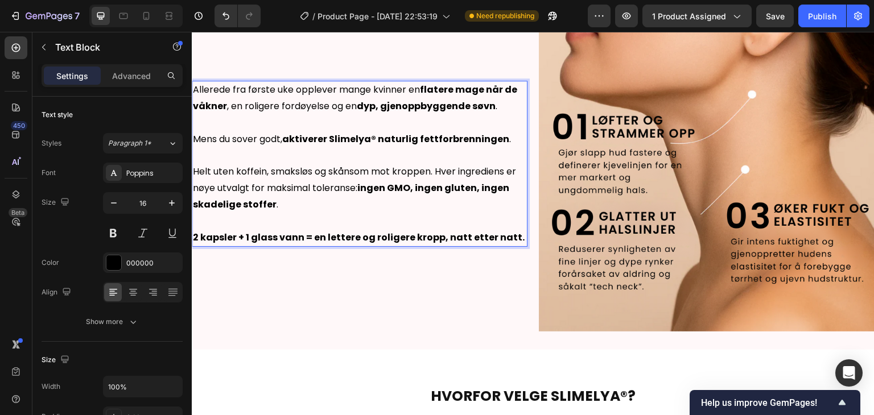
click at [193, 85] on p "Allerede fra første uke opplever mange kvinner en flatere mage når de våkner , …" at bounding box center [359, 98] width 333 height 33
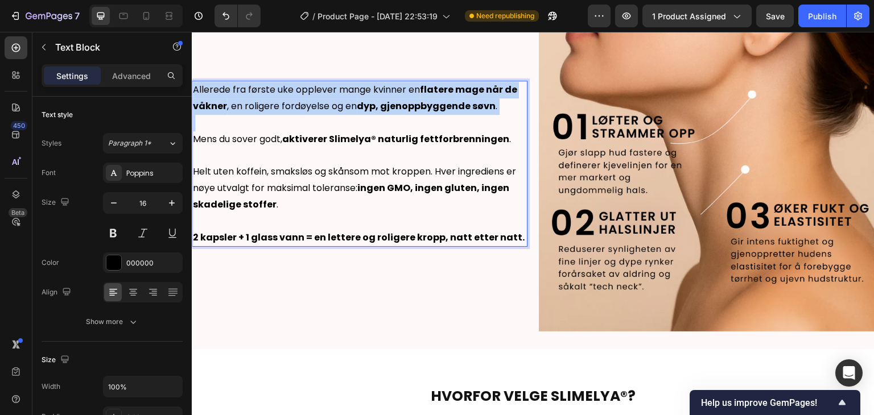
click at [193, 85] on p "Allerede fra første uke opplever mange kvinner en flatere mage når de våkner , …" at bounding box center [359, 98] width 333 height 33
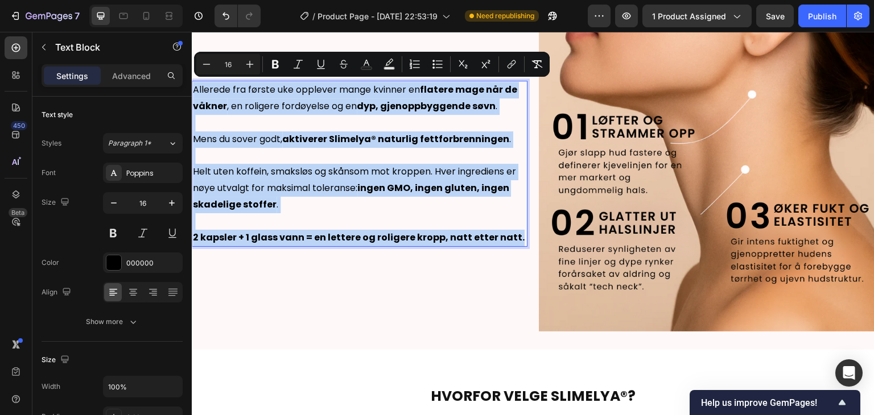
drag, startPoint x: 513, startPoint y: 233, endPoint x: 192, endPoint y: 80, distance: 355.1
click at [192, 81] on div "Allerede fra første uke opplever mange kvinner en flatere mage når de våkner , …" at bounding box center [360, 164] width 336 height 166
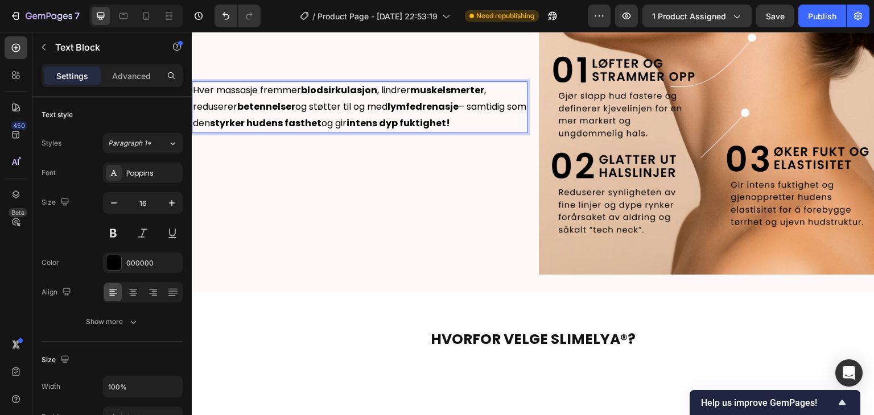
click at [380, 85] on p "Hver massasje fremmer blodsirkulasjon , lindrer muskelsmerter , reduserer beten…" at bounding box center [359, 106] width 333 height 49
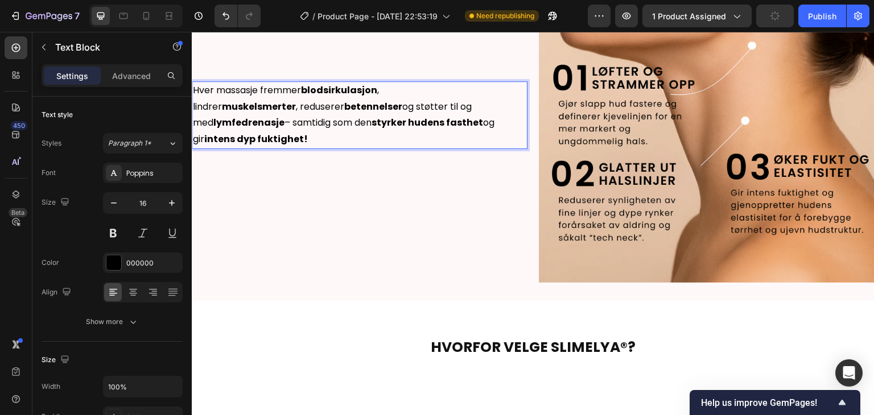
click at [300, 104] on p "lindrer muskelsmerter , reduserer betennelser og støtter til og med lymfedrenas…" at bounding box center [359, 123] width 333 height 49
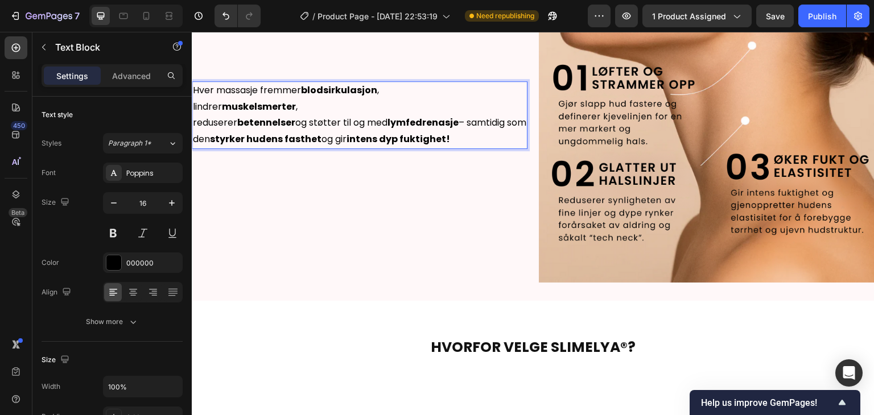
click at [370, 121] on p "reduserer betennelser og støtter til og med lymfedrenasje – samtidig som den st…" at bounding box center [359, 131] width 333 height 33
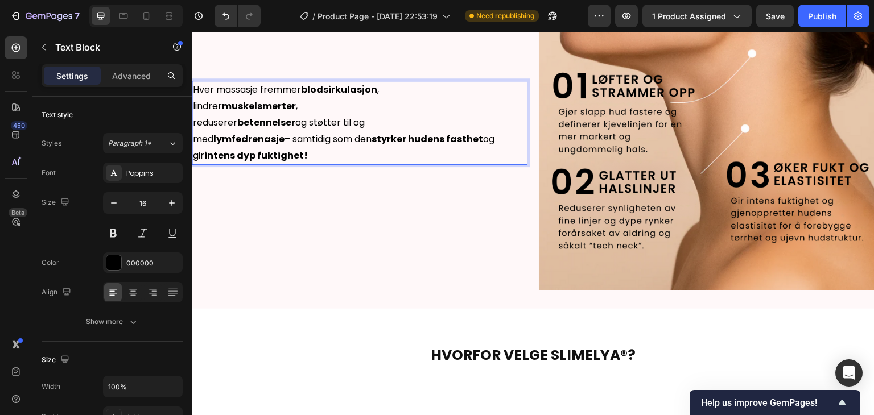
click at [362, 136] on p "med lymfedrenasje – samtidig som den styrker hudens fasthet og gir intens dyp f…" at bounding box center [359, 147] width 333 height 33
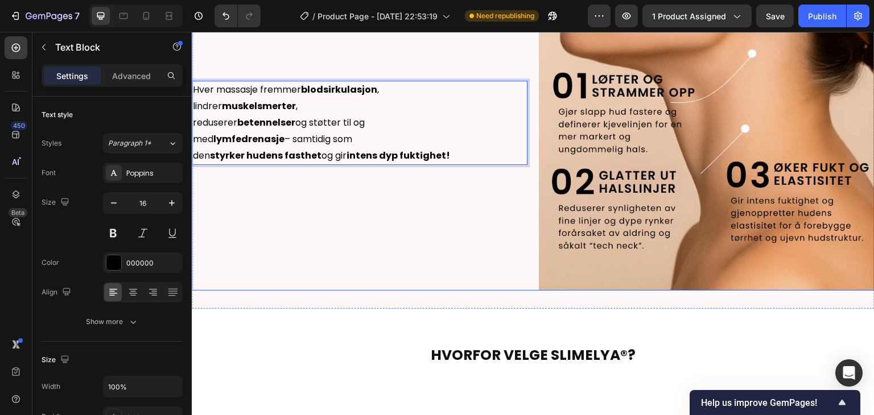
click at [405, 201] on div "Hver massasje fremmer blodsirkulasjon , lindrer muskelsmerter , reduserer beten…" at bounding box center [360, 123] width 336 height 336
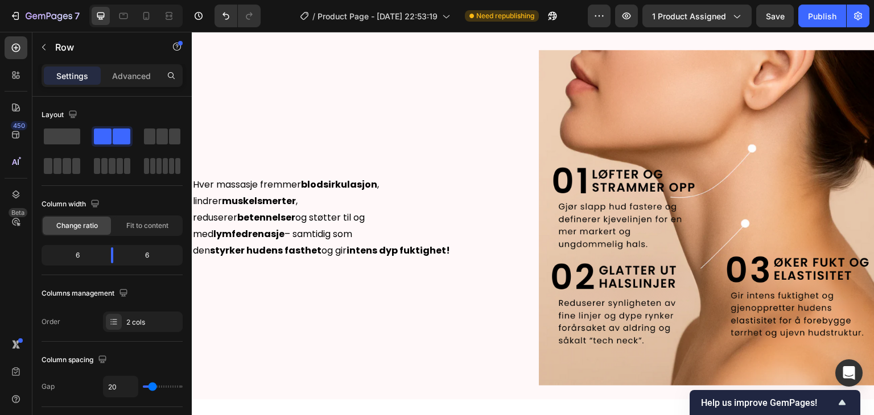
scroll to position [1024, 0]
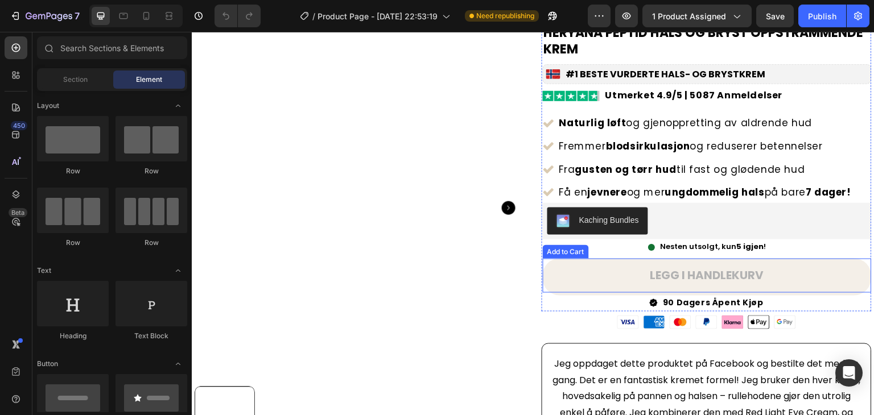
scroll to position [114, 0]
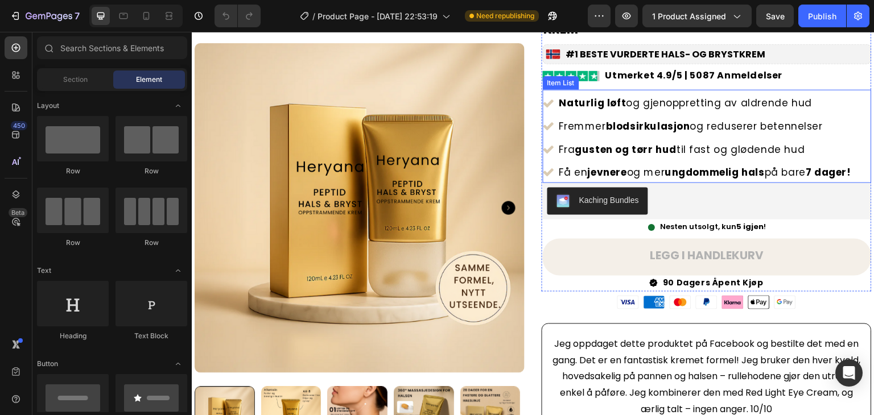
click at [685, 169] on strong "ungdommelig hals" at bounding box center [715, 172] width 100 height 14
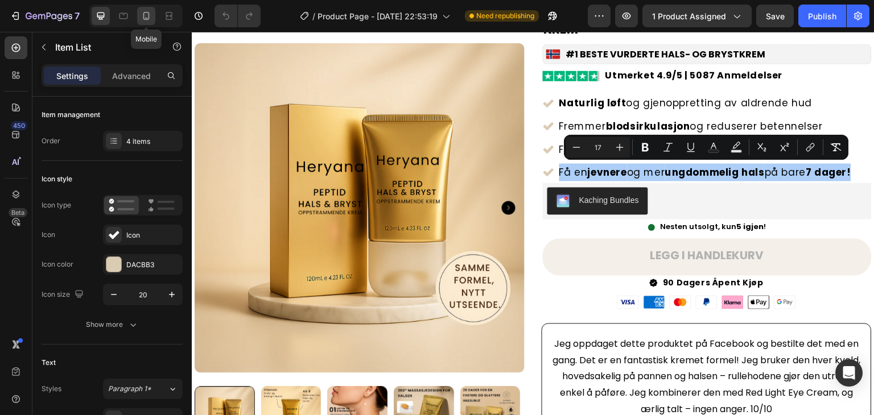
click at [150, 19] on icon at bounding box center [145, 15] width 11 height 11
type input "18"
type input "13"
type input "5"
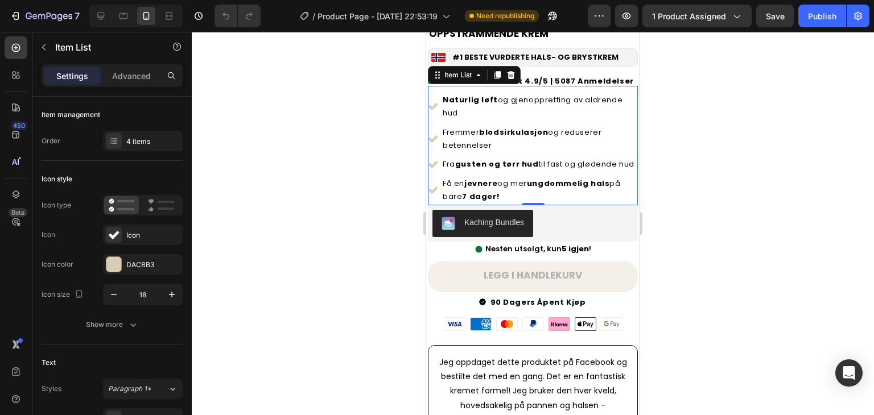
scroll to position [358, 0]
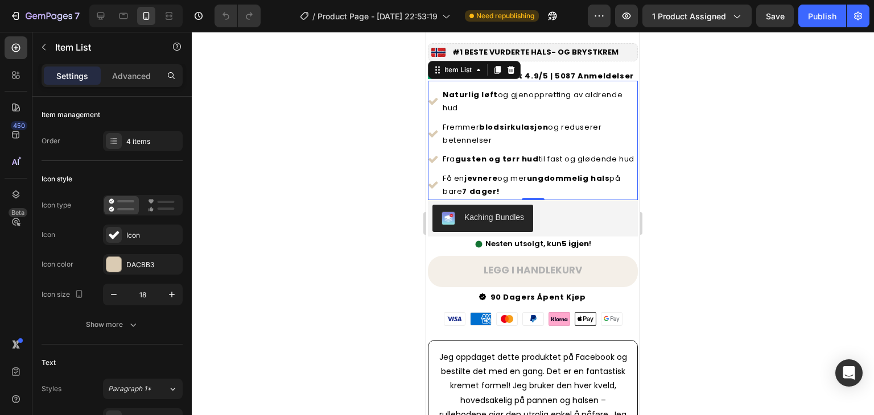
click at [489, 151] on div "Fra gusten og tørr hud til fast og glødende hud" at bounding box center [539, 159] width 197 height 16
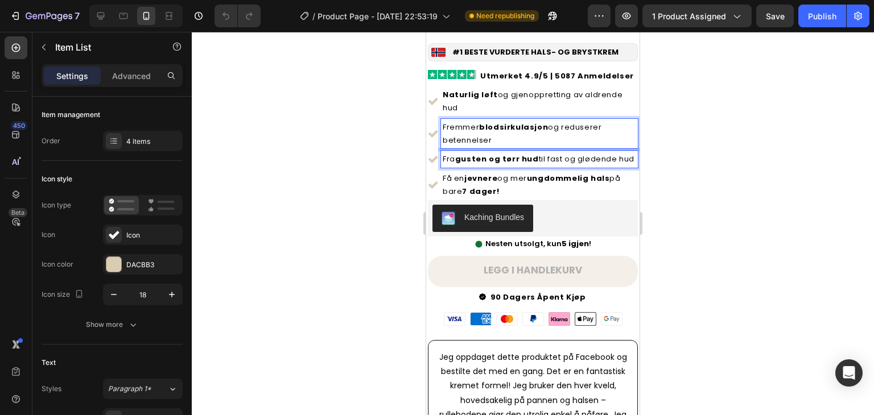
click at [486, 122] on strong "blodsirkulasjon" at bounding box center [513, 127] width 69 height 11
click at [485, 94] on p "Naturlig løft og gjenoppretting av aldrende hud" at bounding box center [538, 101] width 193 height 27
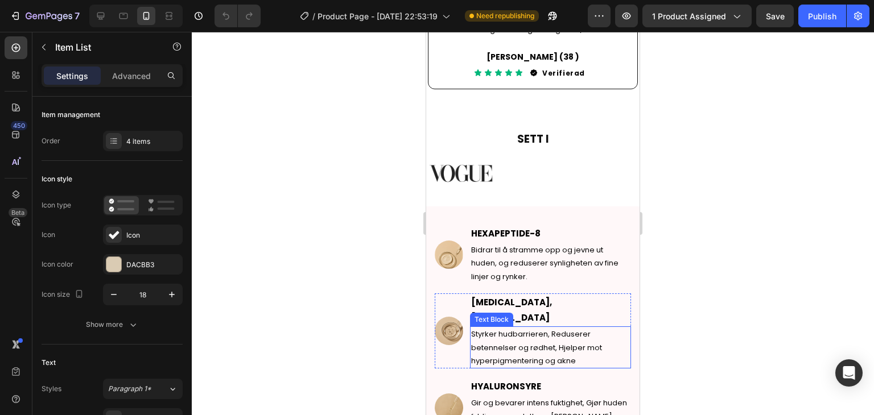
scroll to position [744, 0]
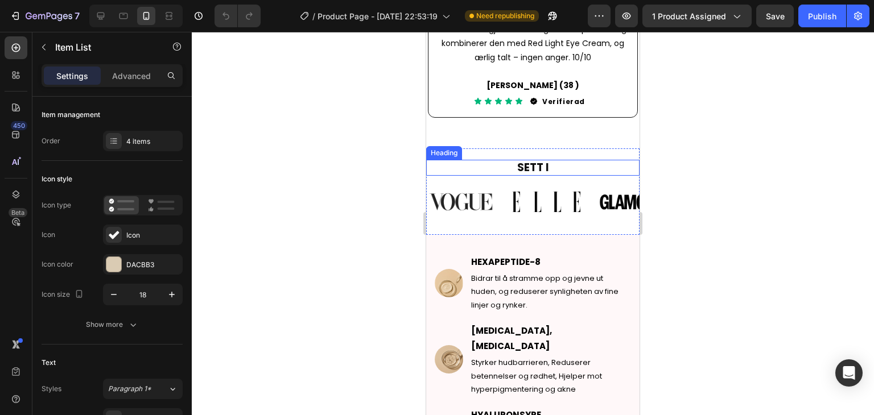
drag, startPoint x: 614, startPoint y: 180, endPoint x: 613, endPoint y: 193, distance: 12.6
click at [614, 174] on div "Image" at bounding box center [612, 169] width 24 height 10
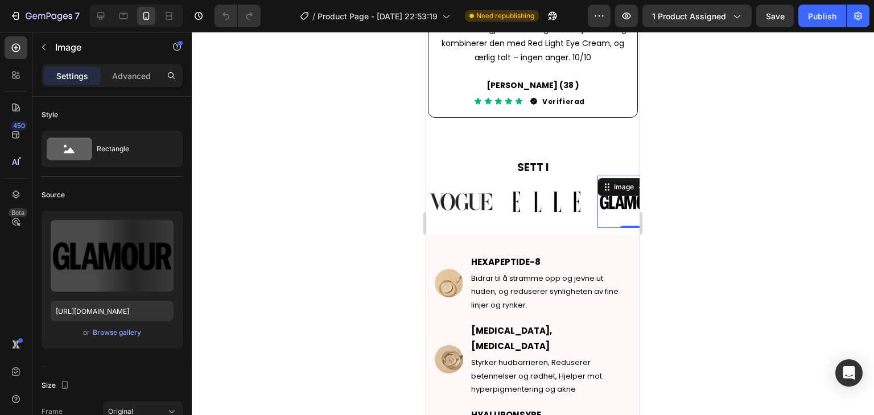
click at [616, 206] on img at bounding box center [631, 202] width 68 height 39
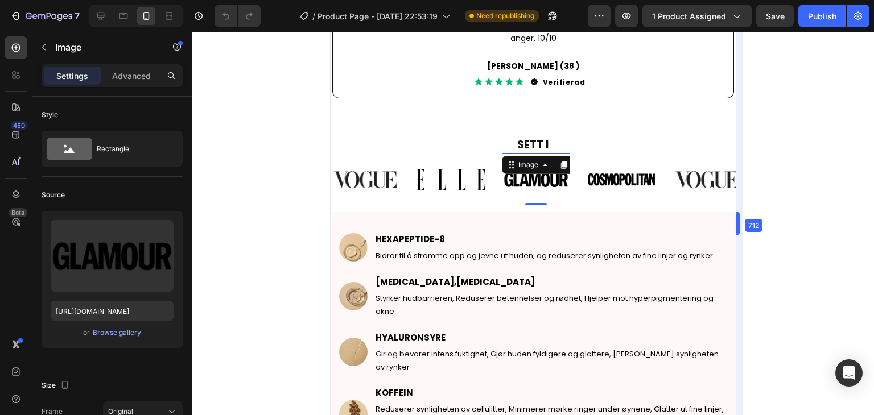
drag, startPoint x: 837, startPoint y: 183, endPoint x: 845, endPoint y: 180, distance: 7.7
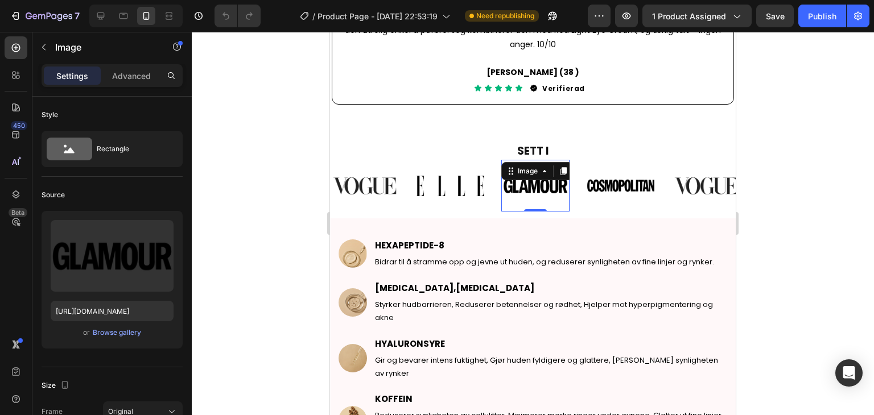
scroll to position [909, 0]
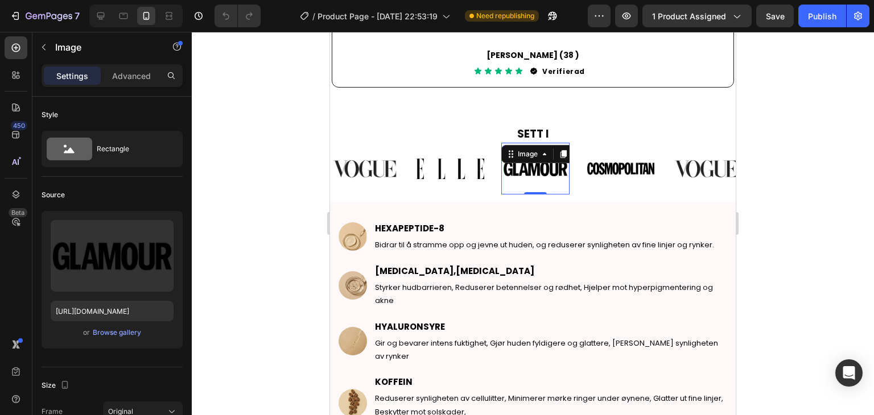
drag, startPoint x: 845, startPoint y: 180, endPoint x: 806, endPoint y: 103, distance: 86.2
click at [806, 103] on div at bounding box center [533, 223] width 682 height 383
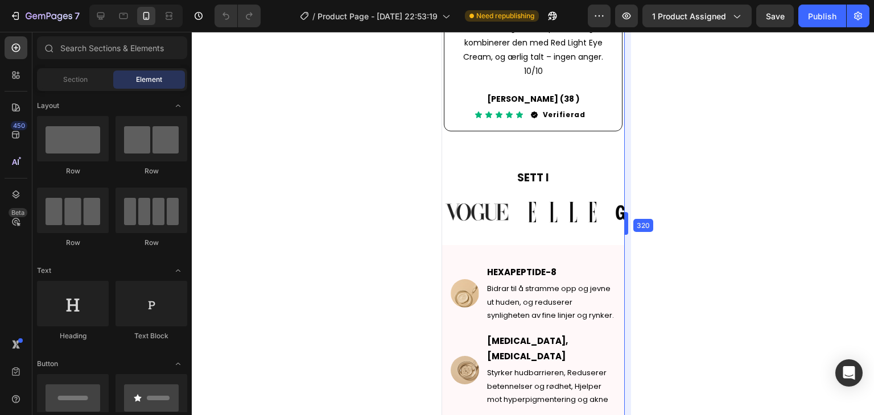
scroll to position [808, 0]
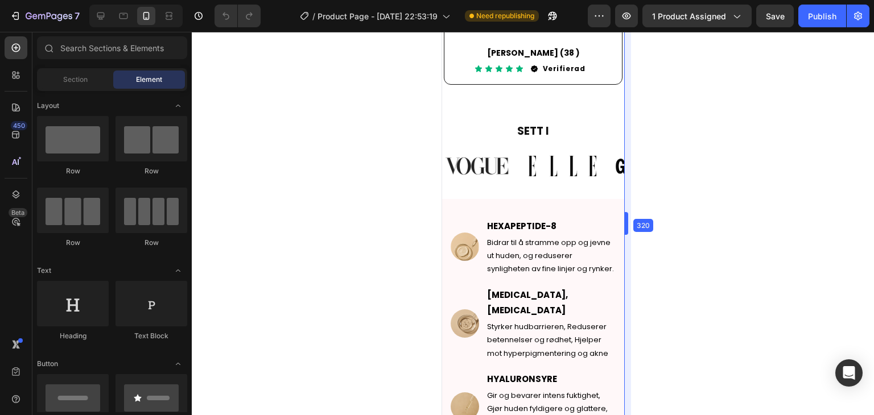
drag, startPoint x: 737, startPoint y: 174, endPoint x: 483, endPoint y: 172, distance: 253.7
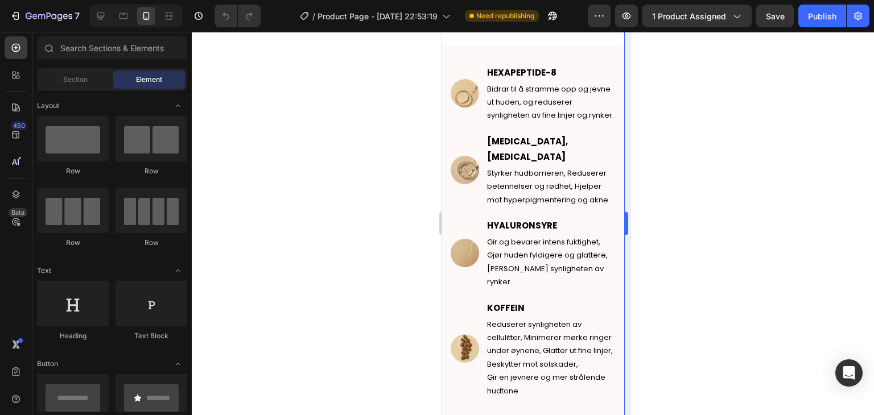
scroll to position [979, 0]
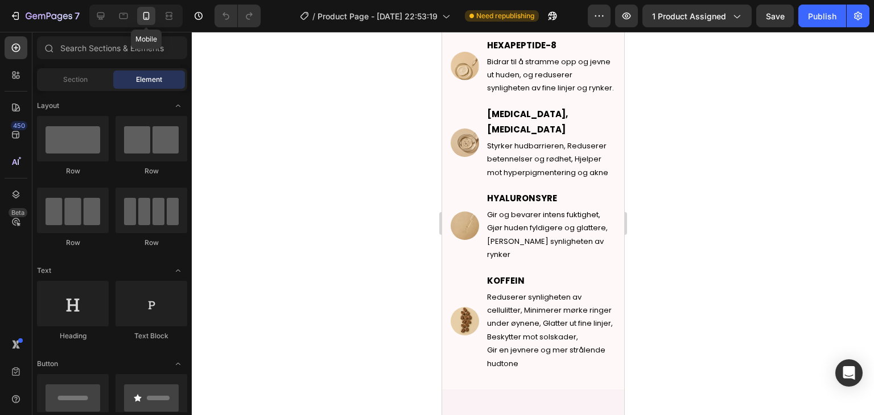
click at [152, 20] on div at bounding box center [146, 16] width 18 height 18
click at [130, 16] on div at bounding box center [123, 16] width 18 height 18
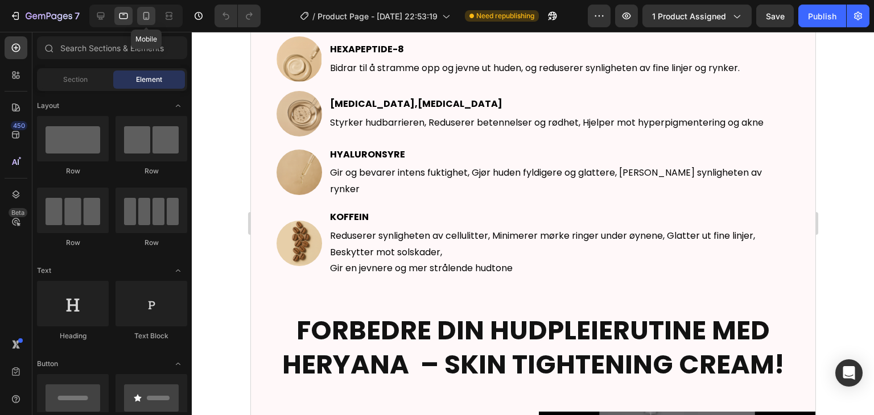
click at [142, 16] on icon at bounding box center [145, 15] width 11 height 11
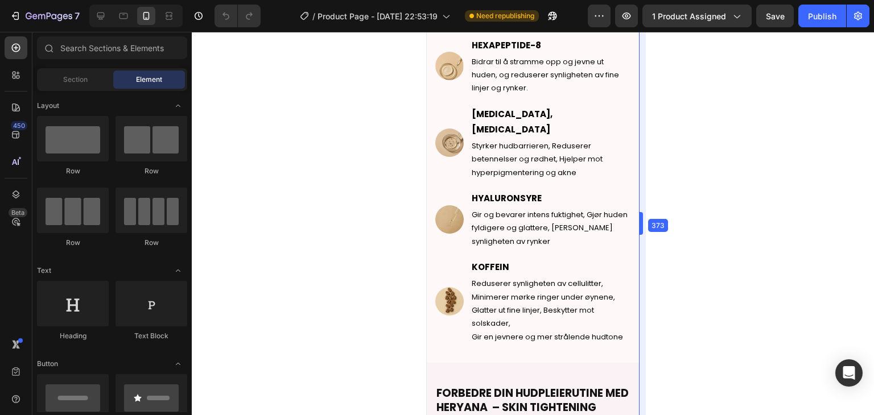
drag, startPoint x: 626, startPoint y: 139, endPoint x: 657, endPoint y: 140, distance: 31.3
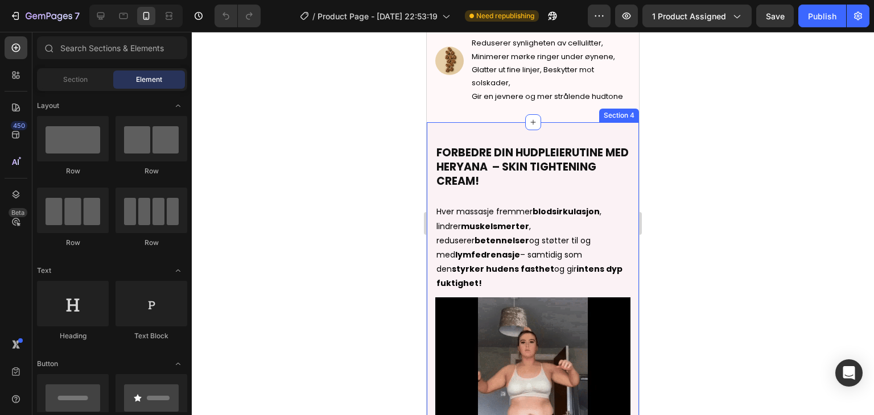
scroll to position [1320, 0]
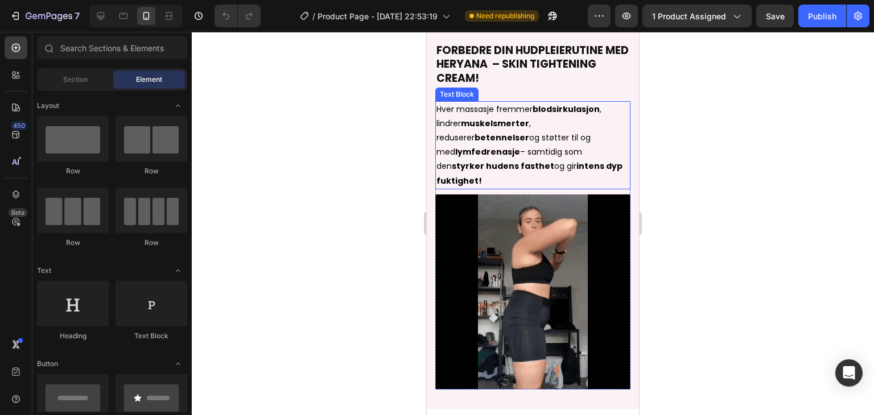
click at [513, 181] on p "den styrker hudens fasthet og gir intens dyp fuktighet!" at bounding box center [532, 173] width 193 height 28
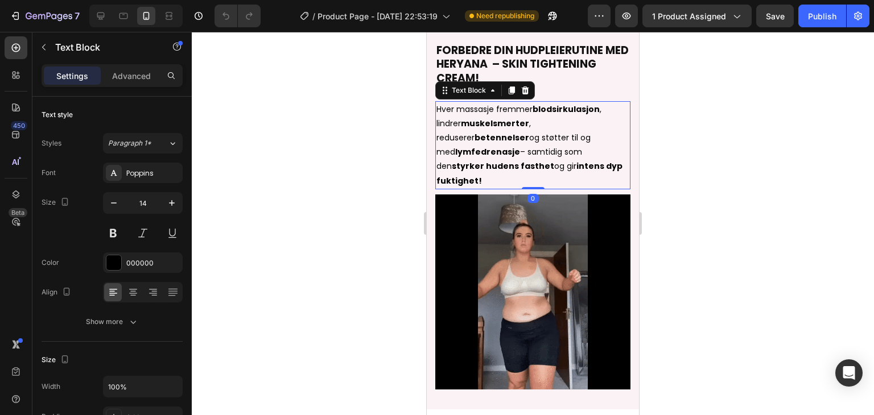
click at [498, 185] on p "den styrker hudens fasthet og gir intens dyp fuktighet!" at bounding box center [532, 173] width 193 height 28
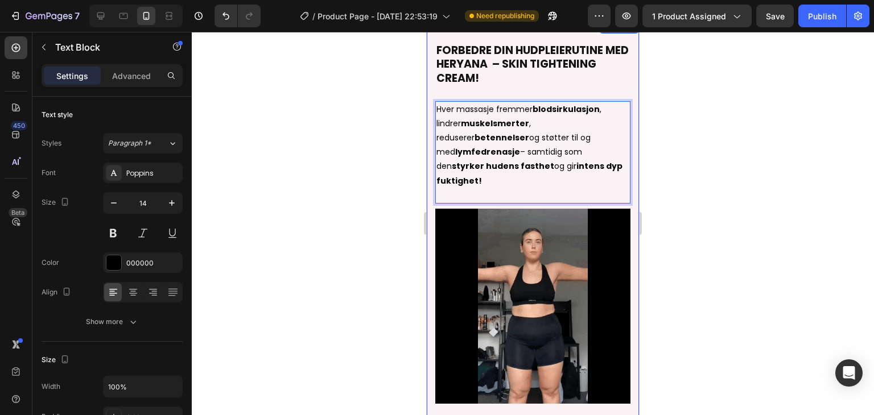
click at [668, 173] on div at bounding box center [533, 223] width 682 height 383
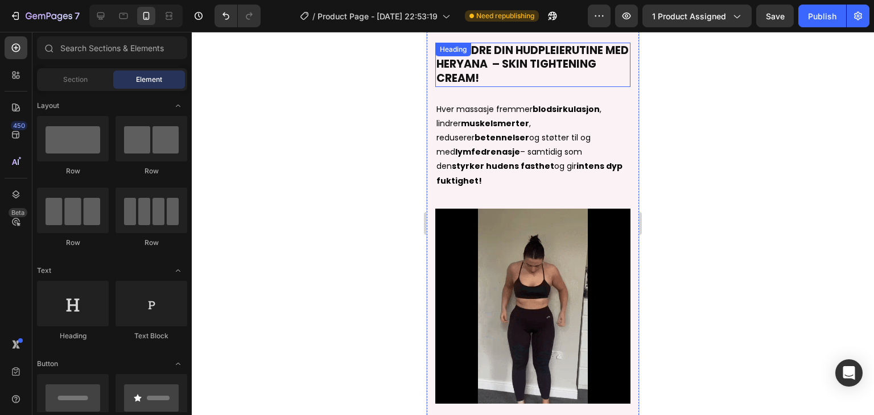
click at [541, 77] on strong "FORBEDRE DIN HUDPLEIERUTINE MED HERYANA – SKIN TIGHTENING CREAM!" at bounding box center [532, 64] width 192 height 43
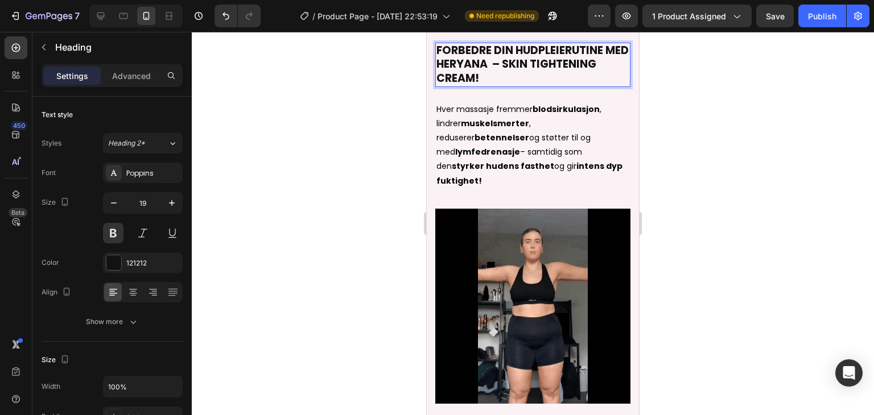
click at [542, 79] on strong "FORBEDRE DIN HUDPLEIERUTINE MED HERYANA – SKIN TIGHTENING CREAM!" at bounding box center [532, 64] width 192 height 43
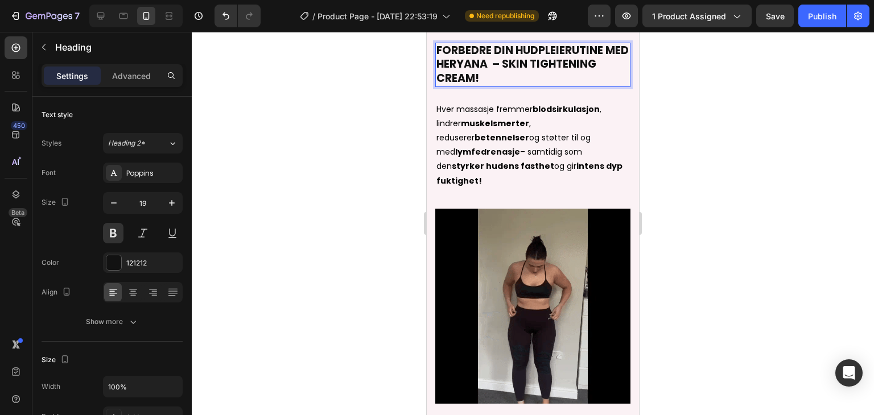
drag, startPoint x: 542, startPoint y: 79, endPoint x: 495, endPoint y: 158, distance: 92.1
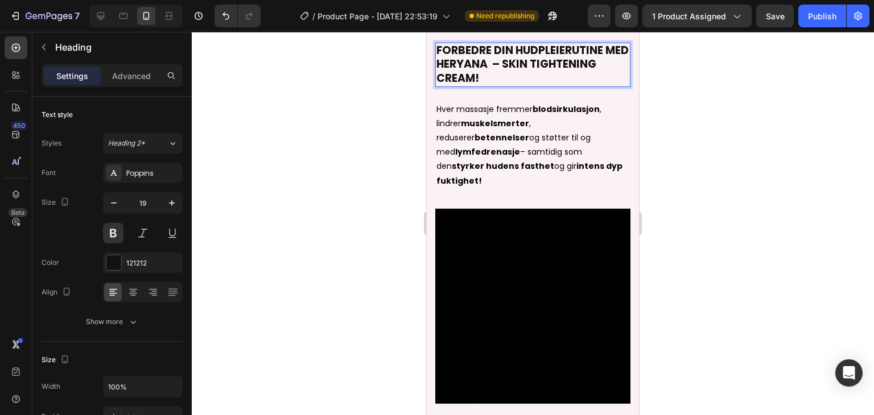
click at [495, 158] on p "med lymfedrenasje – samtidig som" at bounding box center [532, 152] width 193 height 14
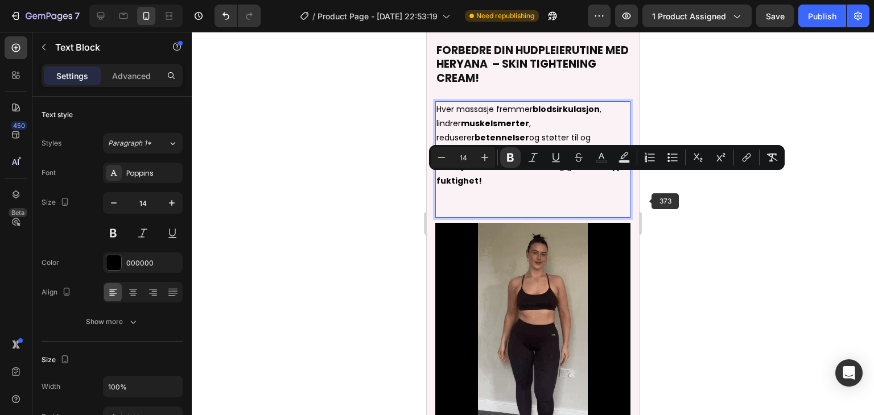
click at [647, 197] on div at bounding box center [533, 223] width 682 height 383
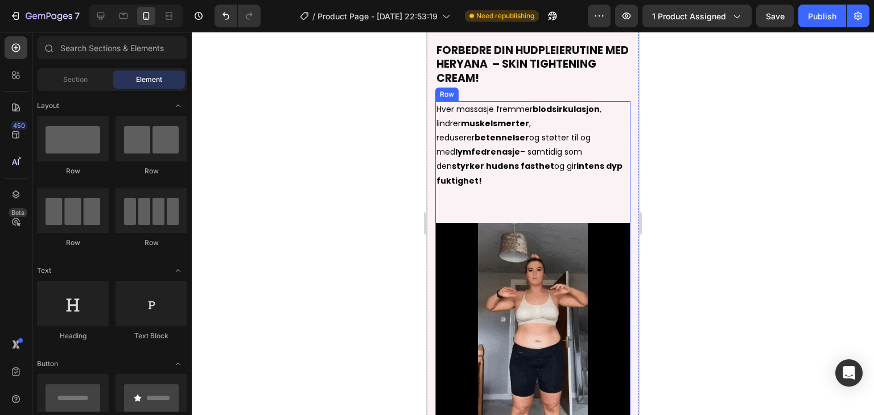
click at [580, 211] on p "Rich Text Editor. Editing area: main" at bounding box center [532, 202] width 193 height 28
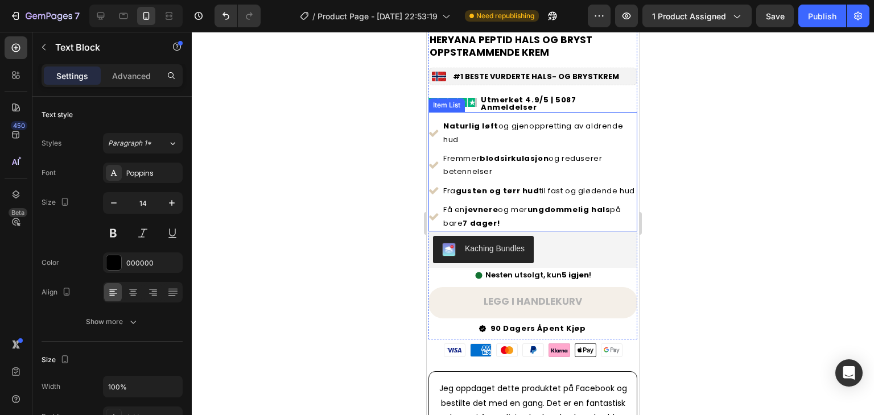
scroll to position [398, 0]
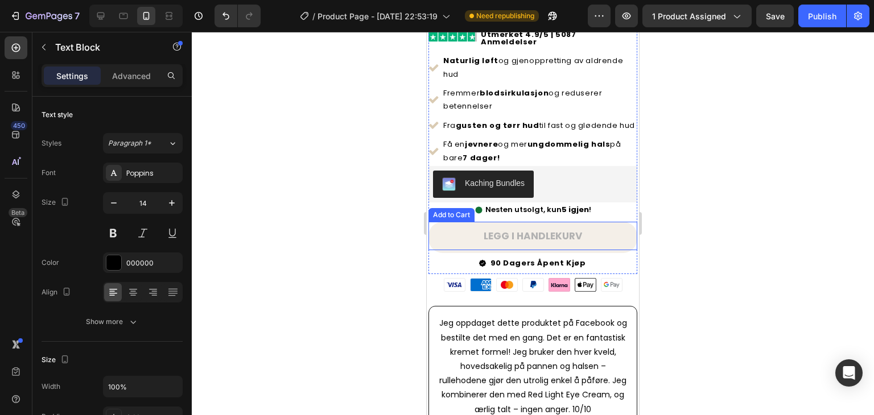
click at [594, 227] on button "LEGG I HANDLEKURV" at bounding box center [532, 236] width 209 height 28
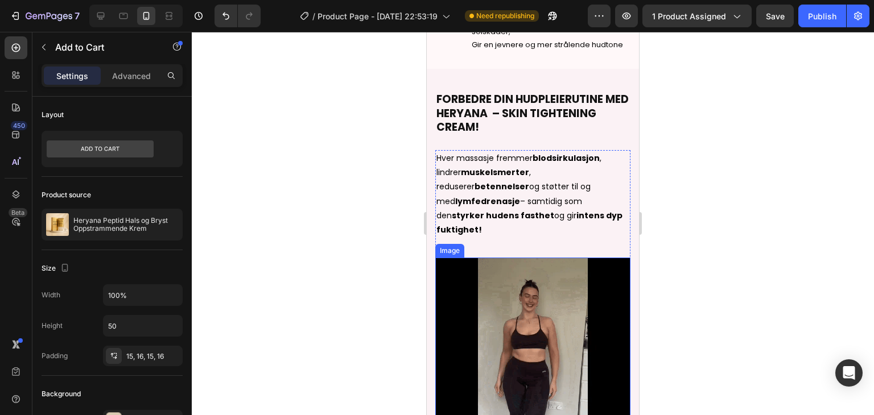
scroll to position [1365, 0]
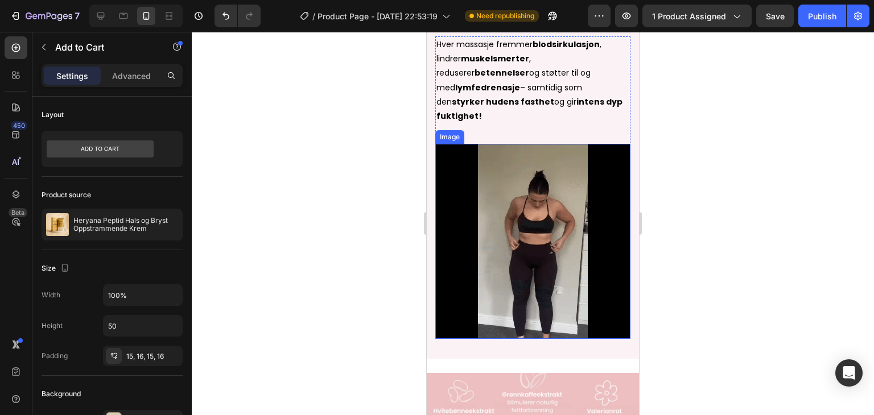
click at [519, 208] on img at bounding box center [532, 241] width 195 height 195
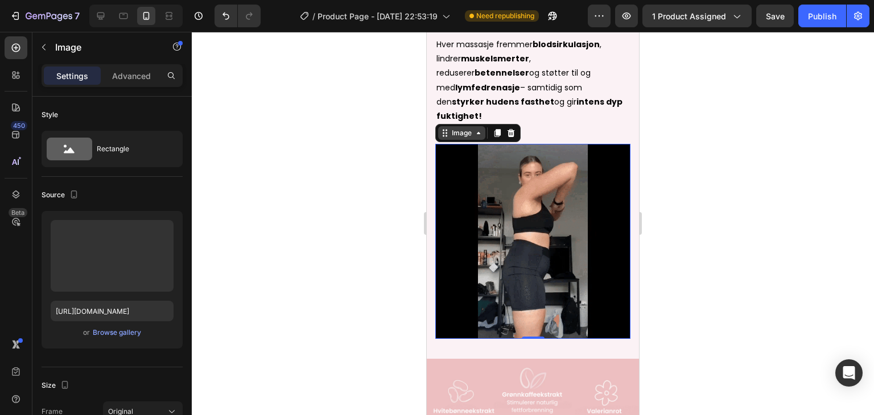
click at [465, 137] on div "Image" at bounding box center [461, 133] width 24 height 10
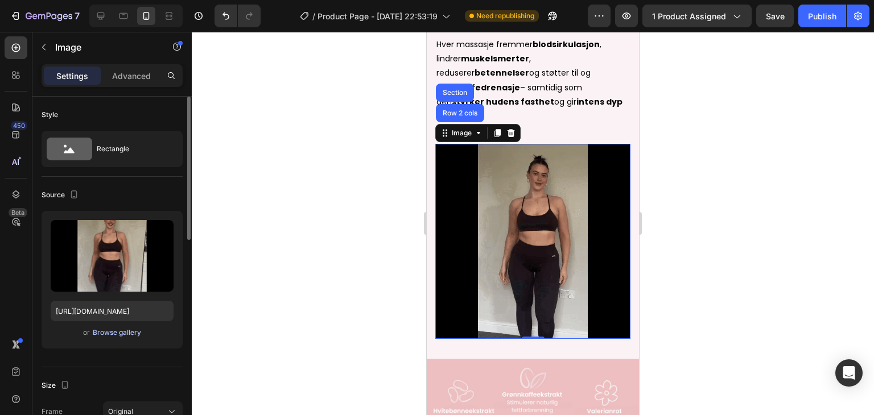
click at [109, 330] on div "Browse gallery" at bounding box center [117, 333] width 48 height 10
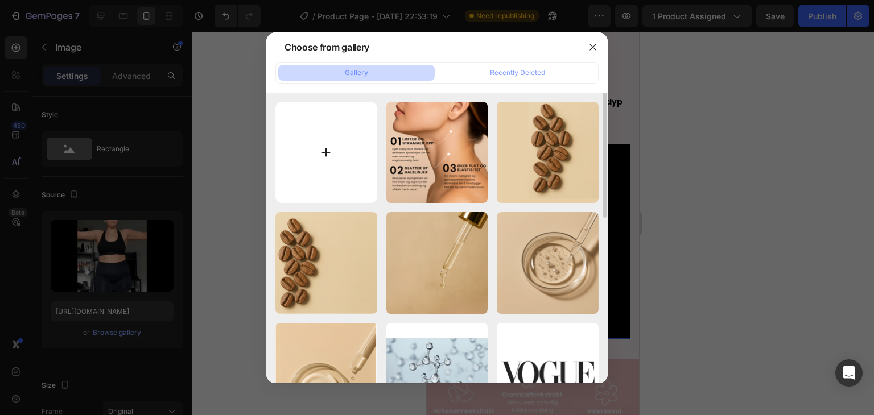
click at [304, 164] on input "file" at bounding box center [326, 153] width 102 height 102
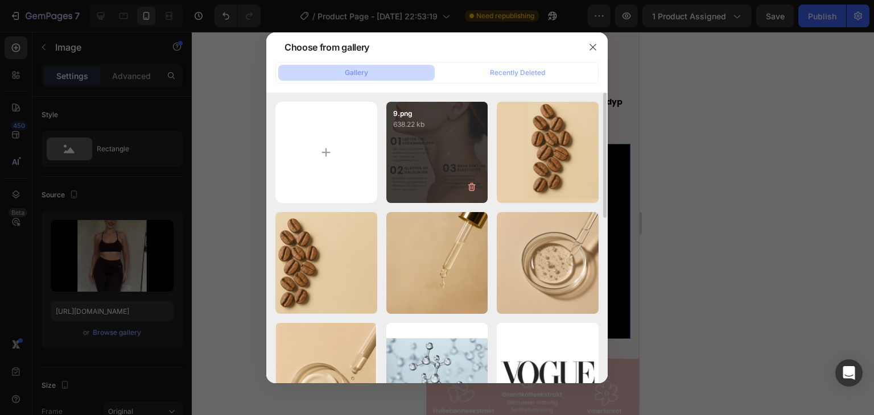
click at [474, 173] on div "9.png 638.22 kb" at bounding box center [437, 153] width 102 height 102
type input "[URL][DOMAIN_NAME]"
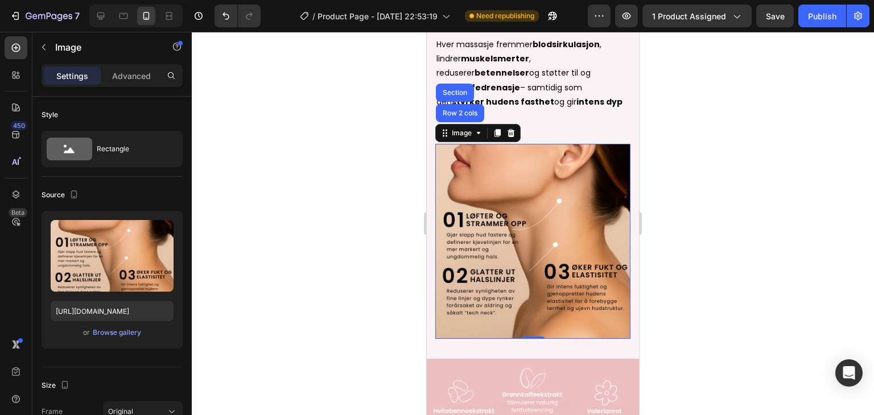
click at [730, 210] on div at bounding box center [533, 223] width 682 height 383
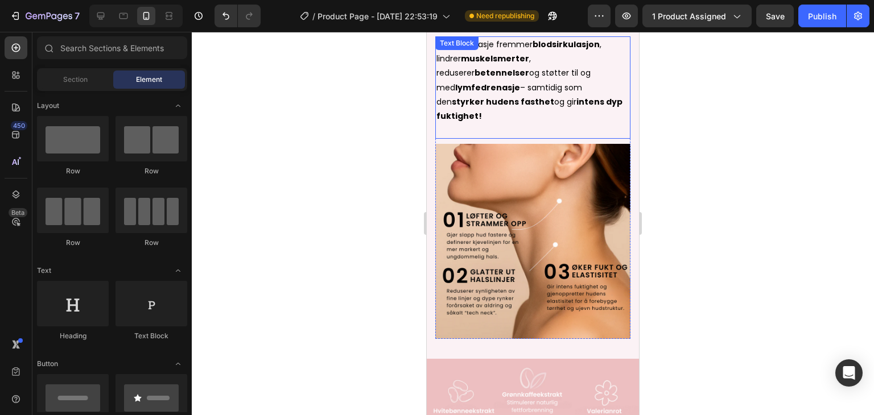
click at [496, 112] on p "den styrker hudens fasthet og gir intens dyp fuktighet!" at bounding box center [532, 116] width 193 height 43
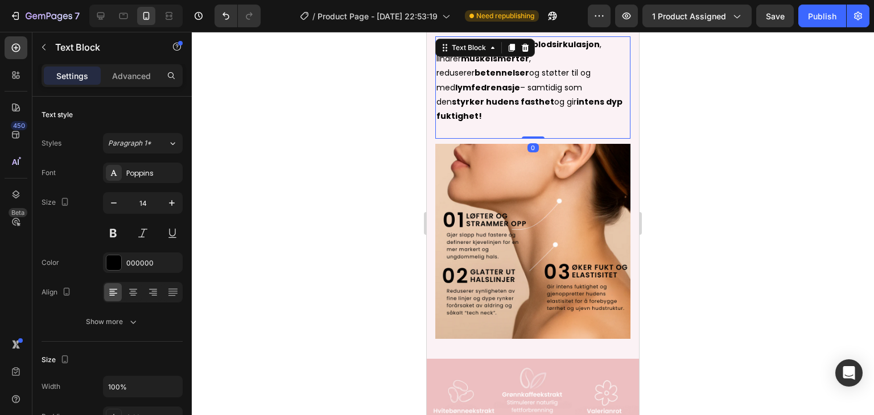
click at [485, 117] on p "den styrker hudens fasthet og gir intens dyp fuktighet!" at bounding box center [532, 116] width 193 height 43
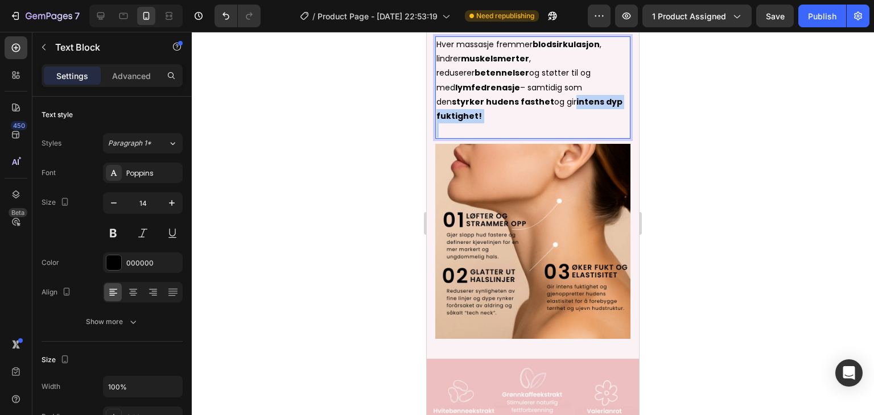
click at [485, 117] on p "den styrker hudens fasthet og gir intens dyp fuktighet!" at bounding box center [532, 116] width 193 height 43
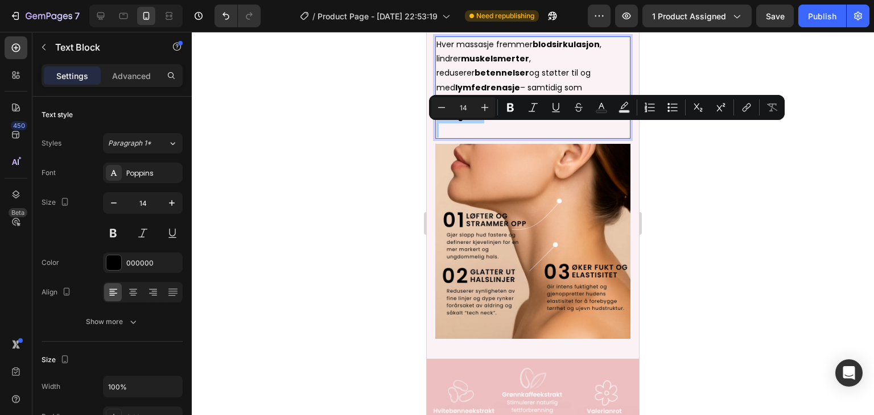
click at [485, 117] on button "Plus" at bounding box center [484, 107] width 20 height 20
click at [444, 108] on icon "Editor contextual toolbar" at bounding box center [441, 107] width 11 height 11
type input "14"
click at [506, 137] on p "den styrker hudens fasthet og gir intens dyp fuktighet!" at bounding box center [532, 116] width 193 height 43
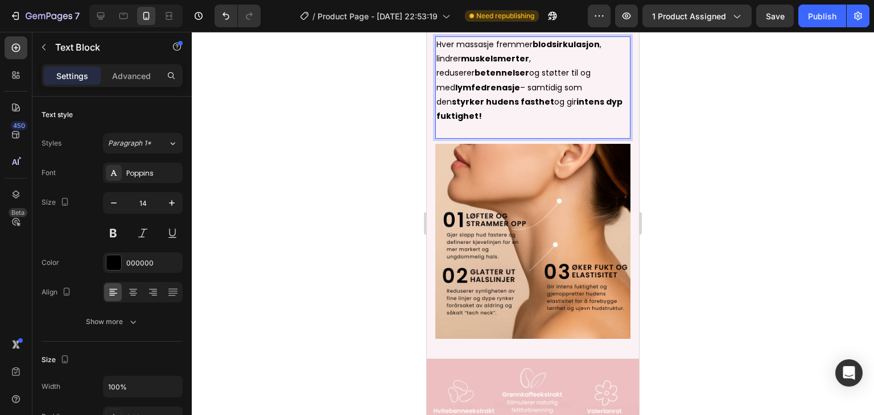
click at [485, 119] on p "den styrker hudens fasthet og gir intens dyp fuktighet!" at bounding box center [532, 116] width 193 height 43
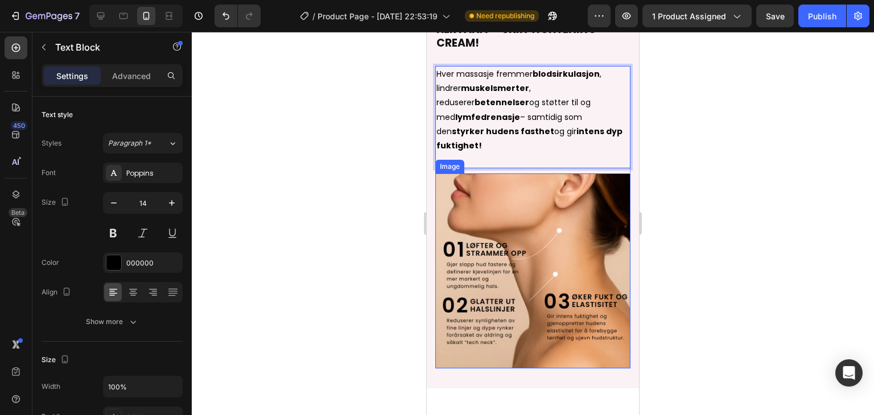
scroll to position [1251, 0]
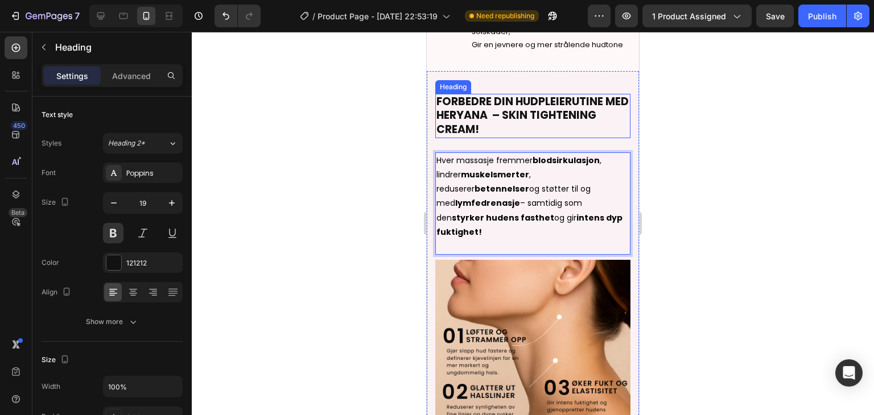
click at [555, 129] on h2 "FORBEDRE DIN HUDPLEIERUTINE MED HERYANA – SKIN TIGHTENING CREAM!" at bounding box center [532, 116] width 195 height 44
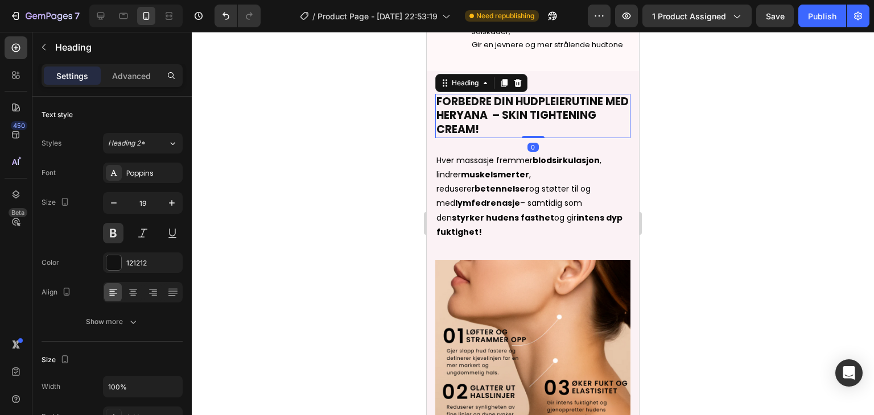
click at [554, 128] on h2 "FORBEDRE DIN HUDPLEIERUTINE MED HERYANA – SKIN TIGHTENING CREAM!" at bounding box center [532, 116] width 195 height 44
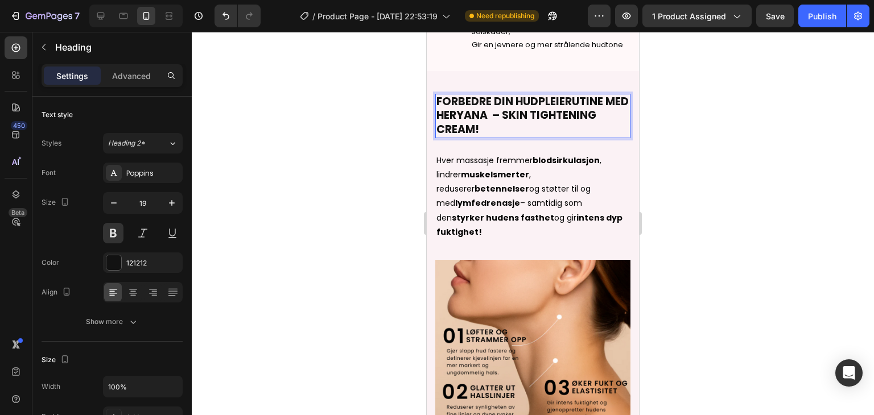
click at [551, 128] on p "FORBEDRE DIN HUDPLEIERUTINE MED HERYANA – SKIN TIGHTENING CREAM!" at bounding box center [532, 116] width 193 height 42
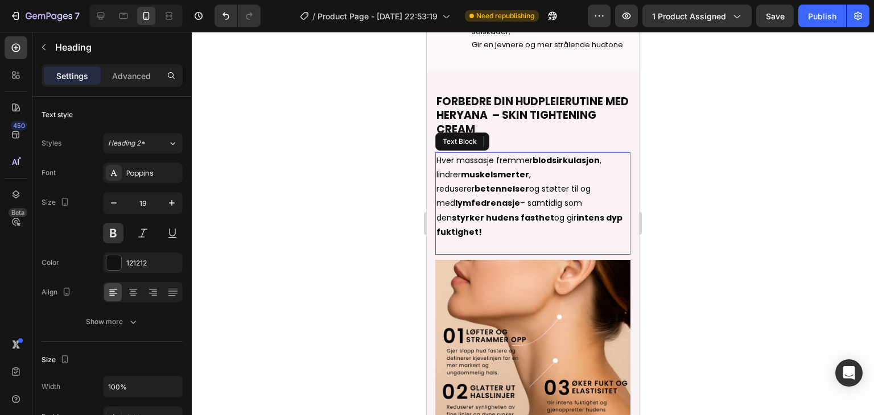
click at [488, 233] on p "den styrker hudens fasthet og gir intens dyp fuktighet!" at bounding box center [532, 232] width 193 height 43
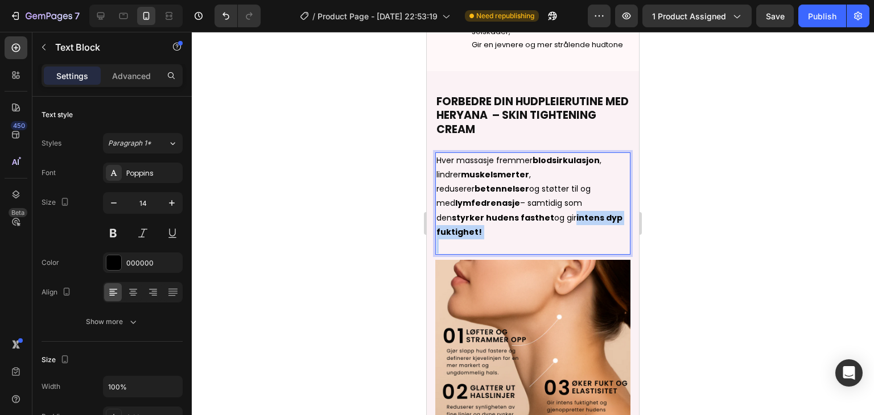
click at [486, 231] on p "den styrker hudens fasthet og gir intens dyp fuktighet!" at bounding box center [532, 232] width 193 height 43
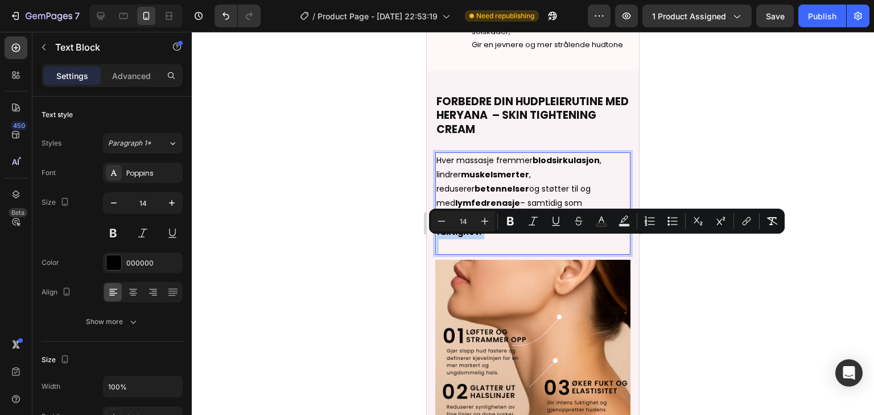
click at [485, 237] on p "den styrker hudens fasthet og gir intens dyp fuktighet!" at bounding box center [532, 232] width 193 height 43
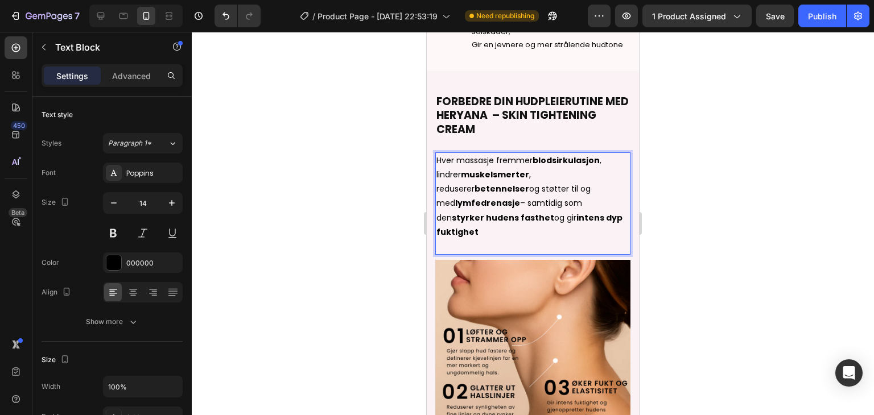
click at [732, 184] on div at bounding box center [533, 223] width 682 height 383
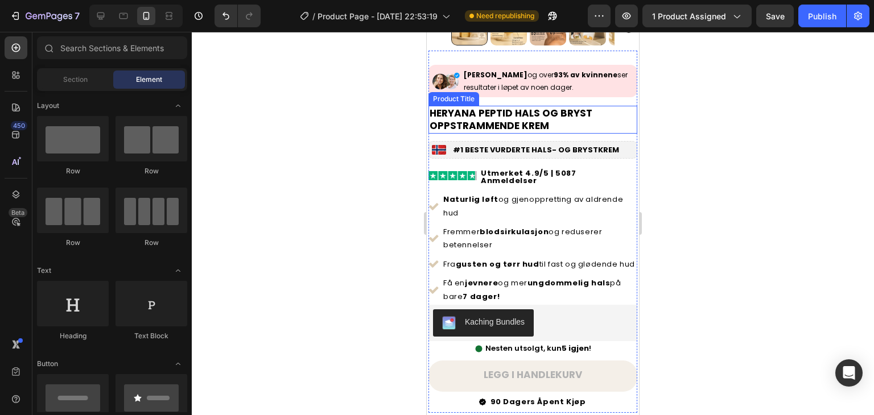
scroll to position [273, 0]
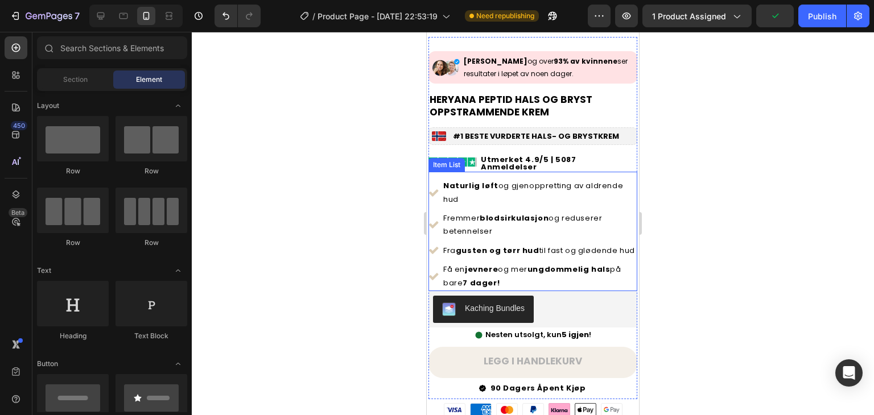
click at [545, 179] on p "Naturlig løft og gjenoppretting av aldrende hud" at bounding box center [539, 192] width 192 height 27
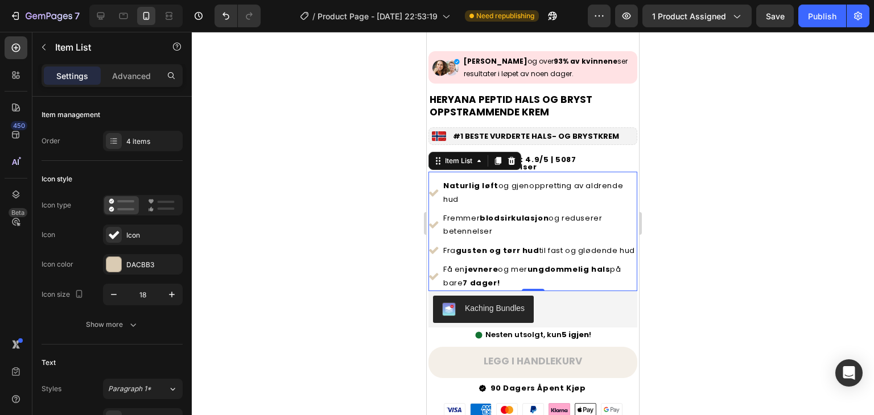
click at [776, 154] on div at bounding box center [533, 223] width 682 height 383
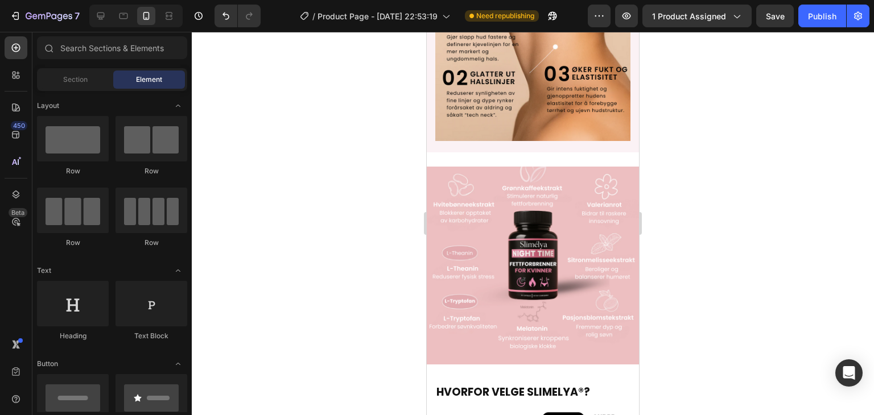
scroll to position [1649, 0]
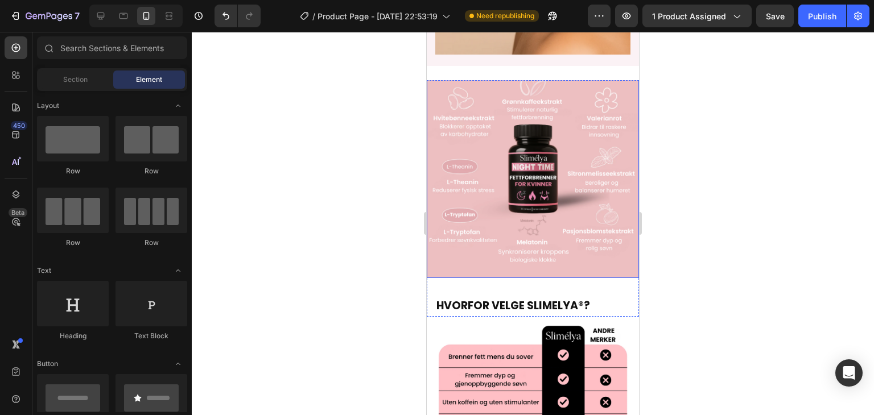
click at [562, 207] on img at bounding box center [533, 172] width 212 height 212
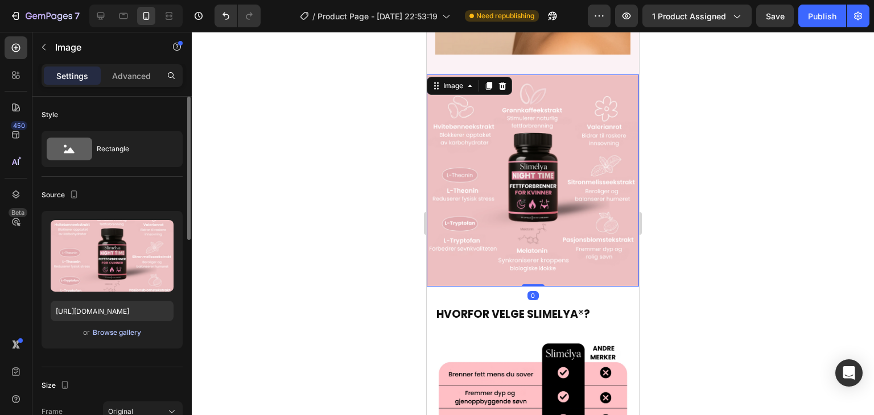
click at [113, 328] on div "Browse gallery" at bounding box center [117, 333] width 48 height 10
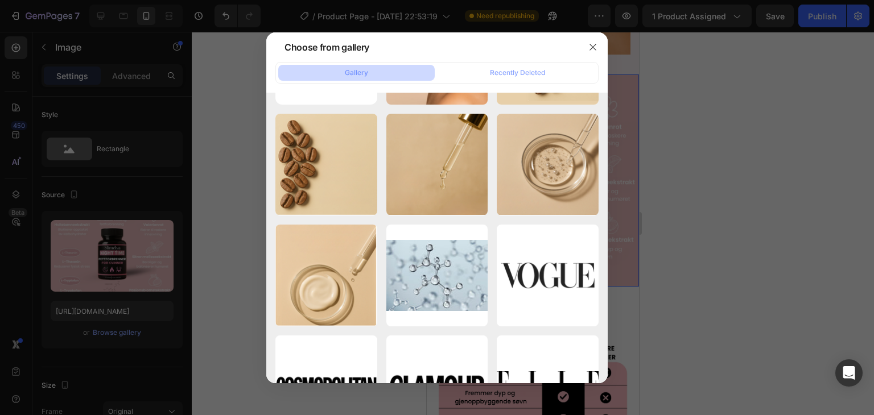
scroll to position [0, 0]
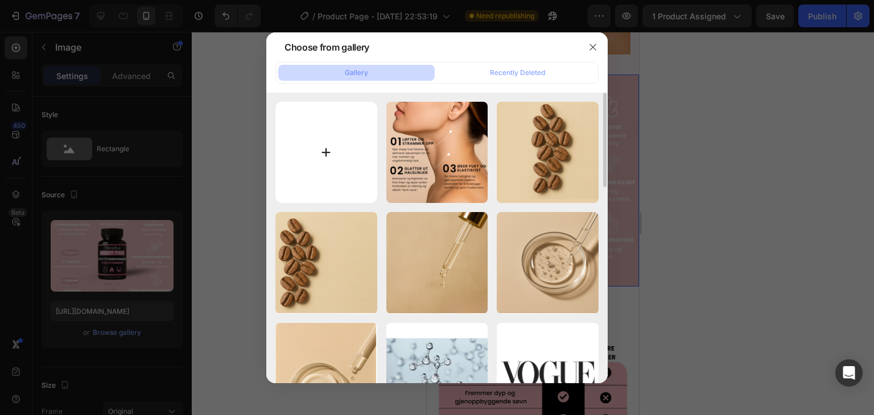
click at [335, 175] on input "file" at bounding box center [326, 153] width 102 height 102
type input "C:\fakepath\3.png"
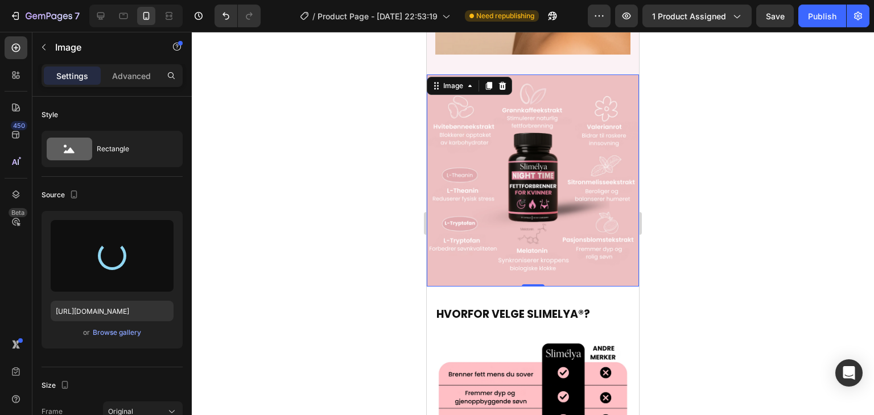
type input "https://cdn.shopify.com/s/files/1/0729/7545/0297/files/gempages_584704889767068…"
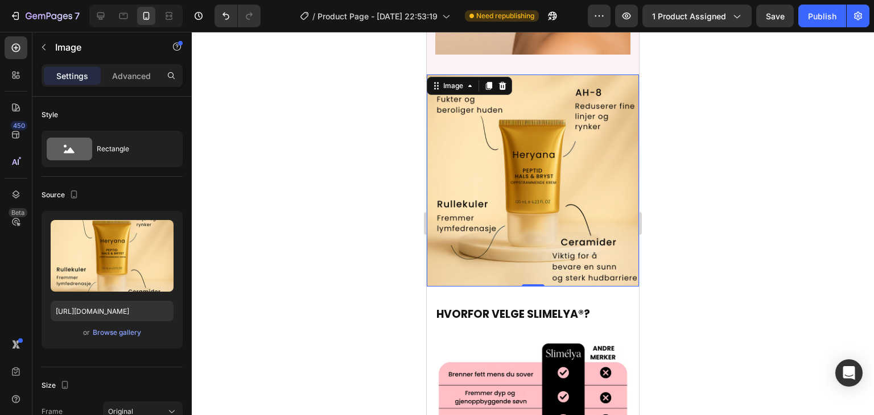
click at [707, 221] on div at bounding box center [533, 223] width 682 height 383
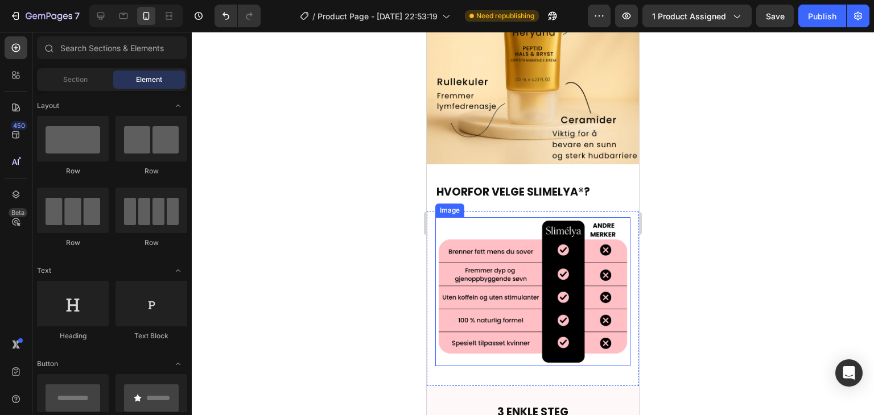
scroll to position [1877, 0]
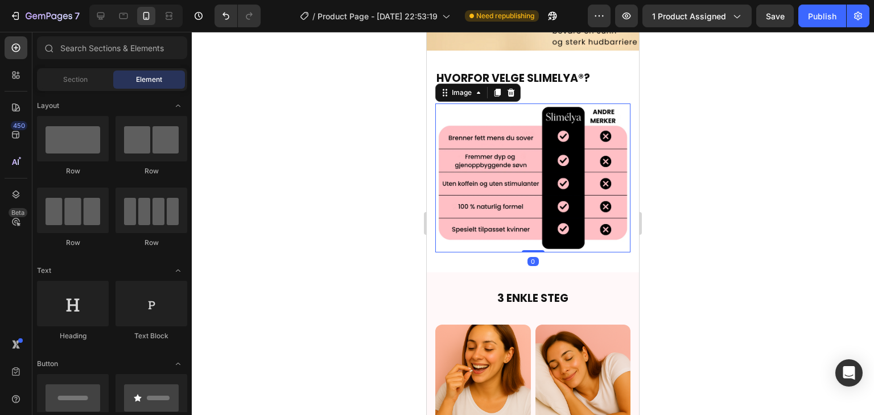
click at [508, 218] on img at bounding box center [532, 178] width 195 height 148
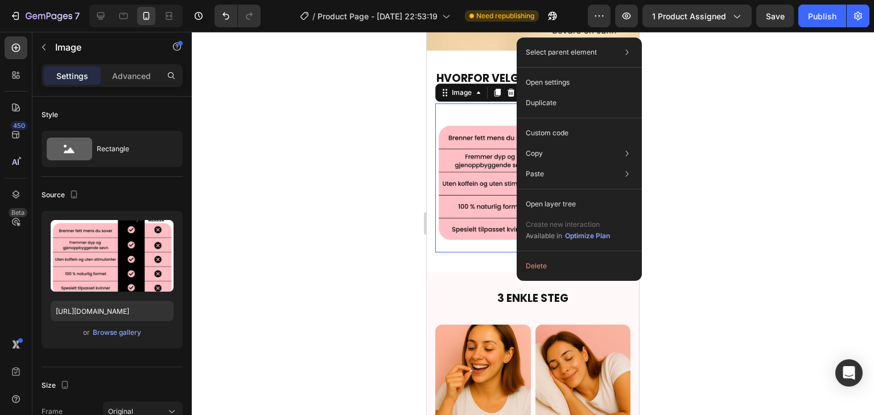
click at [712, 91] on div at bounding box center [533, 223] width 682 height 383
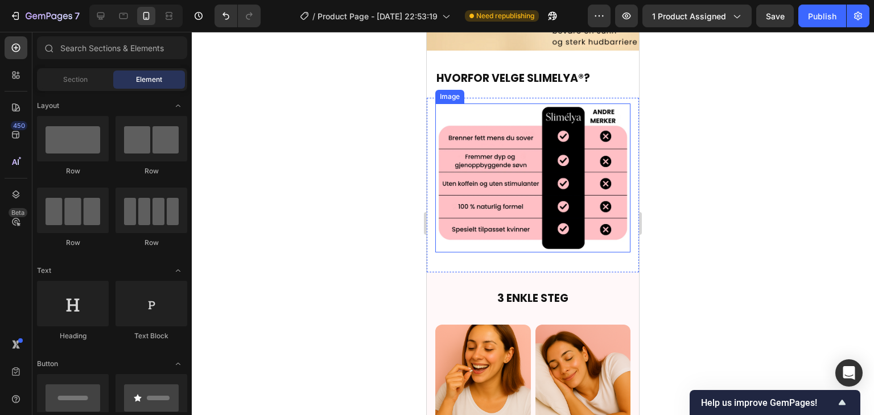
click at [525, 142] on img at bounding box center [532, 178] width 195 height 148
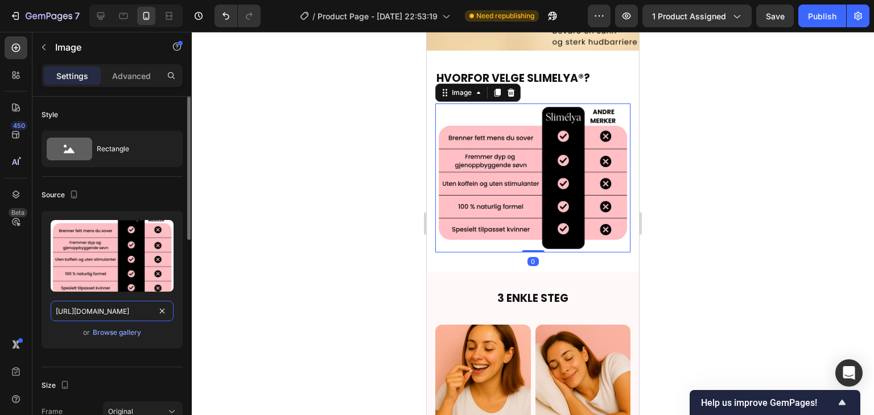
click at [111, 310] on input "https://cdn.shopify.com/s/files/1/0950/5000/6844/files/gempages_582842712525374…" at bounding box center [112, 311] width 123 height 20
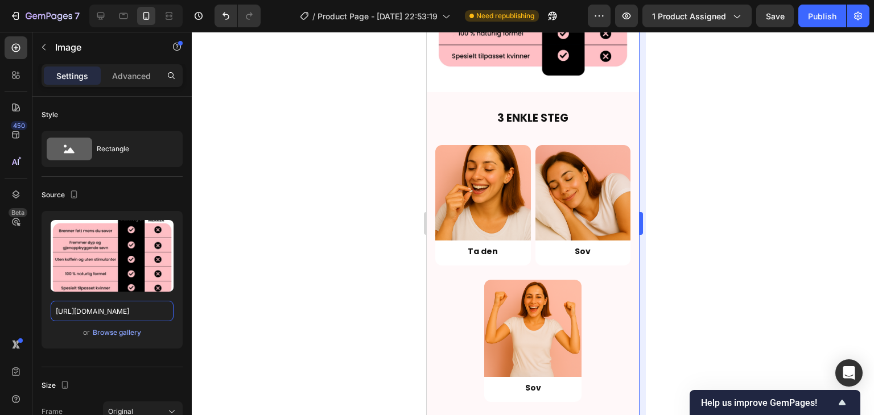
scroll to position [1990, 0]
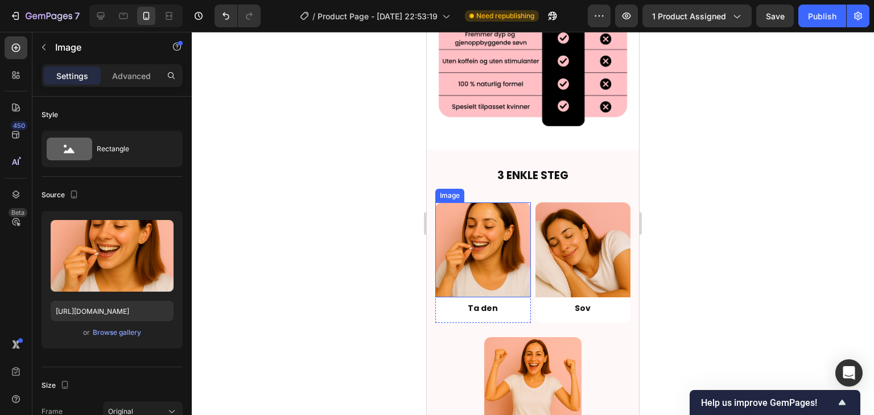
click at [503, 229] on img at bounding box center [483, 250] width 96 height 96
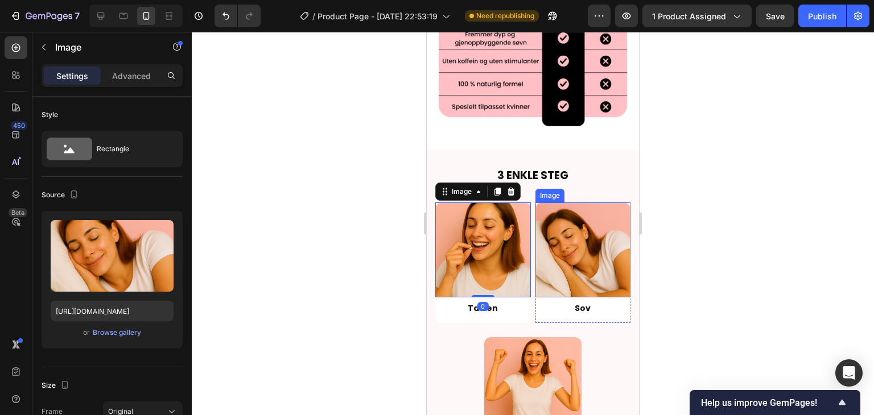
click at [571, 249] on img at bounding box center [583, 250] width 96 height 96
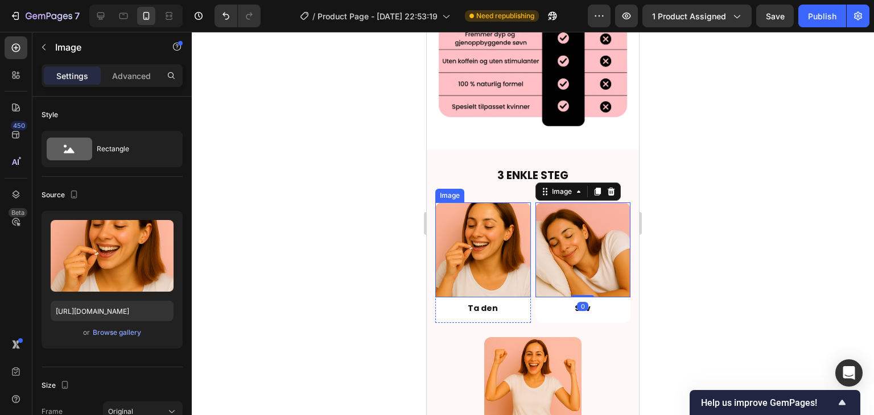
click at [503, 233] on img at bounding box center [483, 250] width 96 height 96
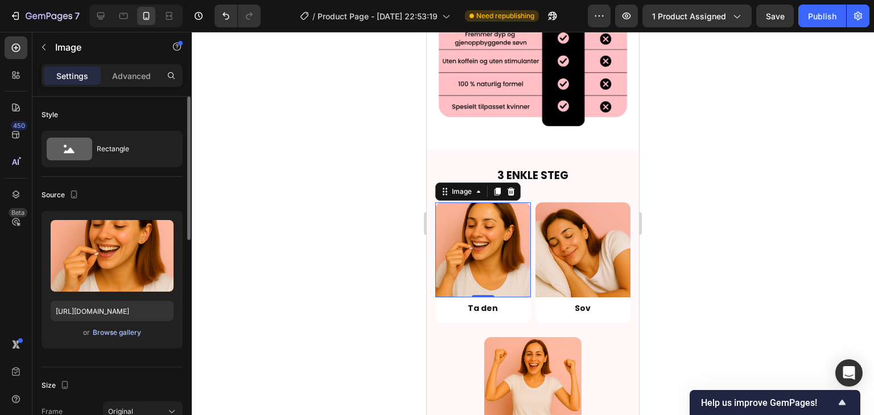
click at [123, 337] on div "Browse gallery" at bounding box center [117, 333] width 48 height 10
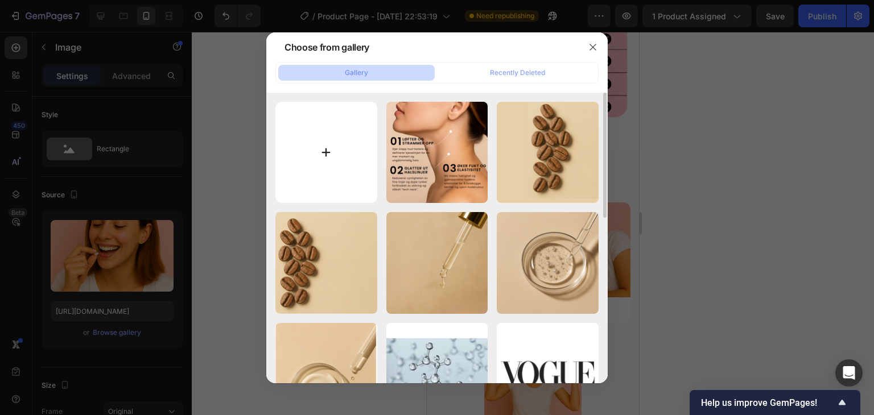
click at [301, 140] on input "file" at bounding box center [326, 153] width 102 height 102
type input "C:\fakepath\imgi_32_Product_Return_41.png"
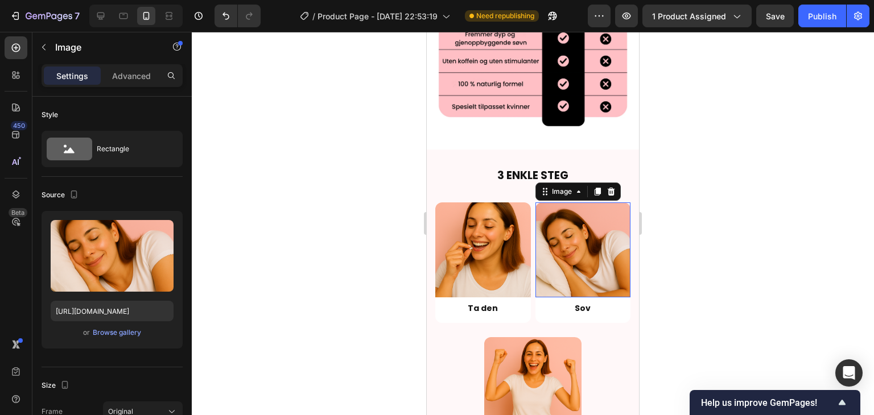
click at [580, 247] on img at bounding box center [583, 250] width 96 height 96
click at [491, 238] on img at bounding box center [483, 250] width 96 height 96
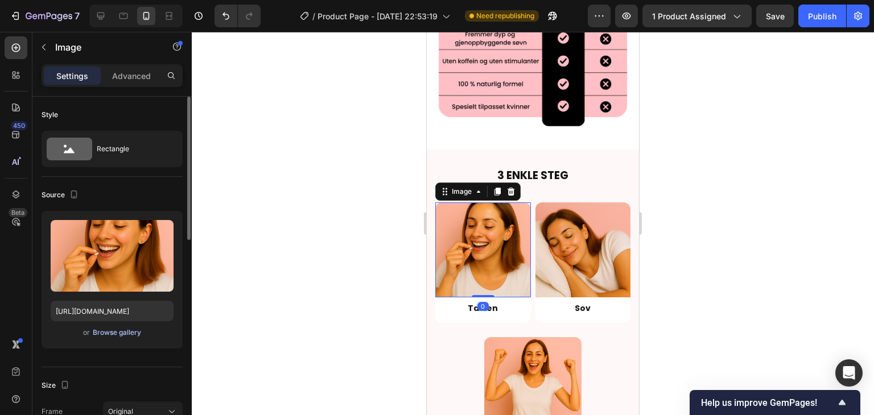
click at [135, 333] on div "Browse gallery" at bounding box center [117, 333] width 48 height 10
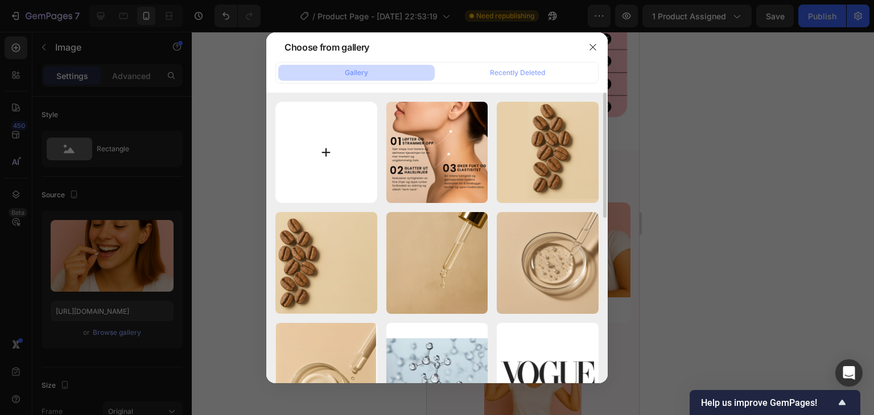
click at [332, 175] on input "file" at bounding box center [326, 153] width 102 height 102
type input "C:\fakepath\imgi_32_Product_Return_41.png"
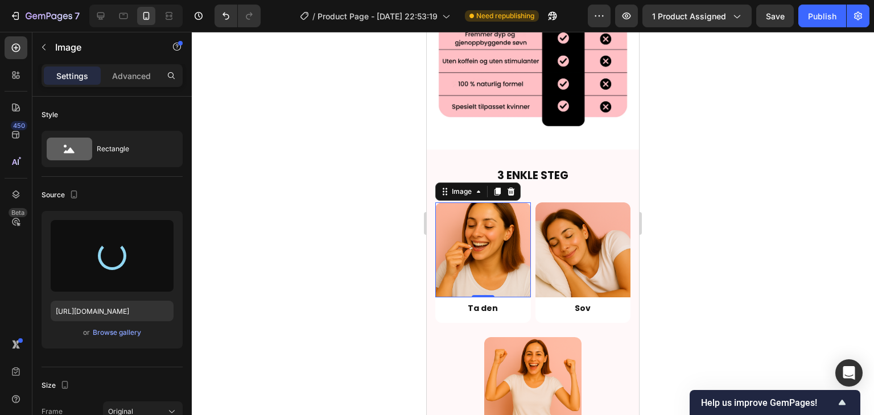
type input "https://cdn.shopify.com/s/files/1/0729/7545/0297/files/gempages_584704889767068…"
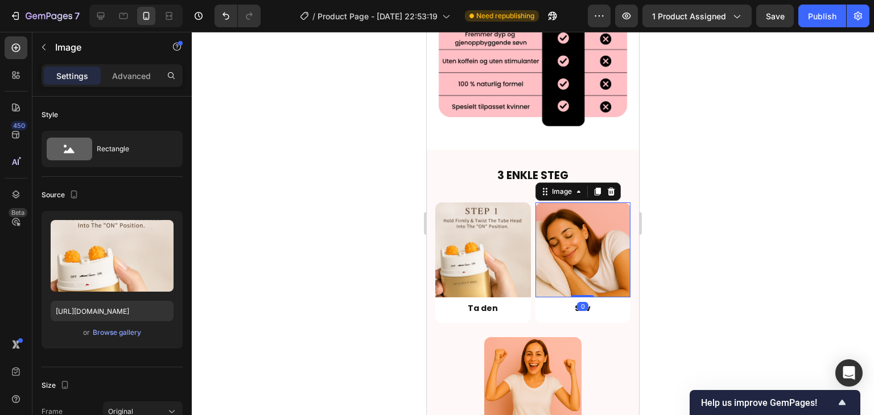
click at [590, 228] on img at bounding box center [583, 250] width 96 height 96
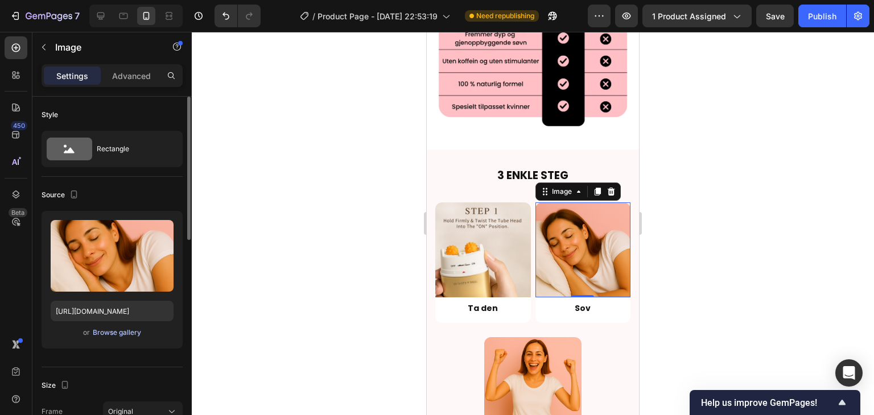
click at [130, 335] on div "Browse gallery" at bounding box center [117, 333] width 48 height 10
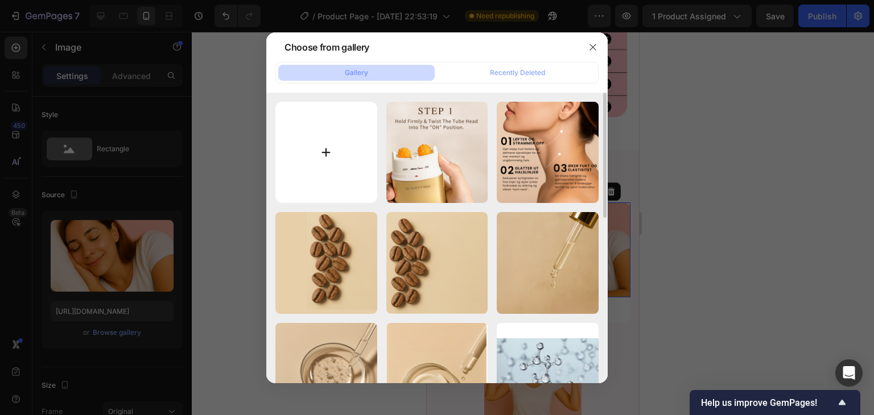
click at [338, 168] on input "file" at bounding box center [326, 153] width 102 height 102
type input "C:\fakepath\imgi_33_Product_Return_42.png"
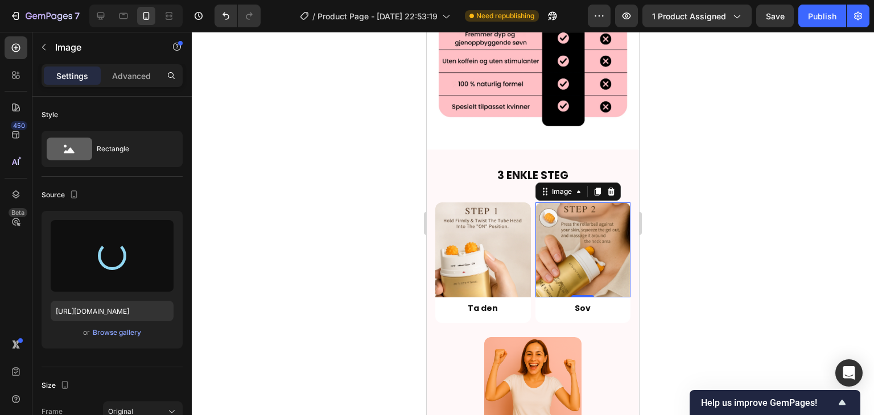
type input "https://cdn.shopify.com/s/files/1/0729/7545/0297/files/gempages_584704889767068…"
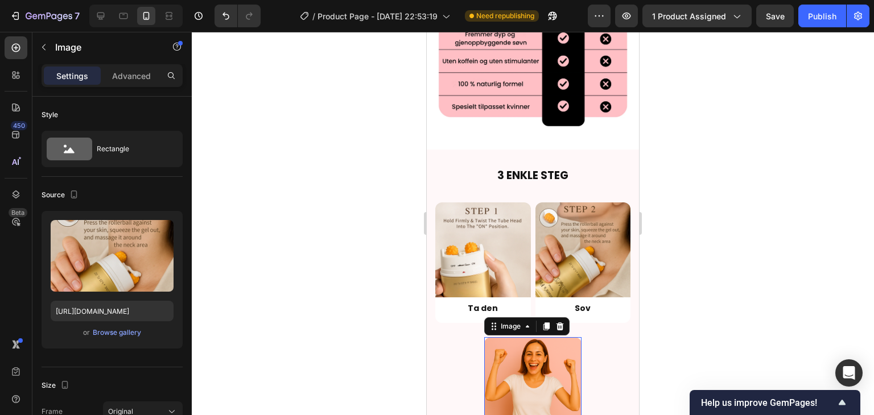
click at [529, 350] on img at bounding box center [533, 386] width 98 height 98
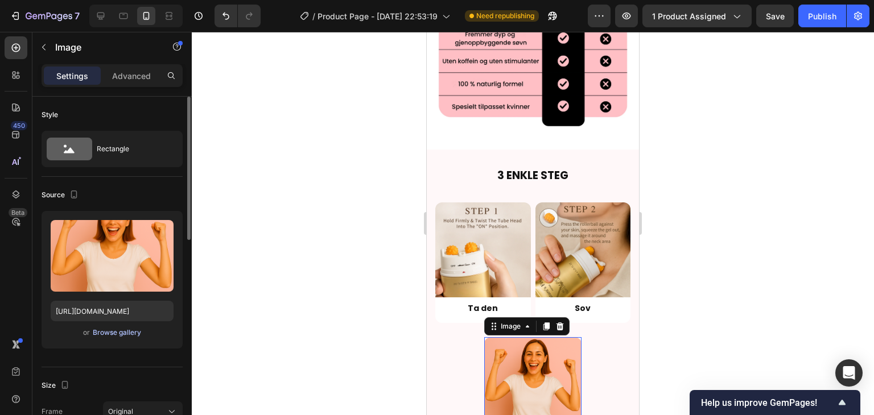
click at [119, 333] on div "Browse gallery" at bounding box center [117, 333] width 48 height 10
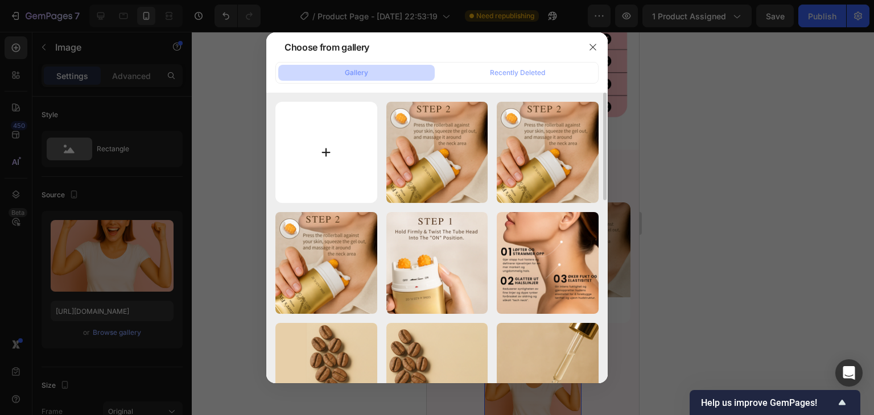
click at [340, 147] on input "file" at bounding box center [326, 153] width 102 height 102
type input "C:\fakepath\imgi_61_Product_Return_44.png"
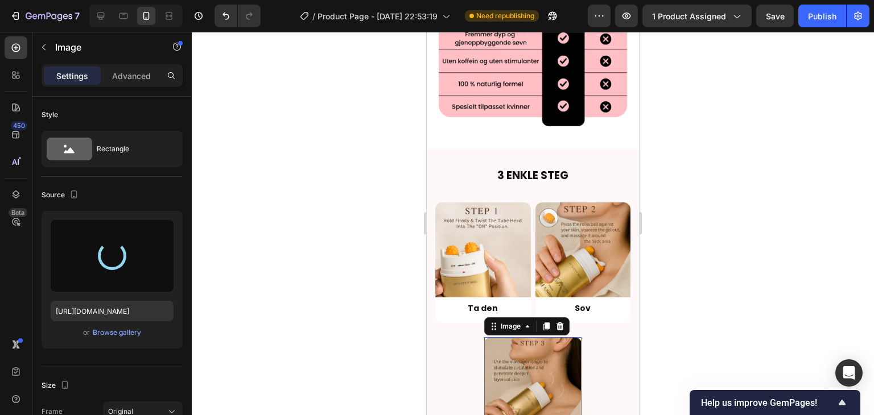
type input "https://cdn.shopify.com/s/files/1/0729/7545/0297/files/gempages_584704889767068…"
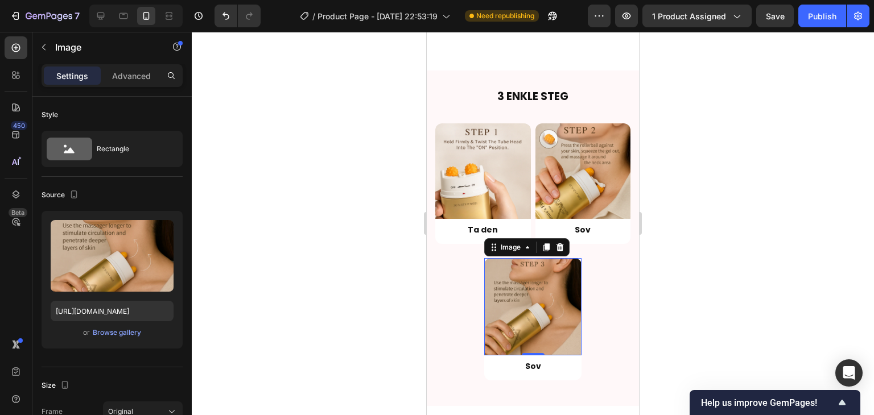
scroll to position [2104, 0]
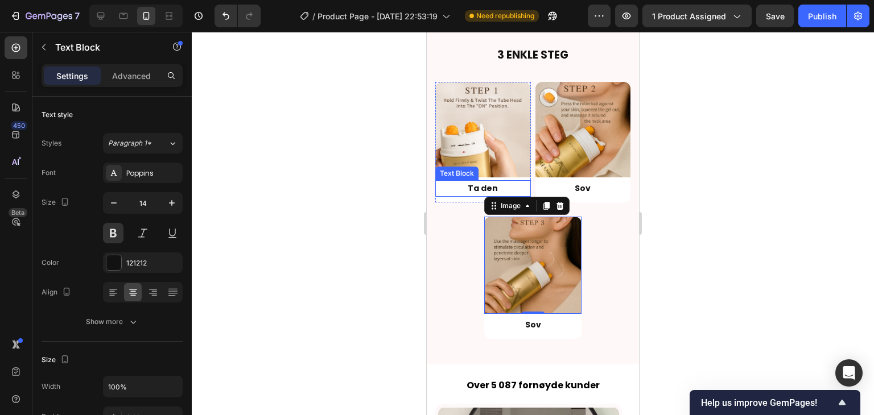
click at [480, 183] on strong "Ta den" at bounding box center [482, 188] width 30 height 11
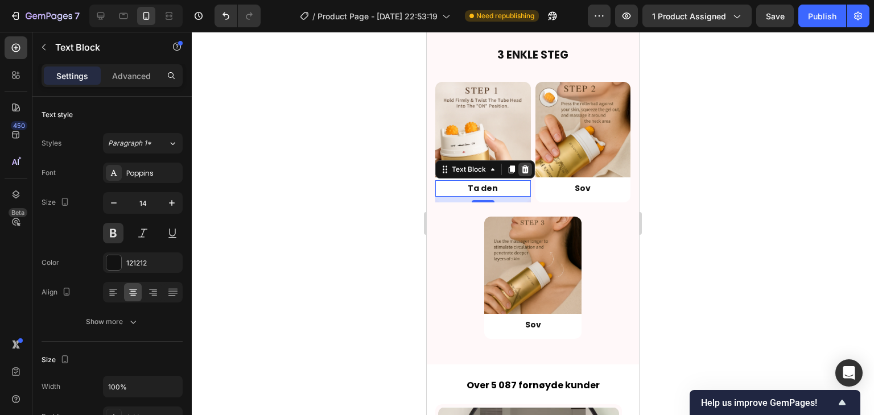
click at [524, 165] on icon at bounding box center [525, 169] width 7 height 8
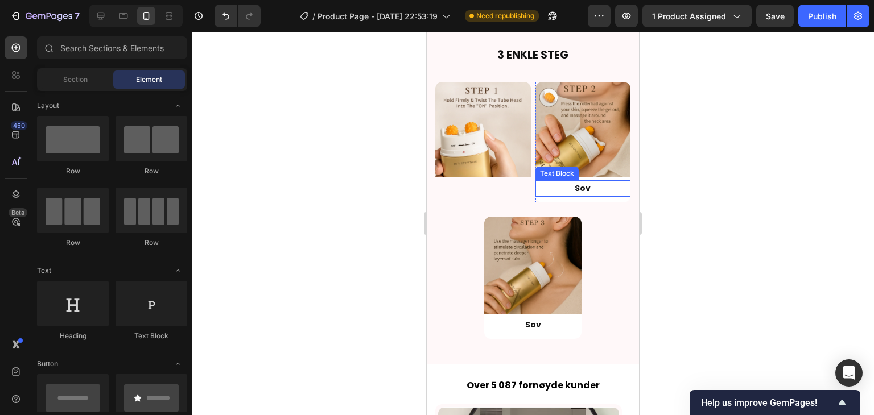
click at [576, 185] on strong "Sov" at bounding box center [582, 188] width 16 height 11
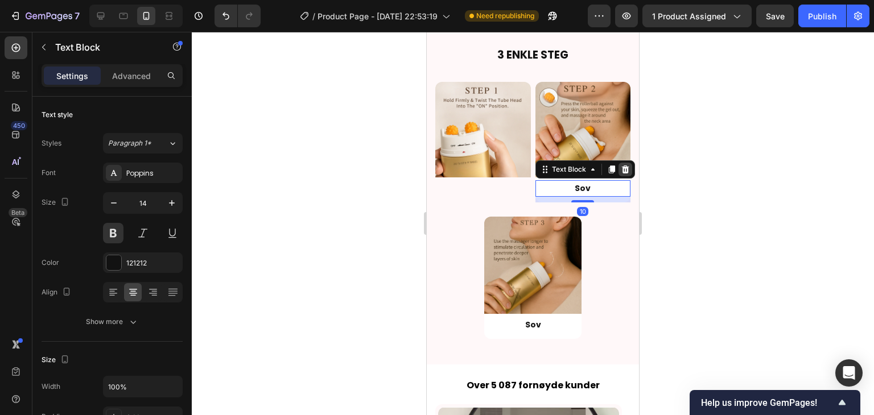
click at [622, 165] on icon at bounding box center [624, 169] width 7 height 8
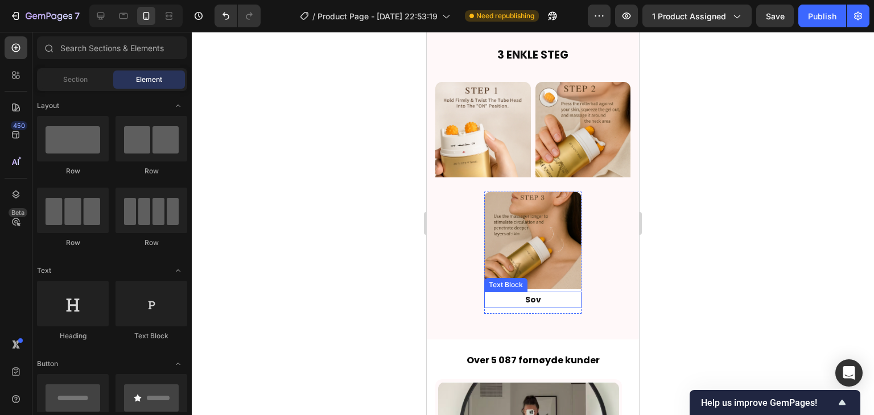
click at [532, 294] on strong "Sov" at bounding box center [533, 299] width 16 height 11
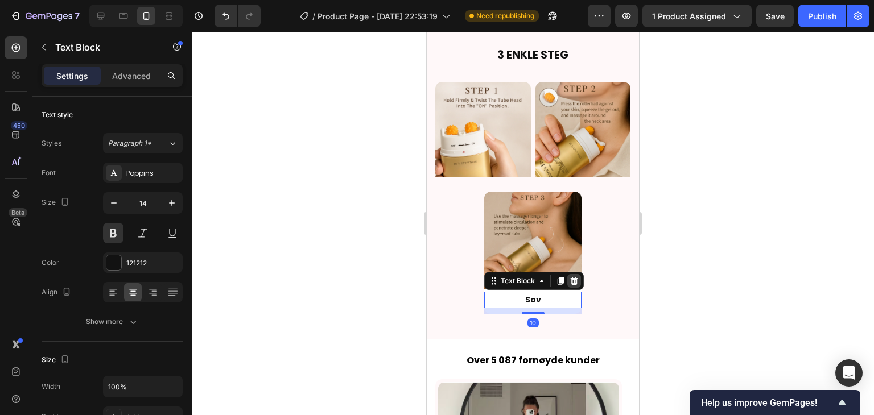
click at [570, 277] on icon at bounding box center [573, 281] width 7 height 8
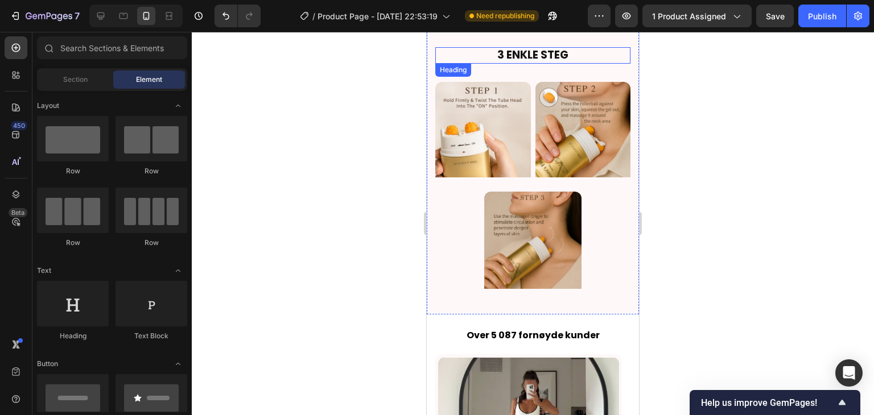
click at [512, 55] on strong "3 ENKLE STEG" at bounding box center [532, 54] width 71 height 15
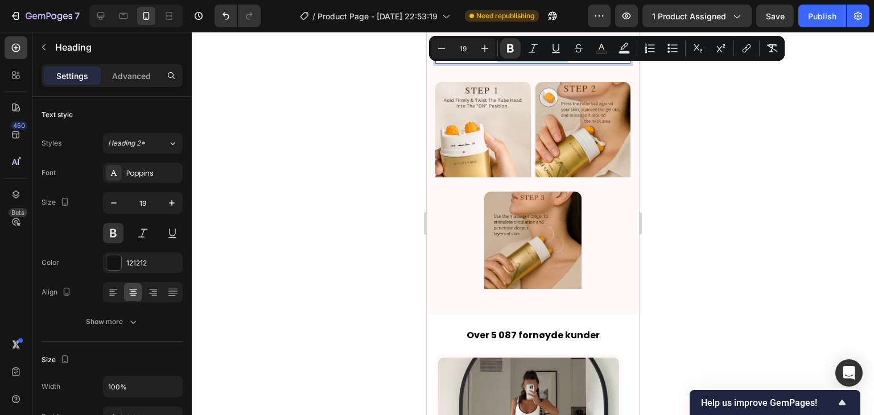
drag, startPoint x: 574, startPoint y: 57, endPoint x: 929, endPoint y: 89, distance: 356.2
click at [485, 53] on p "3 ENKLE STEG" at bounding box center [533, 55] width 176 height 14
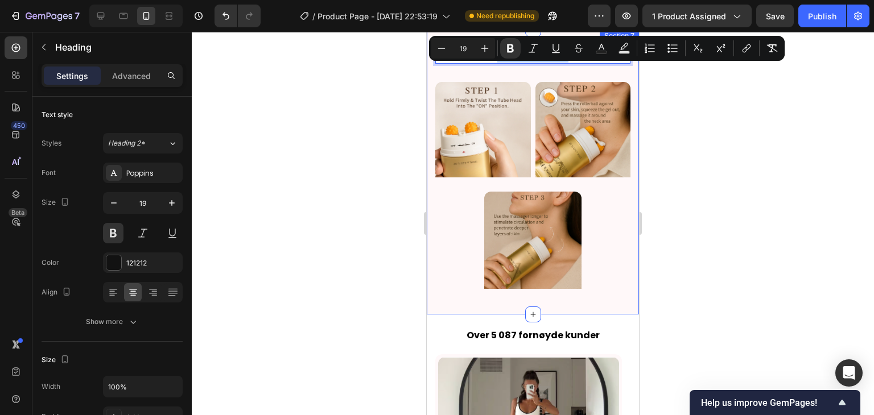
click at [514, 72] on div "3 ENKLE STEG Heading 32 Image Ta den Text Block Row Image Sov Text Block Row Im…" at bounding box center [532, 168] width 195 height 242
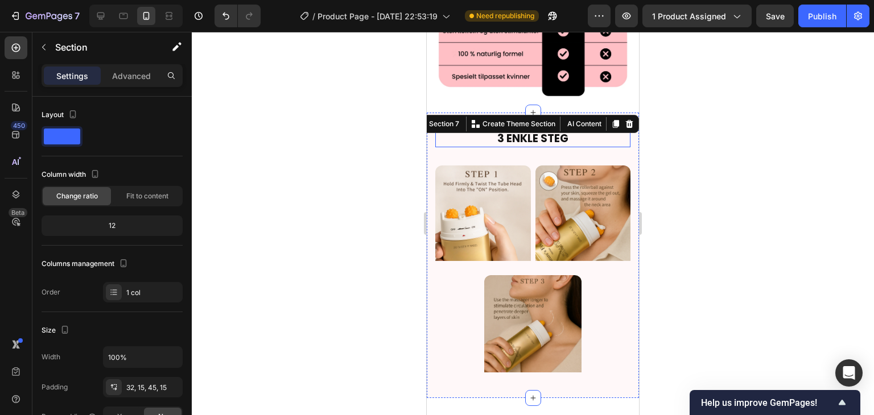
scroll to position [1990, 0]
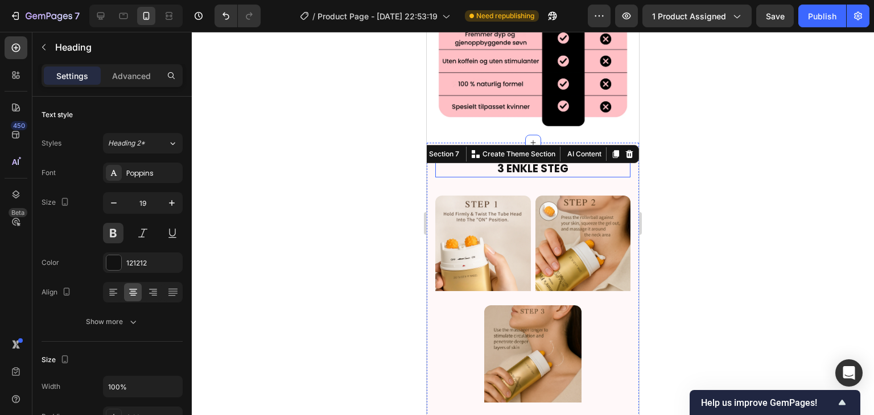
click at [557, 171] on strong "3 ENKLE STEG" at bounding box center [532, 168] width 71 height 15
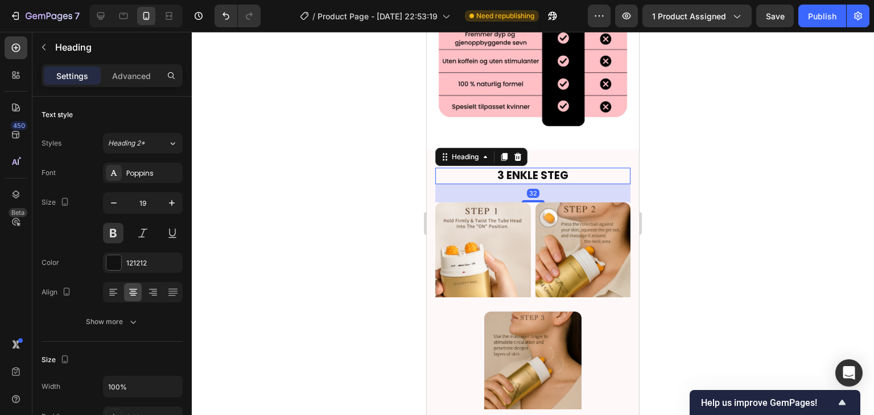
click at [571, 169] on p "3 ENKLE STEG" at bounding box center [533, 176] width 176 height 14
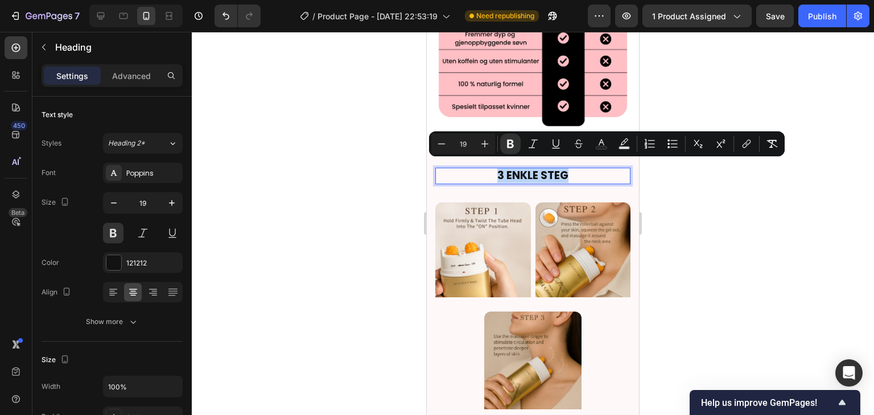
drag, startPoint x: 571, startPoint y: 169, endPoint x: 507, endPoint y: 164, distance: 63.9
click at [507, 169] on p "3 ENKLE STEG" at bounding box center [533, 176] width 176 height 14
copy strong "3 ENKLE STEG"
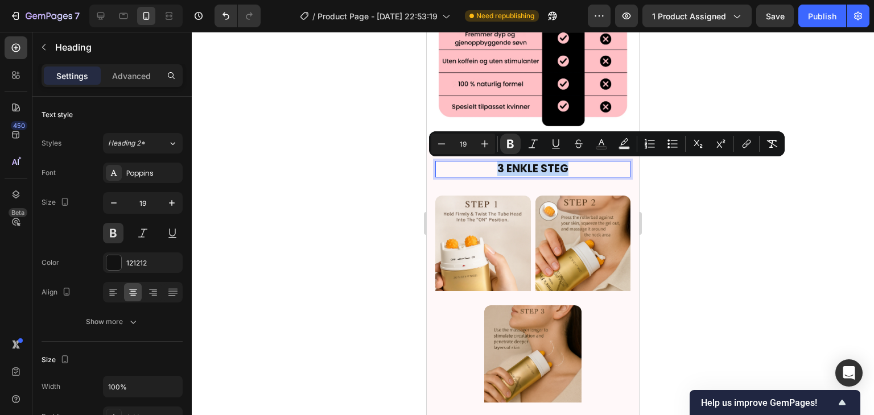
click at [566, 169] on p "3 ENKLE STEG" at bounding box center [533, 169] width 176 height 14
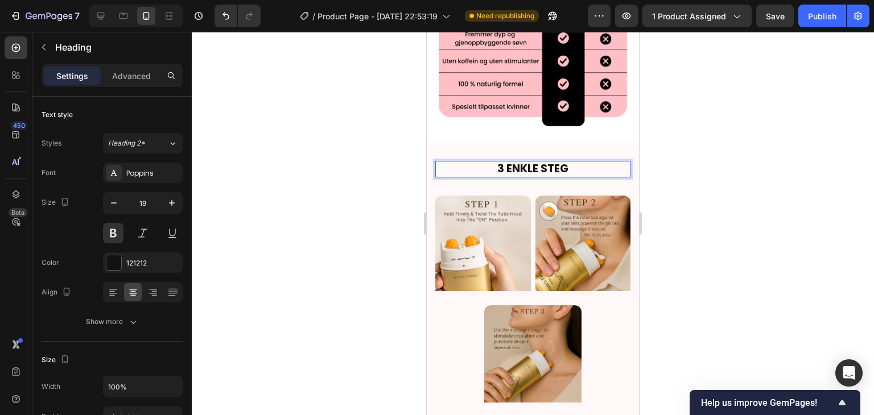
click at [566, 167] on p "3 ENKLE STEG" at bounding box center [533, 169] width 176 height 14
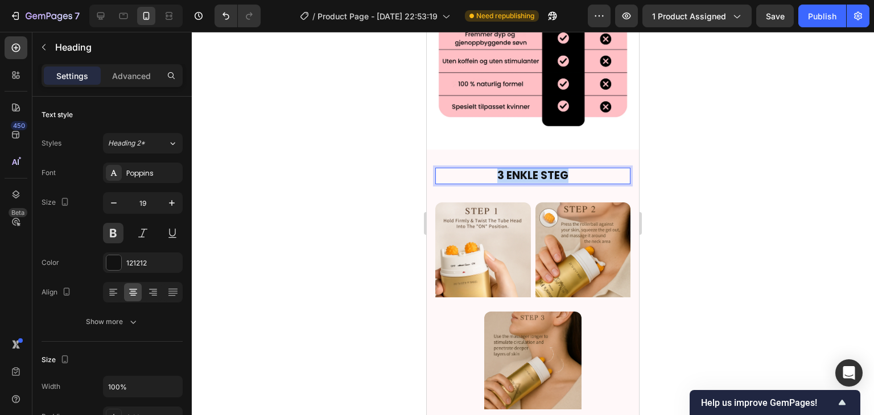
drag, startPoint x: 566, startPoint y: 167, endPoint x: 490, endPoint y: 165, distance: 76.2
click at [490, 169] on p "3 ENKLE STEG" at bounding box center [533, 176] width 176 height 14
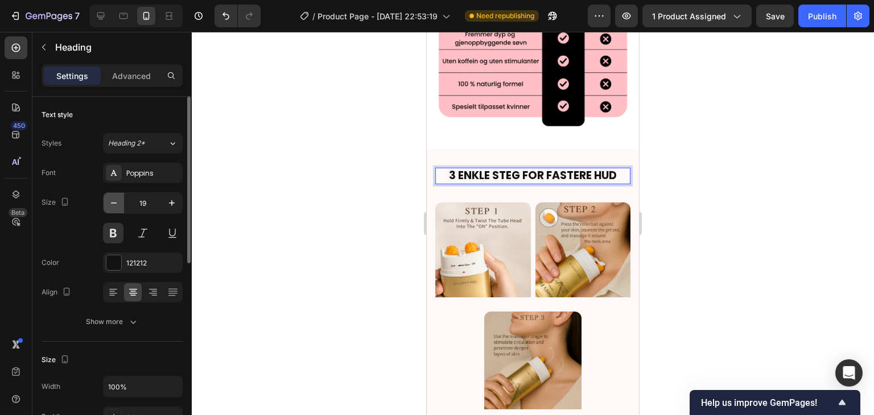
click at [114, 198] on icon "button" at bounding box center [113, 202] width 11 height 11
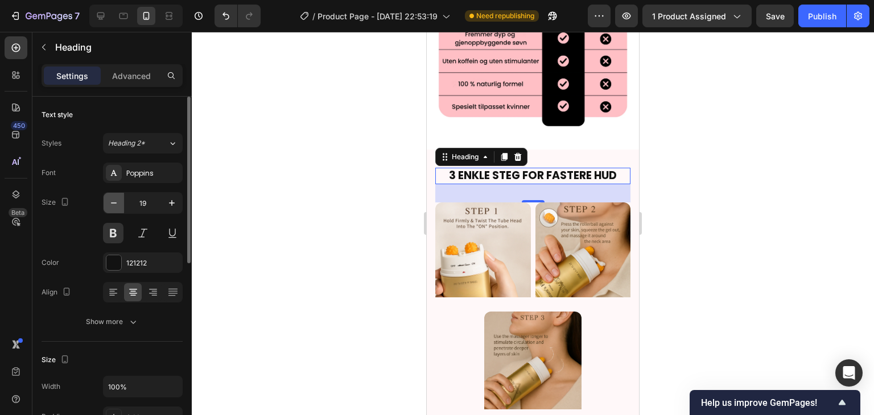
type input "18"
click at [730, 135] on div at bounding box center [533, 223] width 682 height 383
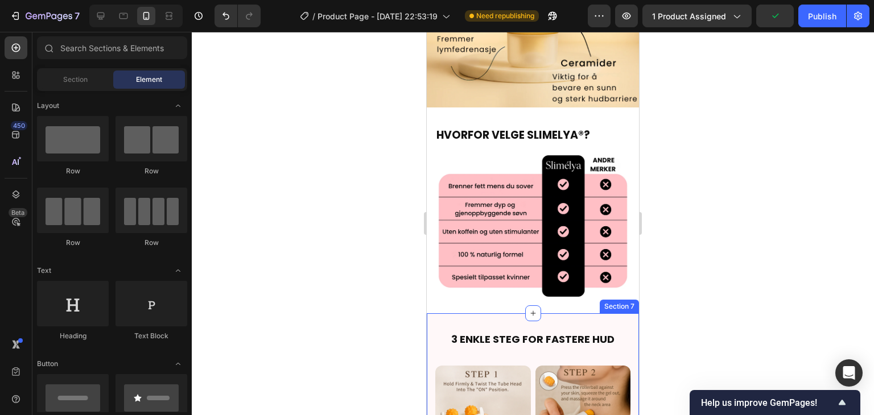
scroll to position [1763, 0]
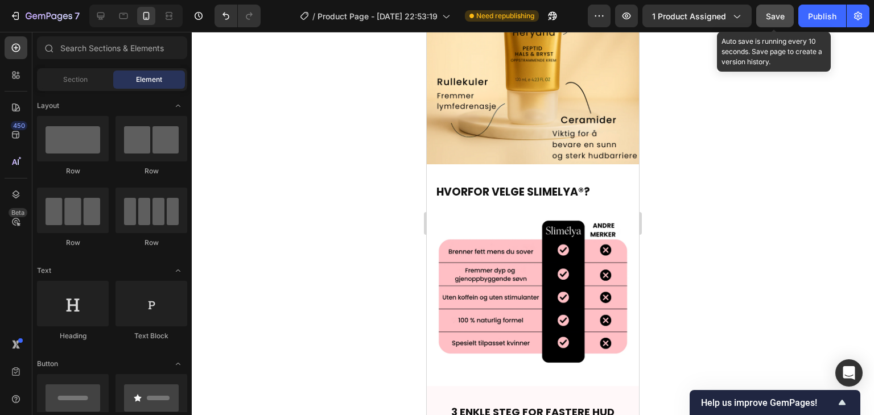
click at [775, 12] on span "Save" at bounding box center [774, 16] width 19 height 10
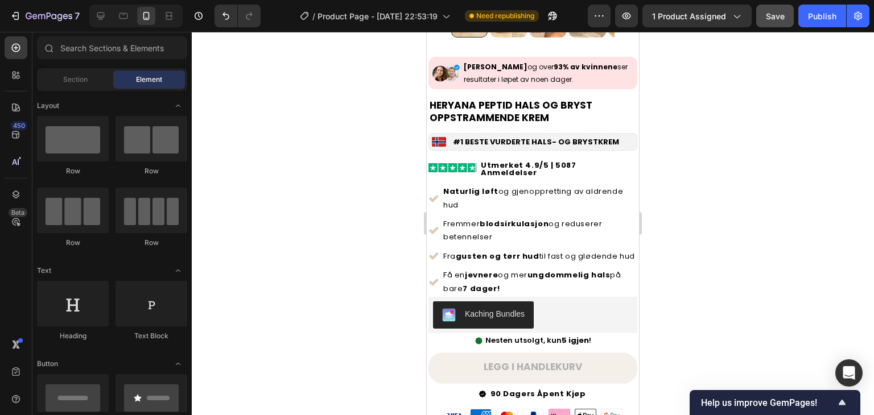
scroll to position [171, 0]
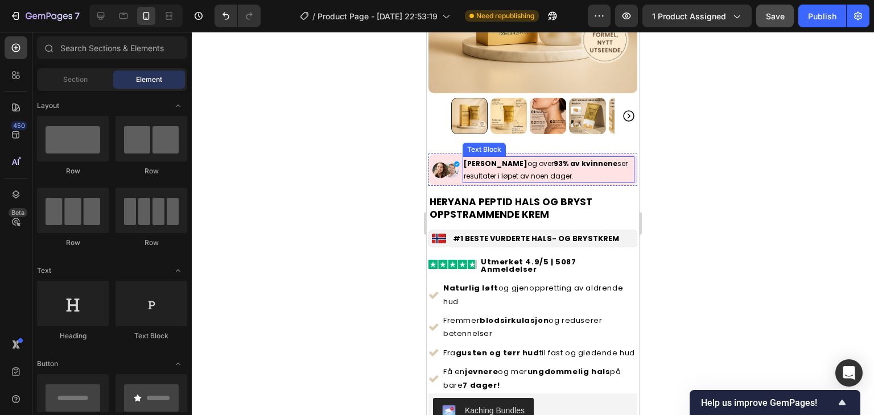
click at [588, 159] on strong "93% av kvinnene" at bounding box center [585, 164] width 64 height 10
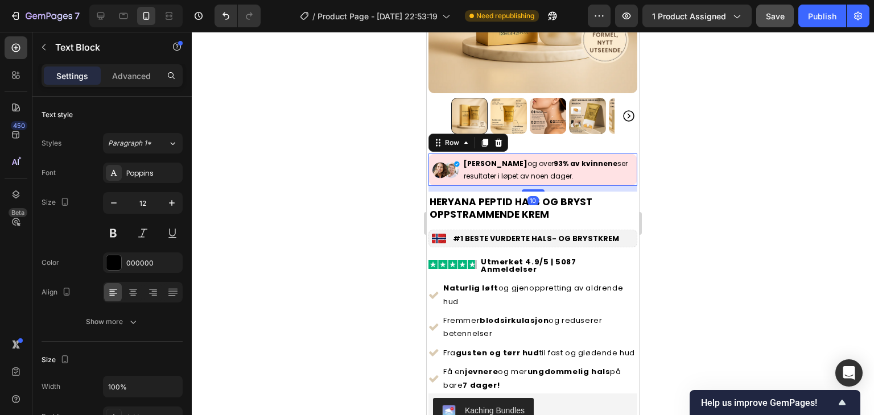
click at [440, 154] on div "Image Anders, Ingrid og over 93% av kvinnene ser resultater i løpet av noen dag…" at bounding box center [532, 170] width 209 height 32
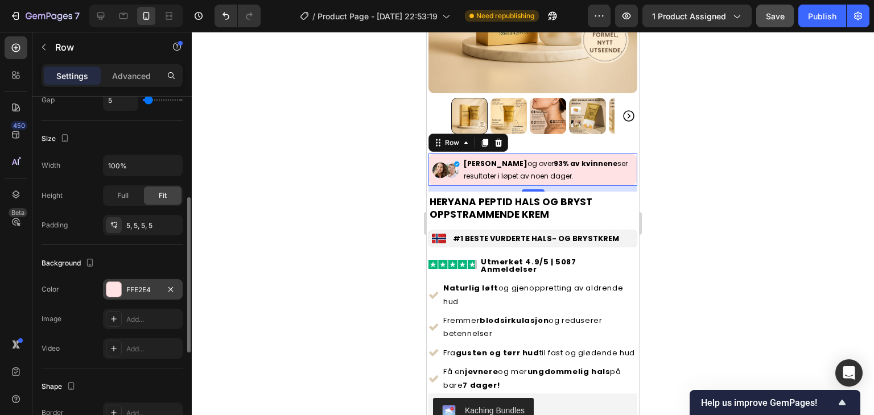
scroll to position [341, 0]
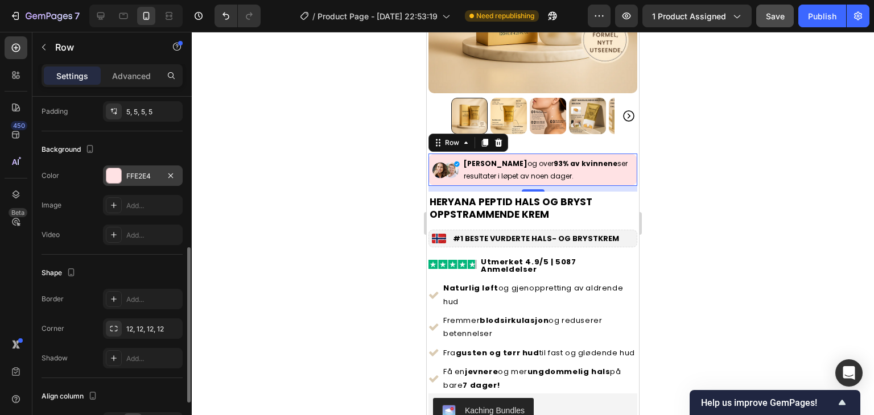
click at [123, 176] on div "FFE2E4" at bounding box center [143, 175] width 80 height 20
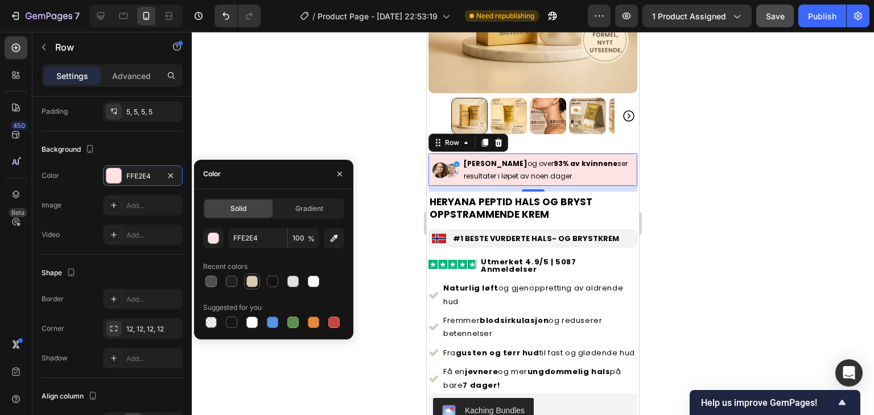
click at [250, 281] on div at bounding box center [251, 281] width 11 height 11
type input "DACBB3"
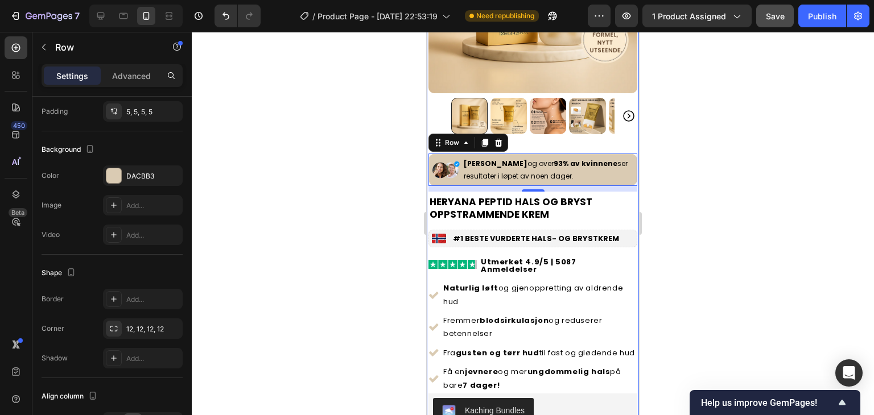
click at [707, 167] on div at bounding box center [533, 223] width 682 height 383
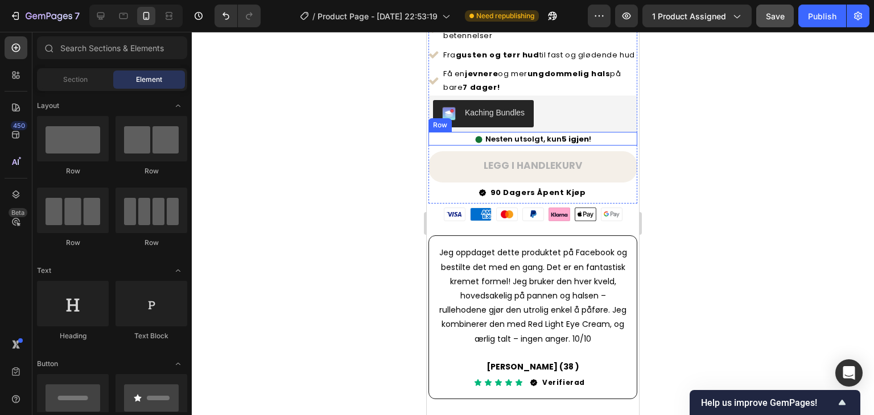
scroll to position [398, 0]
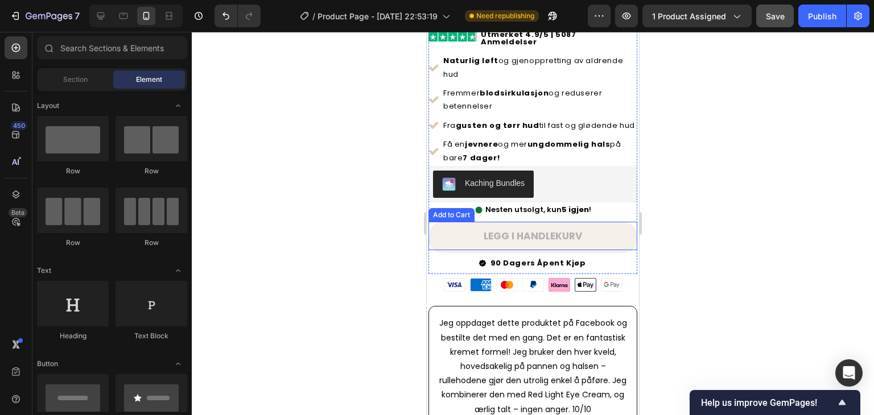
click at [602, 233] on button "LEGG I HANDLEKURV" at bounding box center [532, 236] width 209 height 28
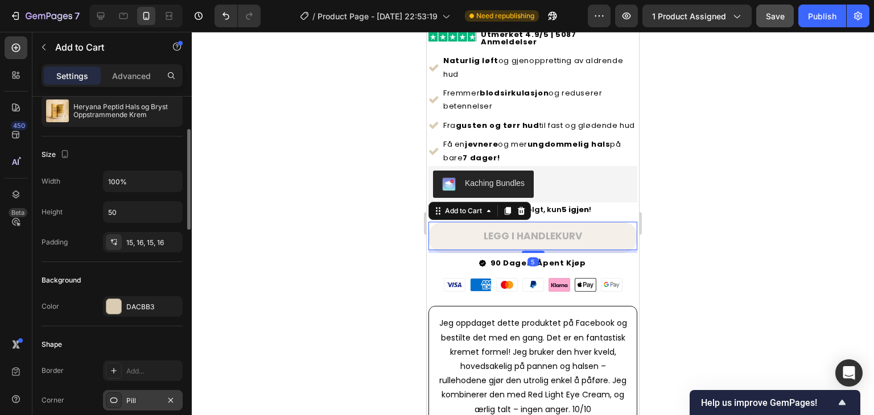
scroll to position [227, 0]
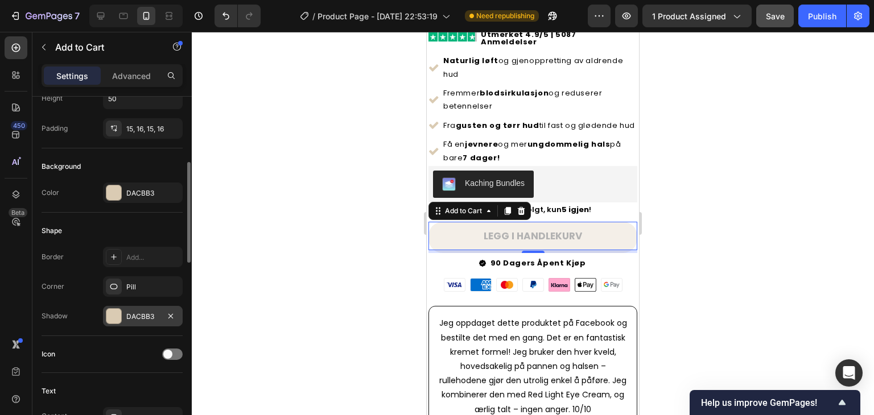
click at [114, 310] on div at bounding box center [113, 316] width 15 height 15
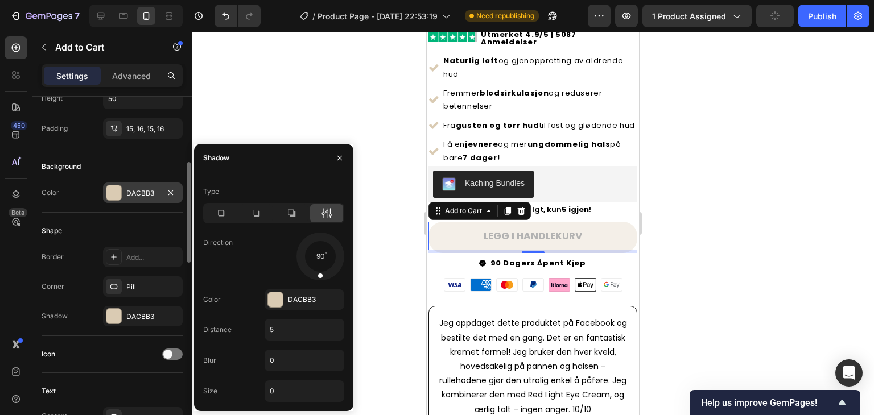
click at [109, 192] on div at bounding box center [113, 192] width 15 height 15
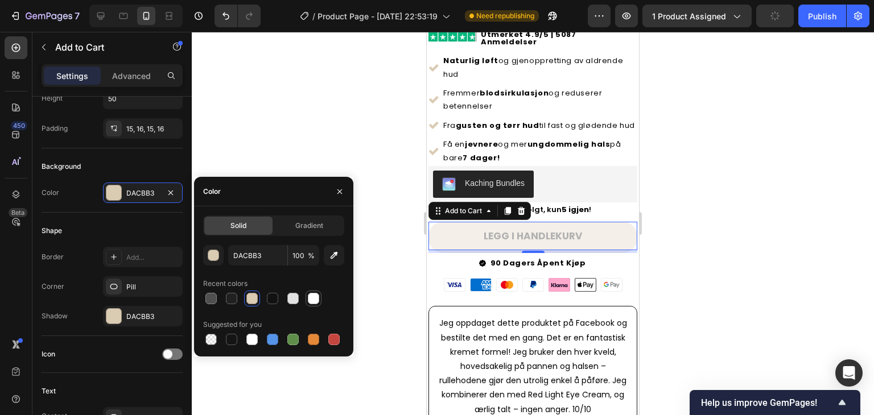
click at [316, 297] on div at bounding box center [313, 298] width 11 height 11
click at [293, 296] on div at bounding box center [292, 298] width 11 height 11
type input "E2E2E2"
click at [213, 296] on div at bounding box center [210, 298] width 11 height 11
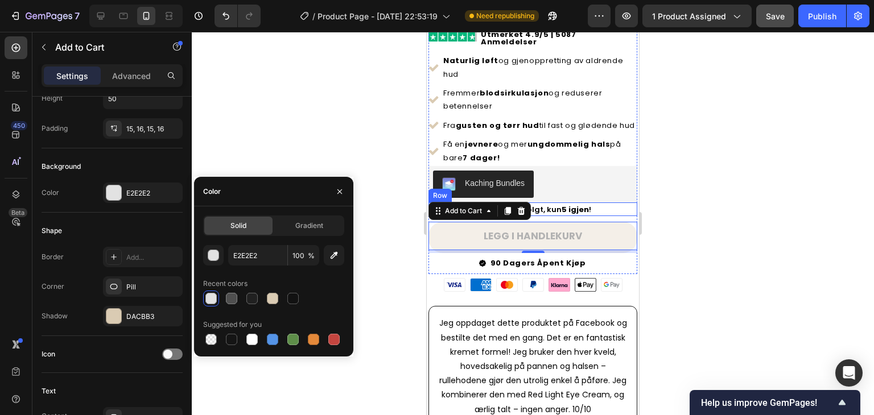
drag, startPoint x: 717, startPoint y: 192, endPoint x: 727, endPoint y: 191, distance: 10.9
click at [723, 190] on div at bounding box center [533, 223] width 682 height 383
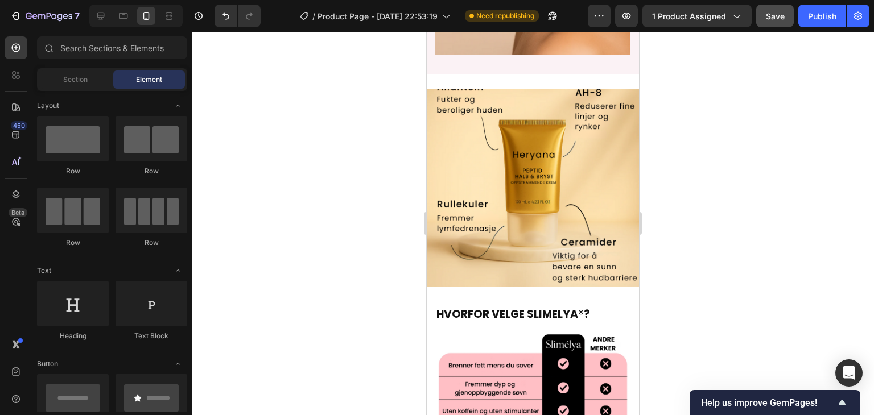
scroll to position [1877, 0]
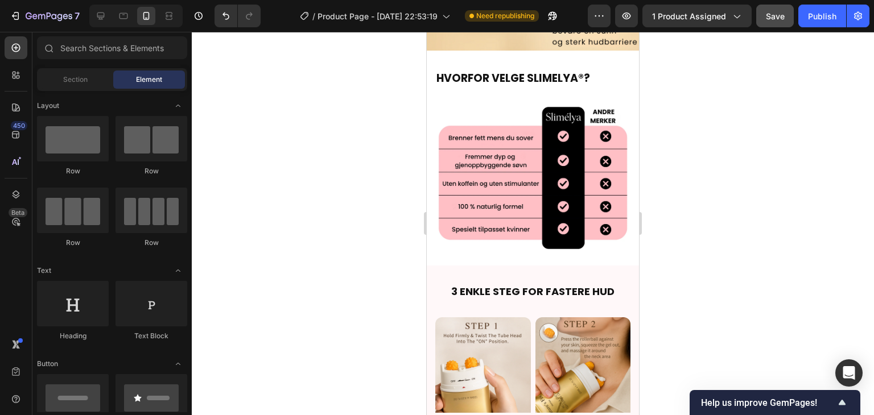
click at [509, 163] on img at bounding box center [532, 178] width 195 height 148
